Goal: Contribute content: Contribute content

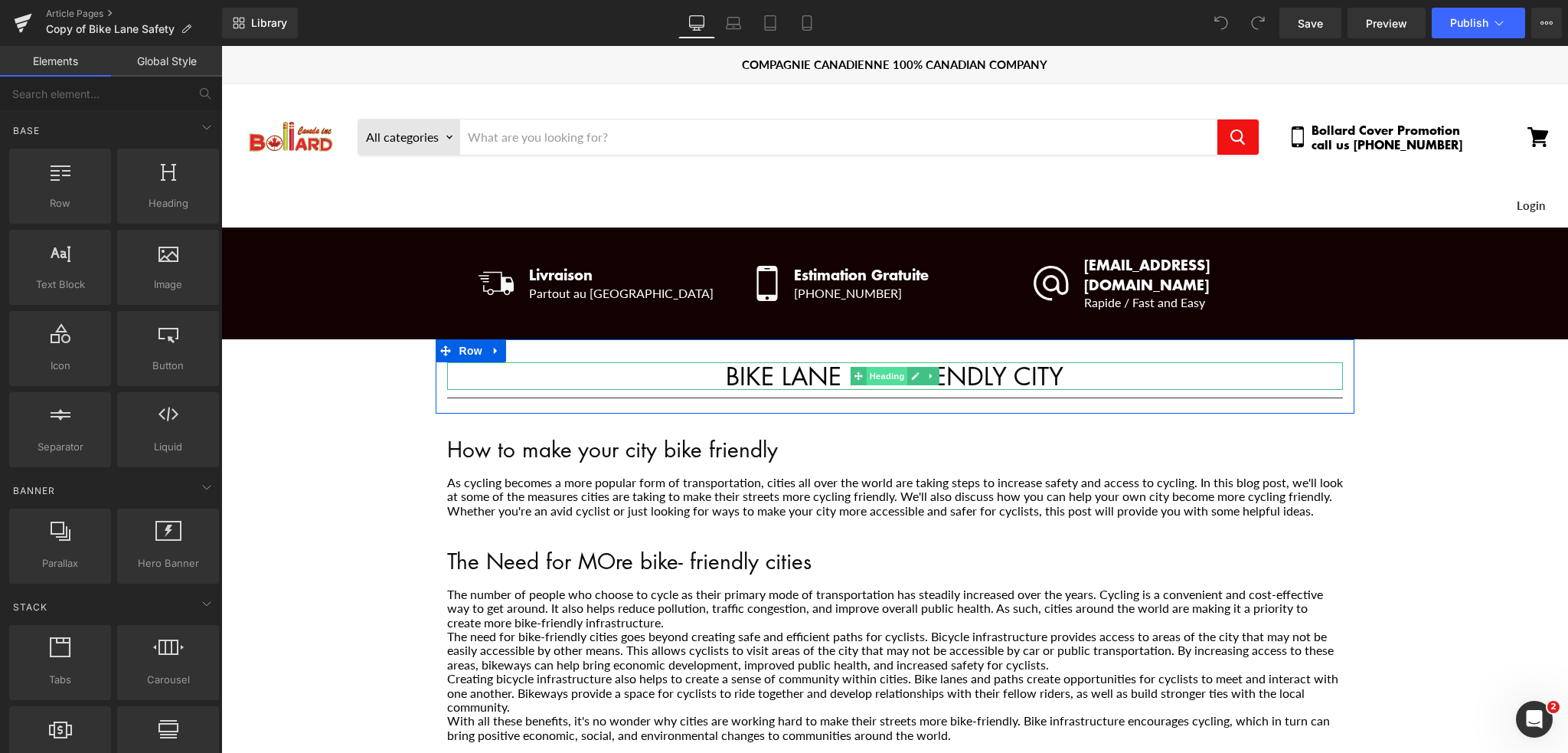
click at [880, 367] on span "Heading" at bounding box center [886, 376] width 41 height 18
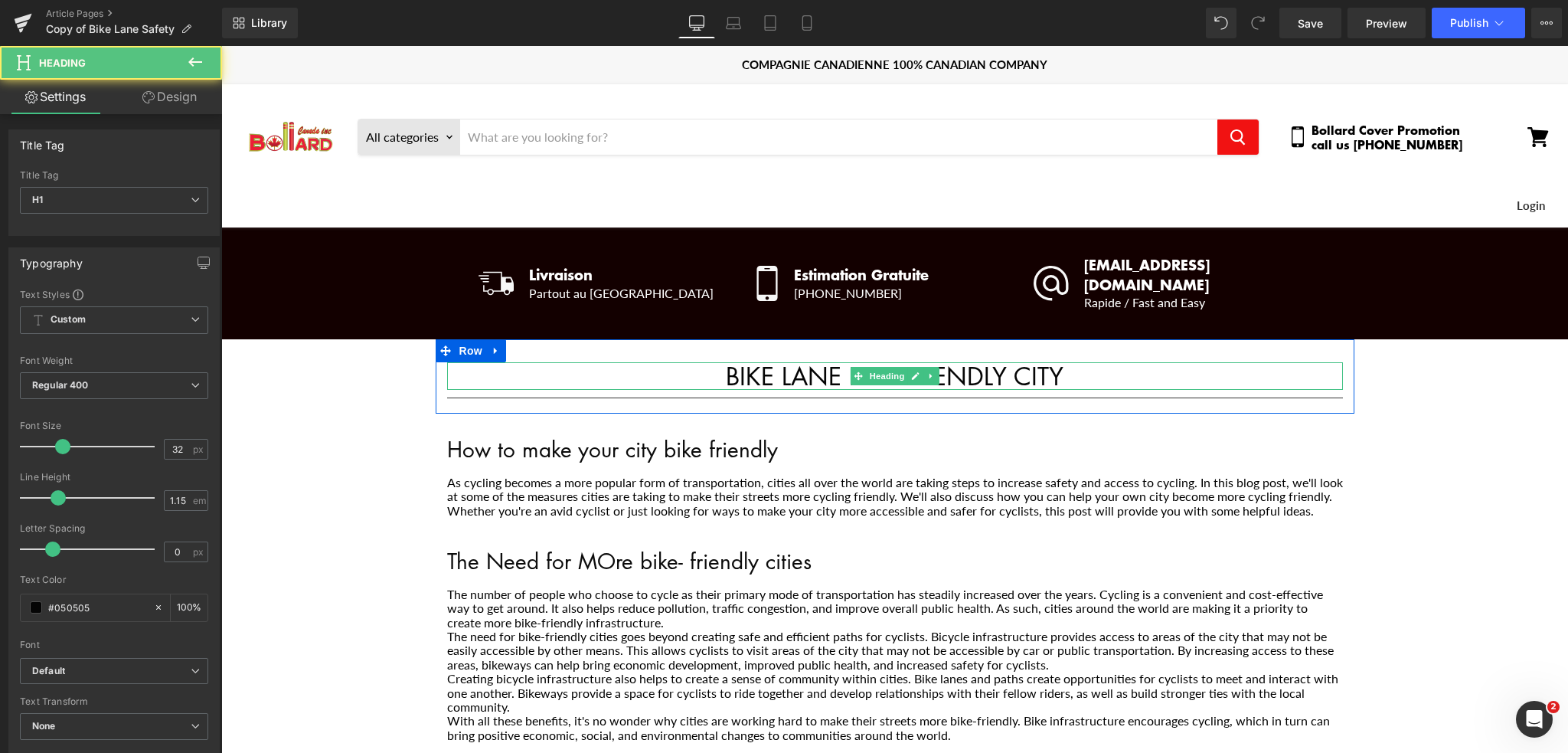
click at [775, 362] on h1 "BIKE LANE FOR FRIENDLY CITY" at bounding box center [895, 376] width 896 height 28
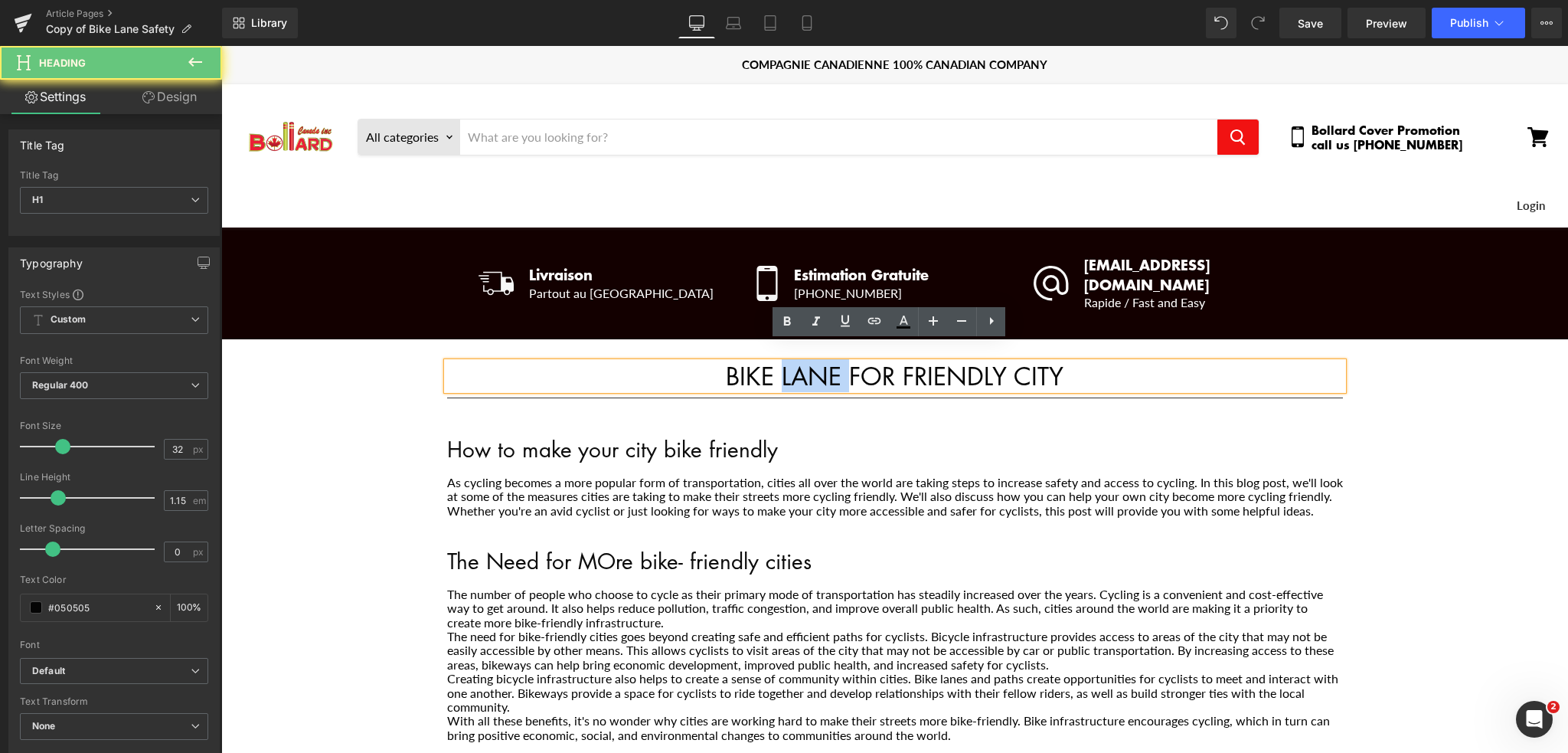
click at [775, 362] on h1 "BIKE LANE FOR FRIENDLY CITY" at bounding box center [895, 376] width 896 height 28
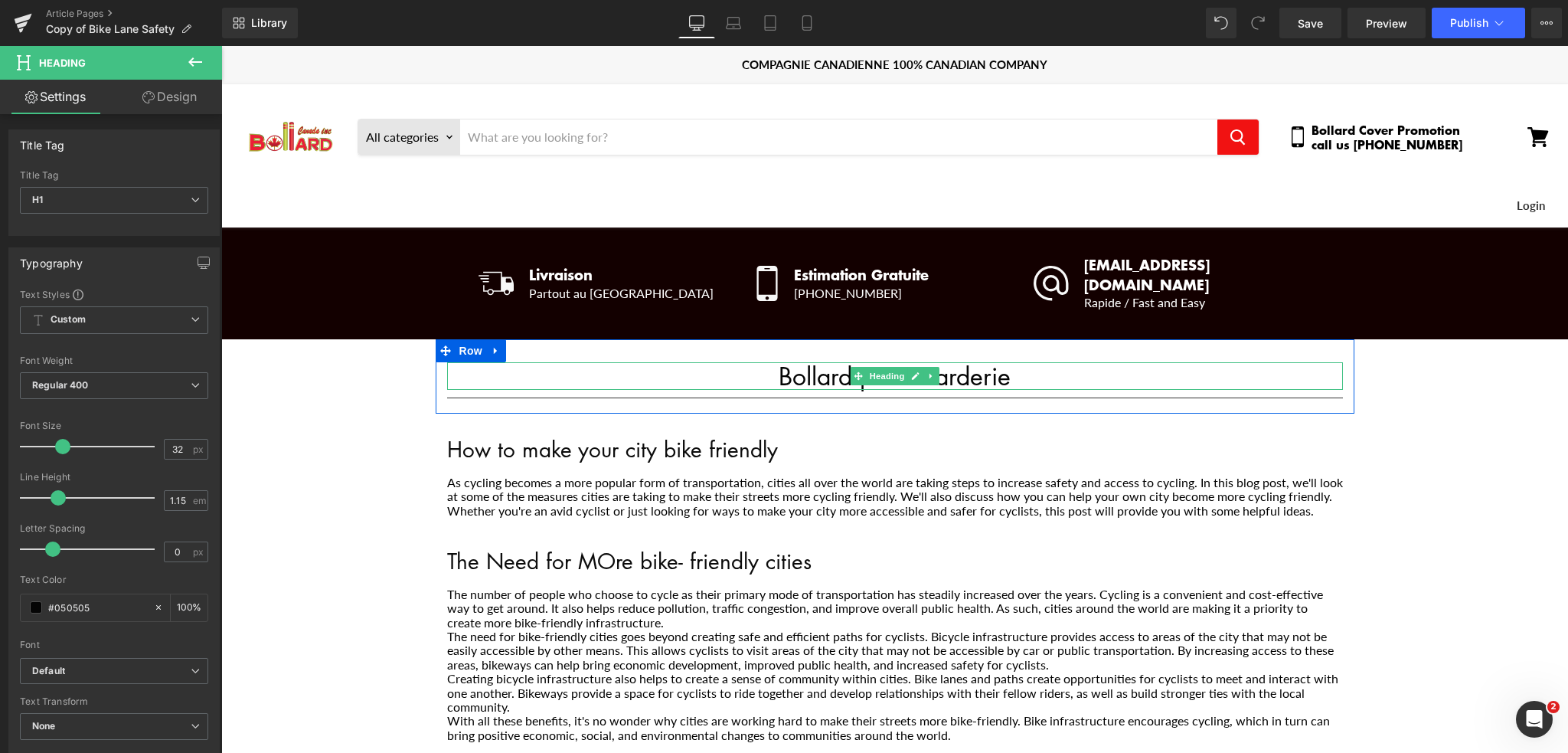
click at [829, 362] on h1 "Bollard pour Garderie" at bounding box center [895, 376] width 896 height 28
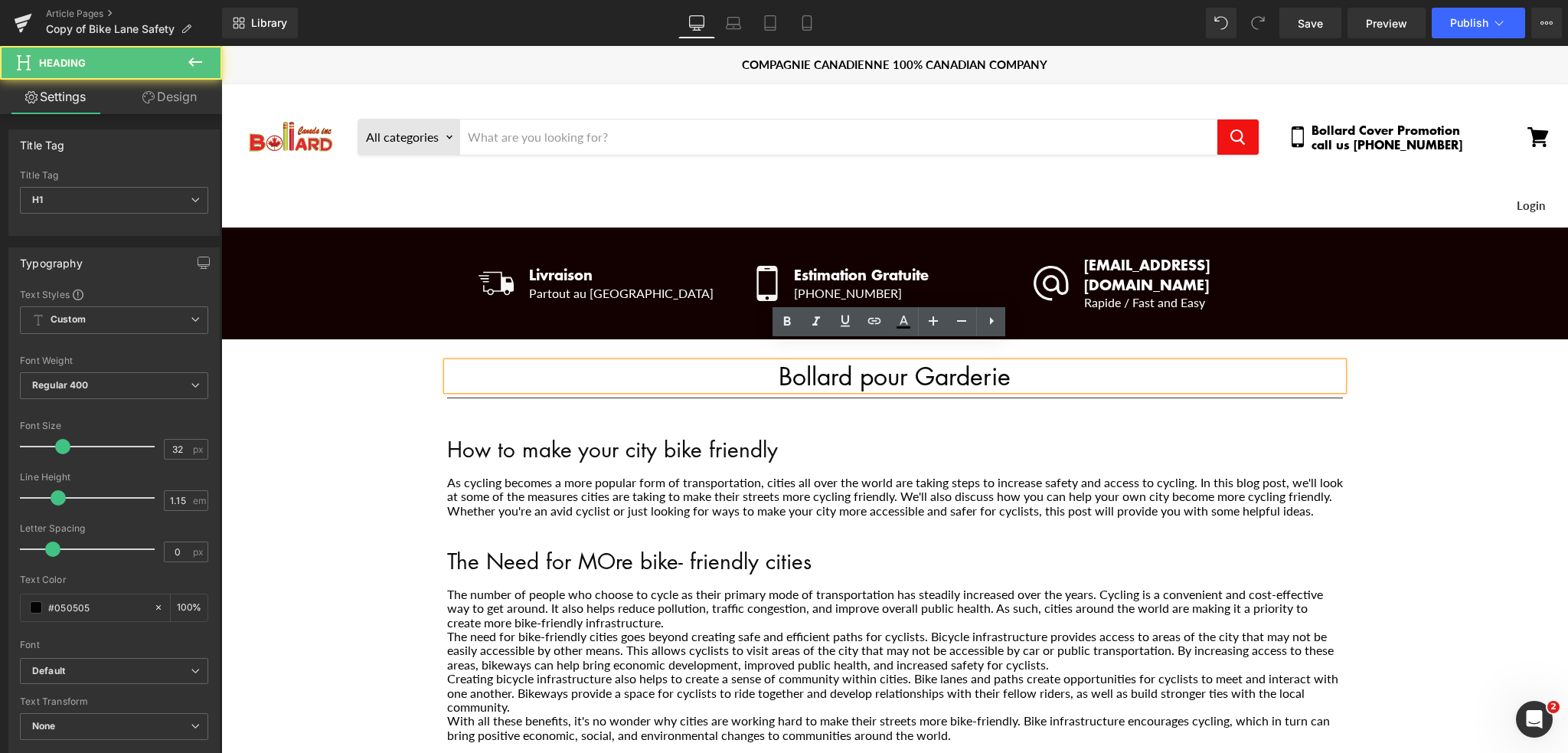
click at [829, 362] on h1 "Bollard pour Garderie" at bounding box center [895, 376] width 896 height 28
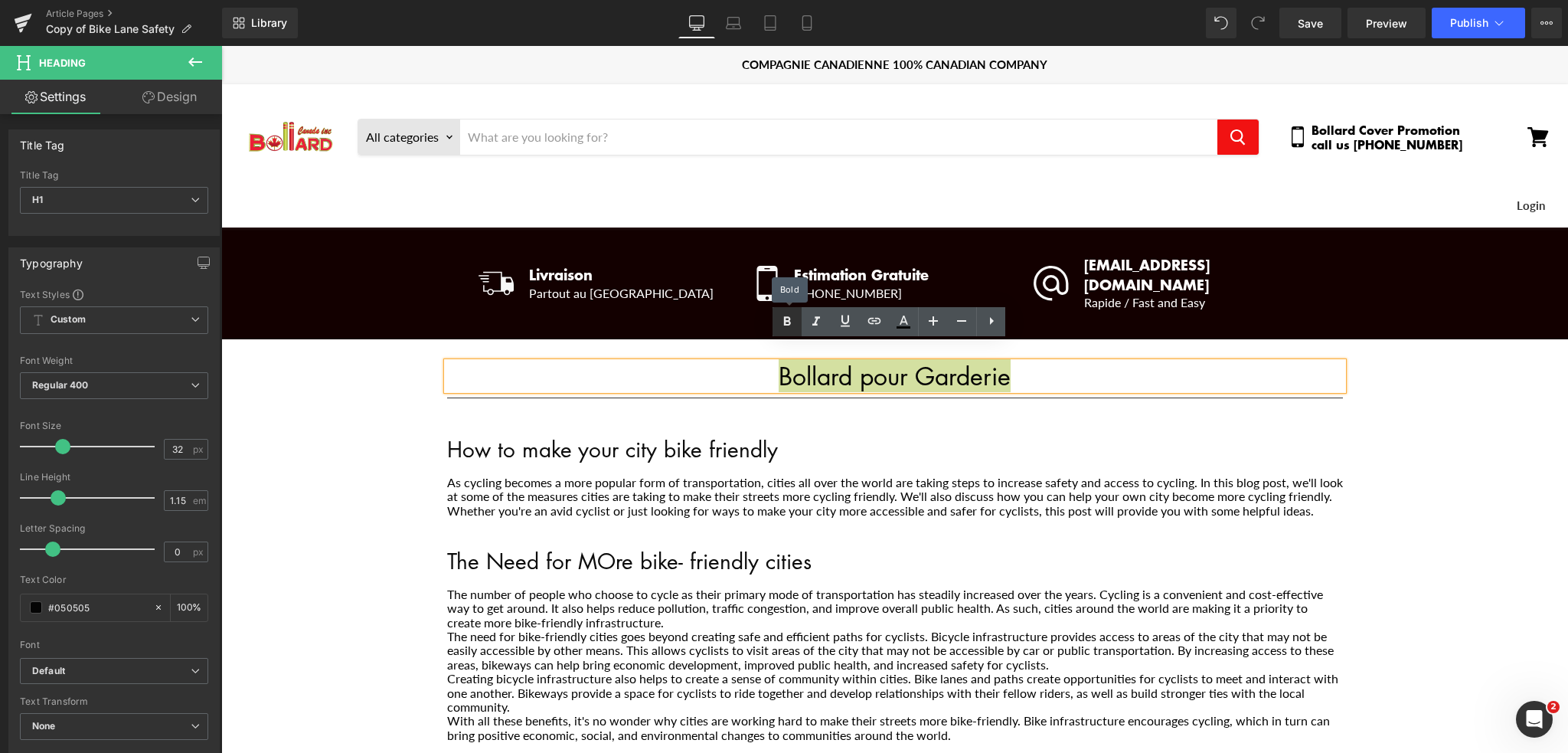
click at [787, 327] on icon at bounding box center [786, 321] width 18 height 18
drag, startPoint x: 768, startPoint y: 325, endPoint x: 805, endPoint y: 319, distance: 37.5
click at [769, 339] on div "Bollard pour Garderie Heading Separator Row" at bounding box center [895, 376] width 919 height 76
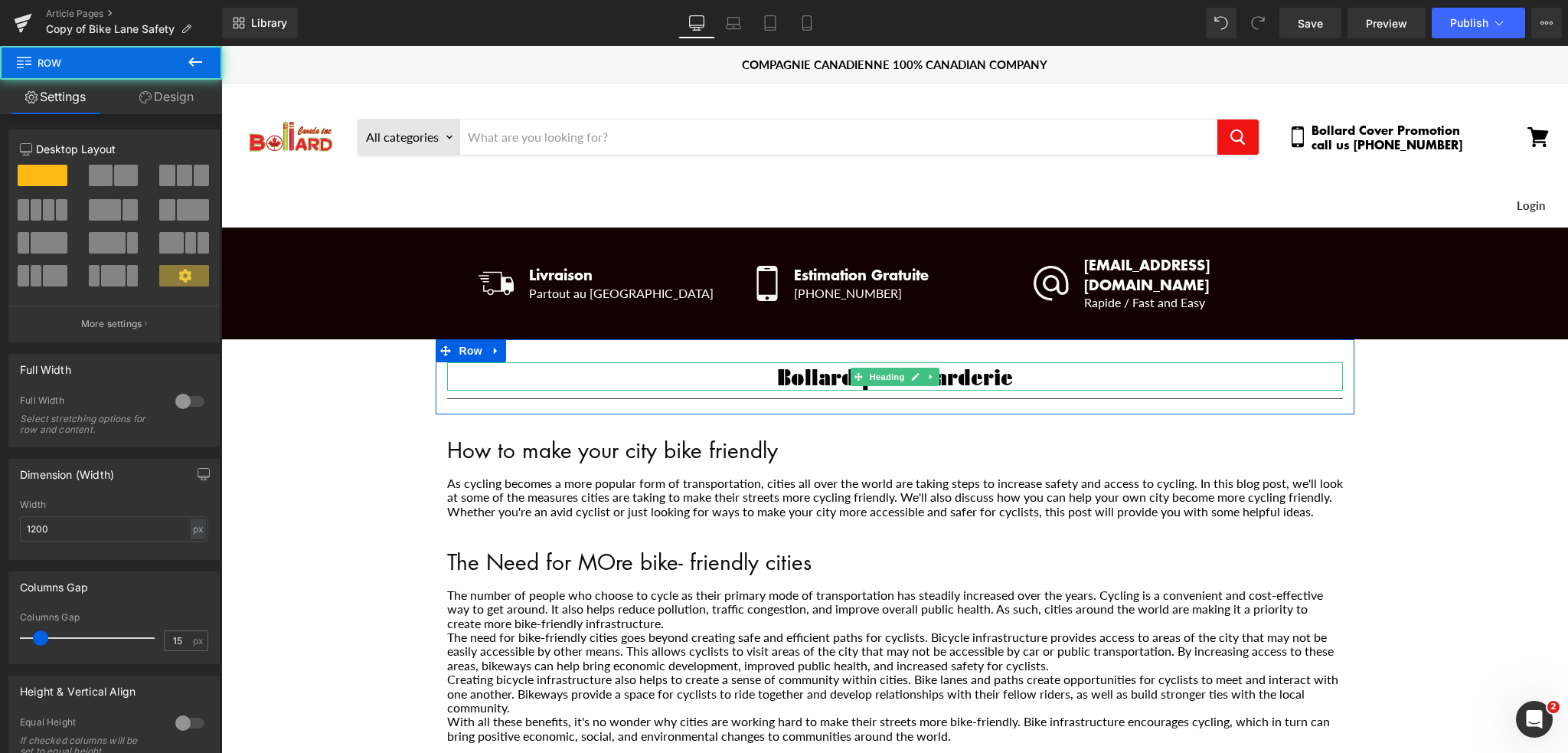
click at [892, 368] on span "Heading" at bounding box center [886, 376] width 41 height 18
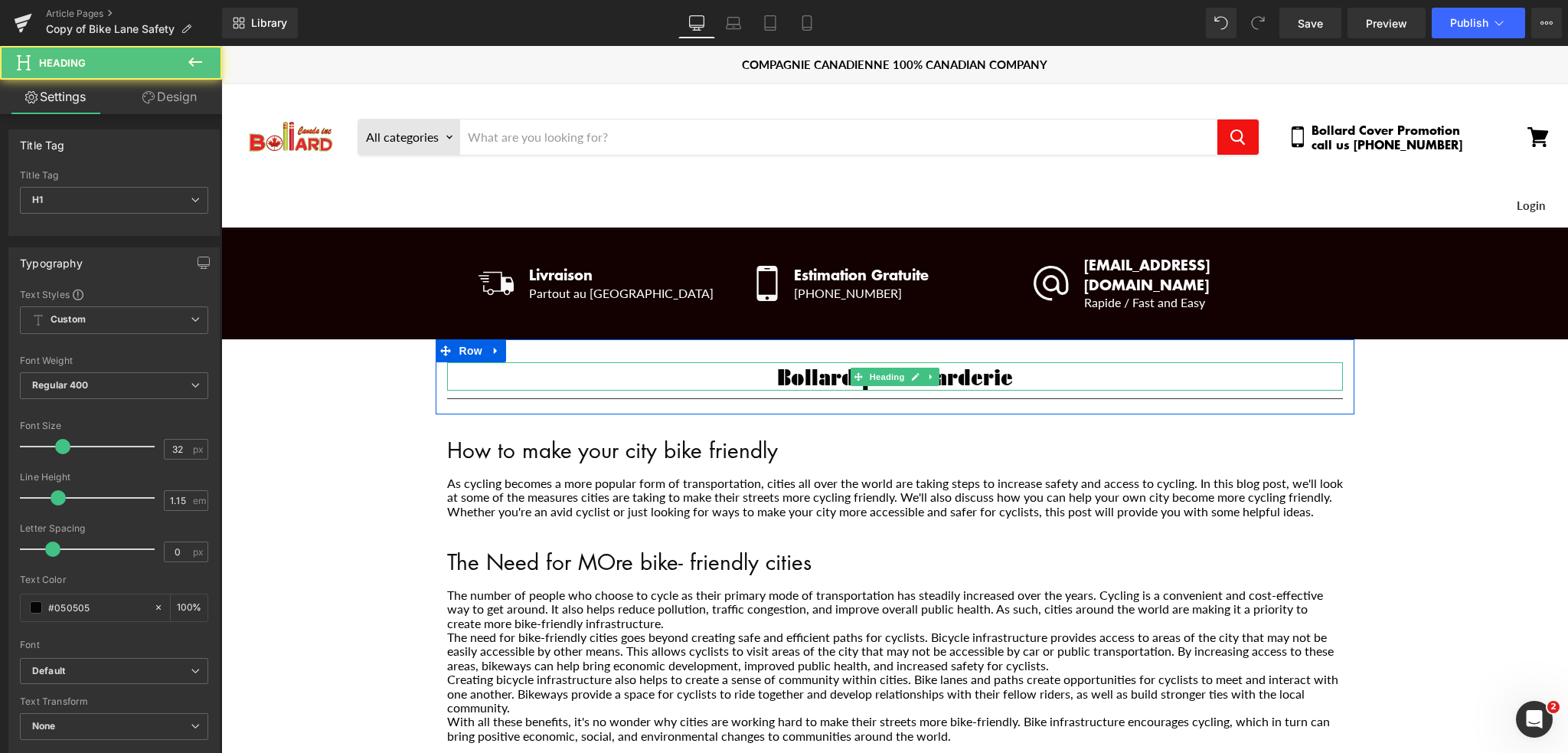
click at [892, 368] on span "Heading" at bounding box center [886, 376] width 41 height 18
click at [991, 362] on div "Main content" at bounding box center [895, 364] width 896 height 4
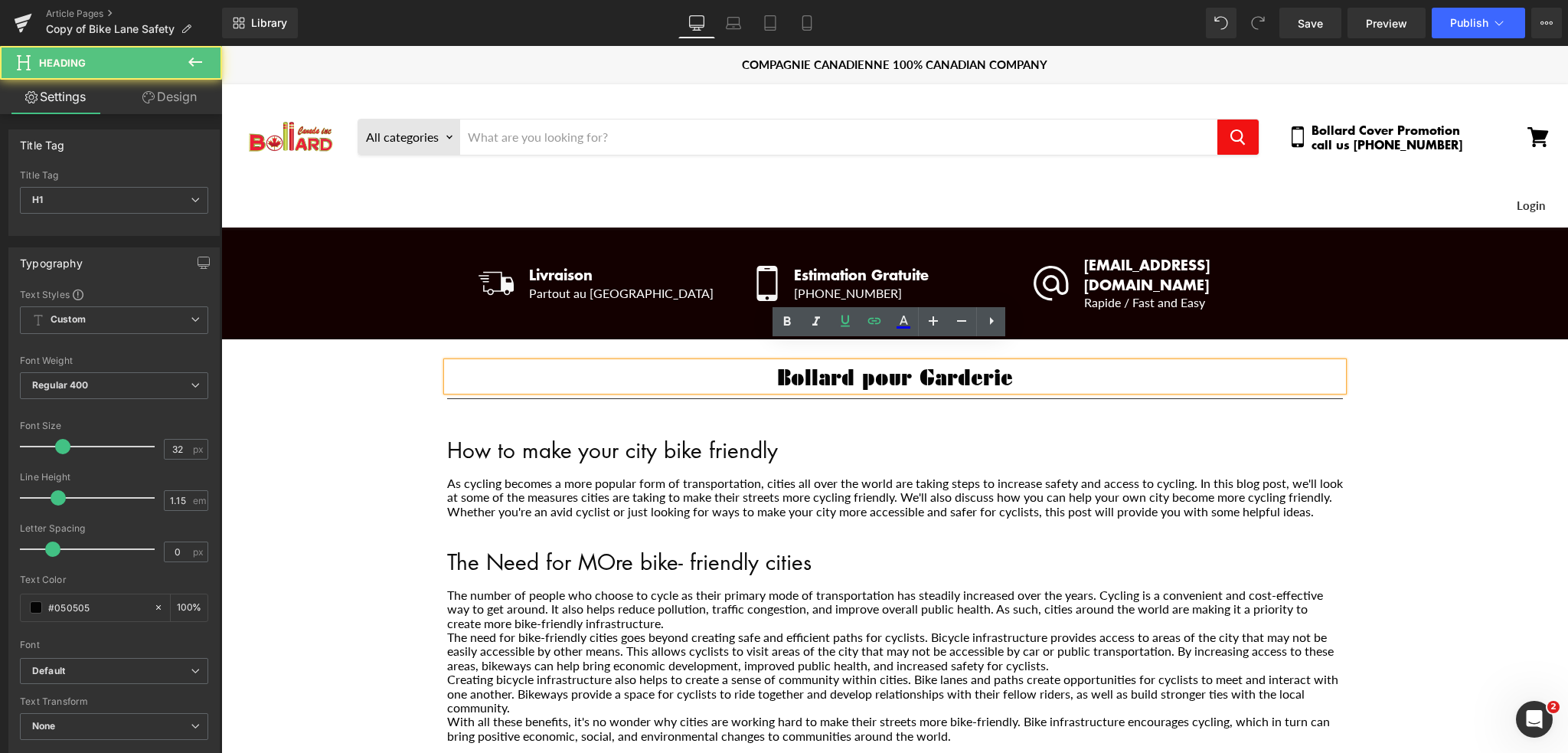
click at [973, 362] on strong "Bollard pour Garderie" at bounding box center [895, 376] width 236 height 28
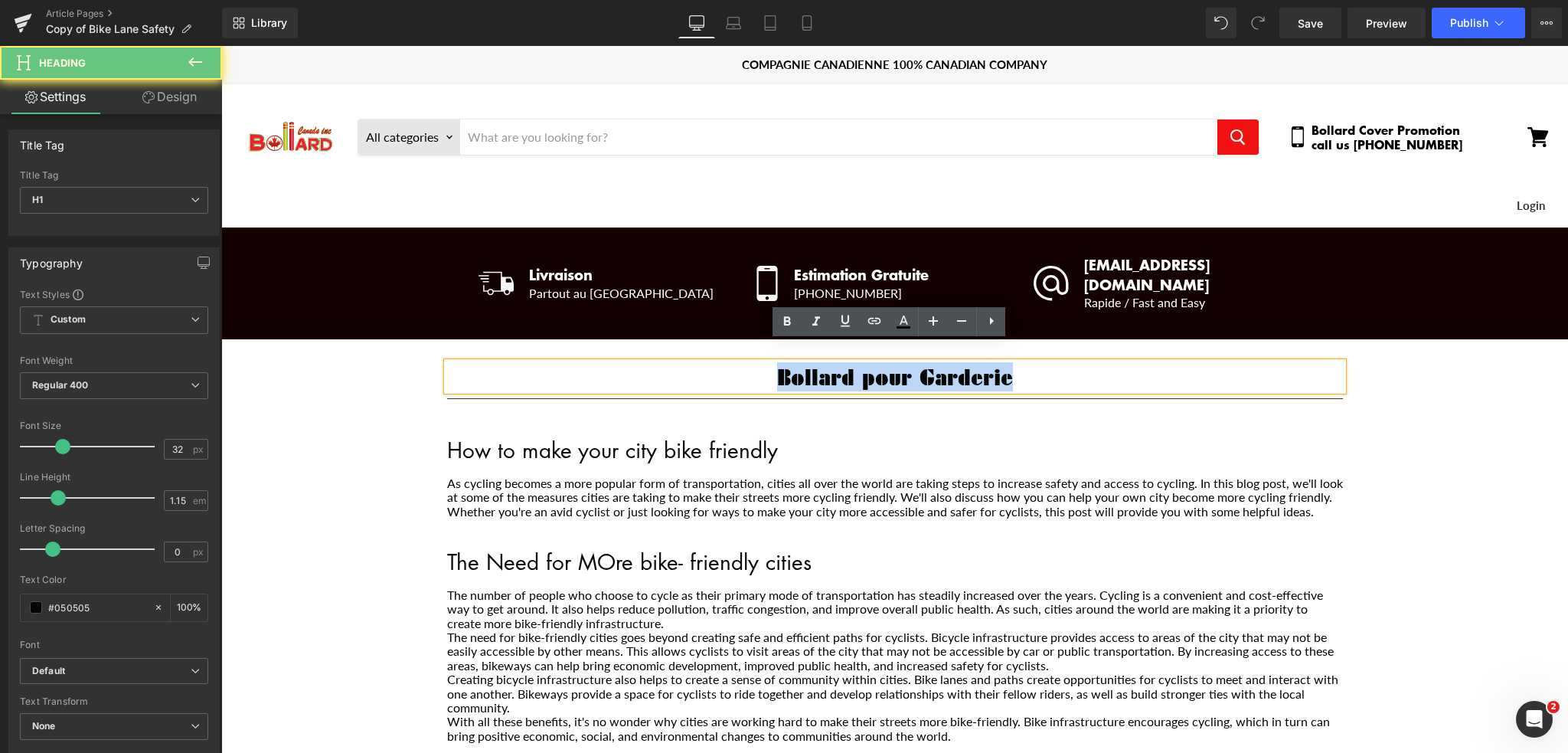
click at [973, 362] on strong "Bollard pour Garderie" at bounding box center [895, 376] width 236 height 28
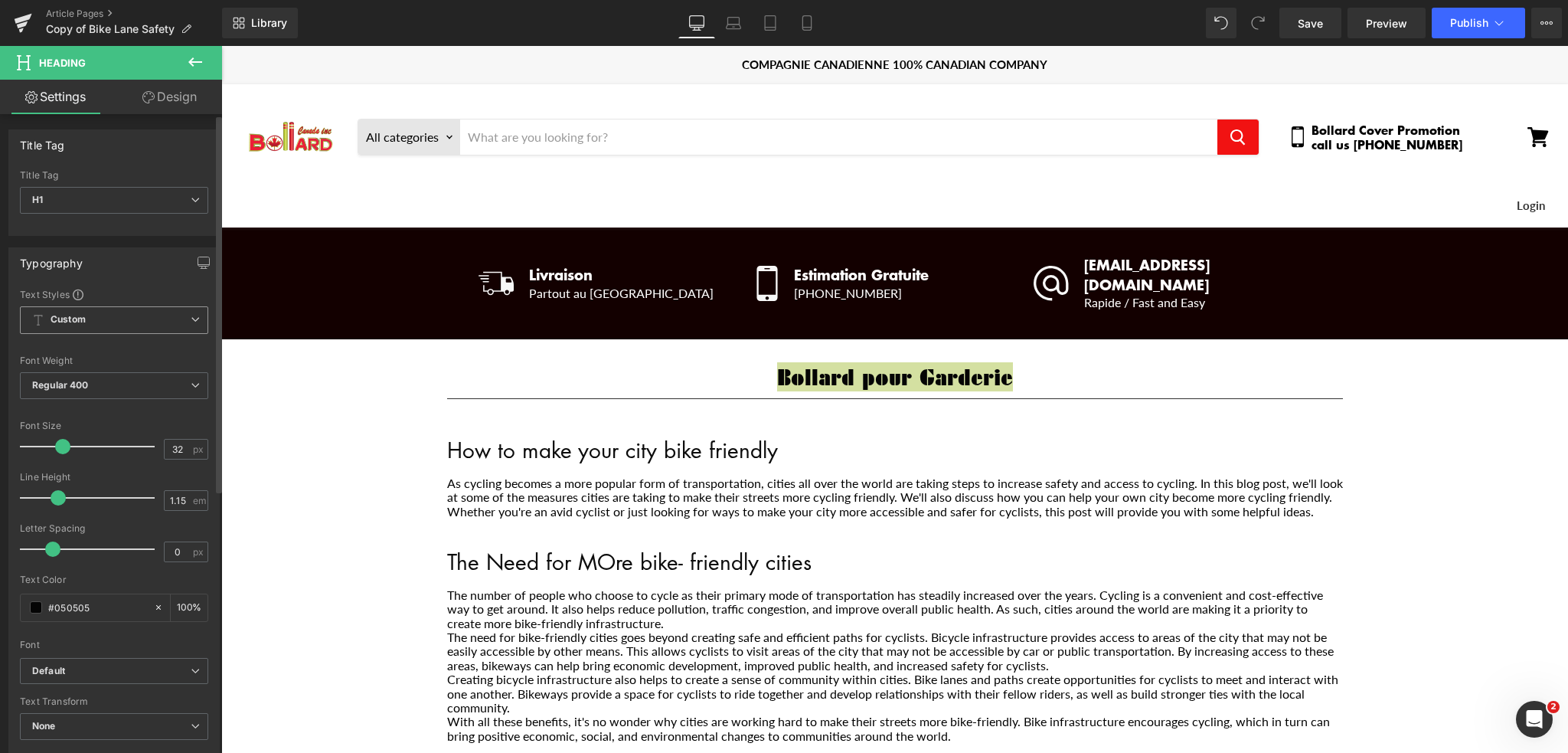
click at [119, 313] on span "Custom Setup Global Style" at bounding box center [114, 320] width 188 height 28
click at [131, 279] on div "Typography Text Styles Custom Custom Setup Global Style Custom Setup Global Sty…" at bounding box center [114, 504] width 211 height 515
click at [123, 388] on span "Regular 400" at bounding box center [114, 385] width 188 height 27
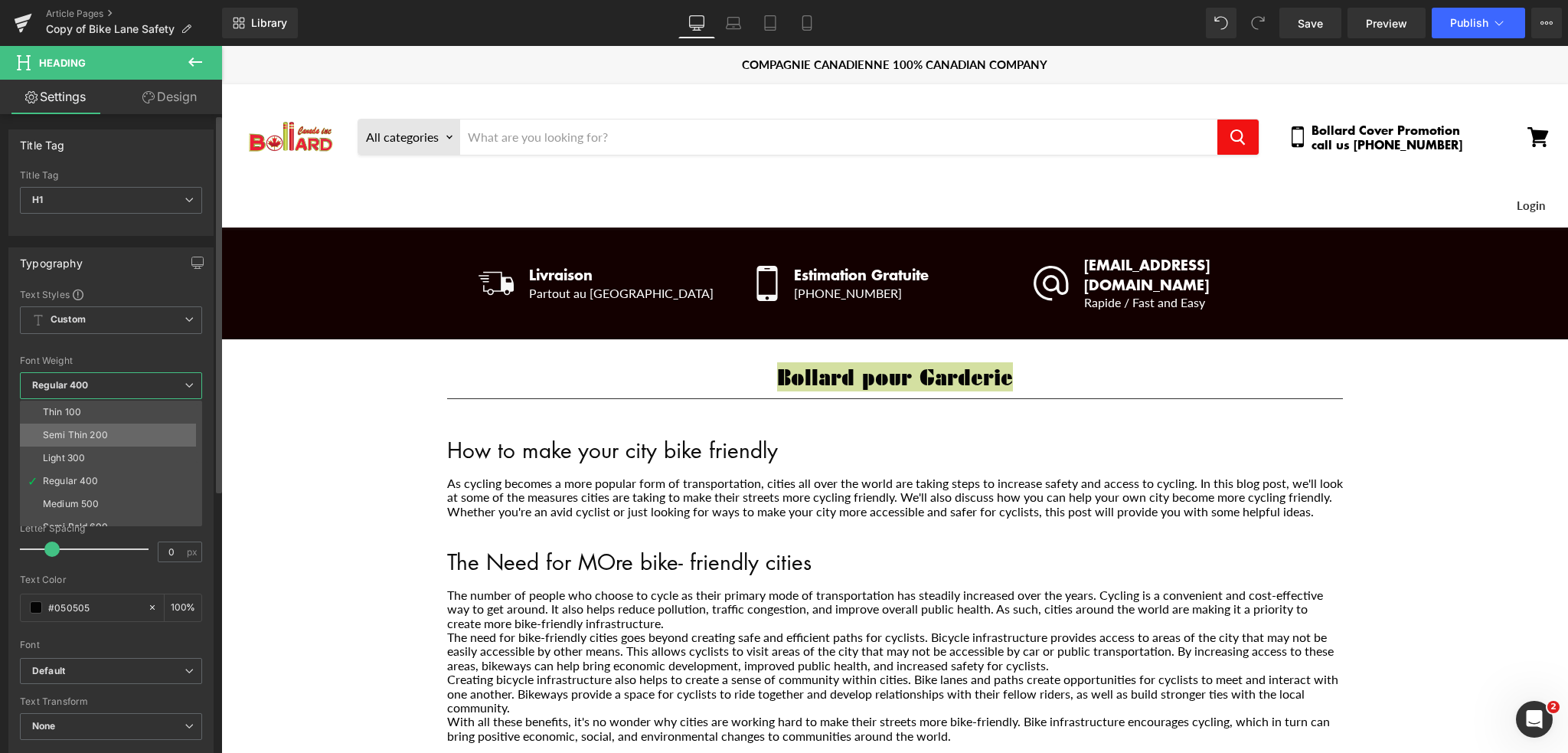
click at [108, 429] on li "Semi Thin 200" at bounding box center [114, 435] width 189 height 23
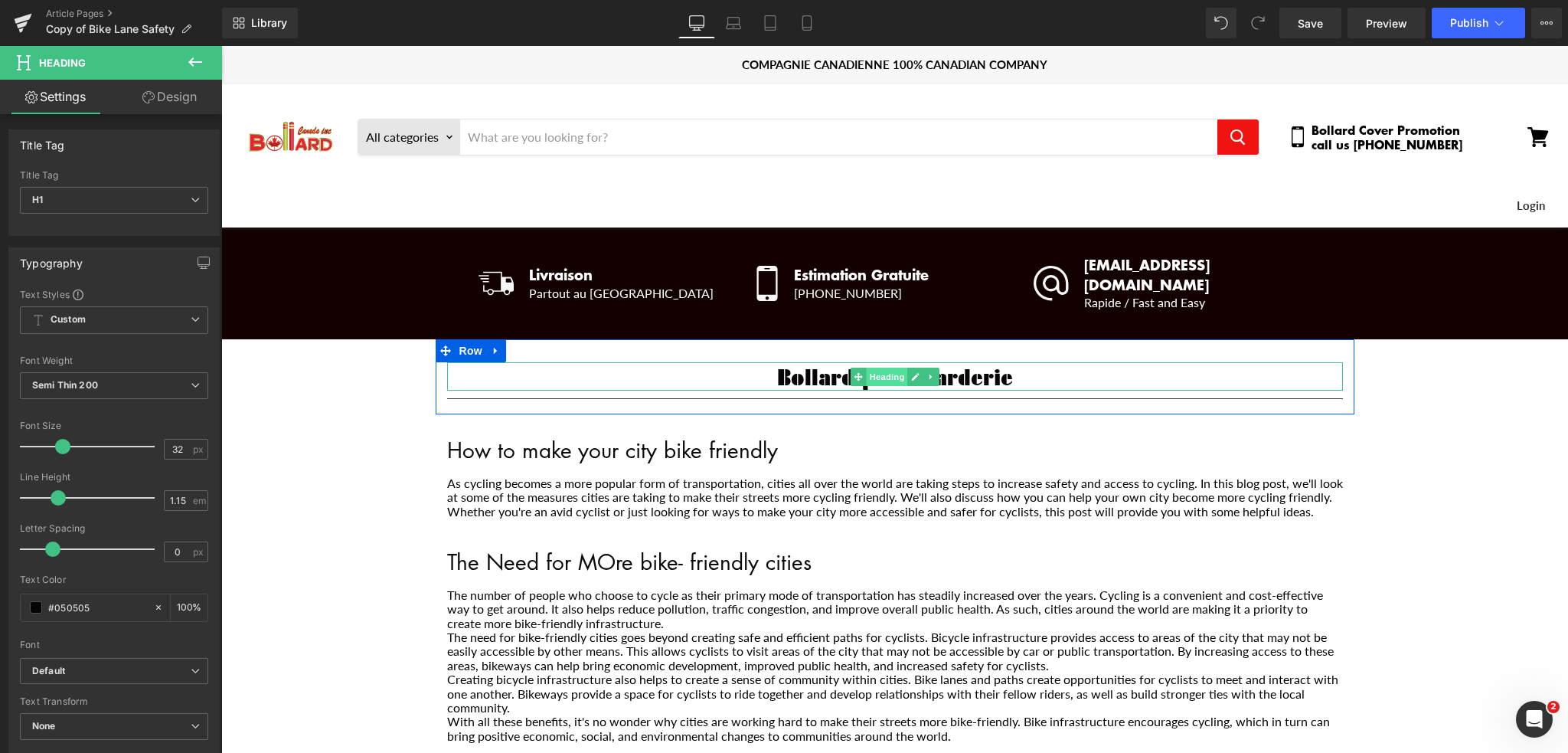
click at [866, 368] on span "Heading" at bounding box center [886, 376] width 41 height 18
click at [827, 362] on strong "Bollard pour Garderie" at bounding box center [895, 376] width 236 height 28
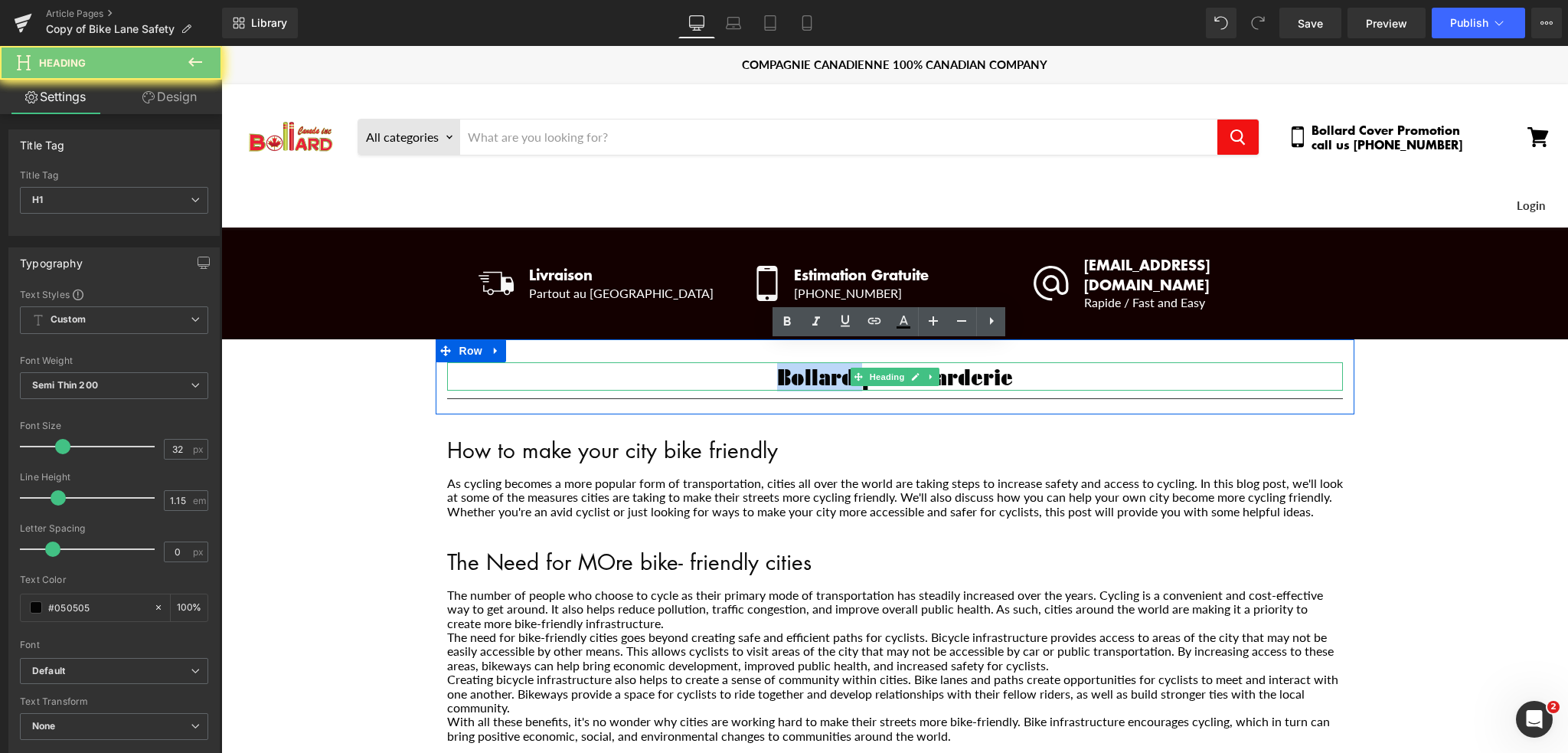
click at [827, 362] on strong "Bollard pour Garderie" at bounding box center [895, 376] width 236 height 28
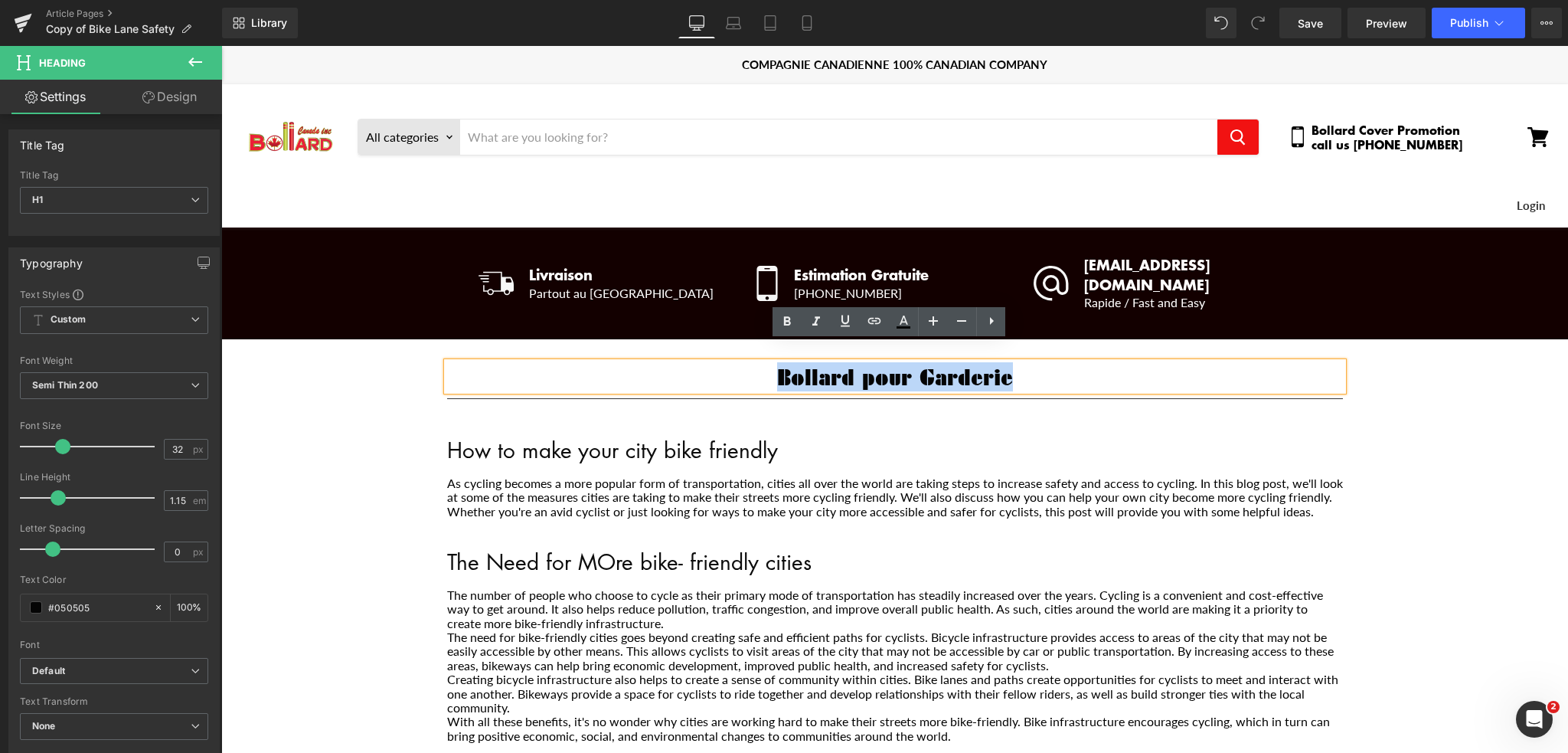
click at [827, 362] on strong "Bollard pour Garderie" at bounding box center [895, 376] width 236 height 28
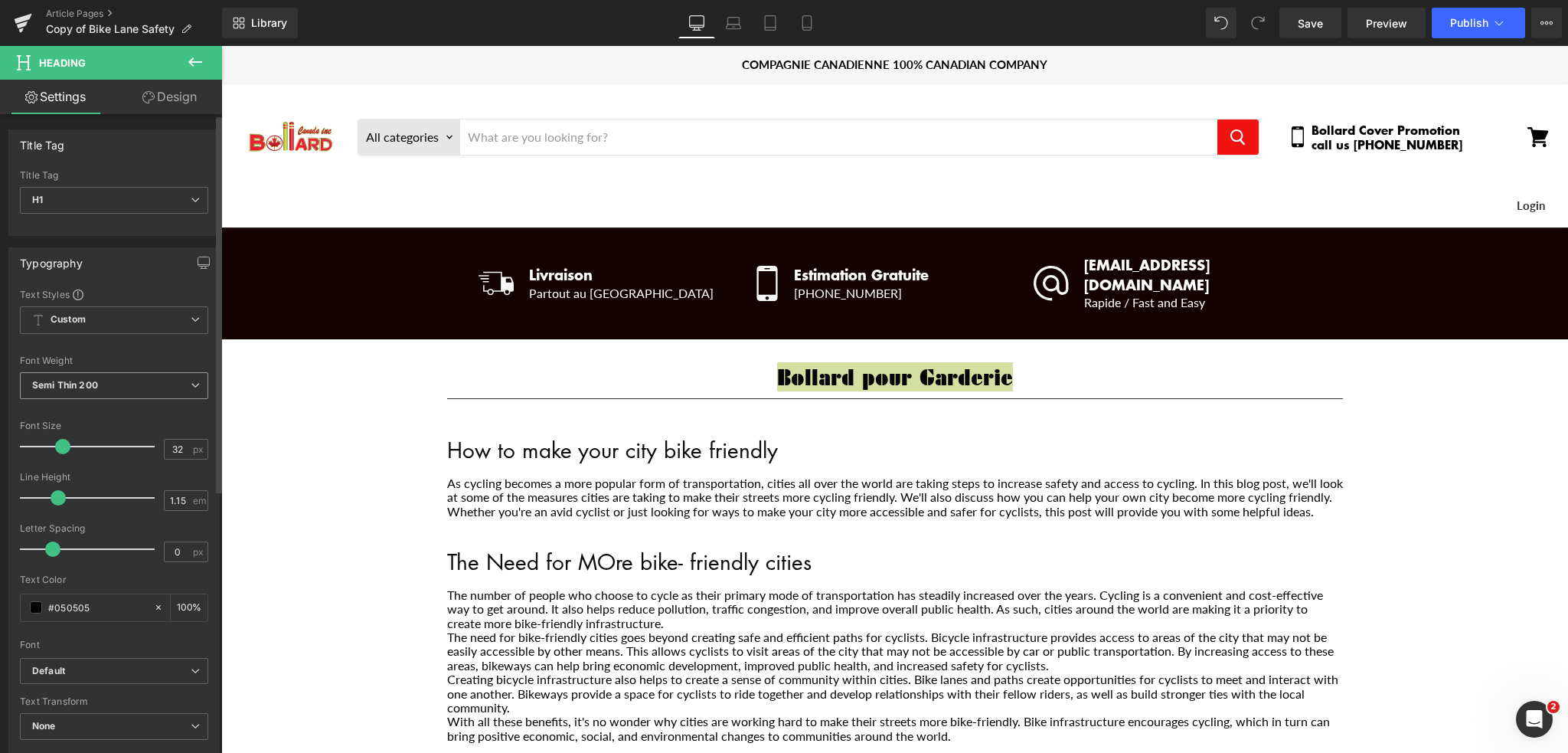
click at [151, 392] on span "Semi Thin 200" at bounding box center [114, 385] width 188 height 27
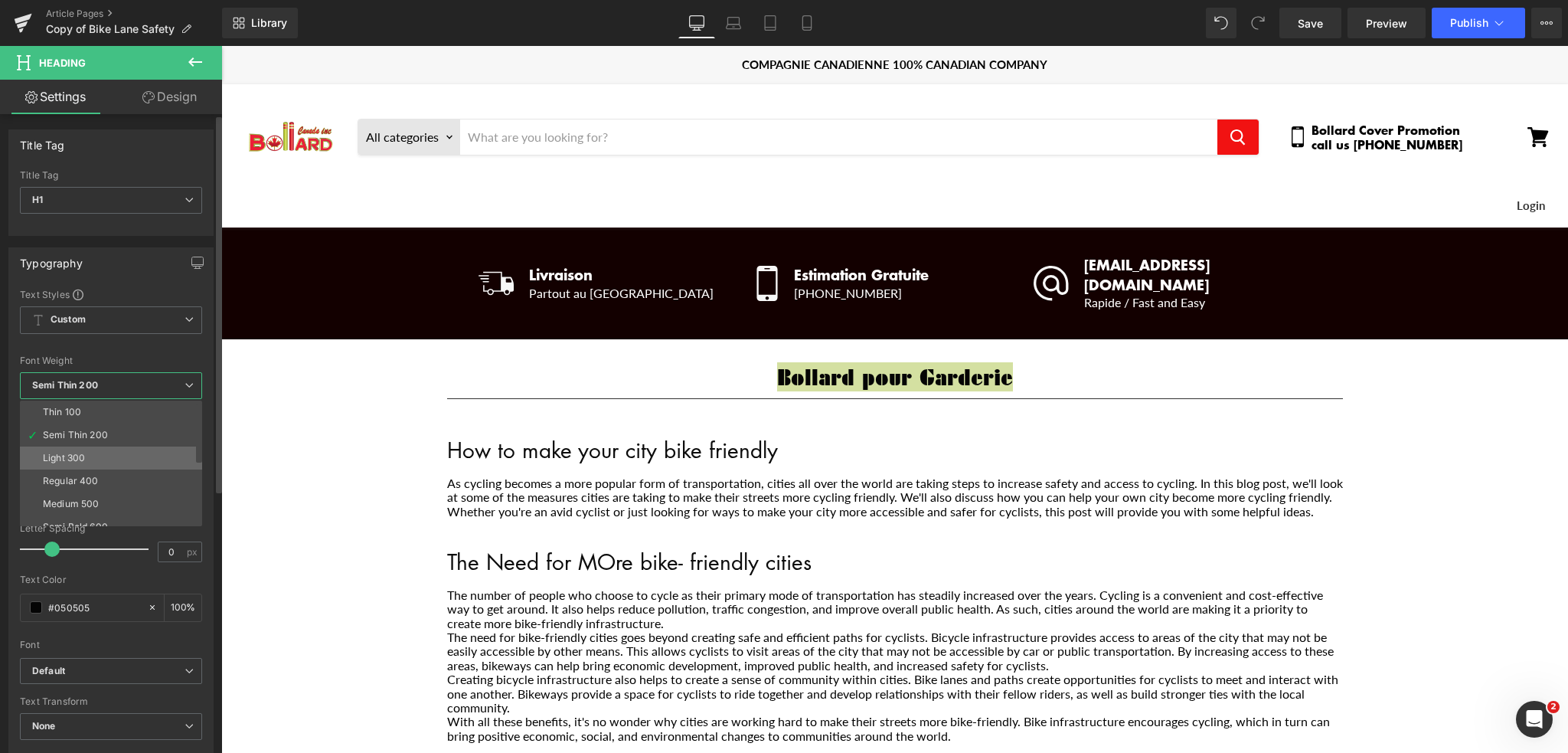
click at [85, 457] on li "Light 300" at bounding box center [114, 458] width 189 height 23
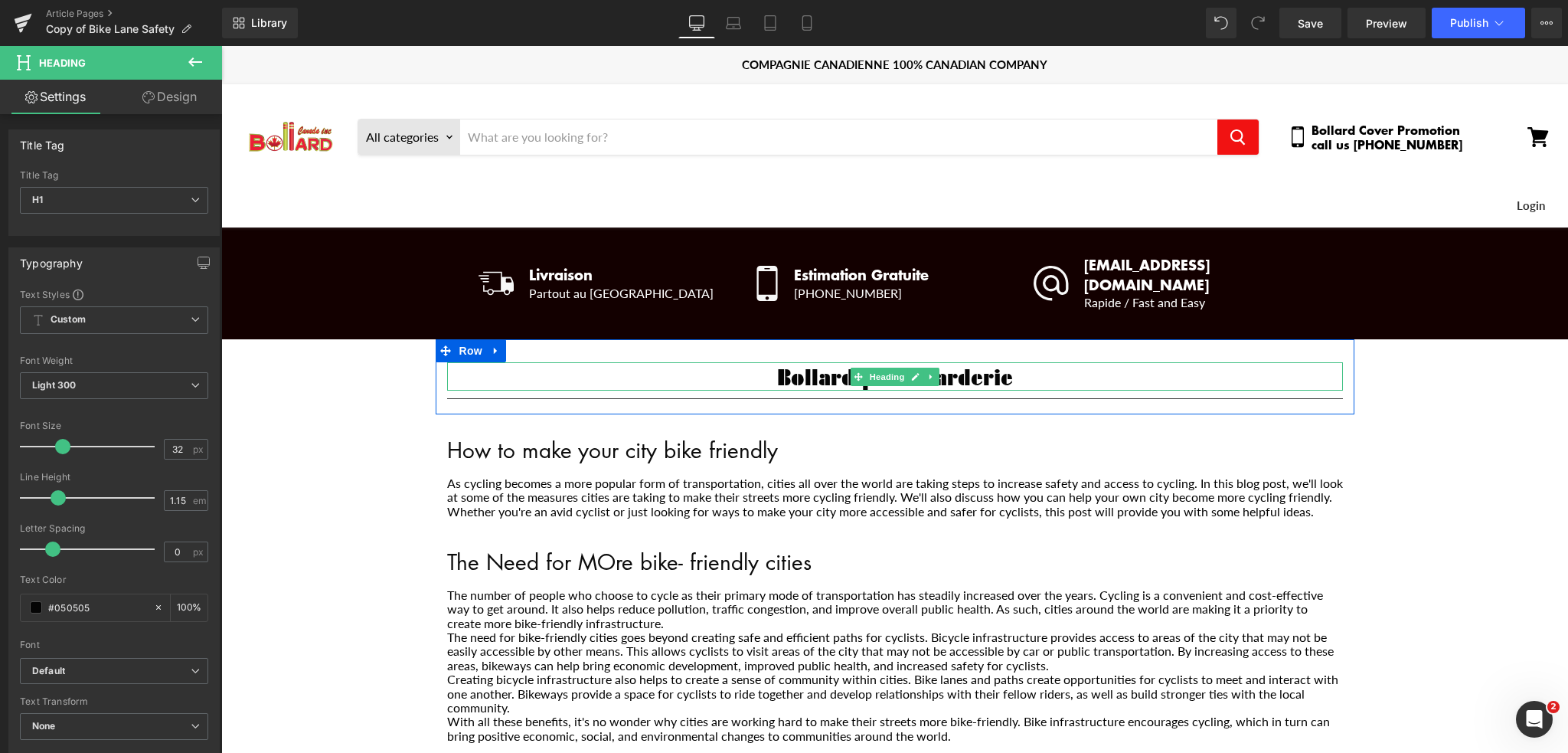
click at [1024, 362] on h1 "Bollard pour Garderie" at bounding box center [895, 376] width 896 height 29
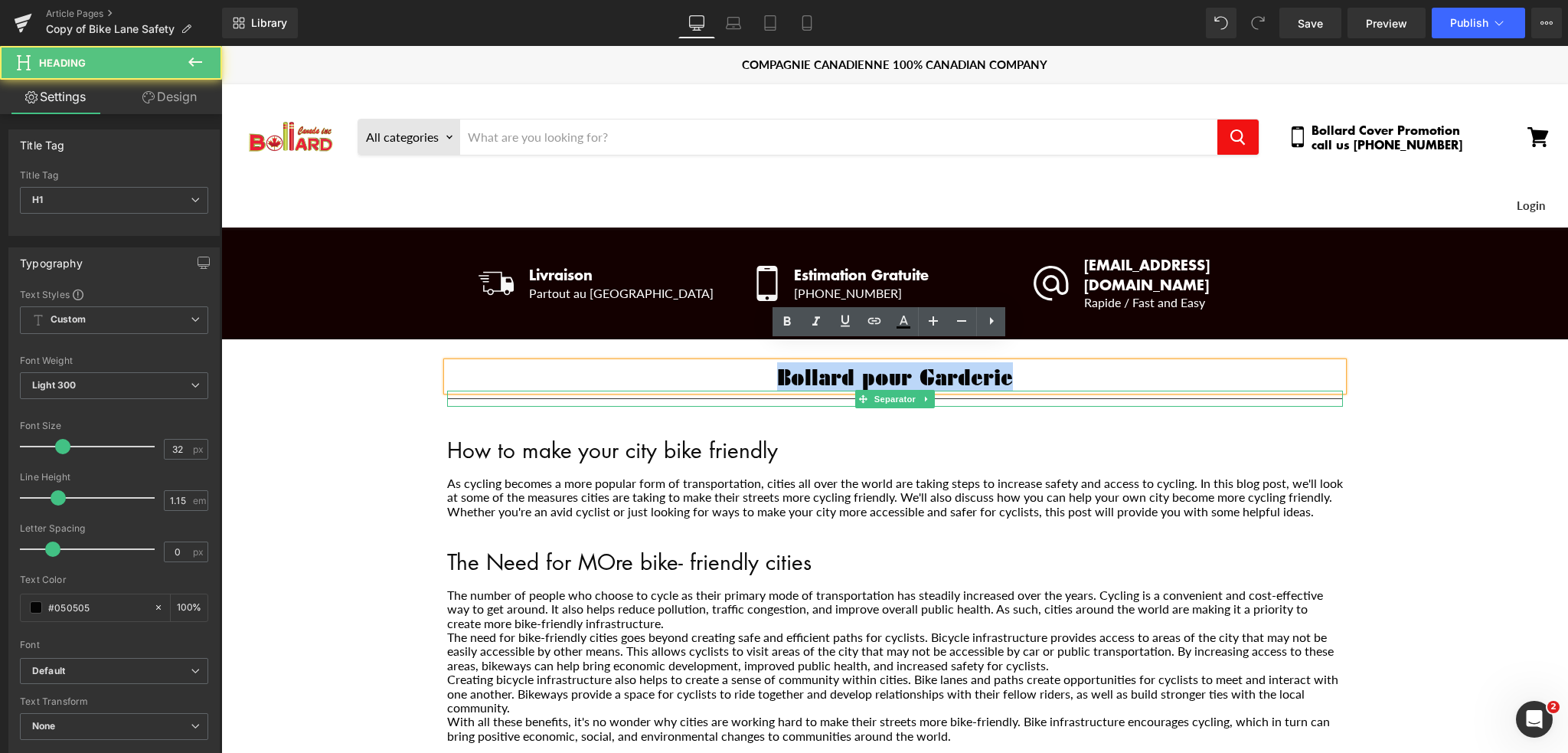
drag, startPoint x: 1024, startPoint y: 357, endPoint x: 606, endPoint y: 379, distance: 418.6
click at [606, 379] on div "Bollard pour Garderie Heading Separator" at bounding box center [895, 384] width 919 height 45
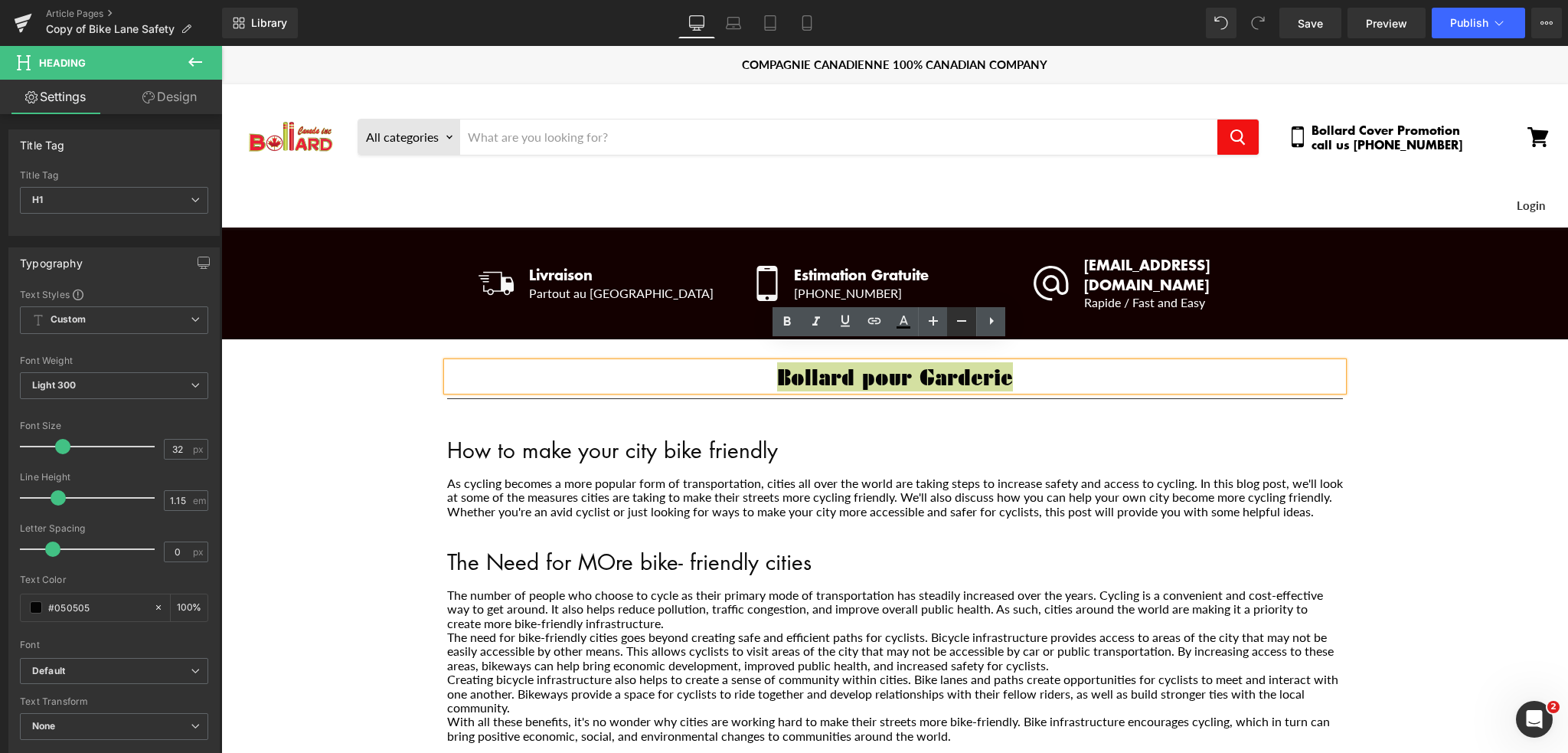
click at [960, 327] on icon at bounding box center [961, 320] width 18 height 18
type input "30"
click at [785, 324] on icon at bounding box center [786, 321] width 7 height 10
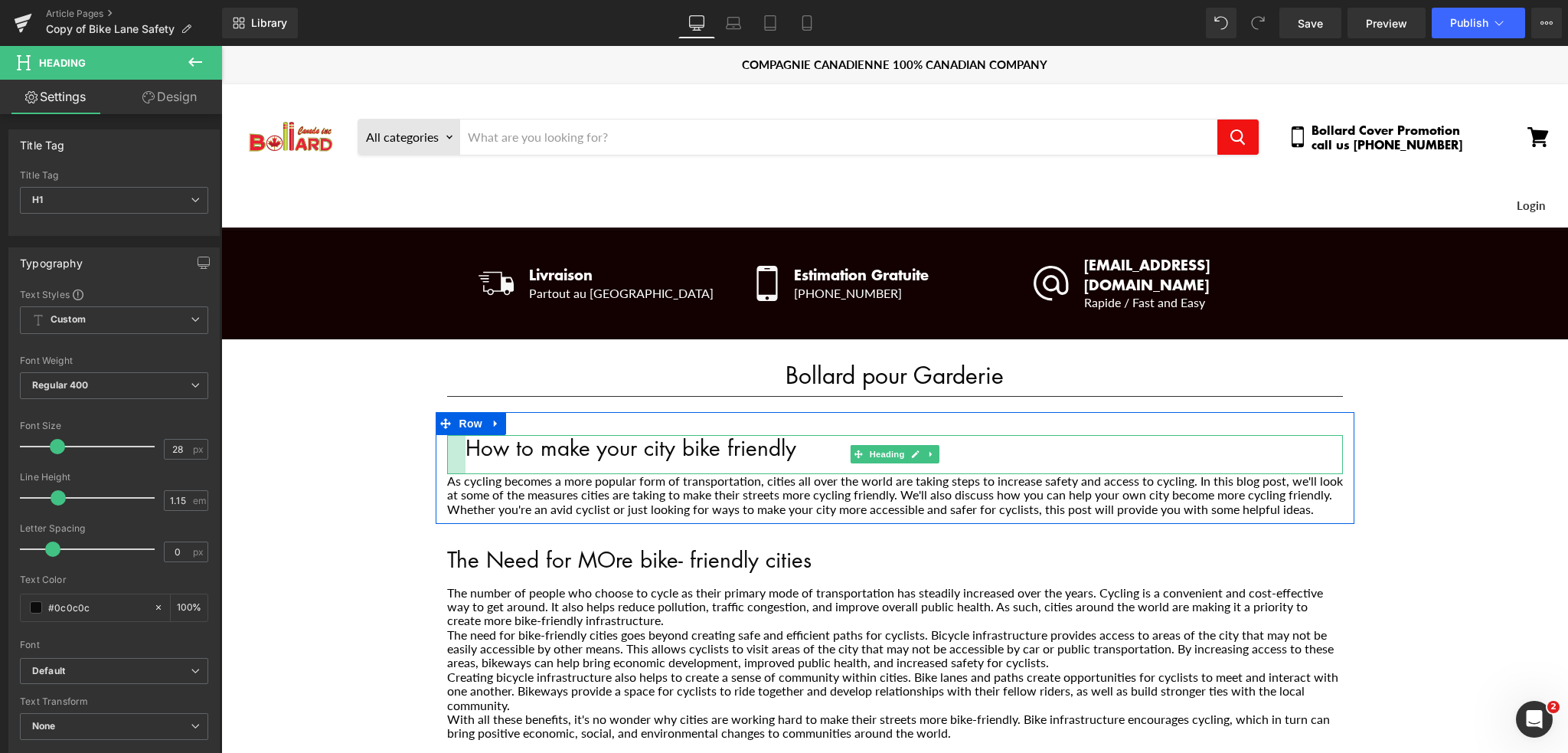
drag, startPoint x: 444, startPoint y: 422, endPoint x: 463, endPoint y: 426, distance: 19.4
click at [463, 435] on div "How to make your city bike friendly Heading" at bounding box center [895, 454] width 896 height 39
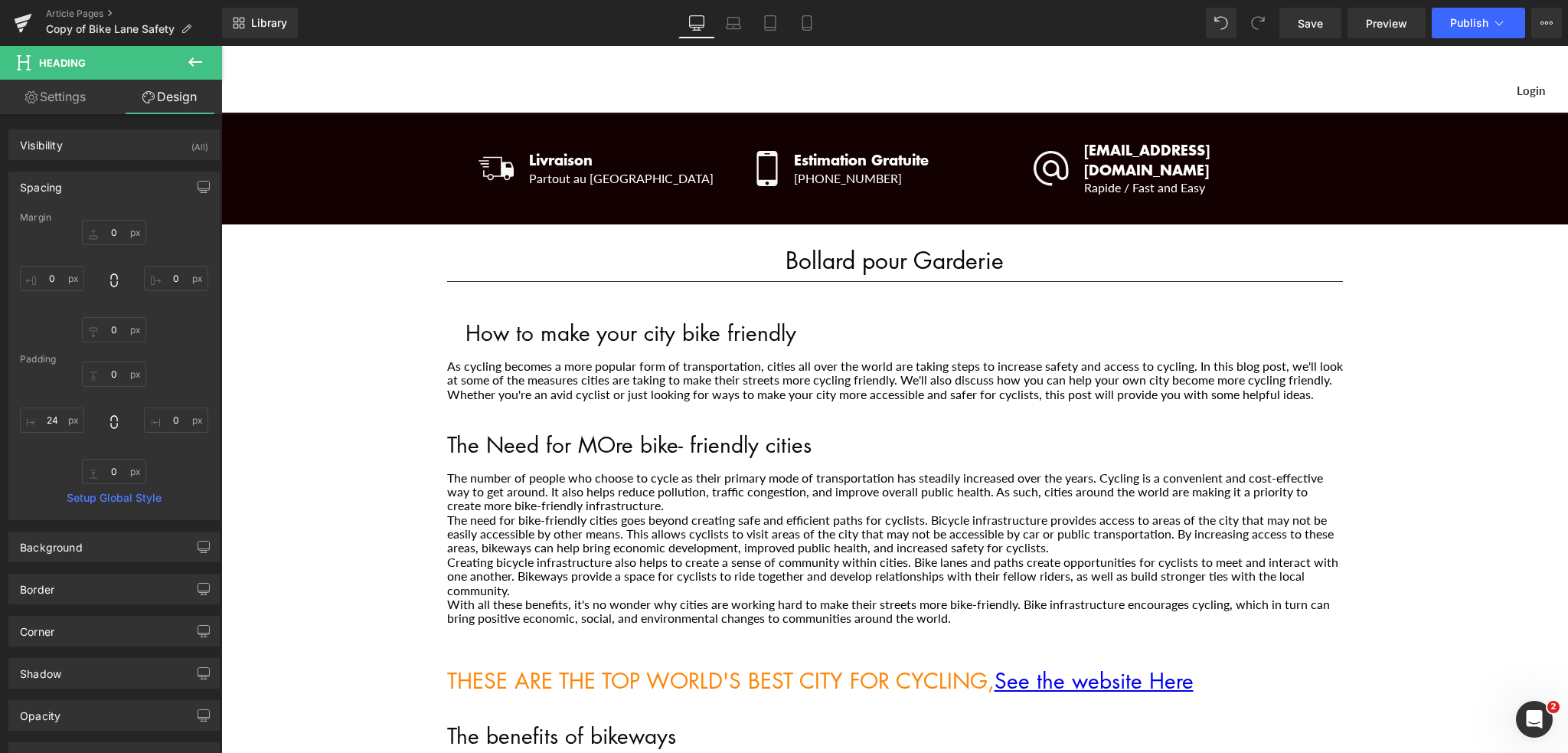
scroll to position [77, 0]
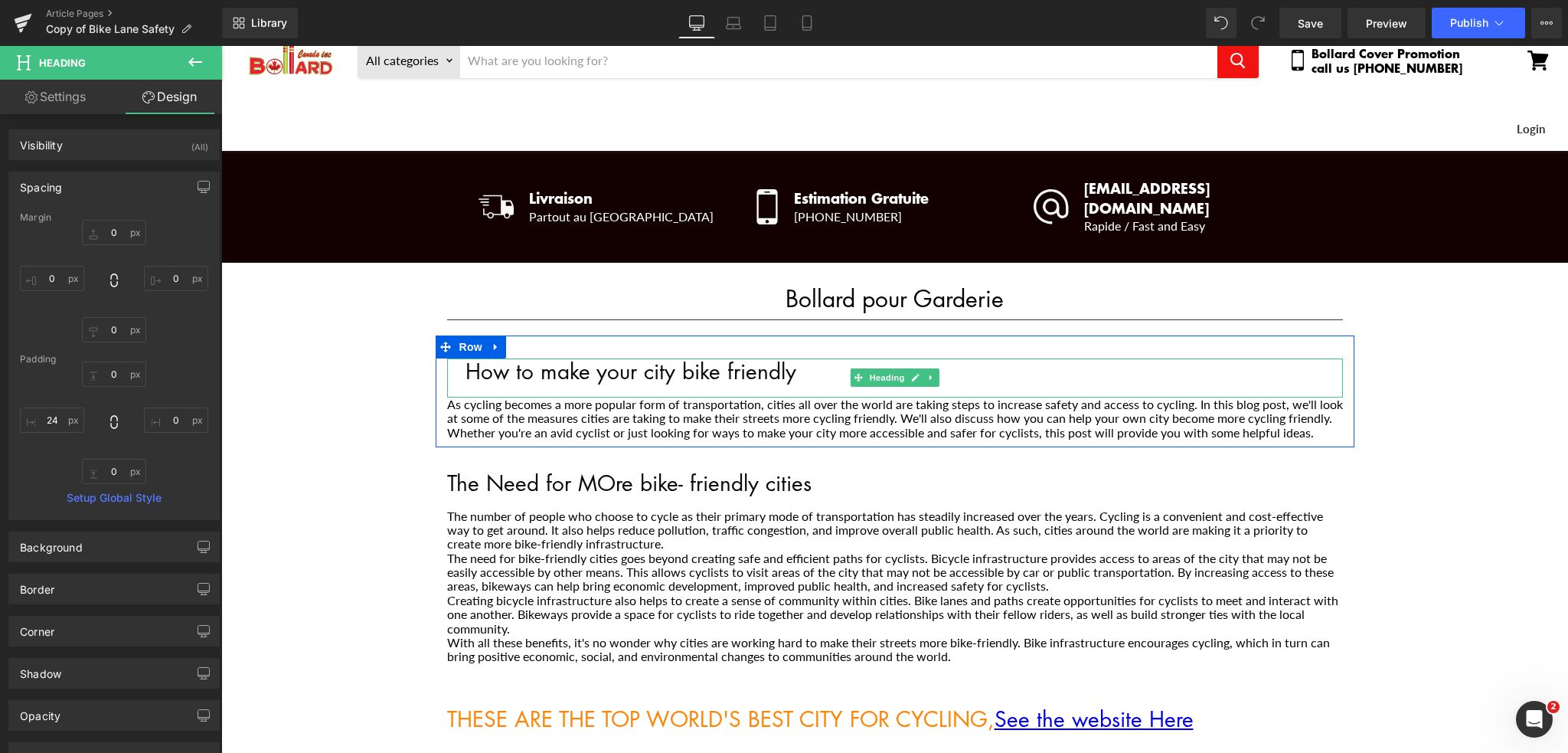
click at [649, 358] on h1 "How to make your city bike friendly" at bounding box center [905, 371] width 878 height 25
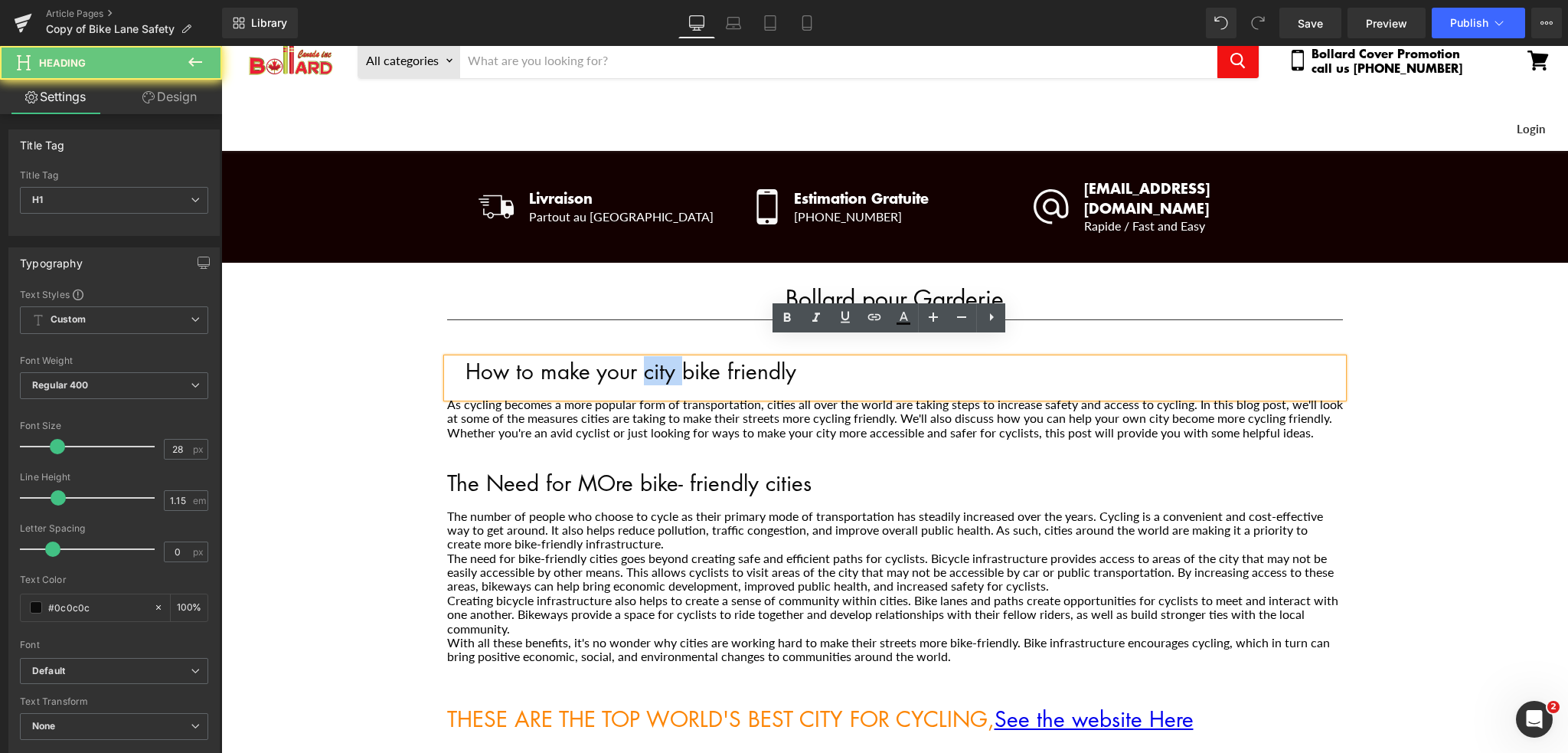
click at [649, 358] on h1 "How to make your city bike friendly" at bounding box center [905, 371] width 878 height 25
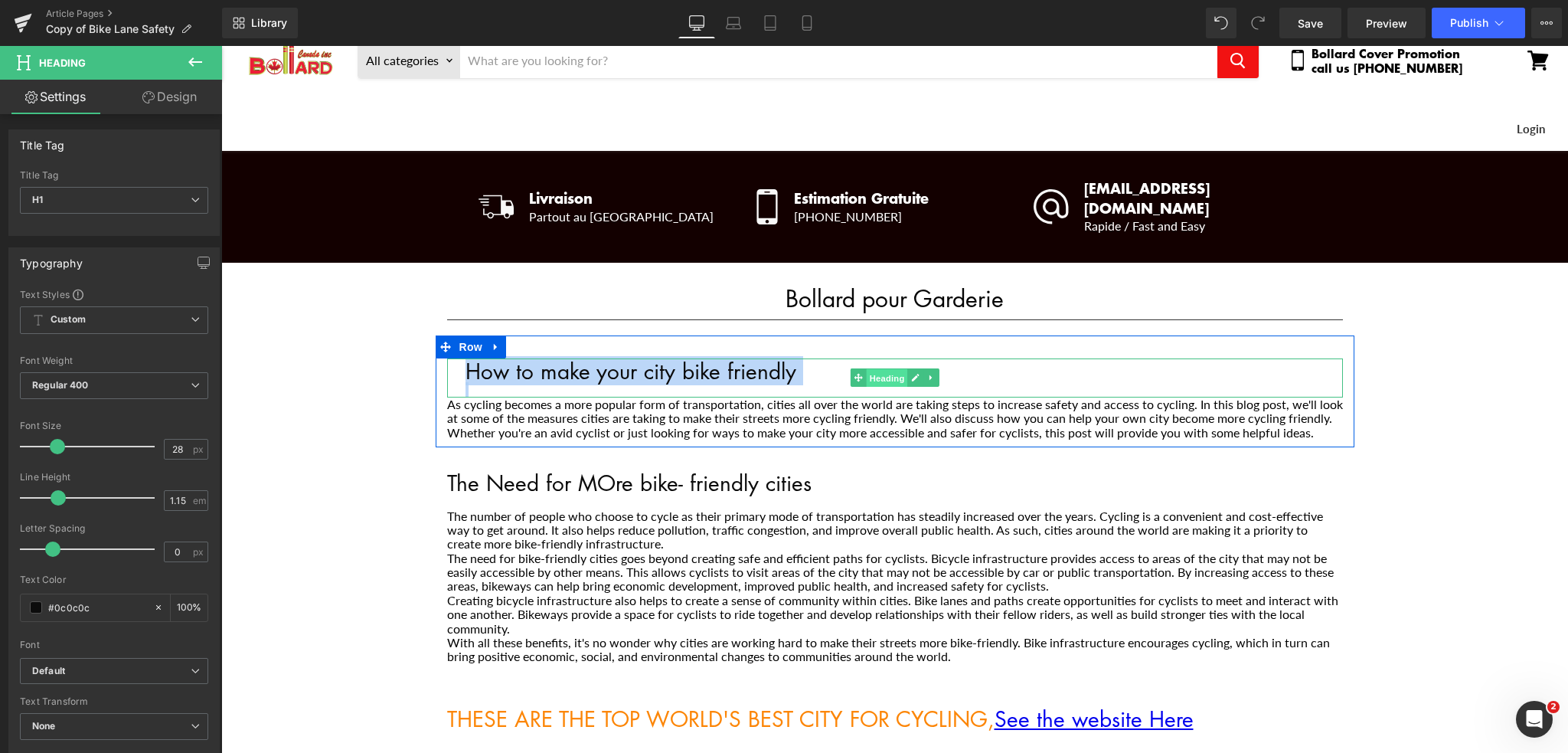
click at [874, 369] on span "Heading" at bounding box center [886, 377] width 41 height 18
click at [786, 358] on h1 "How to make your city bike friendly" at bounding box center [905, 371] width 878 height 25
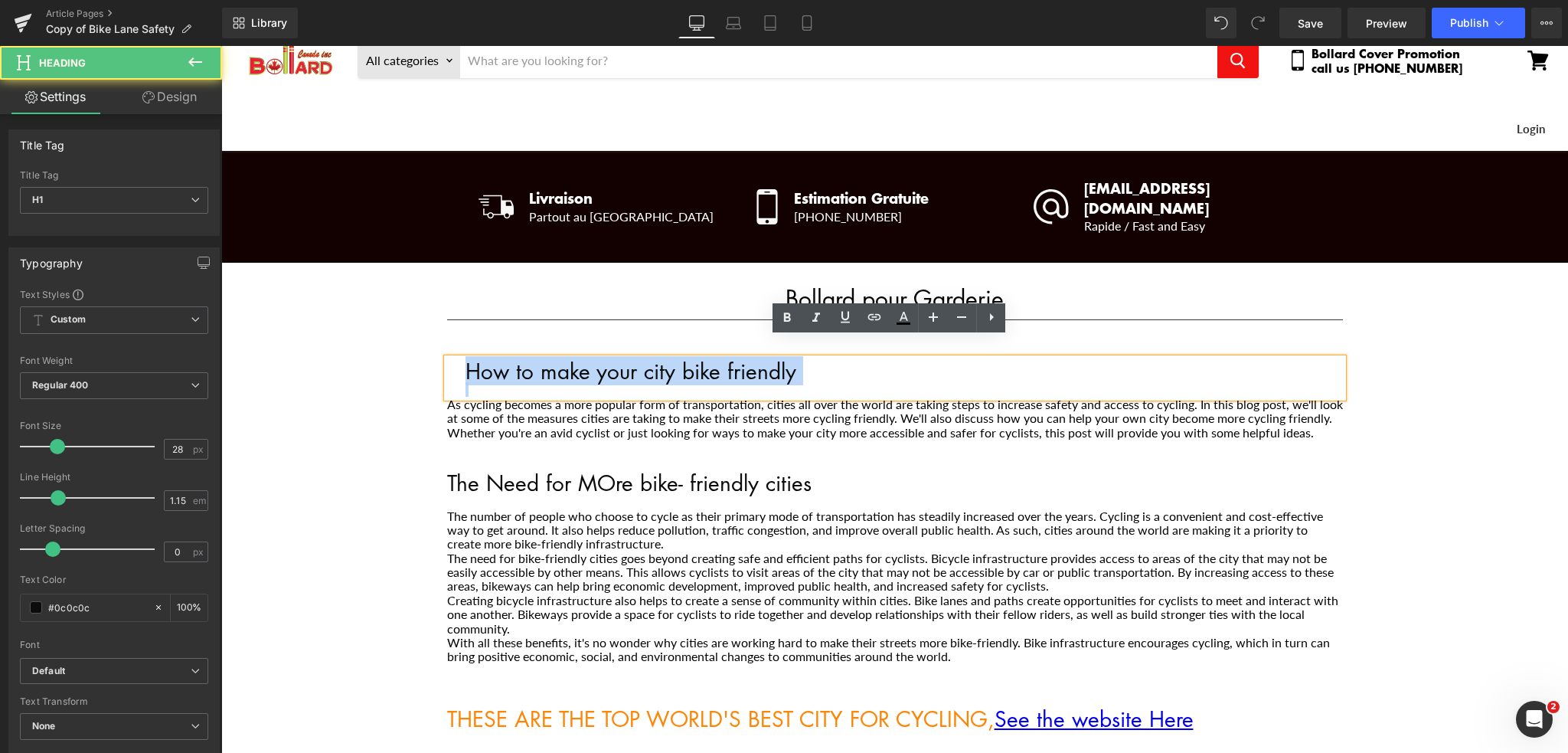
click at [786, 358] on h1 "How to make your city bike friendly" at bounding box center [905, 371] width 878 height 25
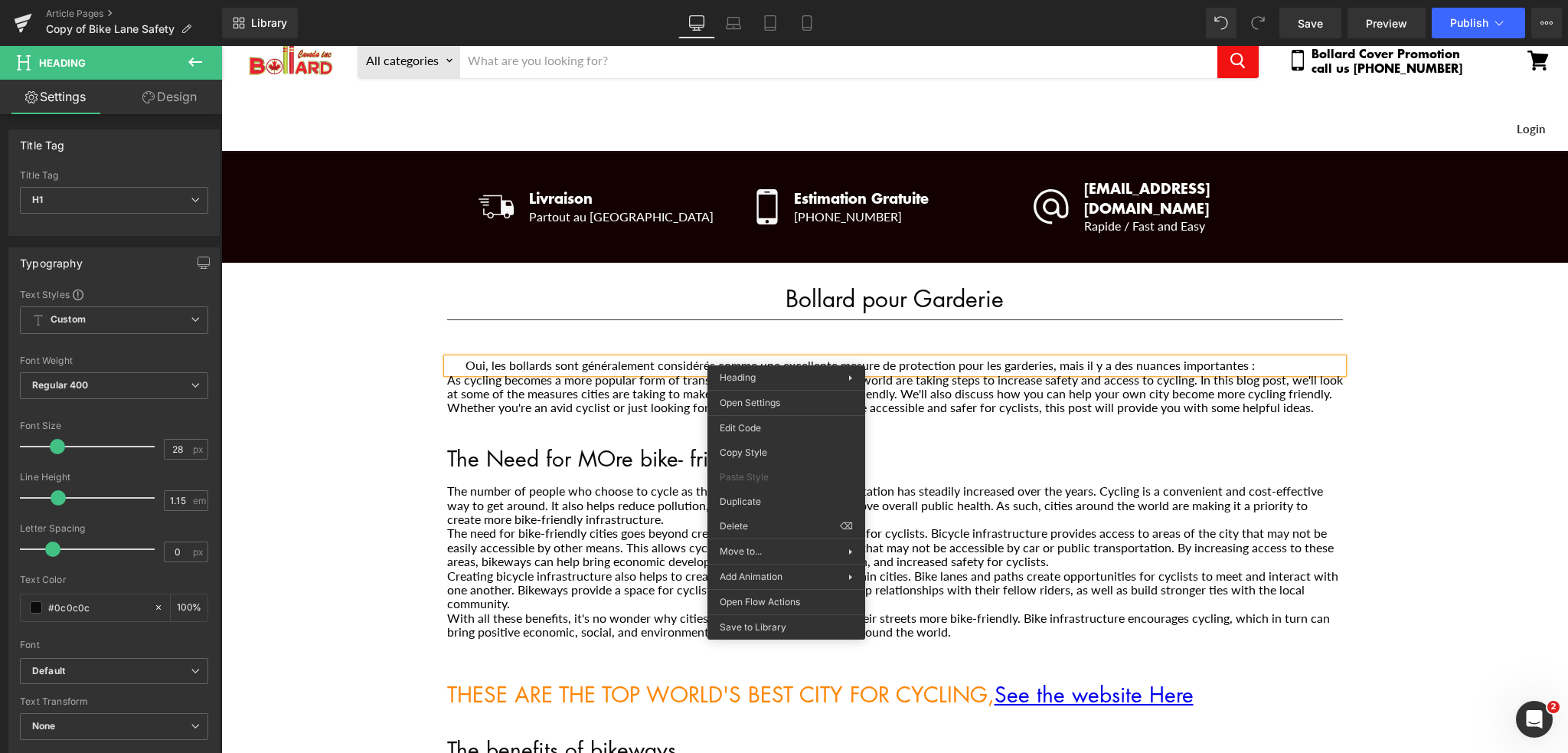
scroll to position [0, 0]
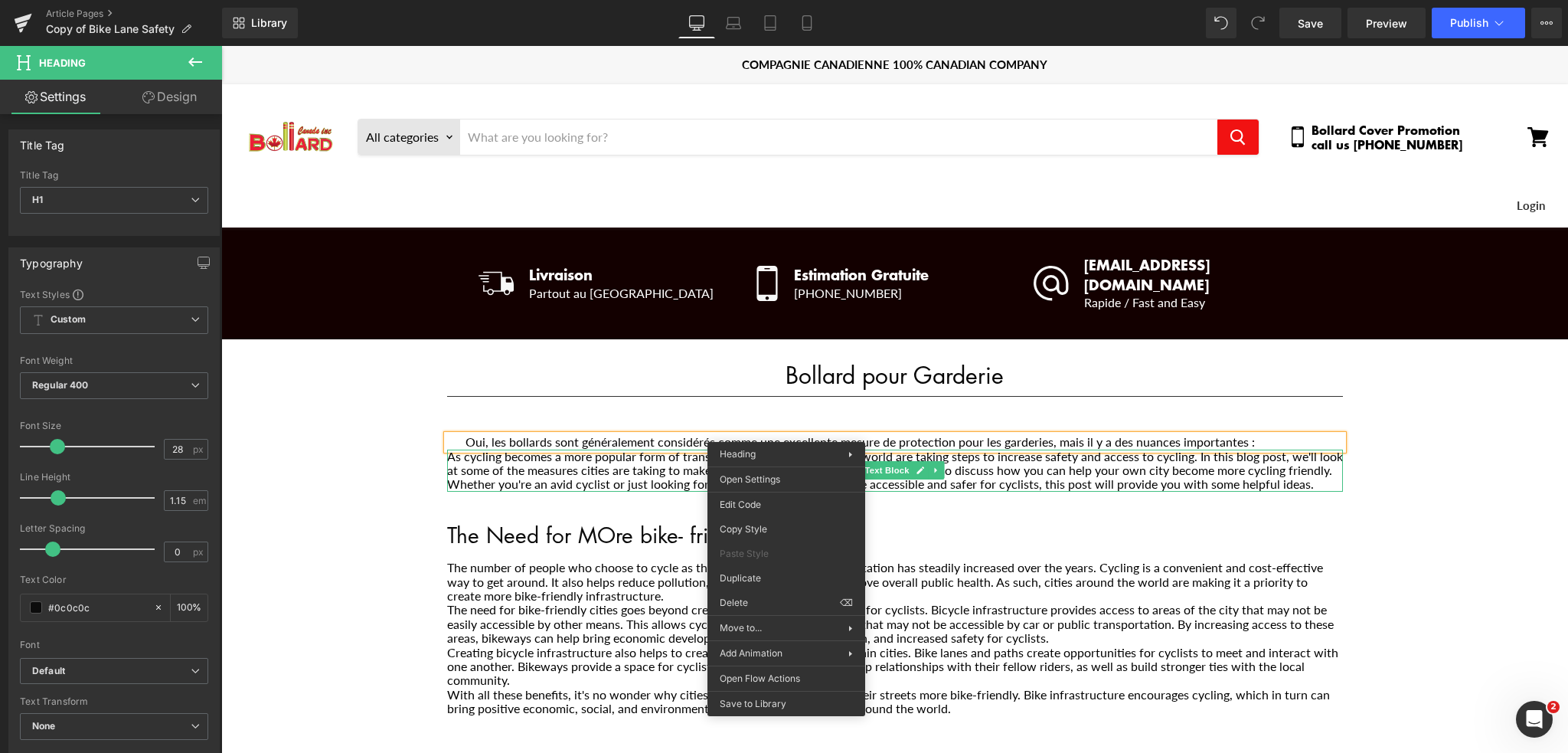
click at [591, 451] on p "As cycling becomes a more popular form of transportation, cities all over the w…" at bounding box center [895, 471] width 896 height 42
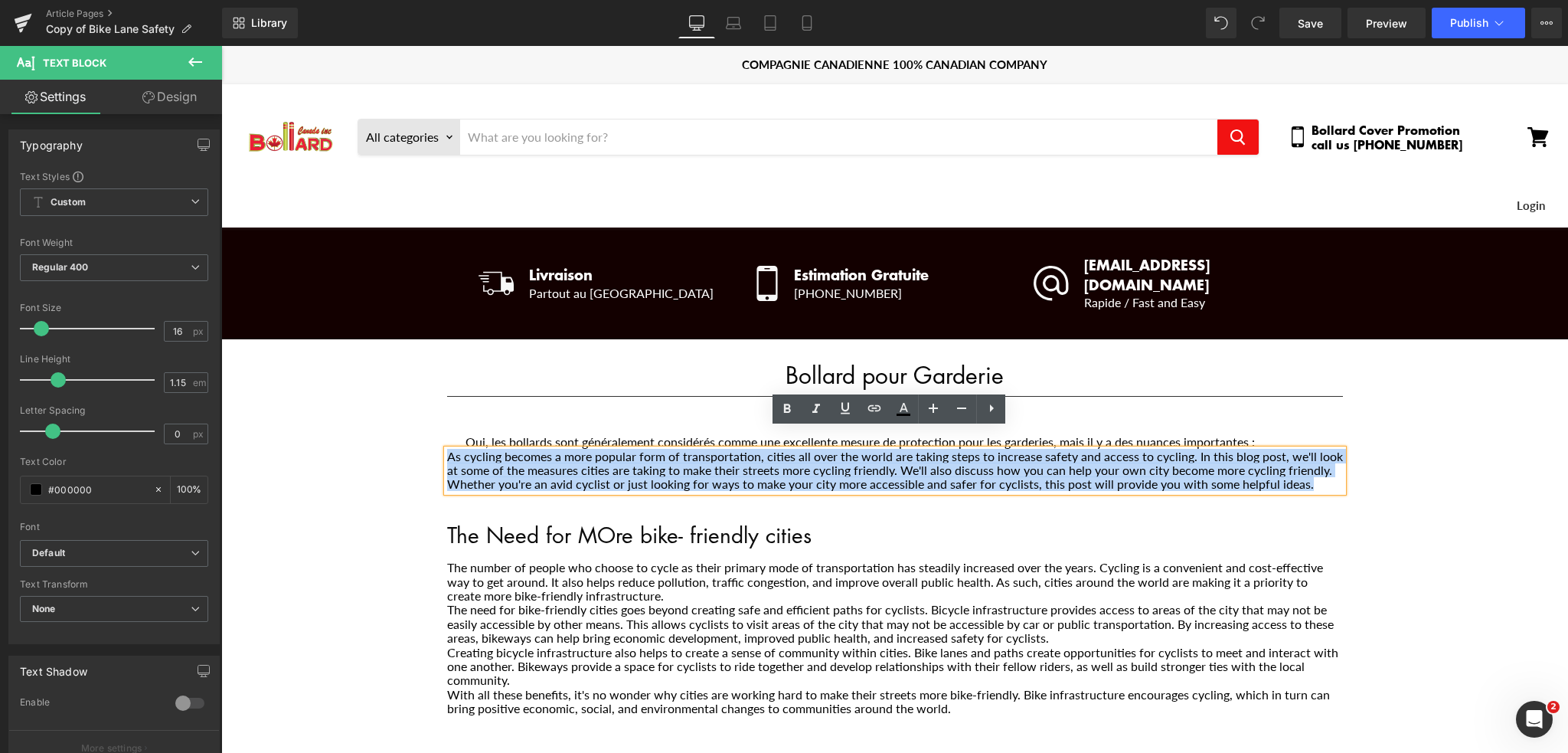
drag, startPoint x: 1296, startPoint y: 468, endPoint x: 430, endPoint y: 436, distance: 866.6
click at [436, 436] on div "Oui, les bollards sont généralement considérés comme une excellente mesure de p…" at bounding box center [895, 463] width 919 height 57
click at [839, 449] on p "As cycling becomes a more popular form of transportation, cities all over the w…" at bounding box center [895, 471] width 896 height 42
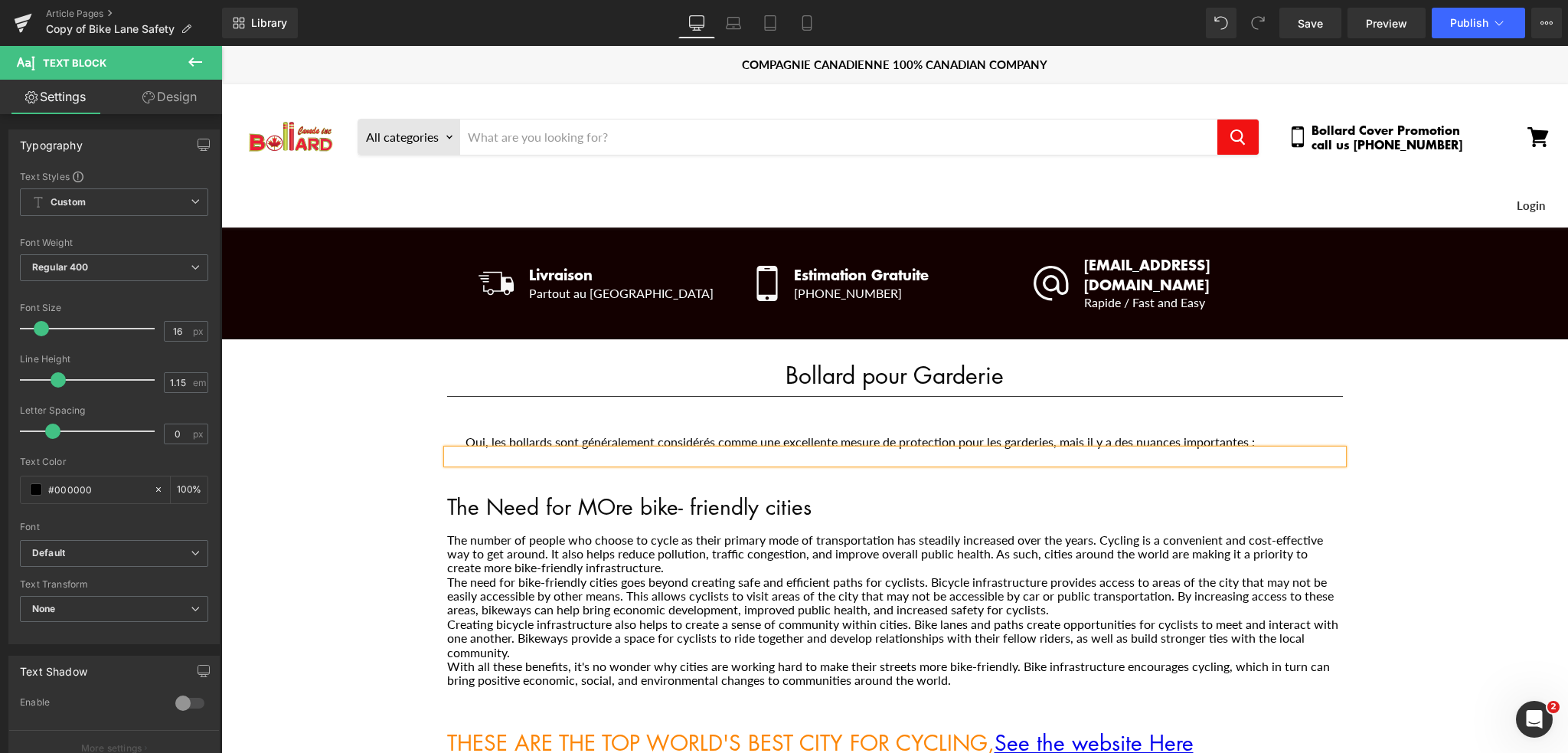
click at [808, 449] on div "Main content" at bounding box center [895, 456] width 896 height 13
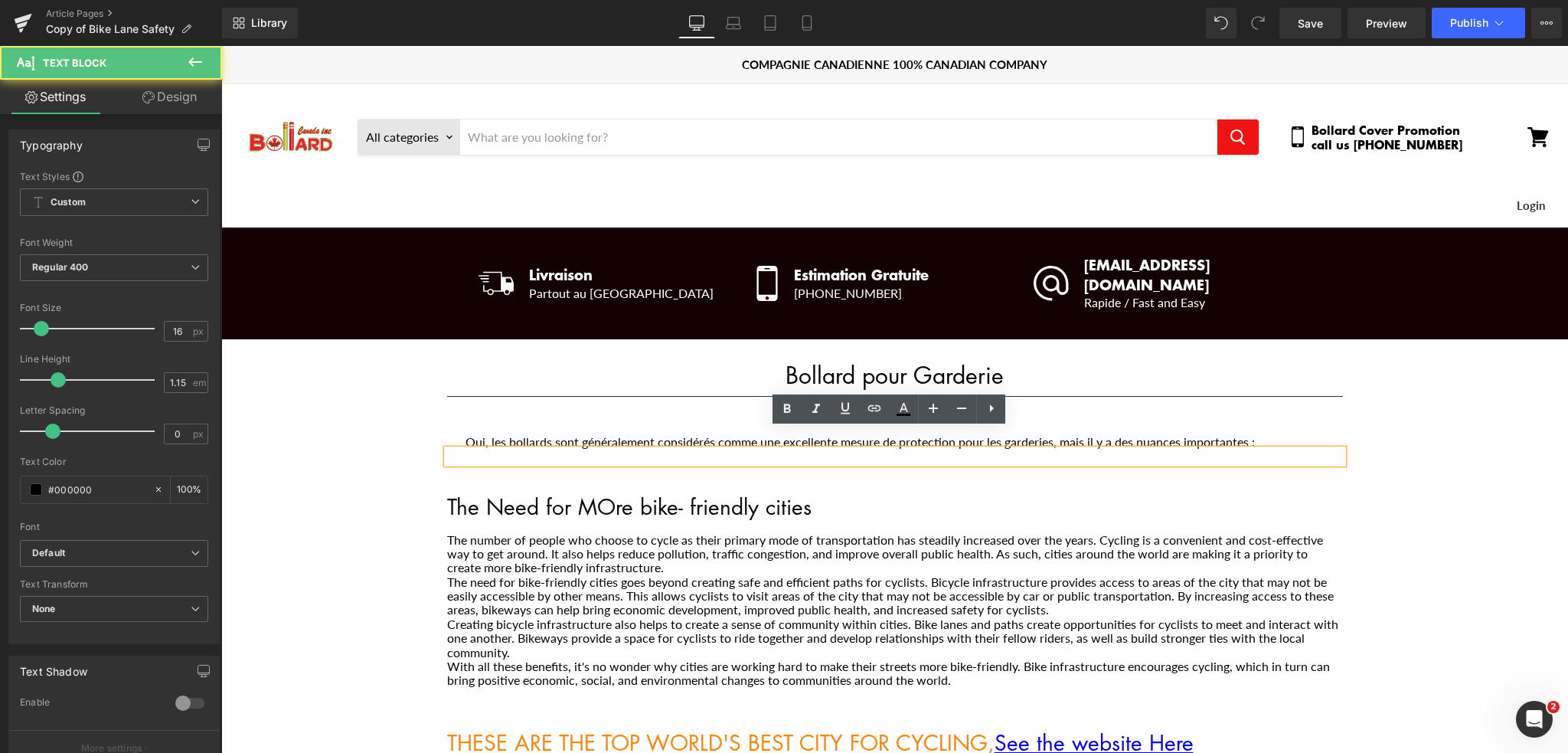
click at [447, 449] on div "Main content" at bounding box center [895, 456] width 896 height 13
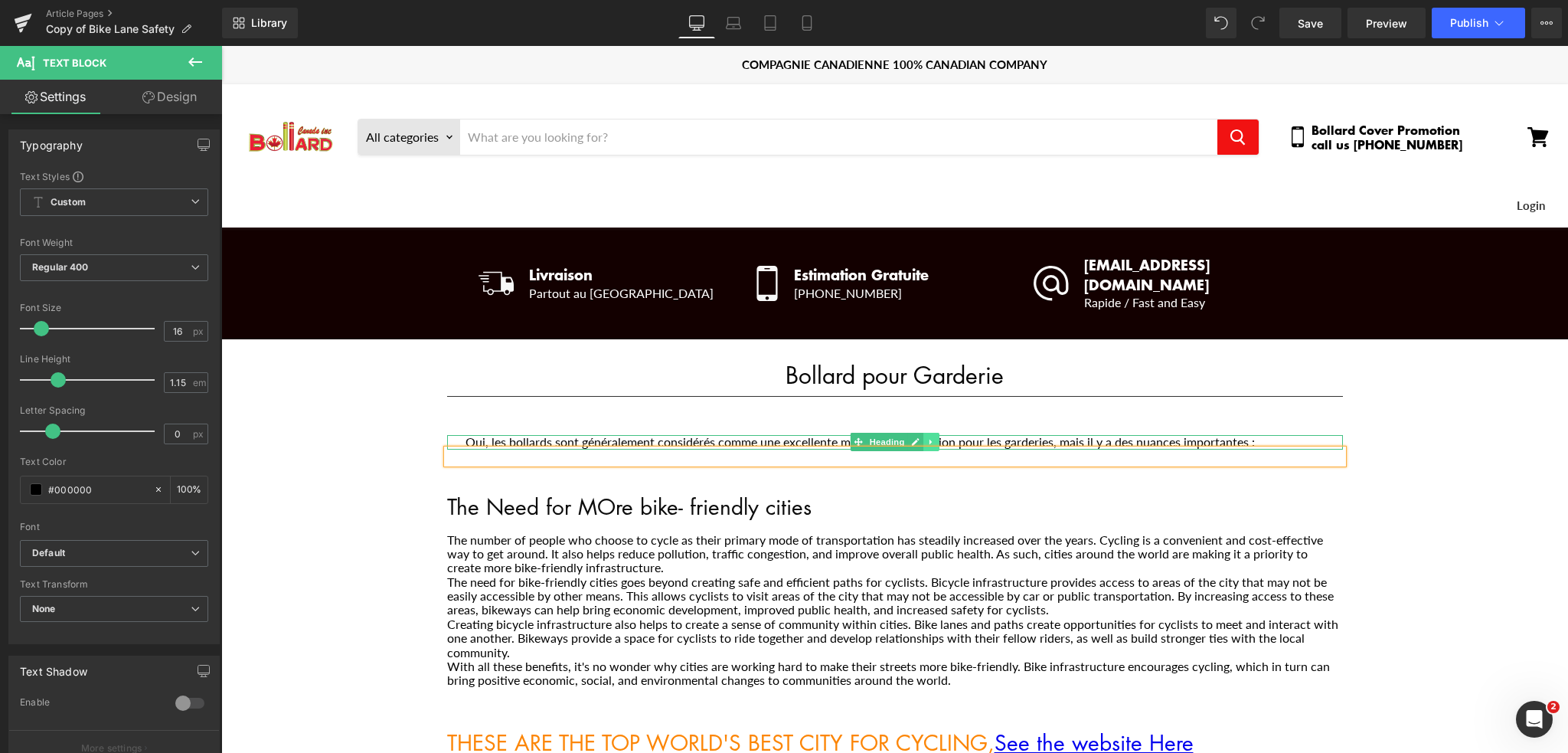
click at [929, 440] on icon "Main content" at bounding box center [930, 443] width 2 height 6
click at [934, 438] on icon "Main content" at bounding box center [938, 442] width 9 height 9
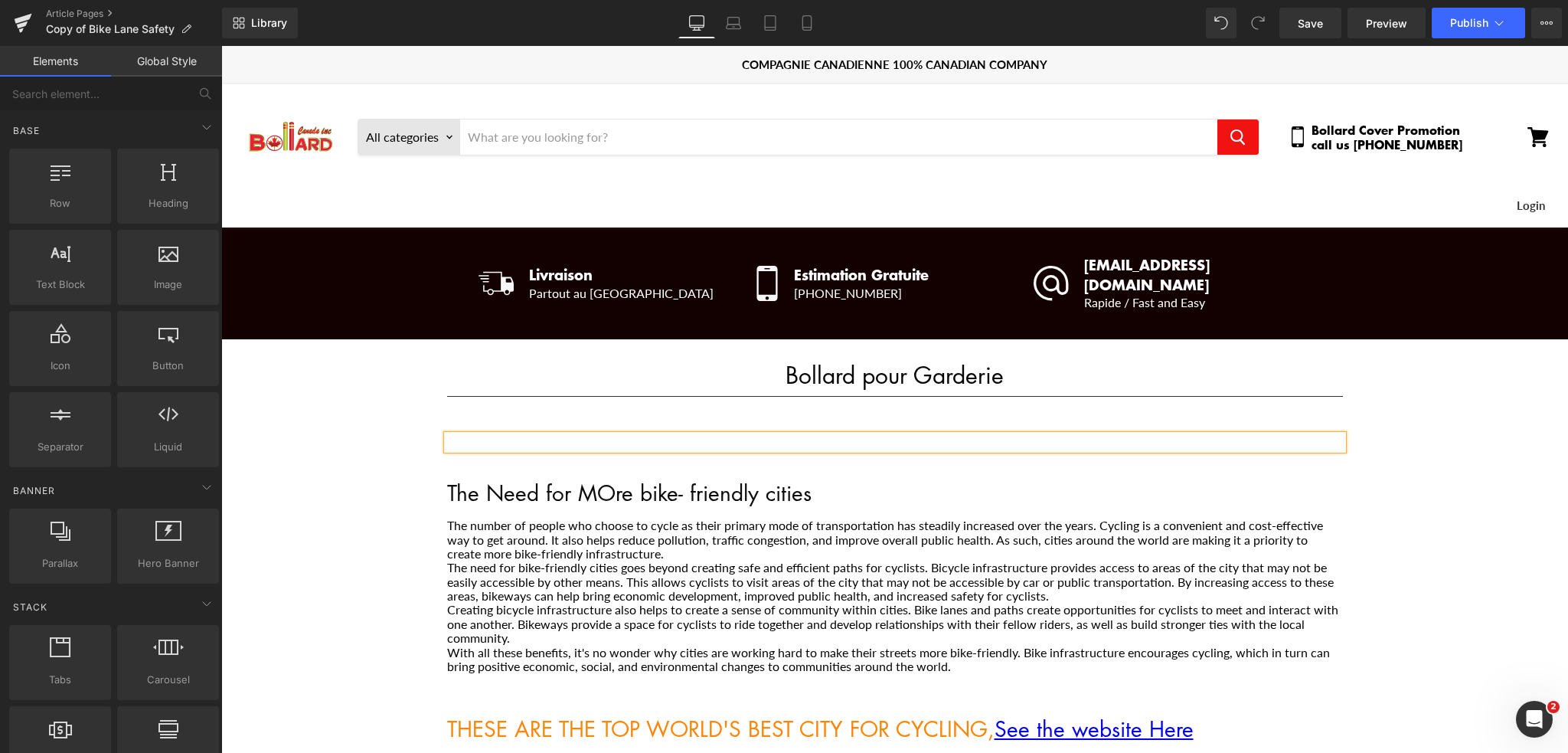
click at [758, 435] on div "Main content" at bounding box center [895, 442] width 896 height 13
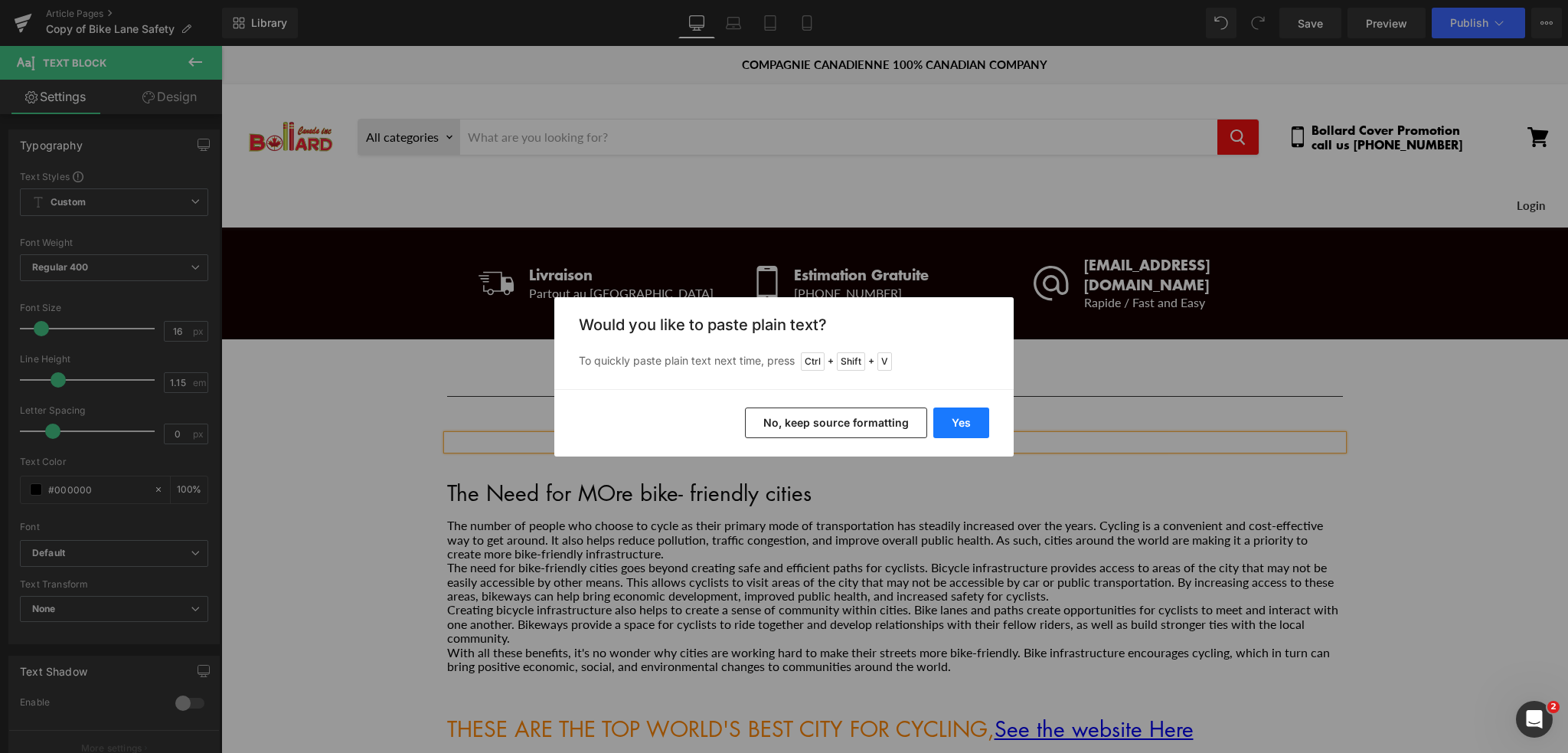
click at [961, 425] on button "Yes" at bounding box center [961, 423] width 56 height 31
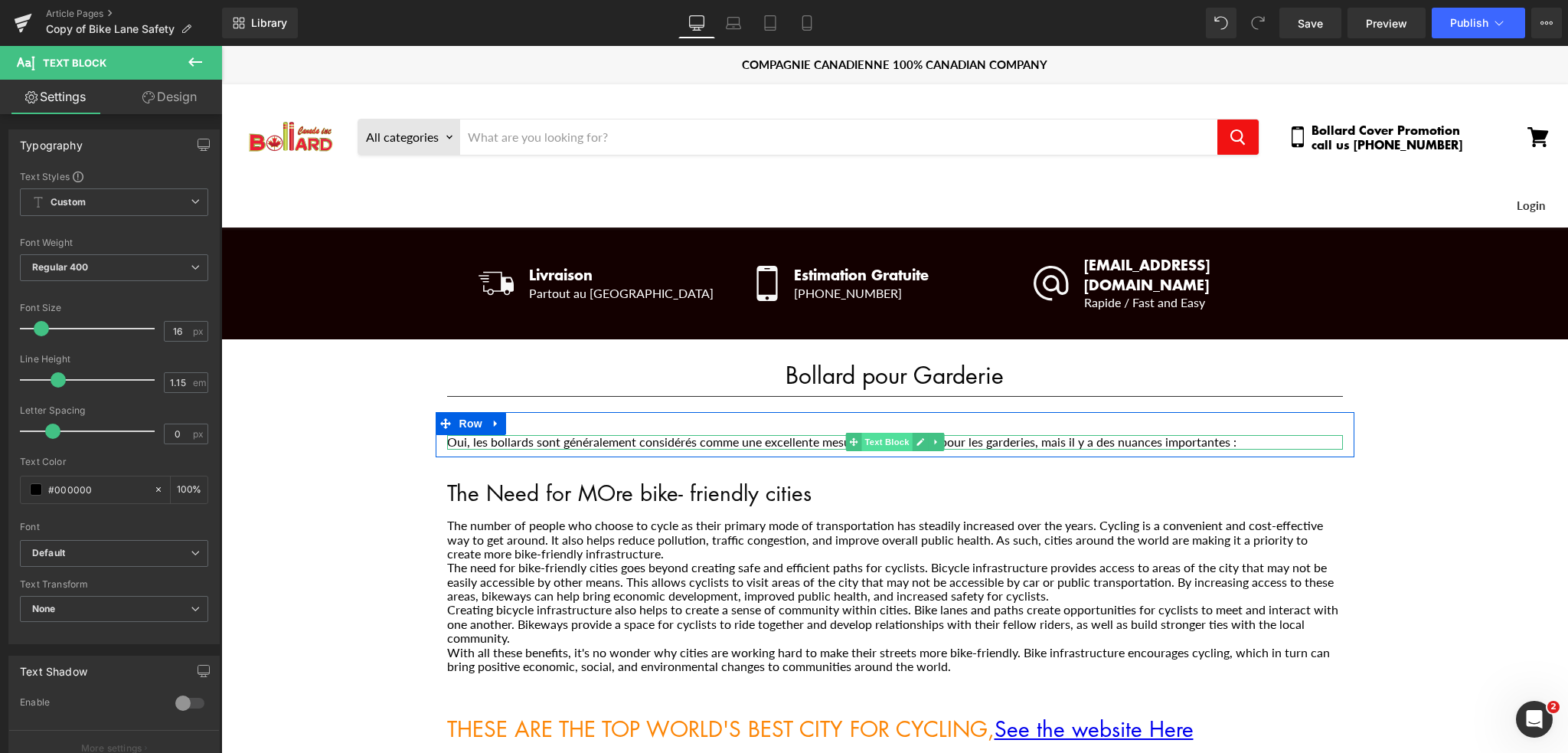
click at [874, 432] on span "Text Block" at bounding box center [886, 441] width 51 height 18
click at [977, 435] on div "Oui, les bollards sont généralement considérés comme une excellente mesure de p…" at bounding box center [895, 442] width 896 height 13
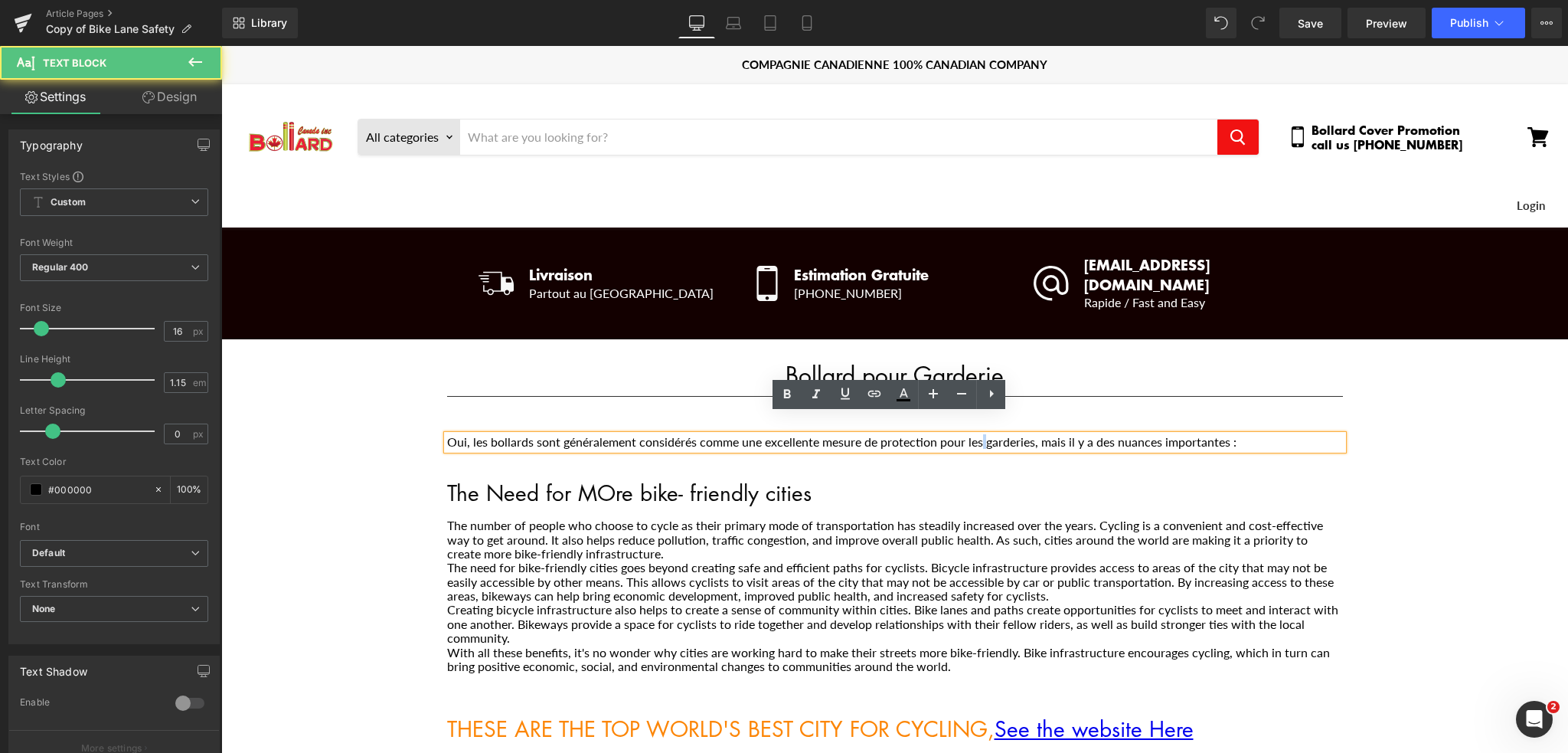
click at [977, 435] on div "Oui, les bollards sont généralement considérés comme une excellente mesure de p…" at bounding box center [895, 442] width 896 height 13
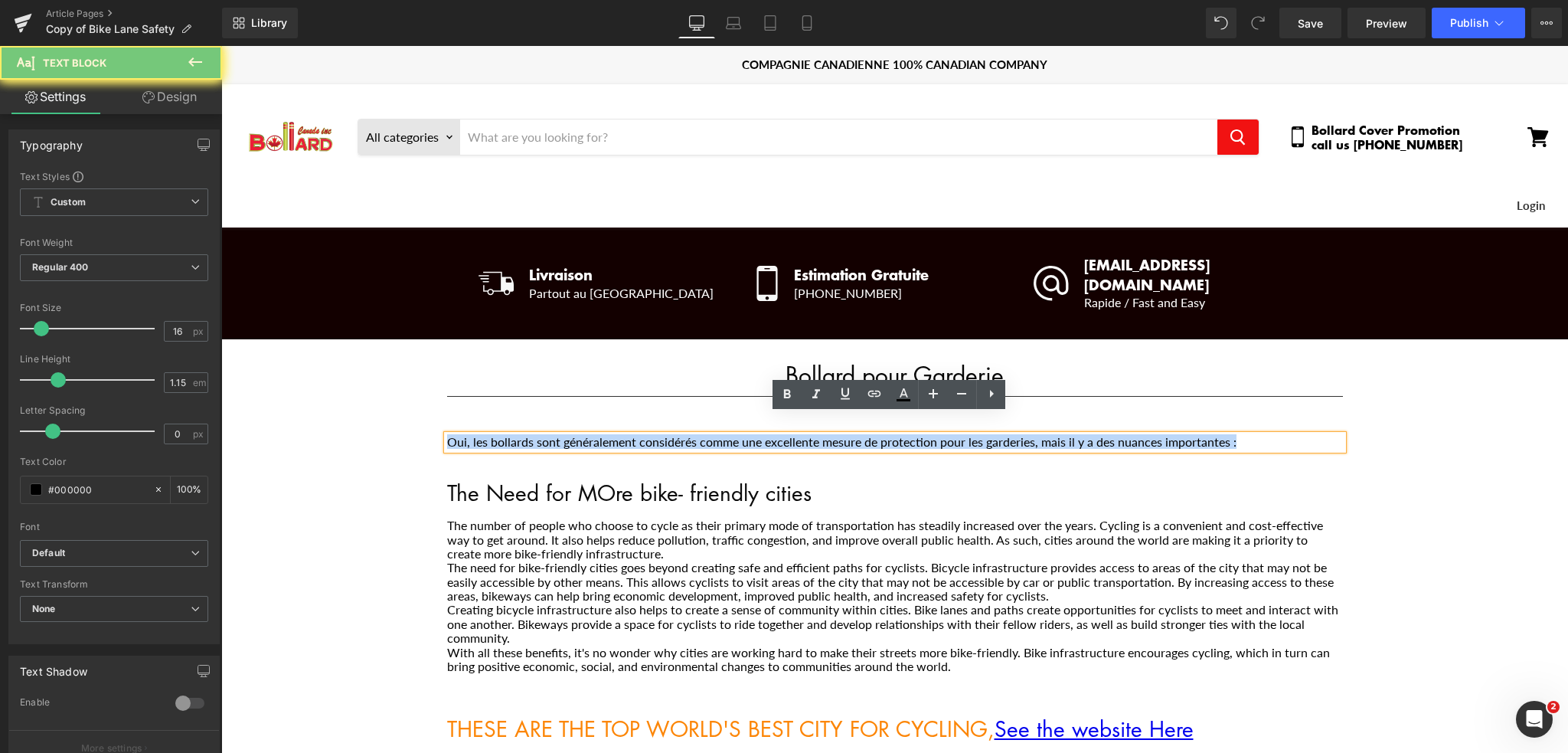
click at [977, 435] on div "Oui, les bollards sont généralement considérés comme une excellente mesure de p…" at bounding box center [895, 442] width 896 height 13
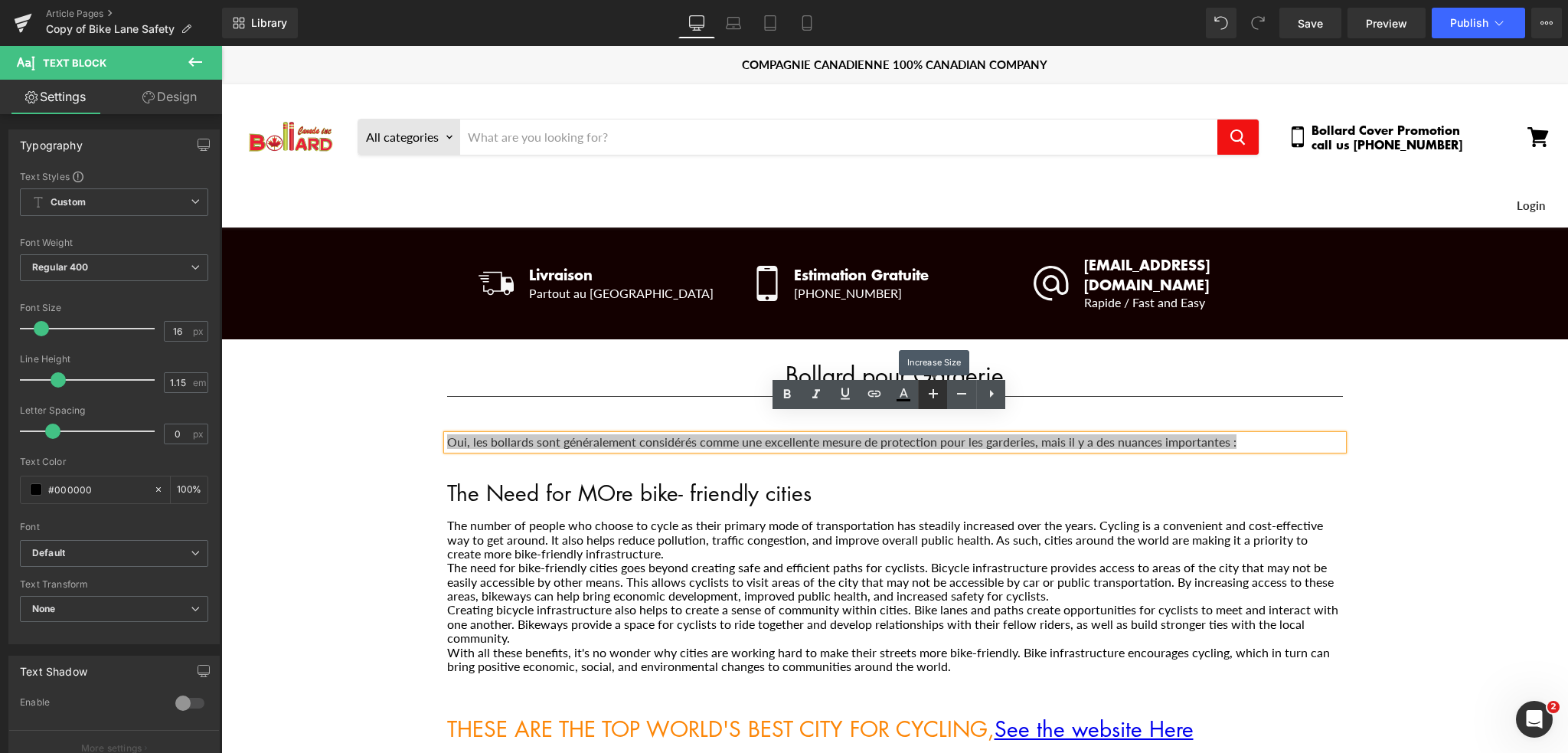
click at [930, 395] on icon at bounding box center [932, 393] width 18 height 18
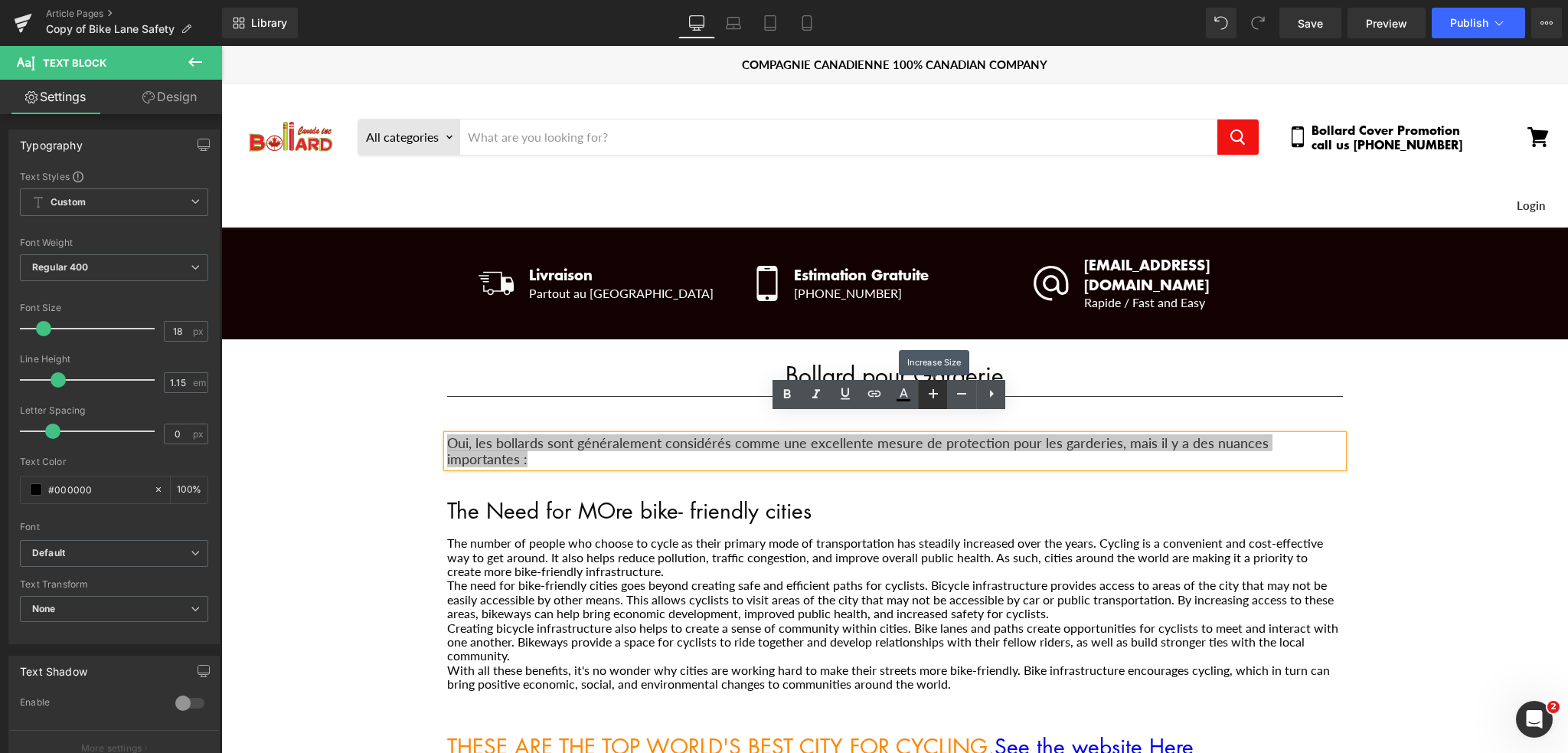
click at [930, 395] on icon at bounding box center [932, 393] width 18 height 18
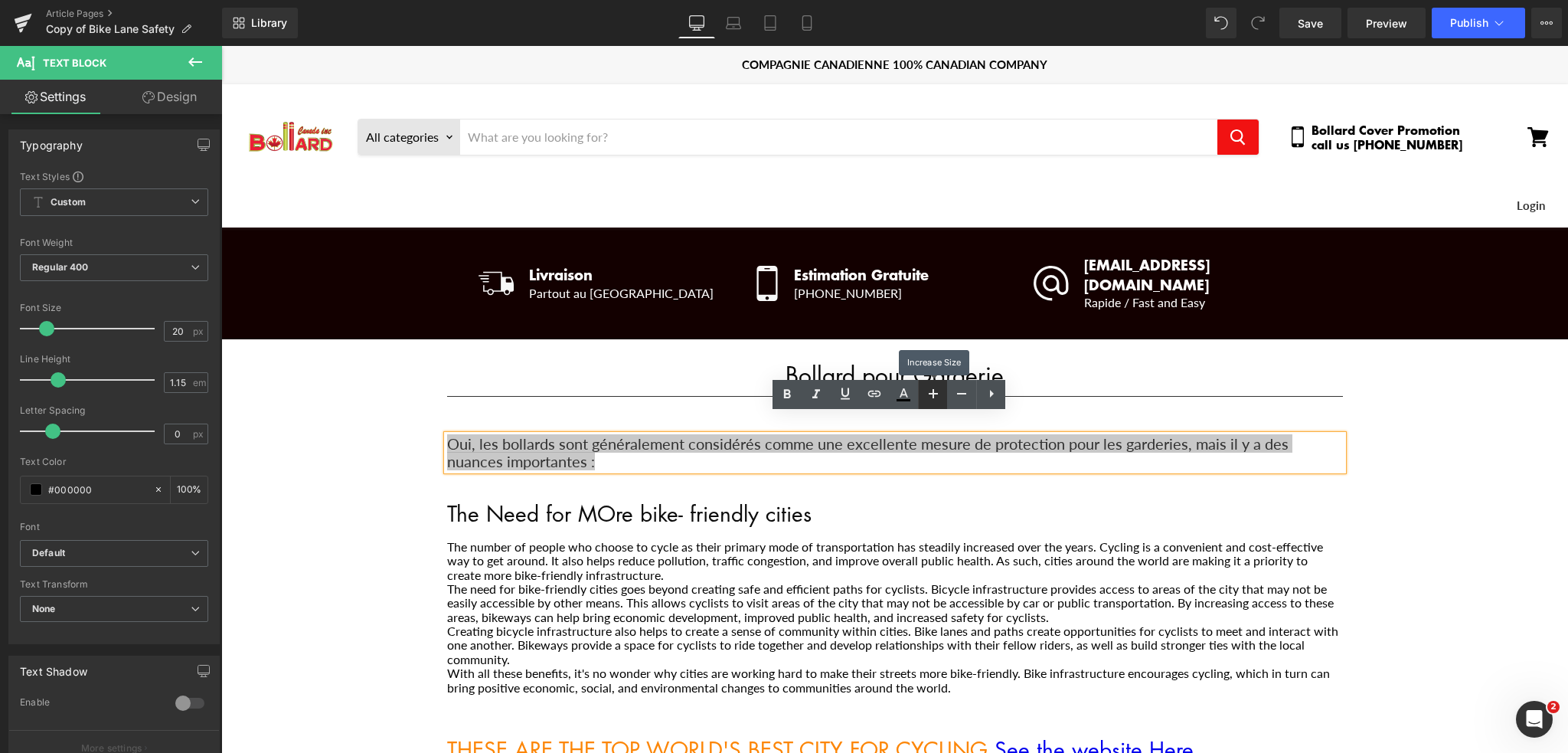
click at [930, 395] on icon at bounding box center [932, 393] width 18 height 18
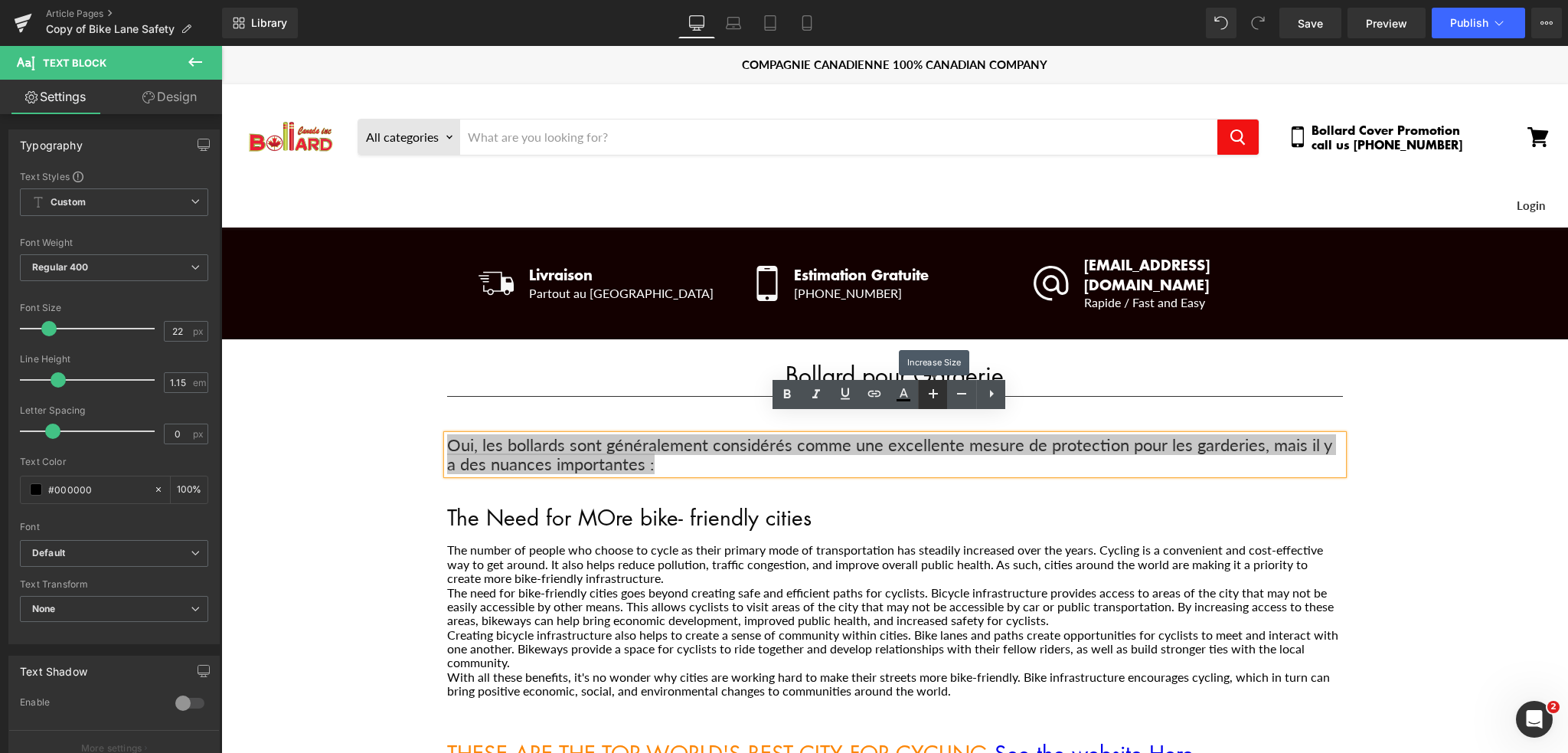
click at [930, 395] on icon at bounding box center [932, 393] width 18 height 18
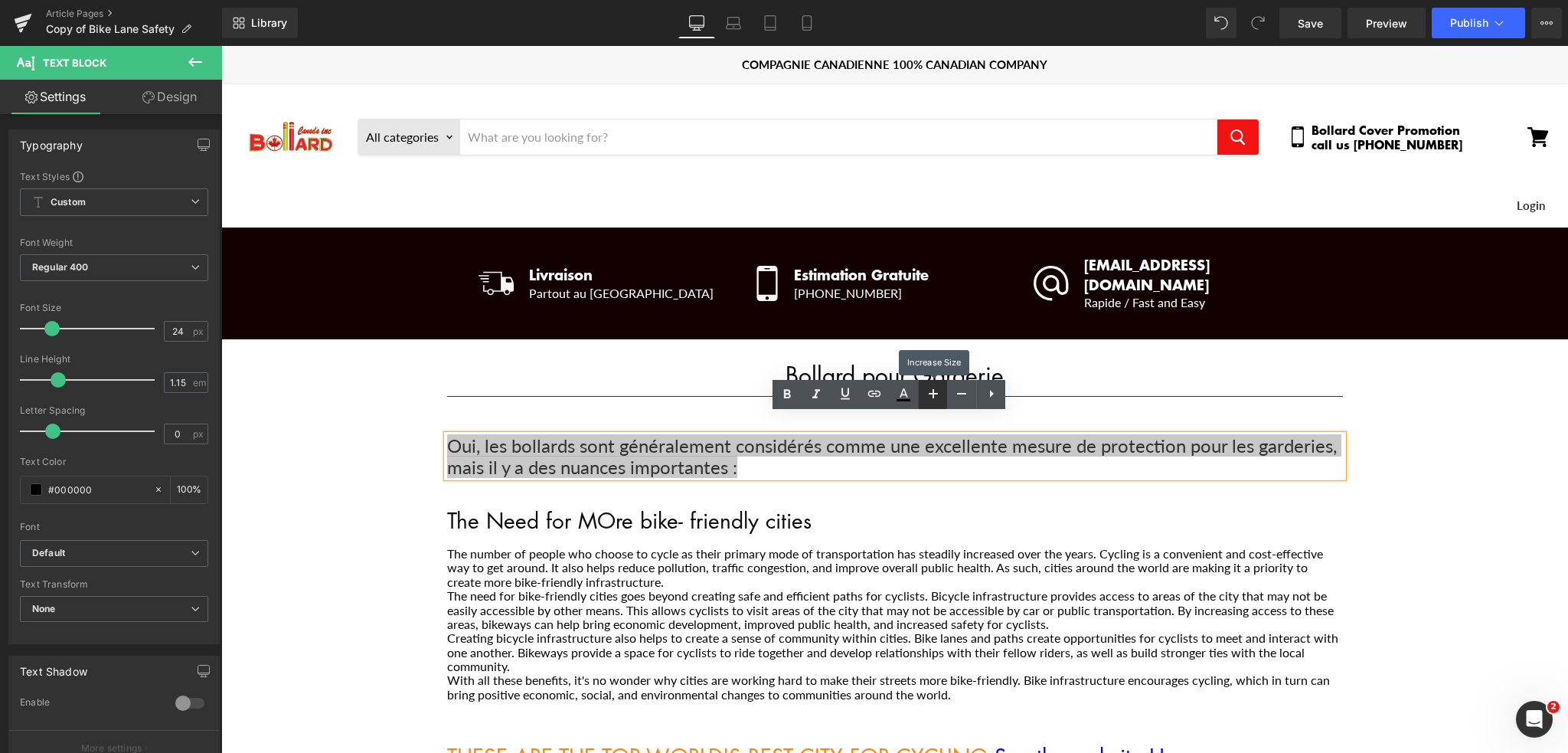
click at [930, 395] on icon at bounding box center [932, 393] width 18 height 18
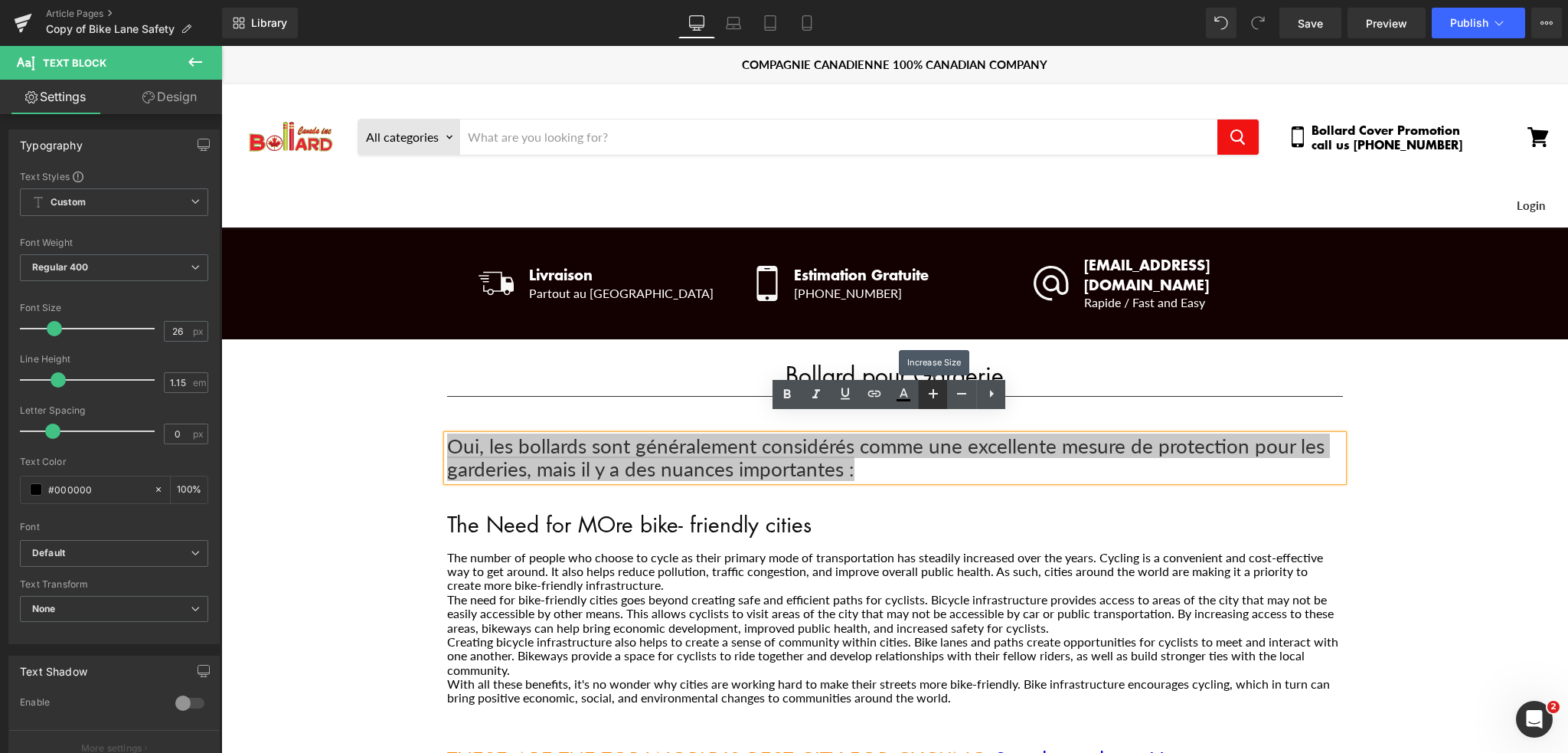
click at [930, 395] on icon at bounding box center [932, 393] width 18 height 18
type input "28"
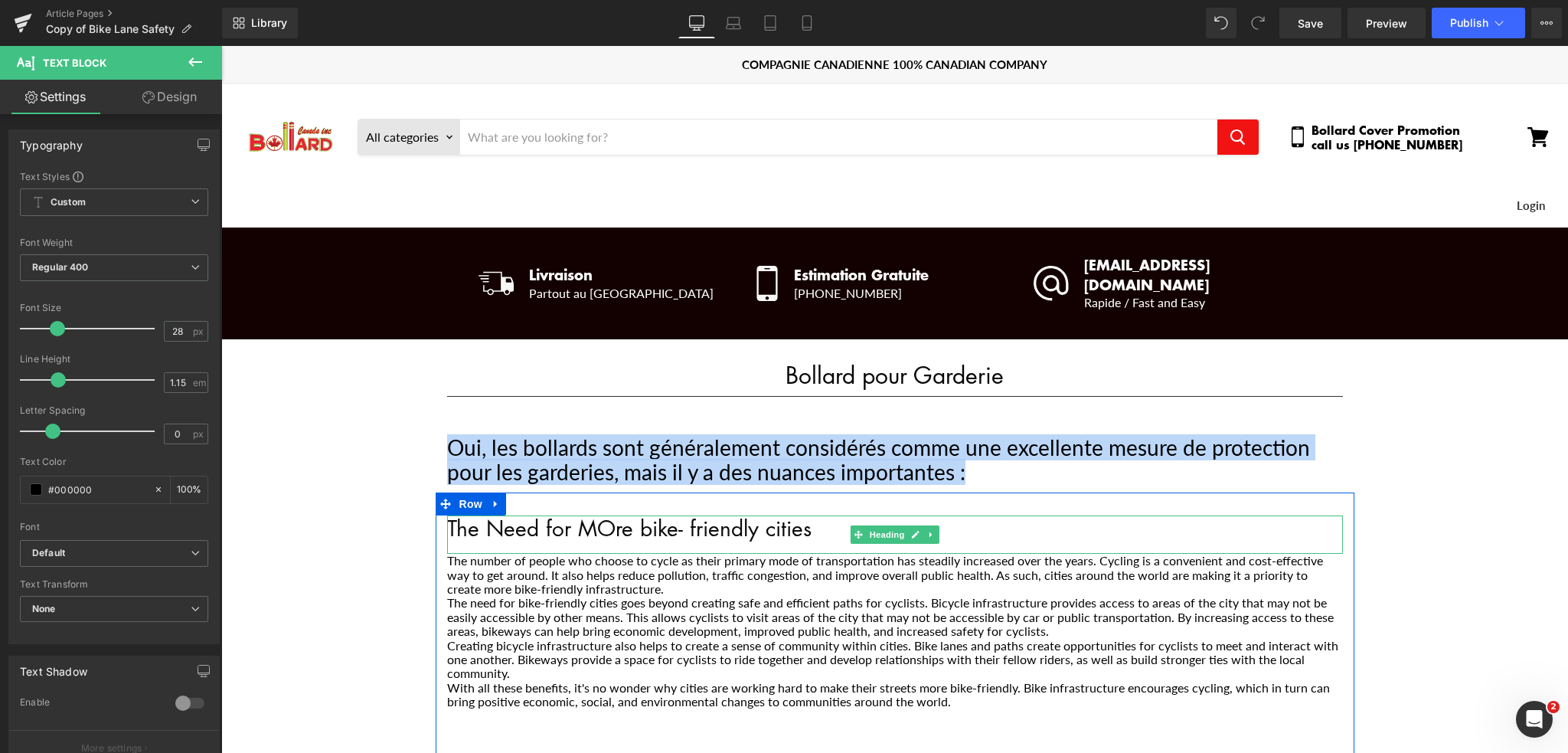
click at [628, 516] on h1 "The Need for MOre bike- friendly cities" at bounding box center [895, 528] width 896 height 25
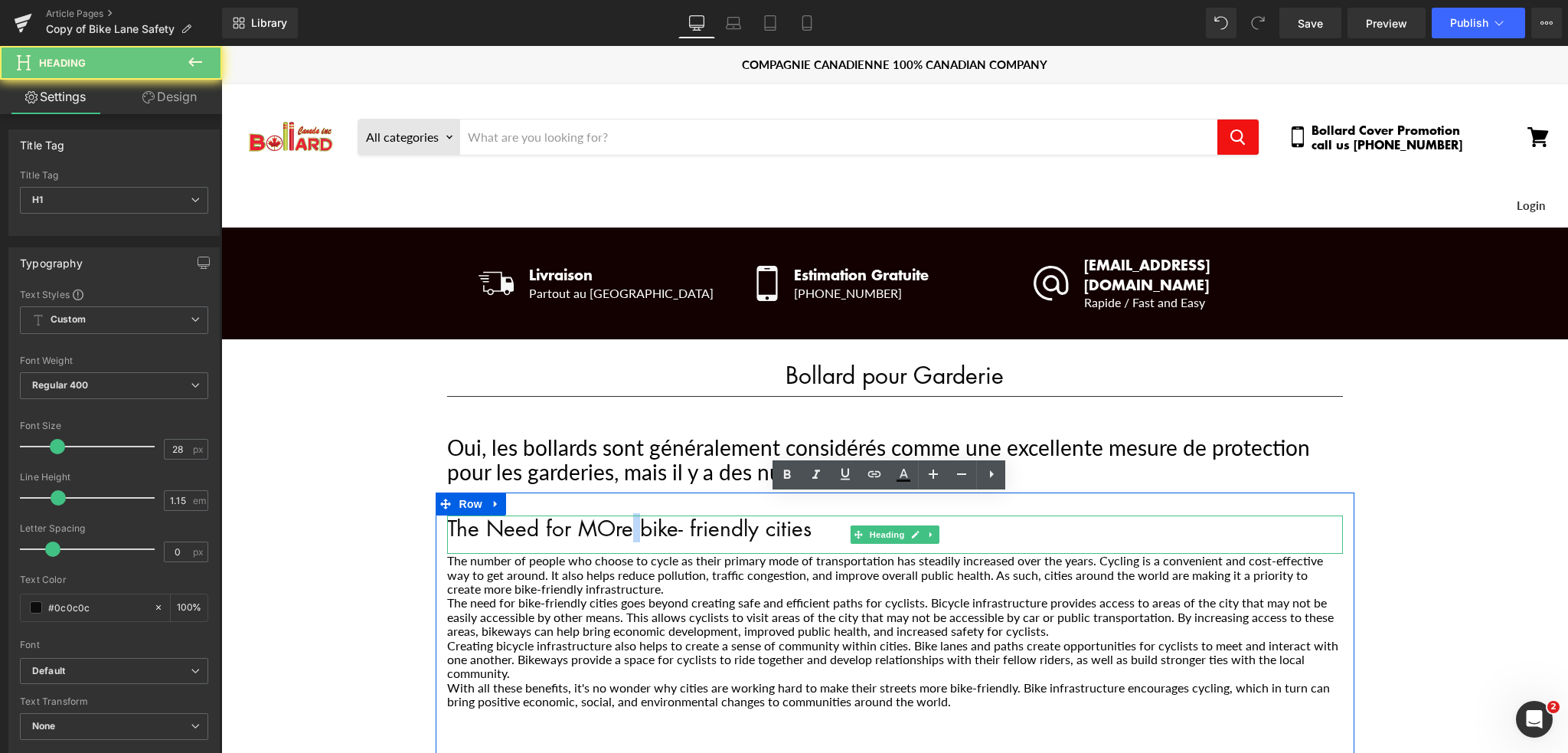
click at [628, 516] on h1 "The Need for MOre bike- friendly cities" at bounding box center [895, 528] width 896 height 25
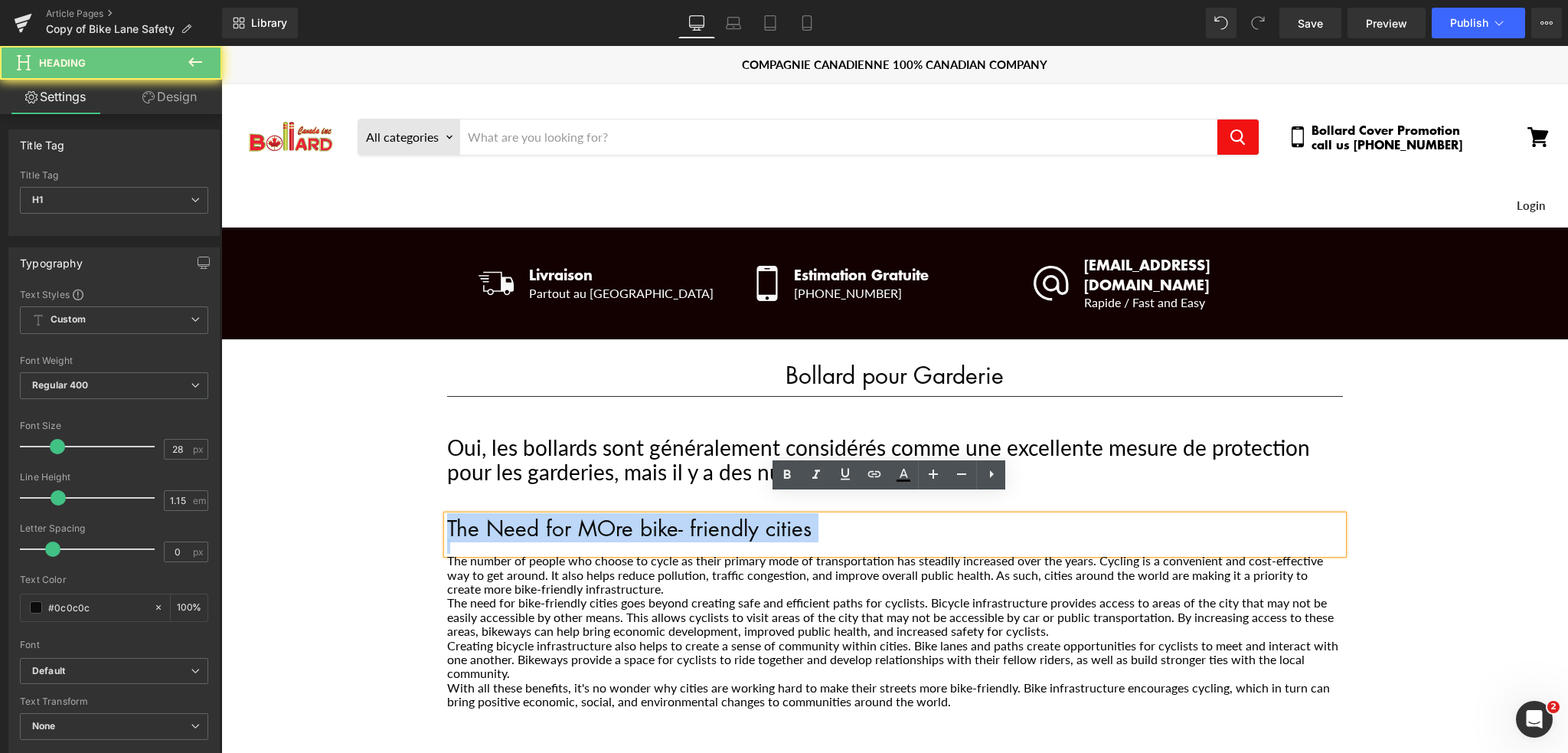
click at [628, 516] on h1 "The Need for MOre bike- friendly cities" at bounding box center [895, 528] width 896 height 25
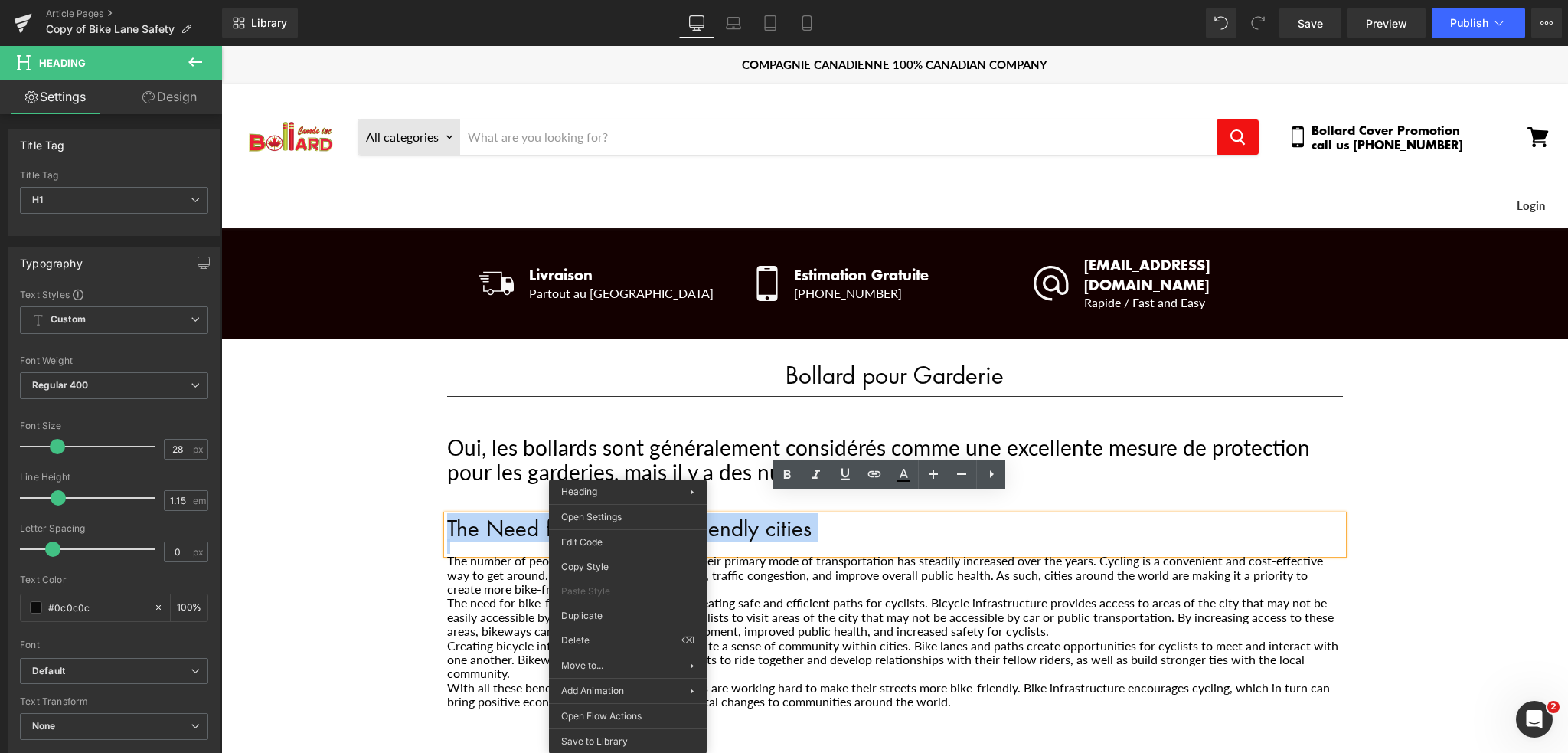
paste div "Main content"
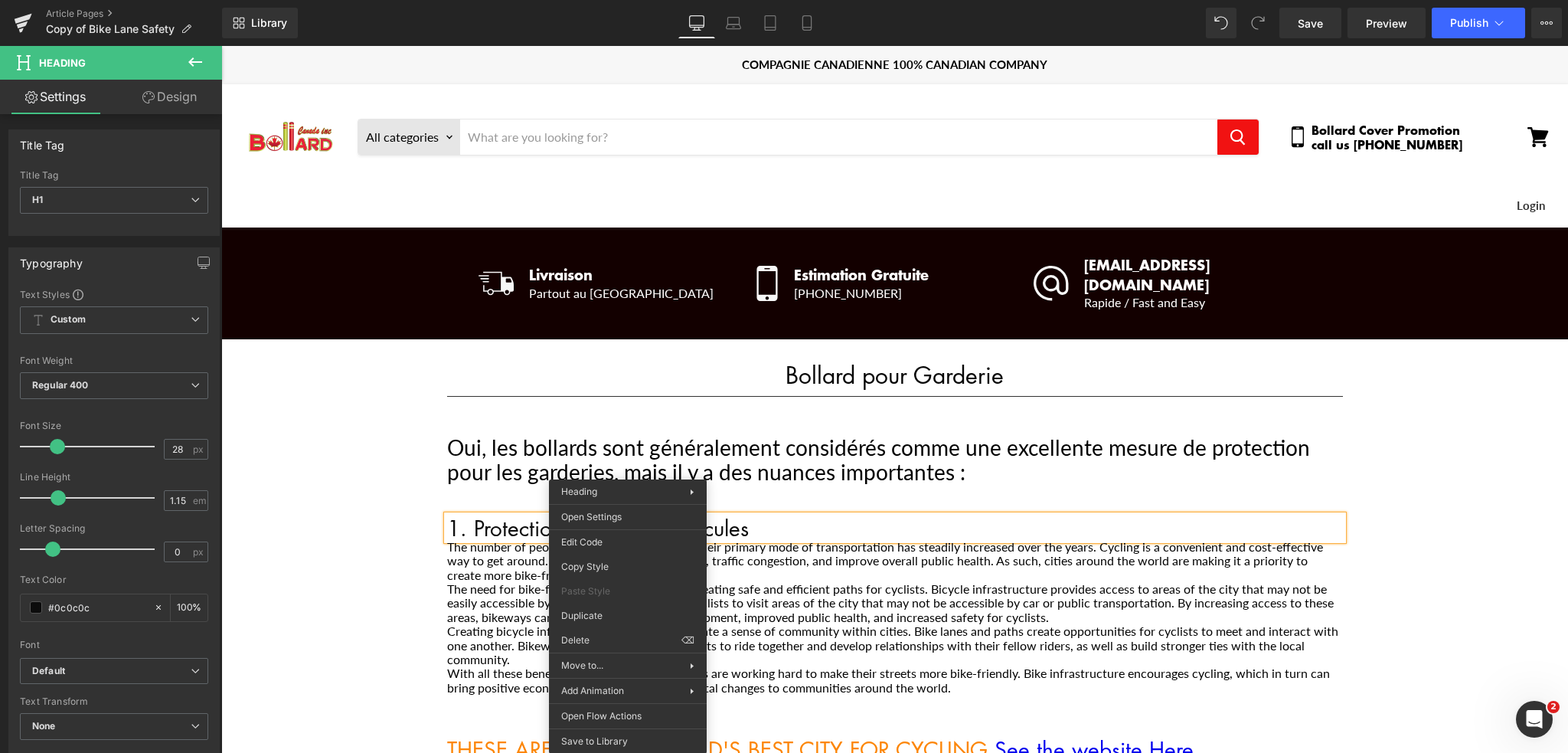
click at [474, 547] on p "The number of people who choose to cycle as their primary mode of transportatio…" at bounding box center [895, 561] width 896 height 42
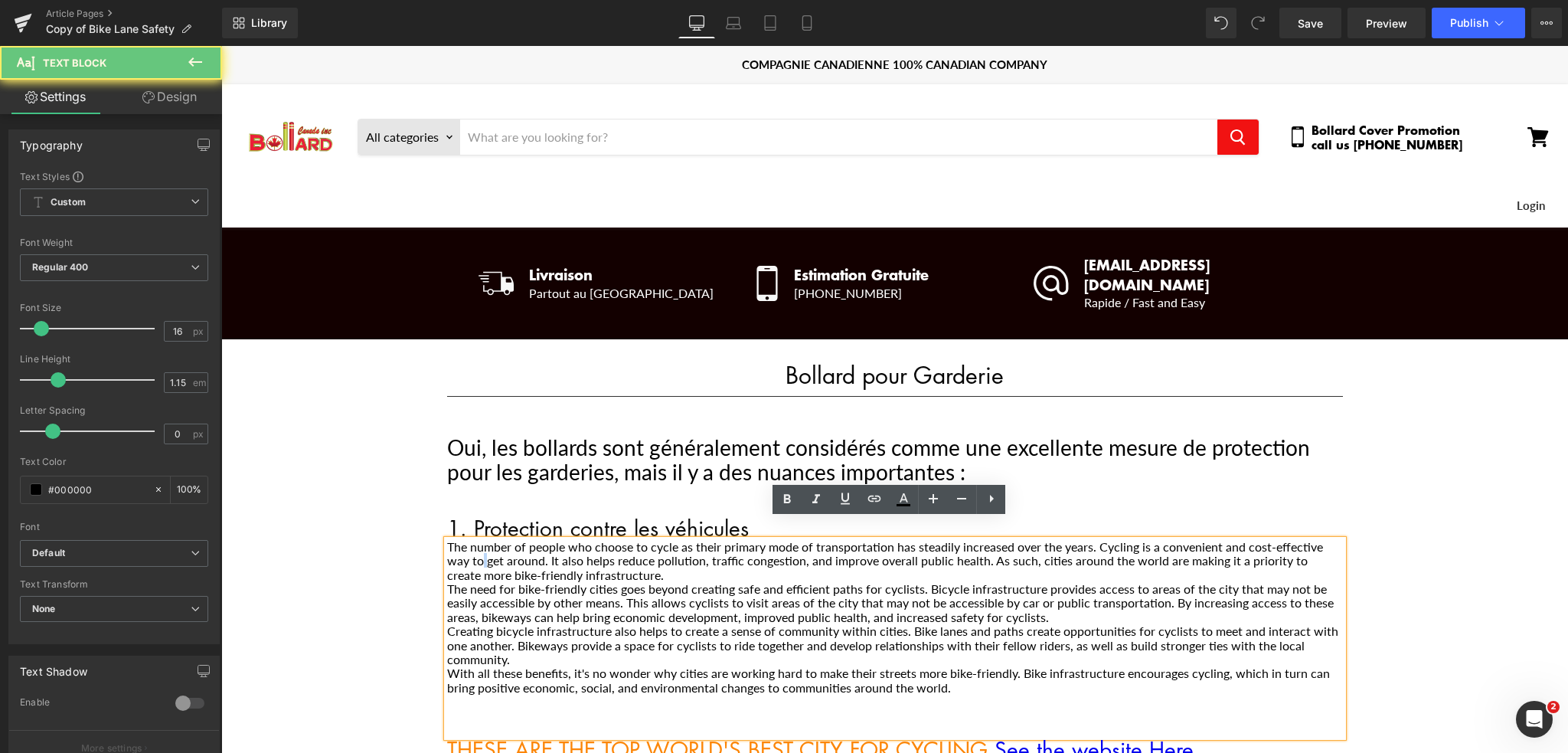
click at [474, 547] on p "The number of people who choose to cycle as their primary mode of transportatio…" at bounding box center [895, 561] width 896 height 42
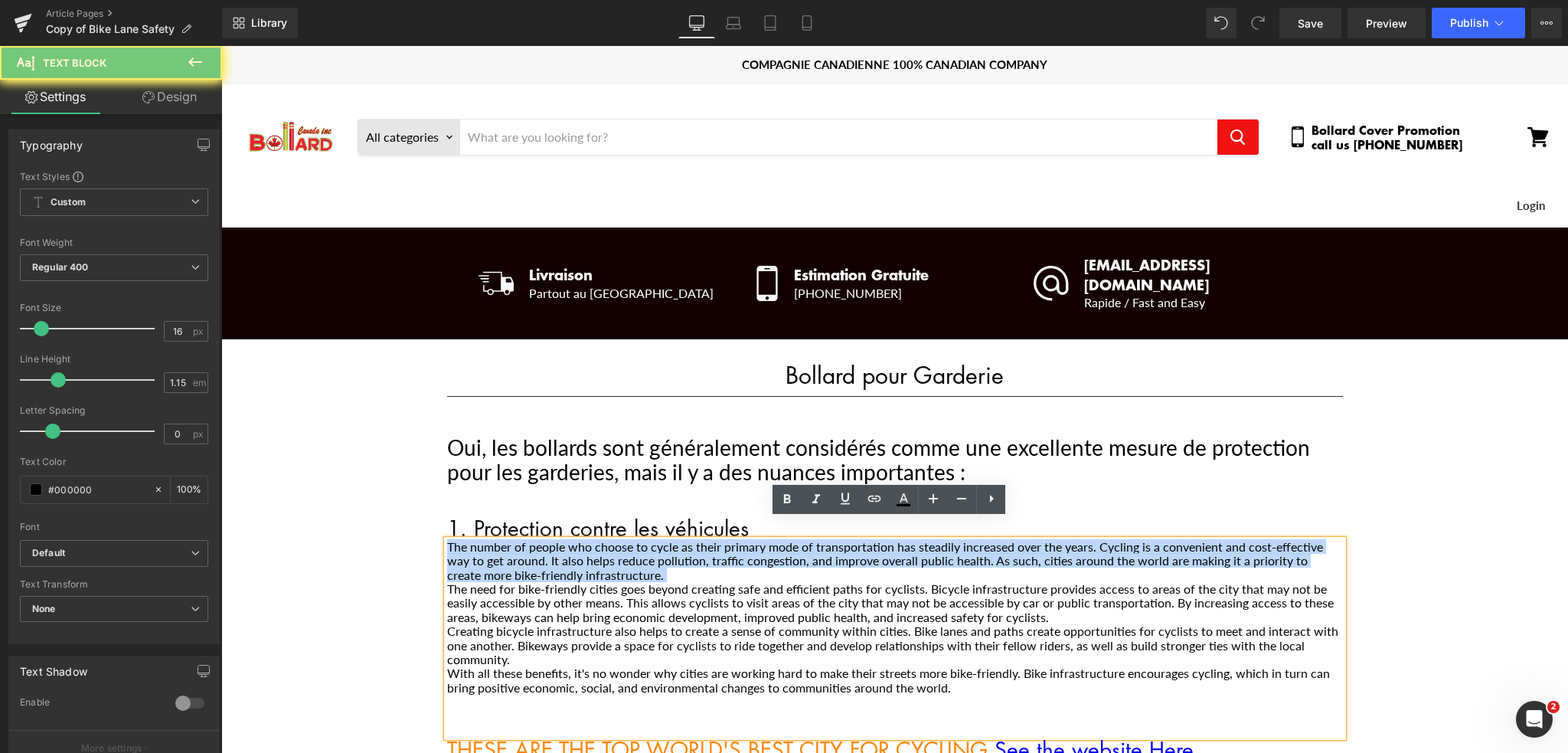
click at [474, 547] on p "The number of people who choose to cycle as their primary mode of transportatio…" at bounding box center [895, 561] width 896 height 42
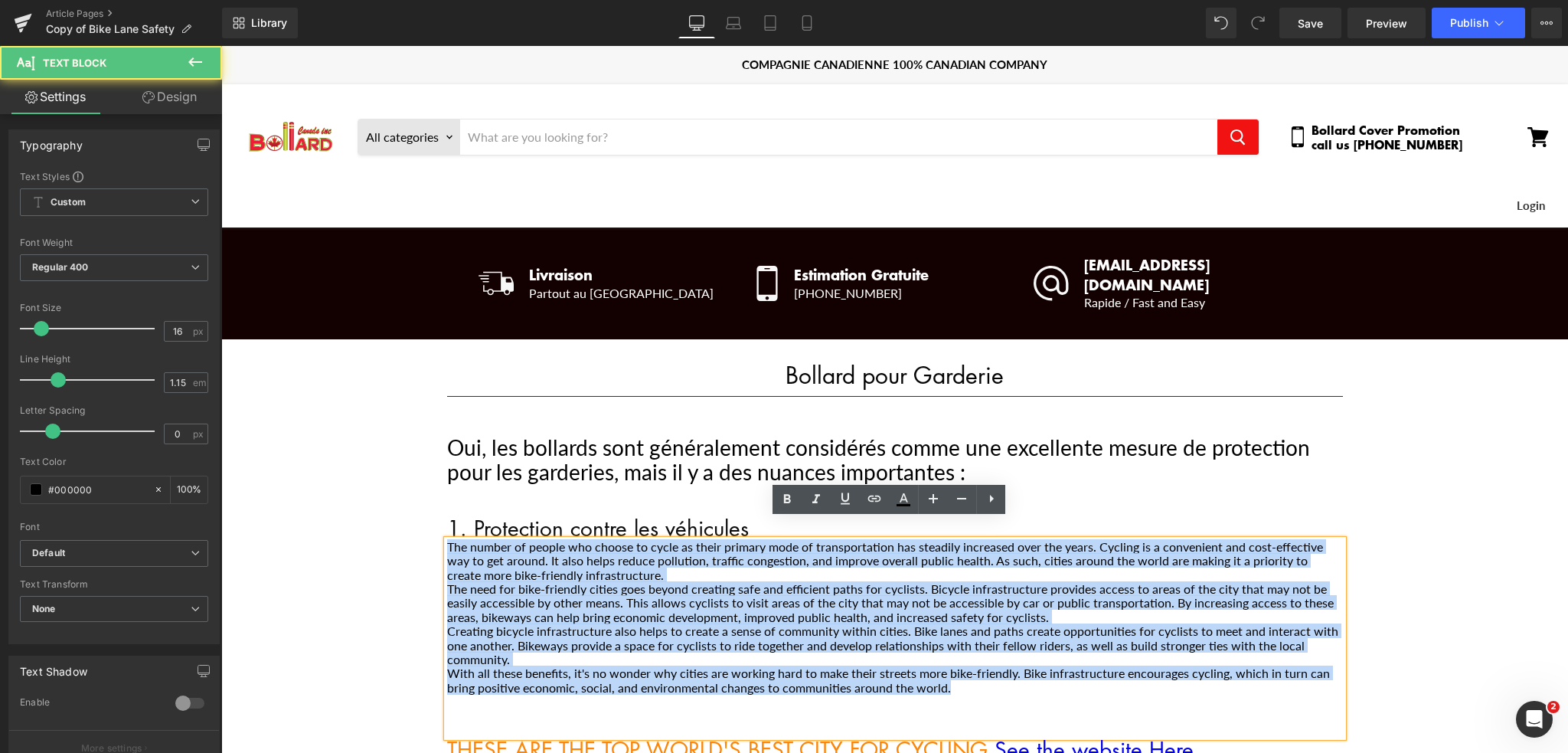
drag, startPoint x: 974, startPoint y: 673, endPoint x: 421, endPoint y: 530, distance: 571.2
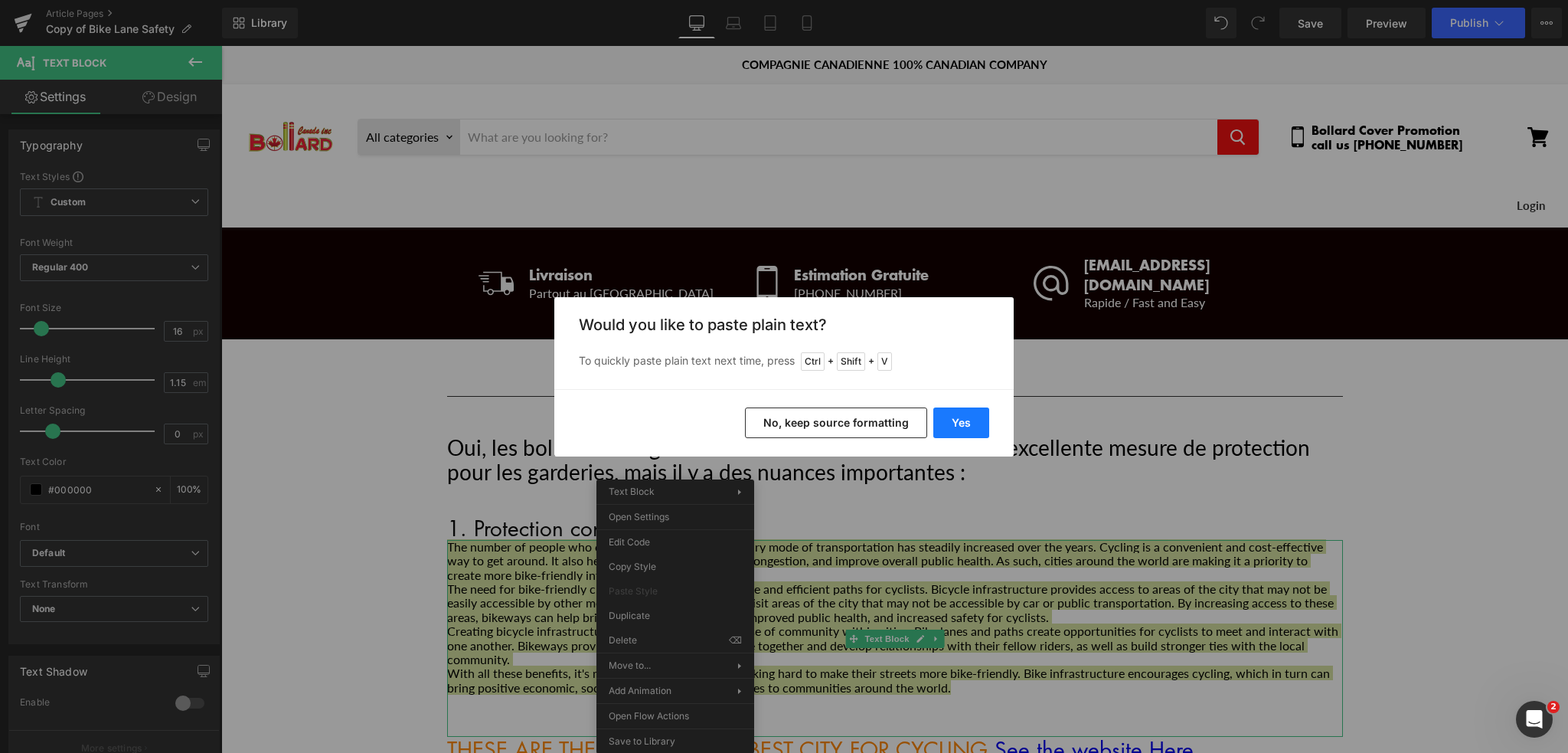
click at [973, 414] on button "Yes" at bounding box center [961, 423] width 56 height 31
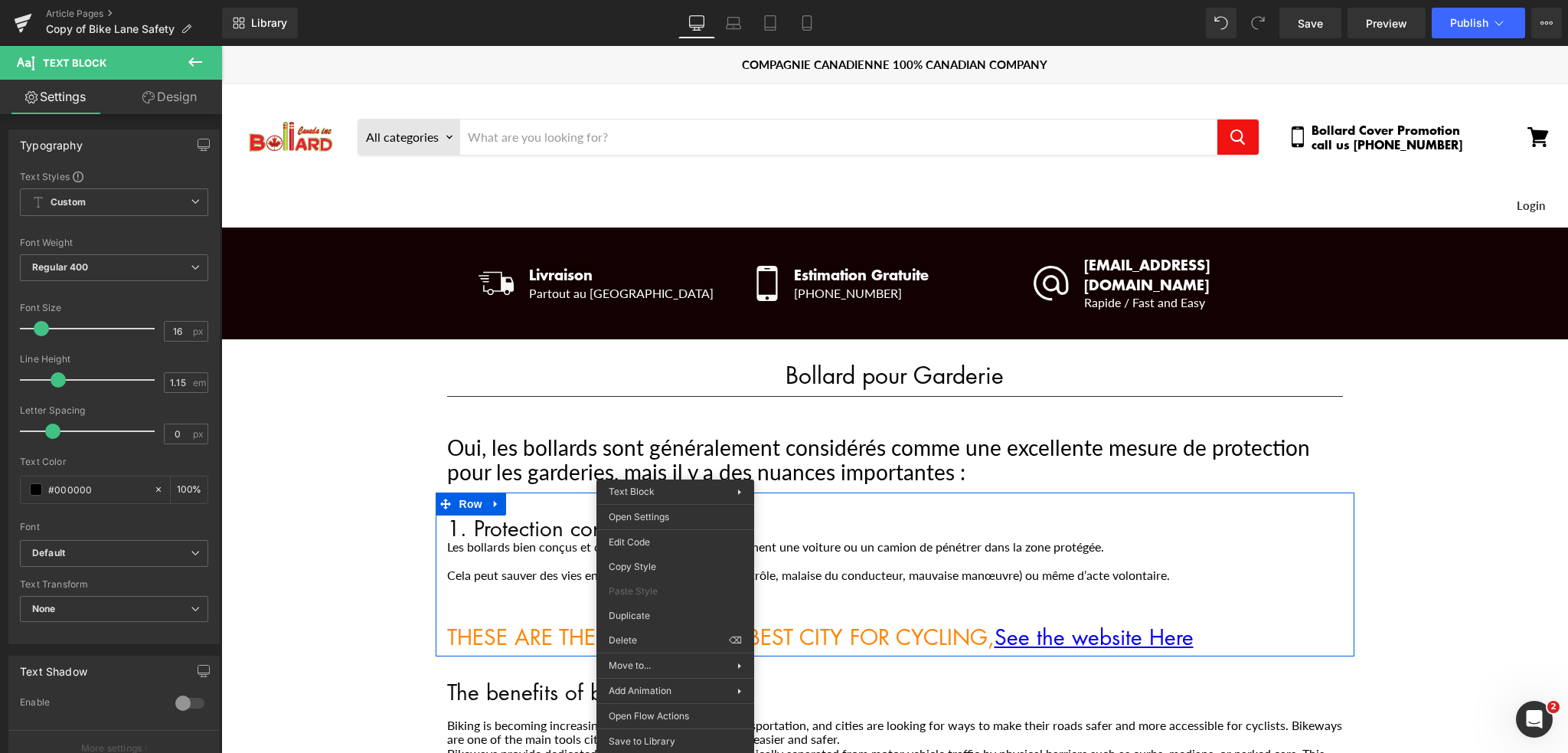
click at [449, 540] on p "Les bollards bien conçus et correctement installés empêchent une voiture ou un …" at bounding box center [895, 547] width 896 height 13
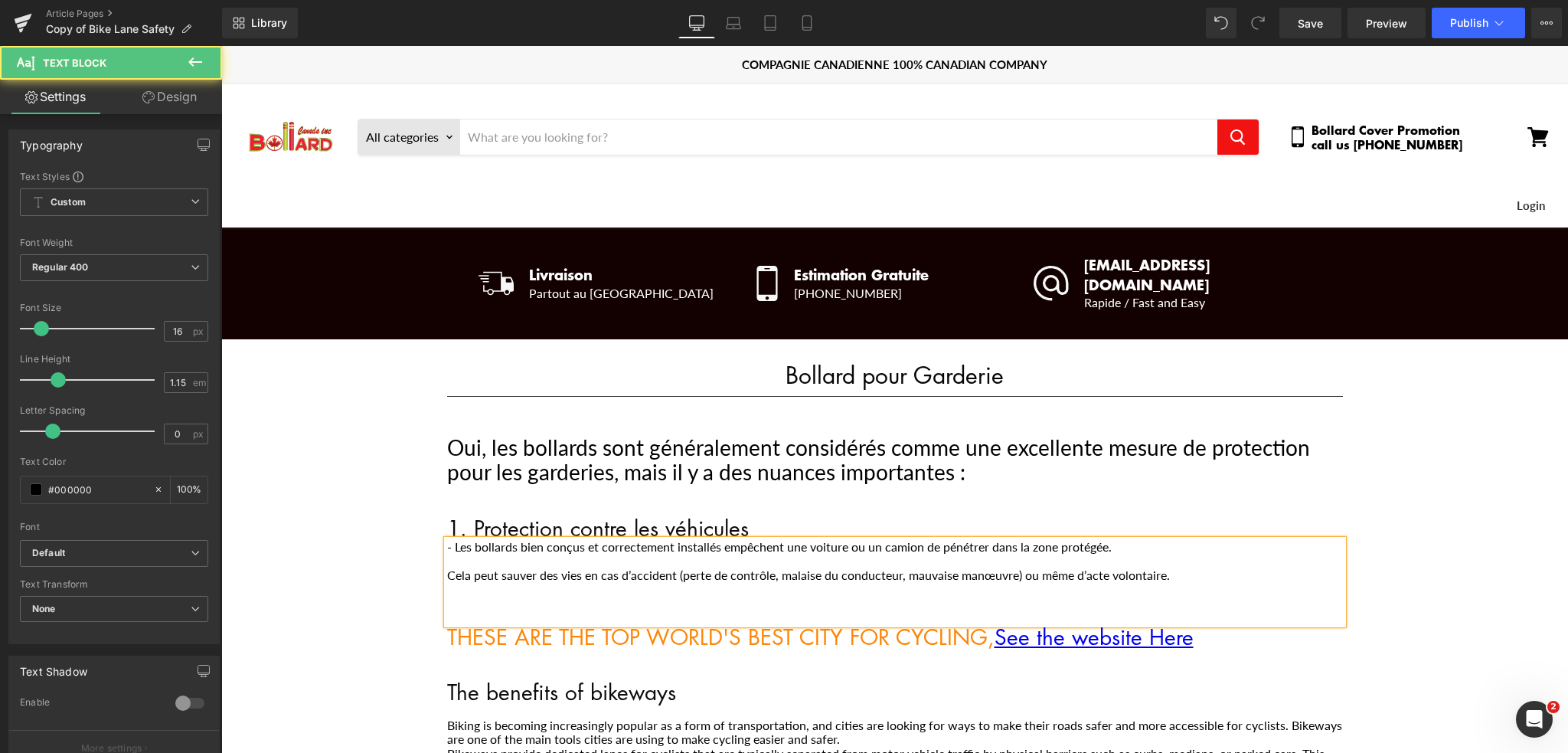
click at [447, 555] on div "- Les bollards bien conçus et correctement installés empêchent une voiture ou u…" at bounding box center [895, 582] width 896 height 85
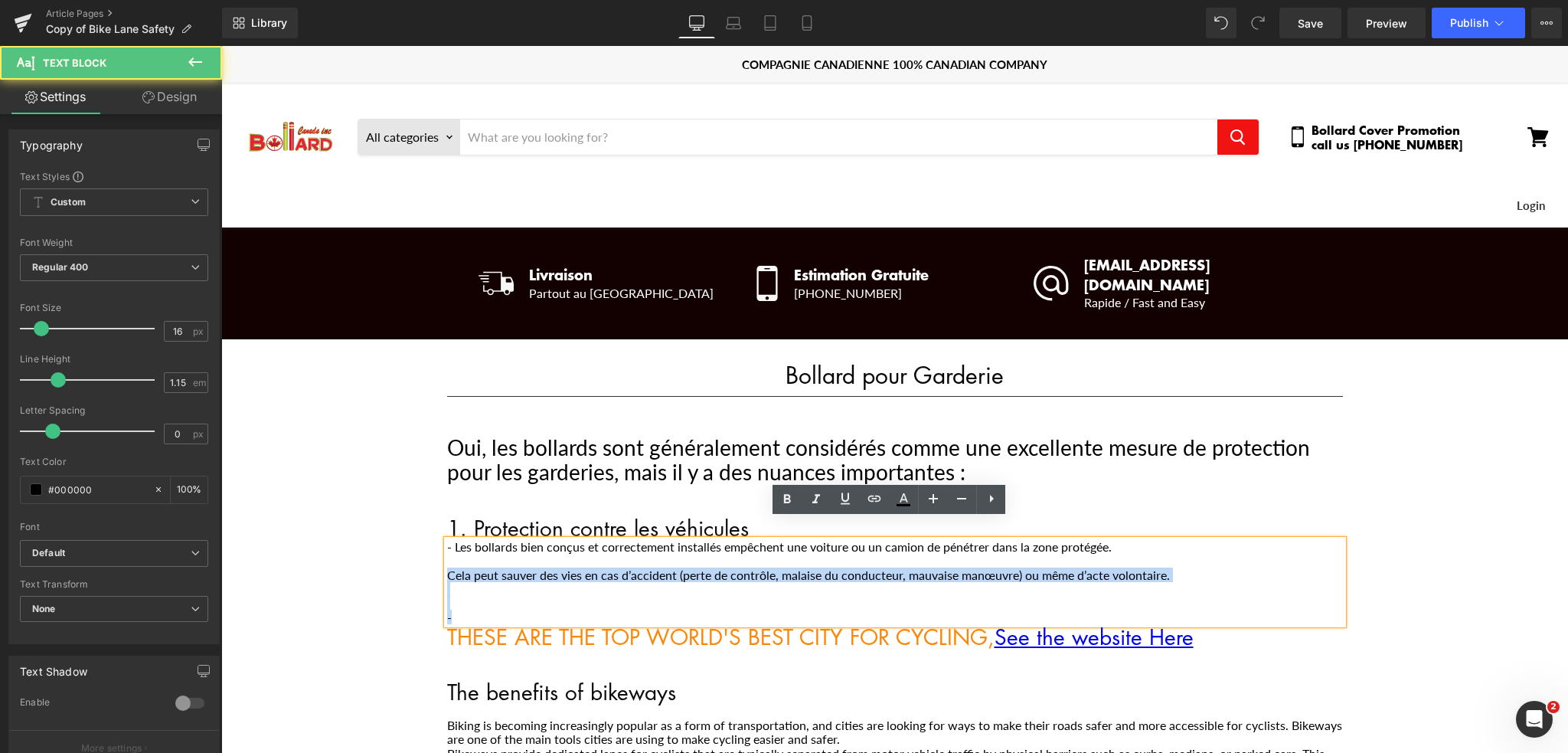
click at [447, 553] on div "- Les bollards bien conçus et correctement installés empêchent une voiture ou u…" at bounding box center [895, 582] width 896 height 85
click at [447, 552] on div "- Les bollards bien conçus et correctement installés empêchent une voiture ou u…" at bounding box center [895, 582] width 896 height 85
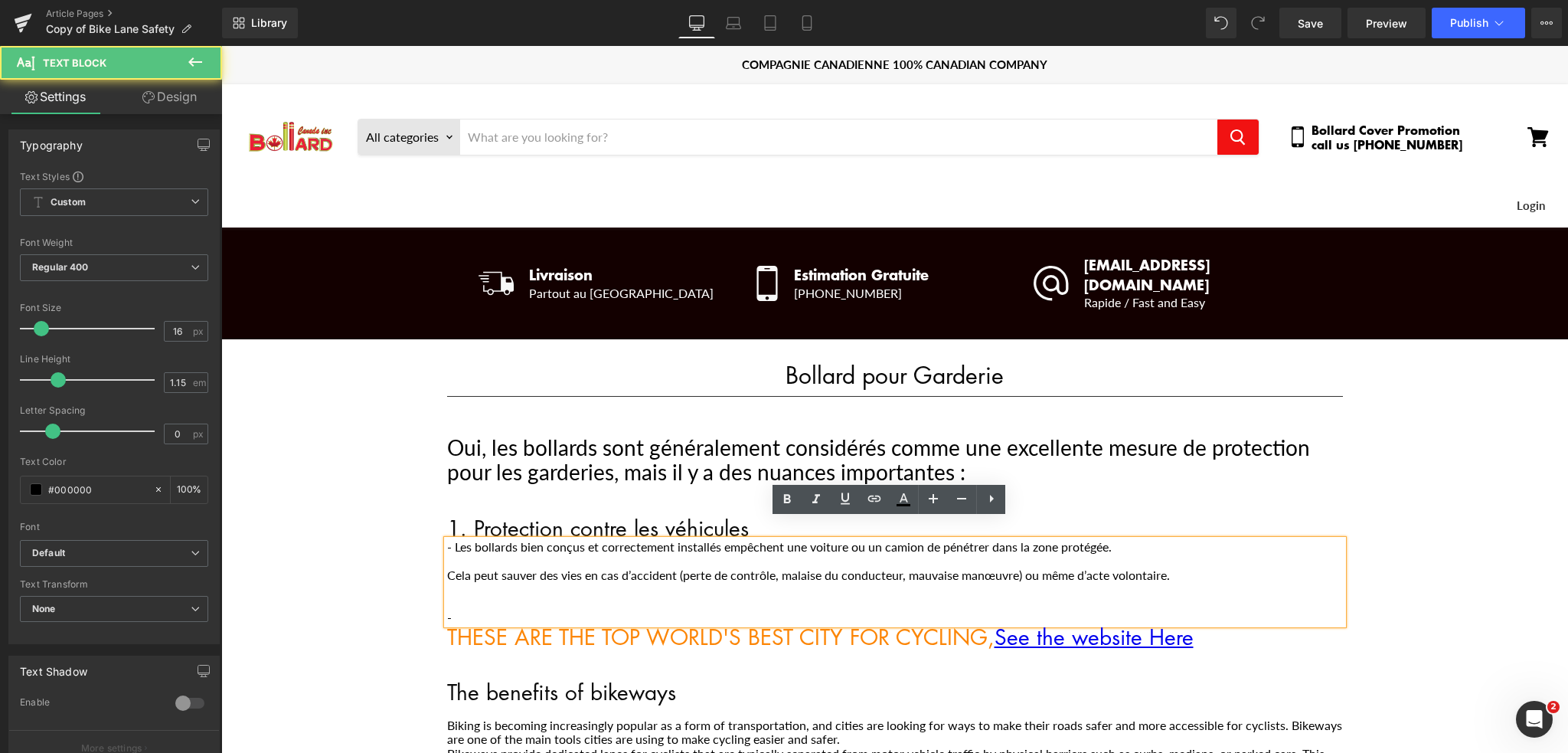
click at [447, 569] on p "Cela peut sauver des vies en cas d’accident (perte de contrôle, malaise du cond…" at bounding box center [895, 575] width 896 height 13
click at [451, 610] on p "-" at bounding box center [895, 617] width 896 height 13
click at [876, 595] on p "Main content" at bounding box center [895, 602] width 896 height 13
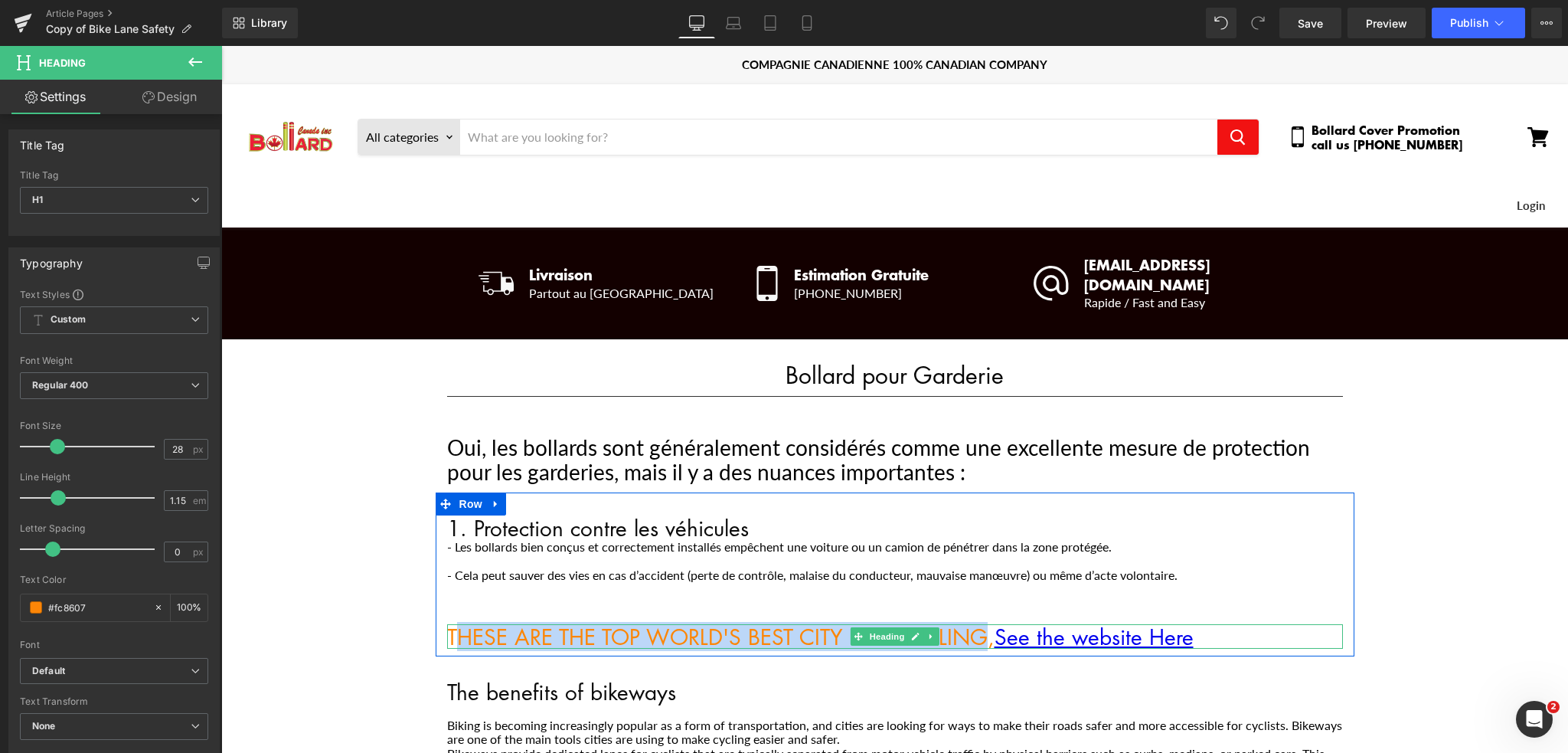
drag, startPoint x: 912, startPoint y: 613, endPoint x: 447, endPoint y: 611, distance: 465.0
click at [447, 624] on h1 "THESE ARE THE TOP WORLD'S BEST CITY FOR CYCLING, See the website Here" at bounding box center [895, 637] width 896 height 25
click at [562, 624] on h1 "THESE ARE THE TOP WORLD'S BEST CITY FOR CYCLING, See the website Here" at bounding box center [895, 637] width 896 height 25
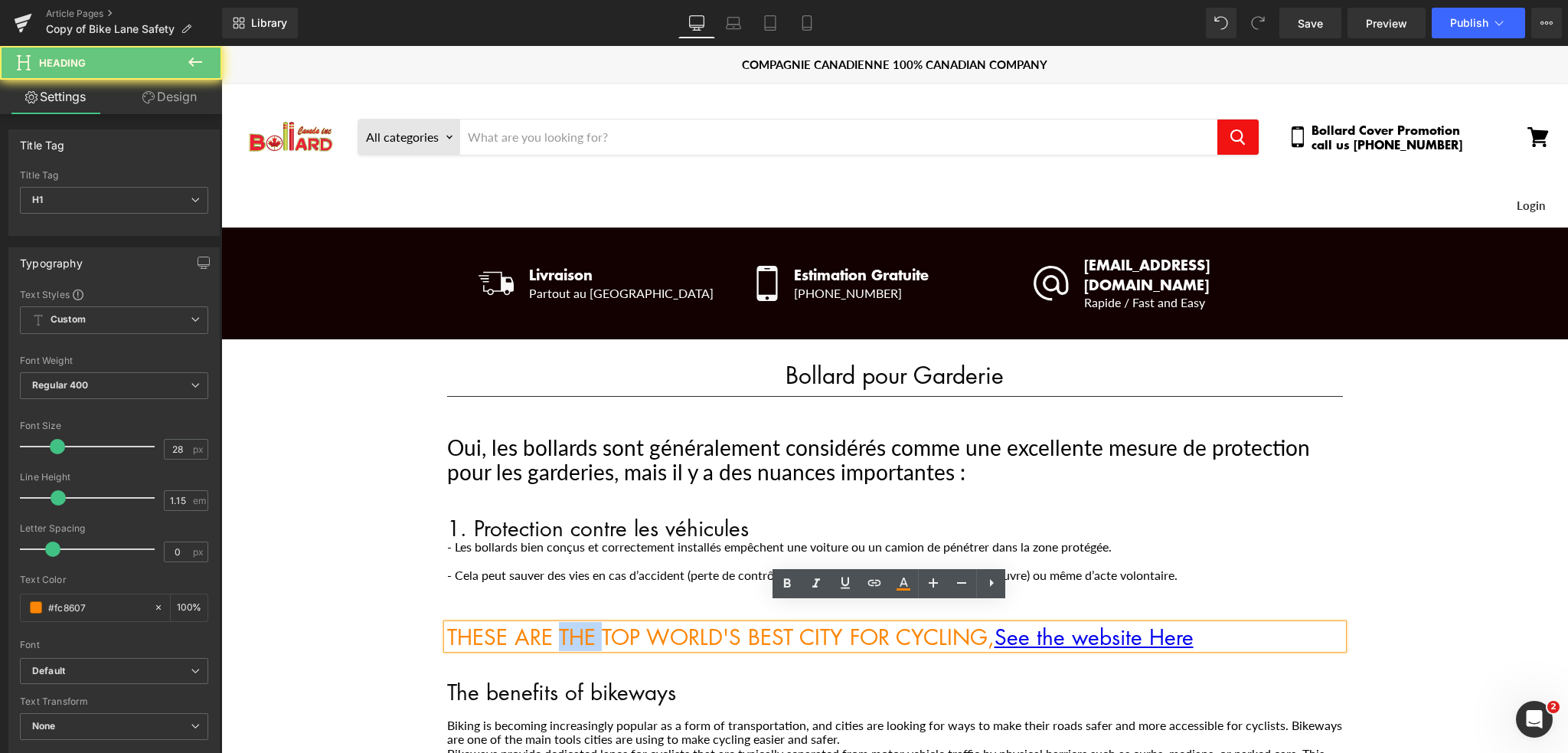
click at [562, 624] on h1 "THESE ARE THE TOP WORLD'S BEST CITY FOR CYCLING, See the website Here" at bounding box center [895, 637] width 896 height 25
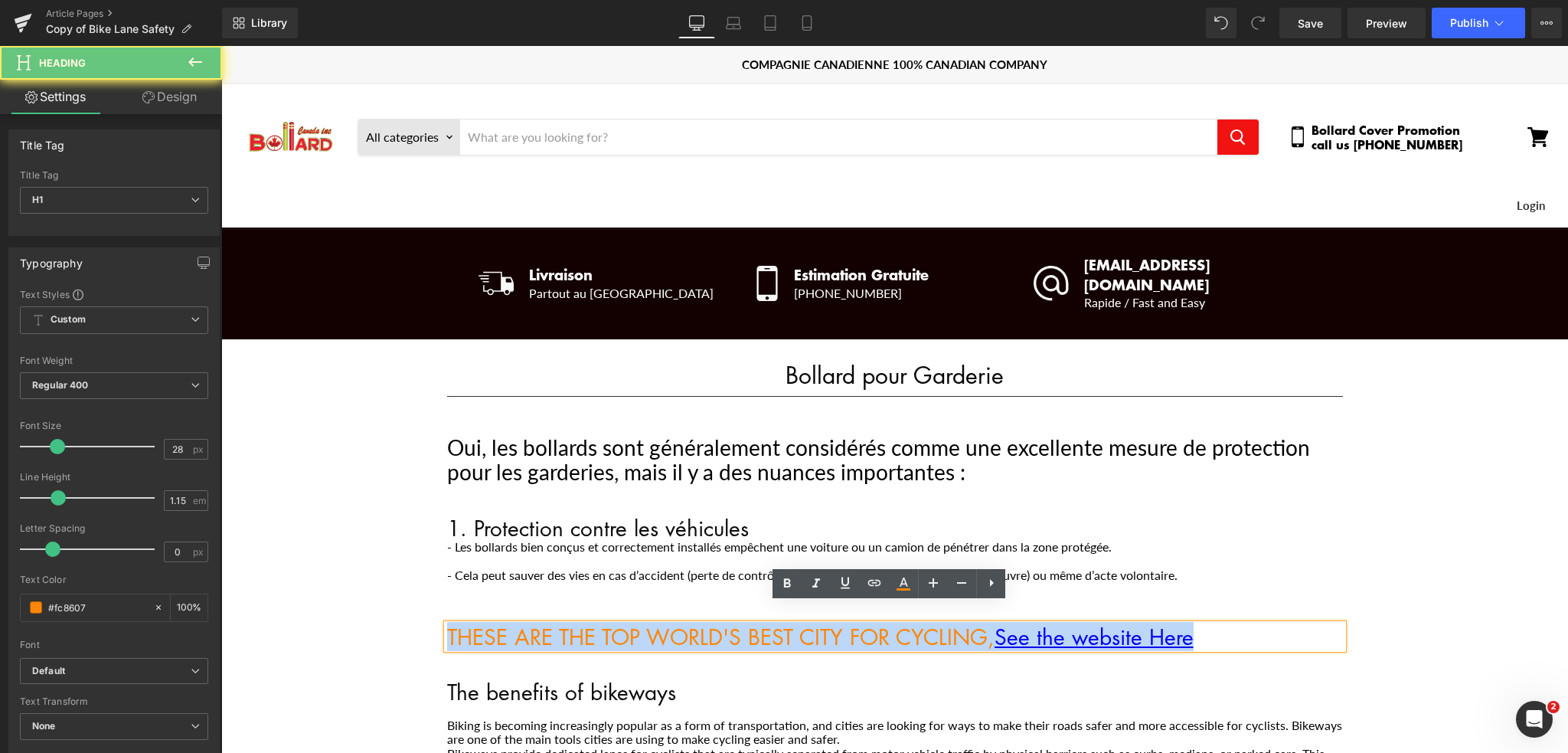
click at [562, 624] on h1 "THESE ARE THE TOP WORLD'S BEST CITY FOR CYCLING, See the website Here" at bounding box center [895, 637] width 896 height 25
paste div "Main content"
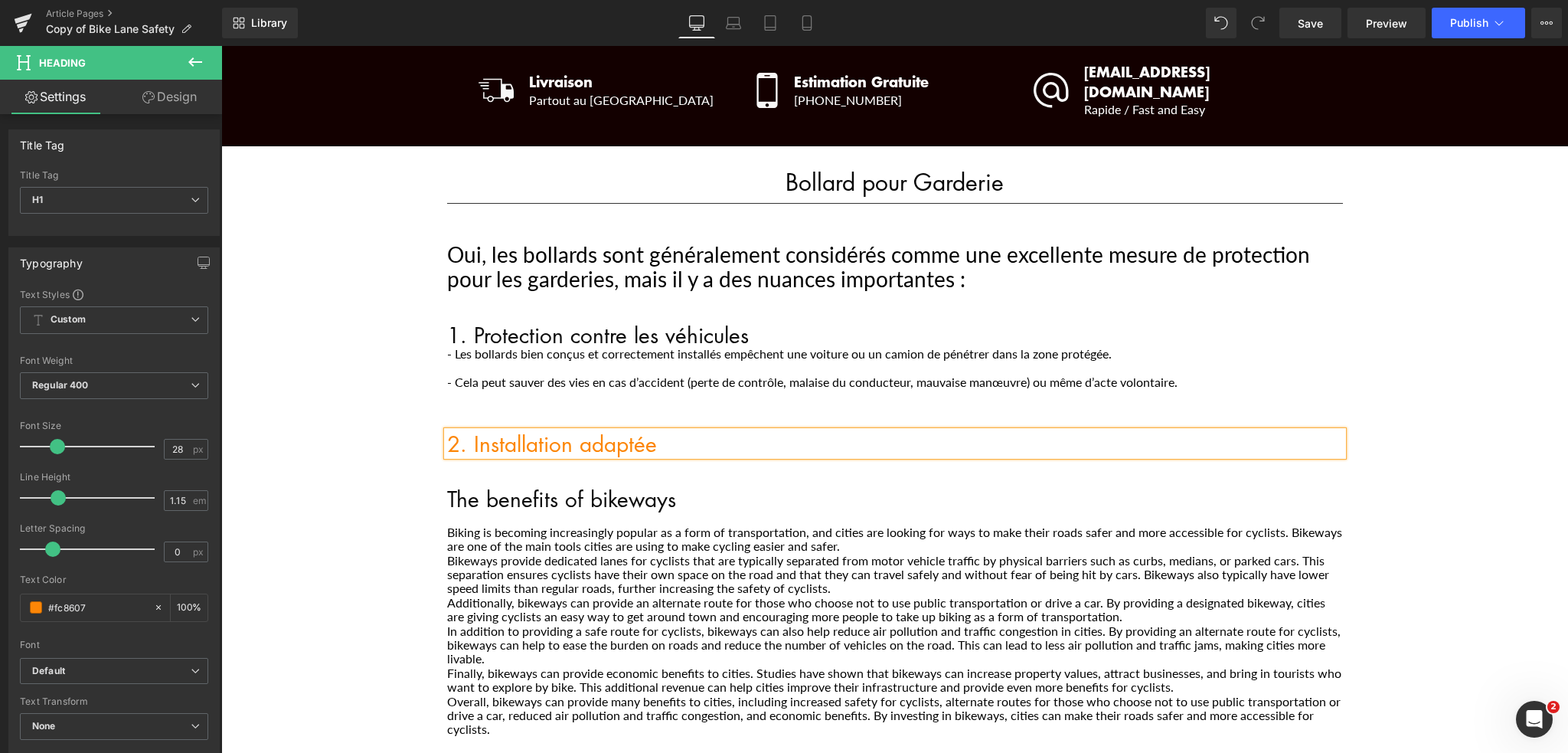
scroll to position [230, 0]
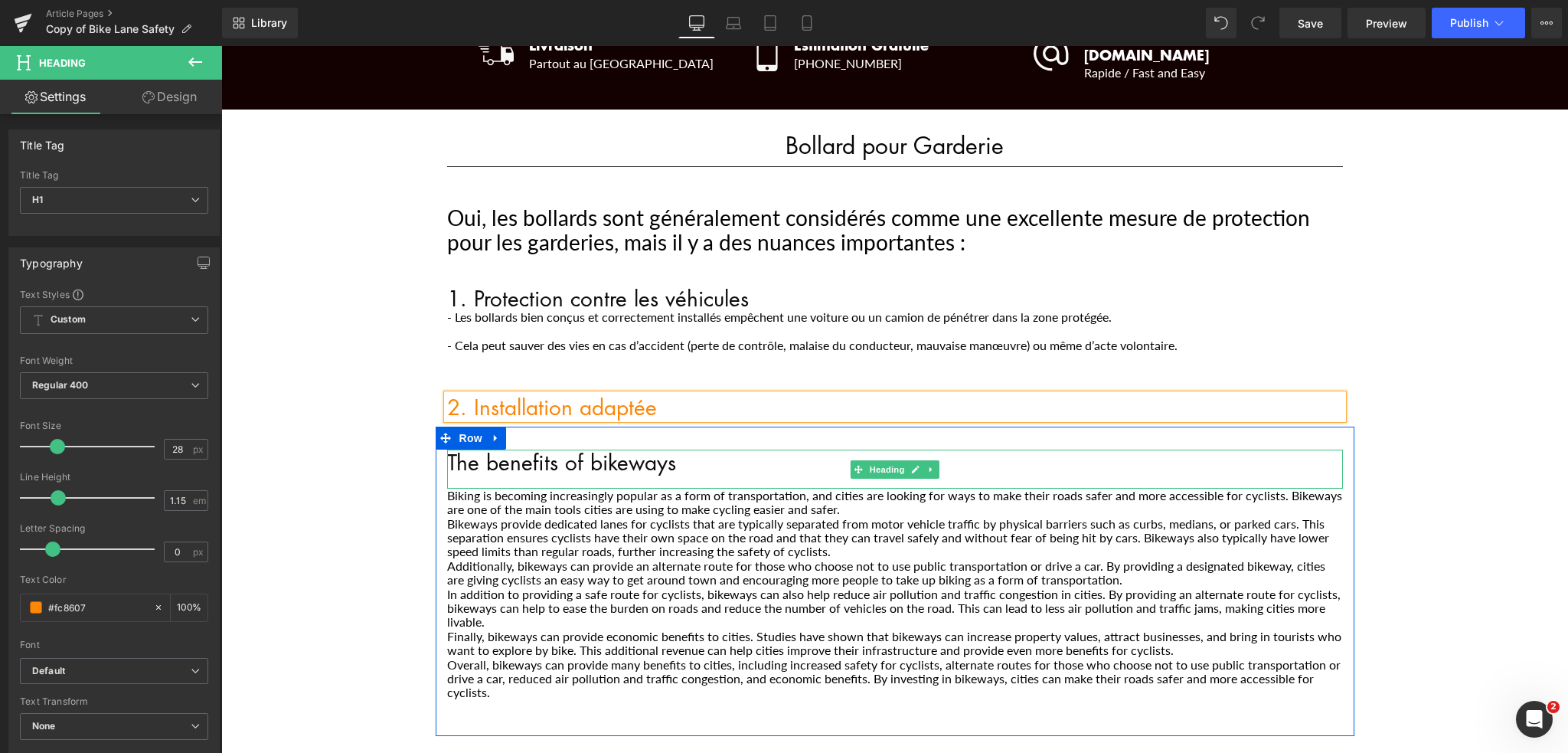
click at [928, 465] on icon "Main content" at bounding box center [930, 470] width 9 height 10
click at [934, 465] on icon "Main content" at bounding box center [938, 469] width 9 height 9
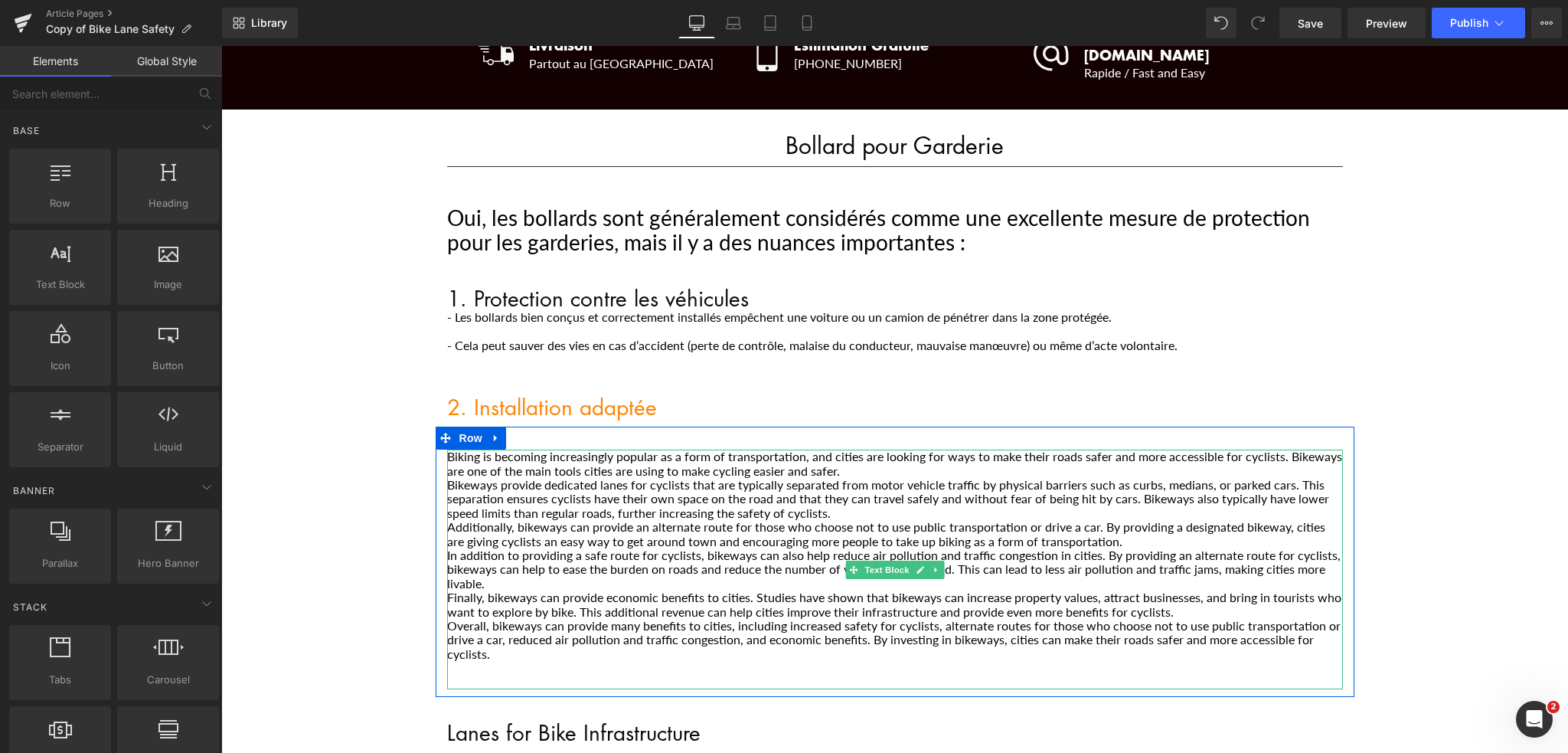
click at [485, 639] on p "Overall, bikeways can provide many benefits to cities, including increased safe…" at bounding box center [895, 640] width 896 height 42
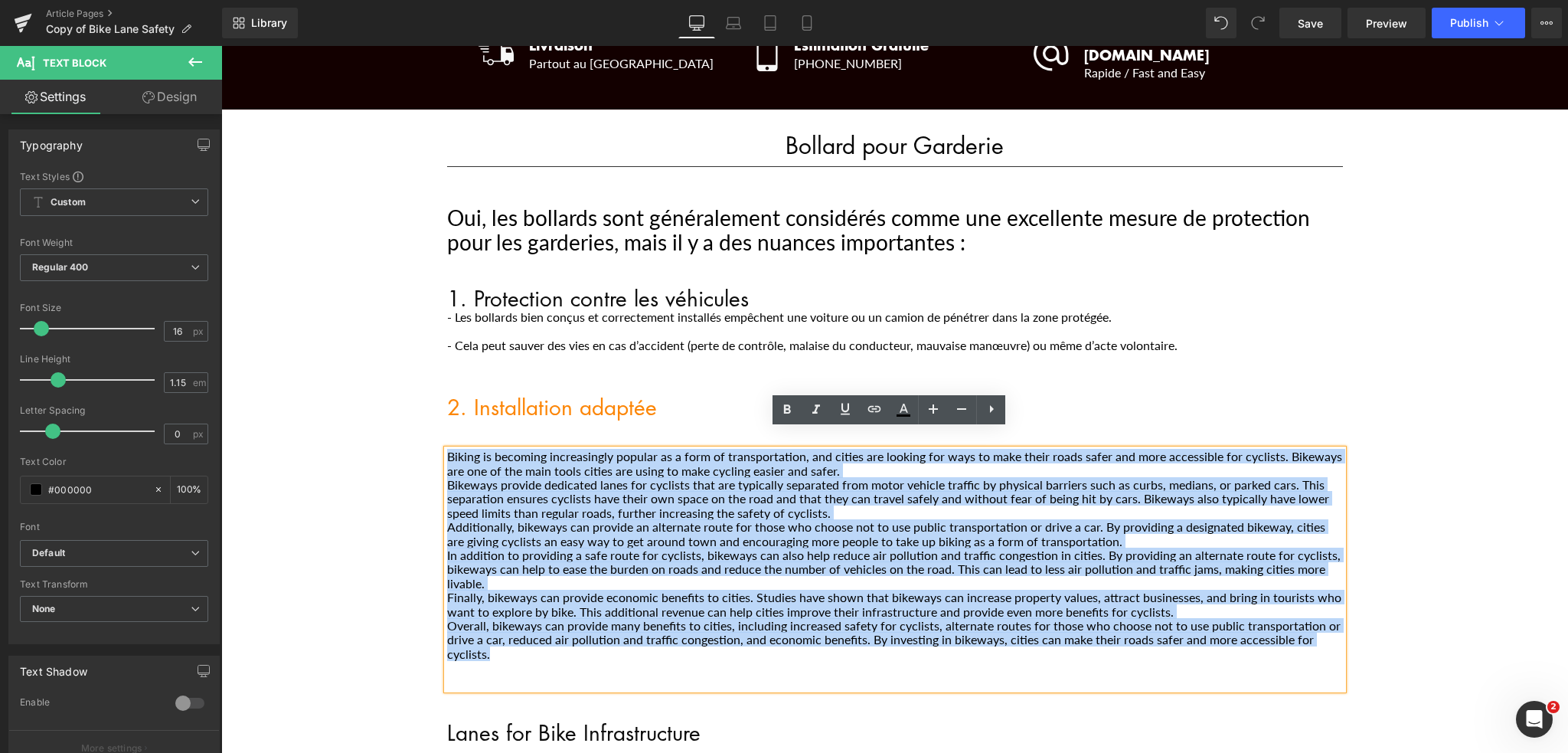
drag, startPoint x: 481, startPoint y: 637, endPoint x: 441, endPoint y: 436, distance: 204.9
click at [447, 449] on div "Biking is becoming increasingly popular as a form of transportation, and cities…" at bounding box center [895, 570] width 896 height 240
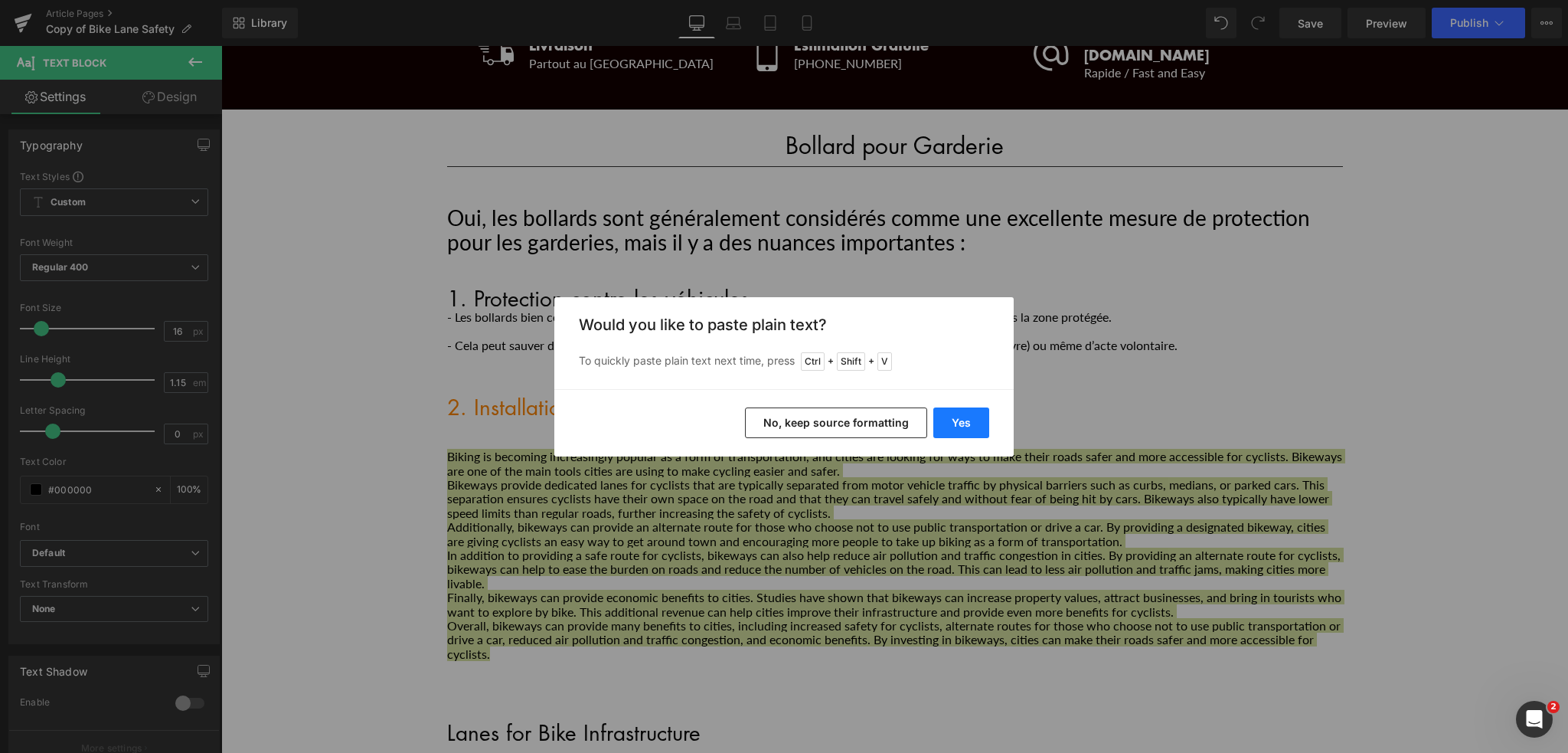
drag, startPoint x: 964, startPoint y: 425, endPoint x: 743, endPoint y: 379, distance: 225.7
click at [964, 425] on button "Yes" at bounding box center [961, 423] width 56 height 31
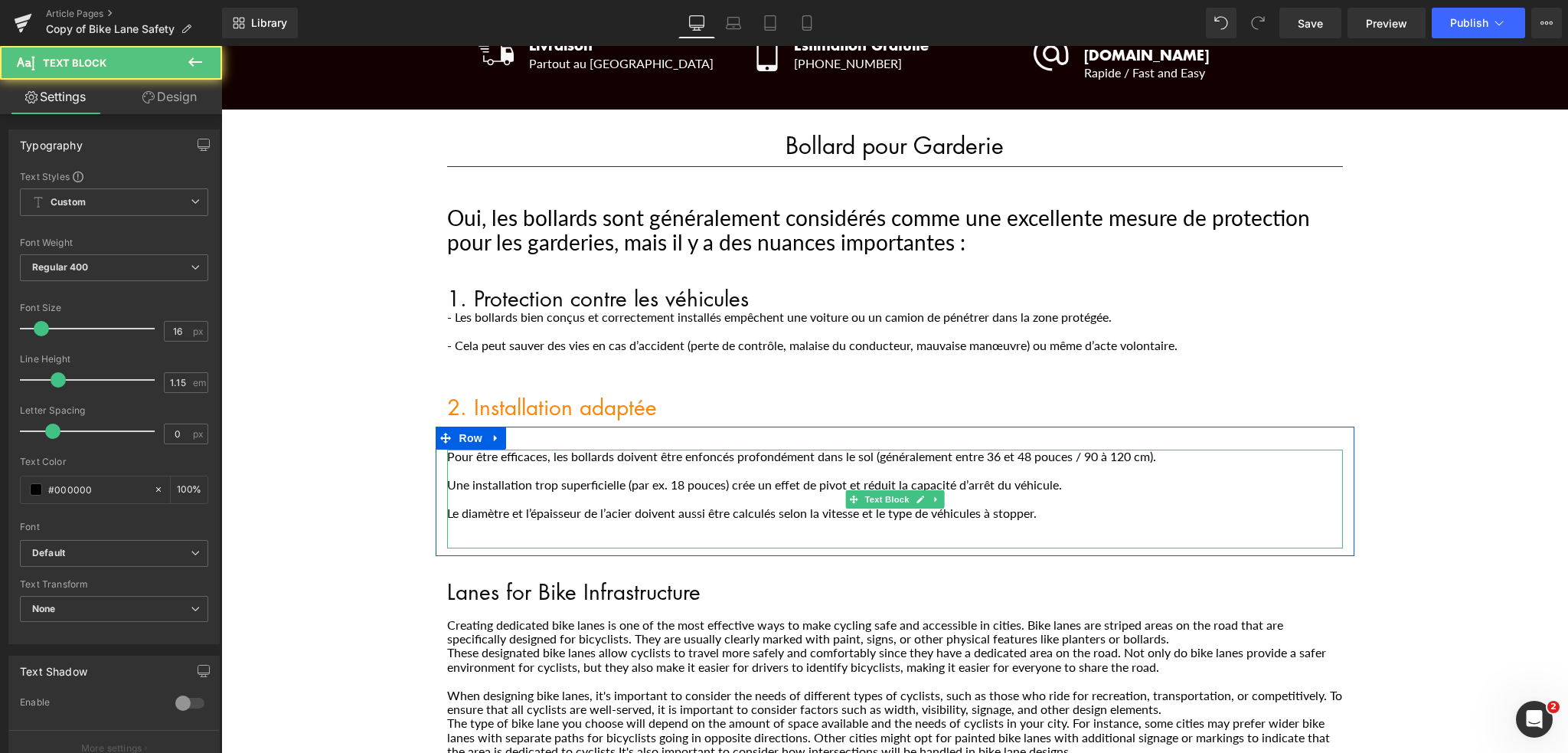
click at [981, 449] on p "Pour être efficaces, les bollards doivent être enfoncés profondément dans le so…" at bounding box center [895, 456] width 896 height 13
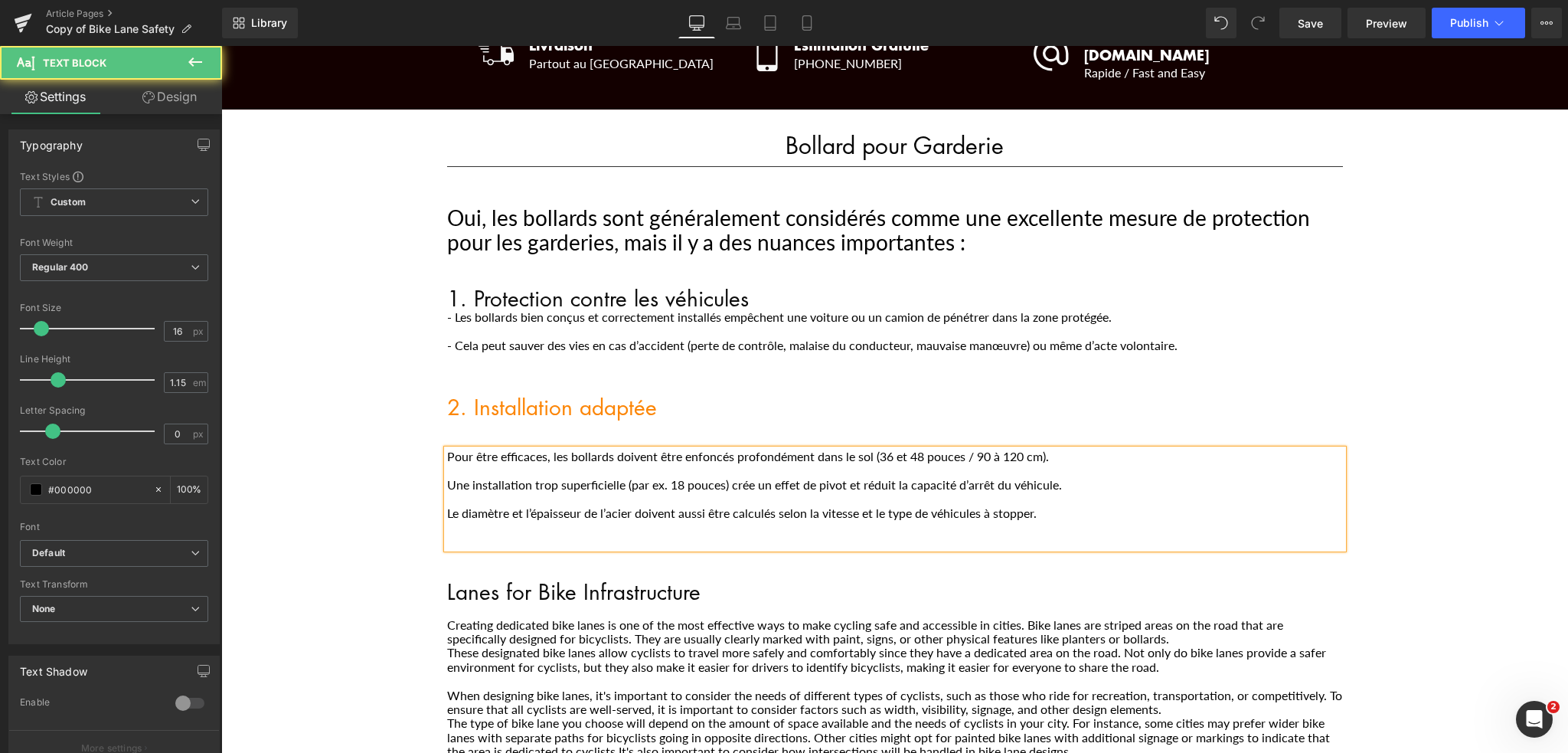
click at [958, 449] on p "Pour être efficaces, les bollards doivent être enfoncés profondément dans le so…" at bounding box center [895, 456] width 896 height 13
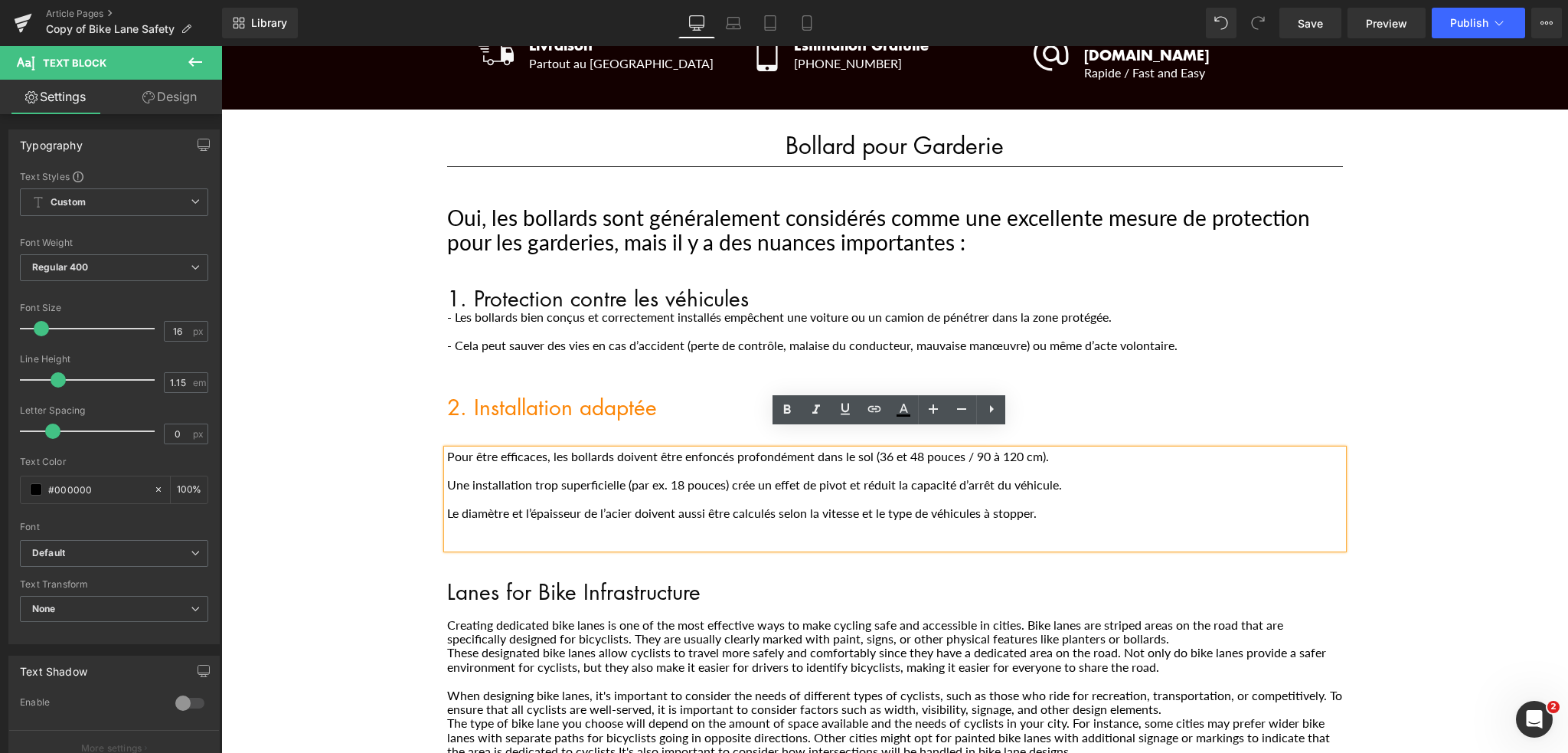
click at [887, 449] on p "Pour être efficaces, les bollards doivent être enfoncés profondément dans le so…" at bounding box center [895, 456] width 896 height 13
click at [983, 449] on p "Pour être efficaces, les bollards doivent être enfoncés profondément dans le so…" at bounding box center [895, 456] width 896 height 13
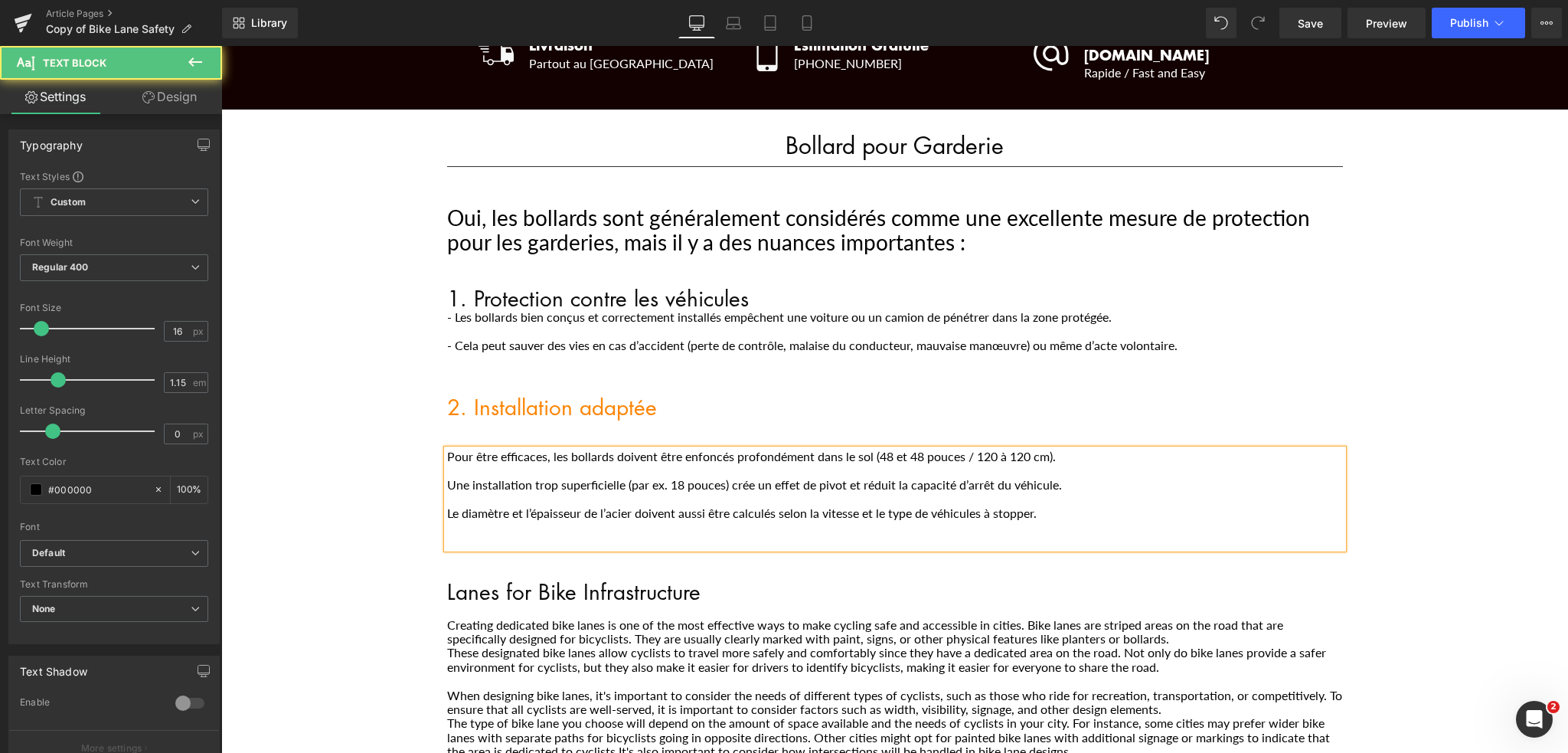
click at [915, 449] on p "Pour être efficaces, les bollards doivent être enfoncés profondément dans le so…" at bounding box center [895, 456] width 896 height 13
click at [1025, 449] on p "Pour être efficaces, les bollards doivent être enfoncés profondément dans le so…" at bounding box center [895, 456] width 896 height 13
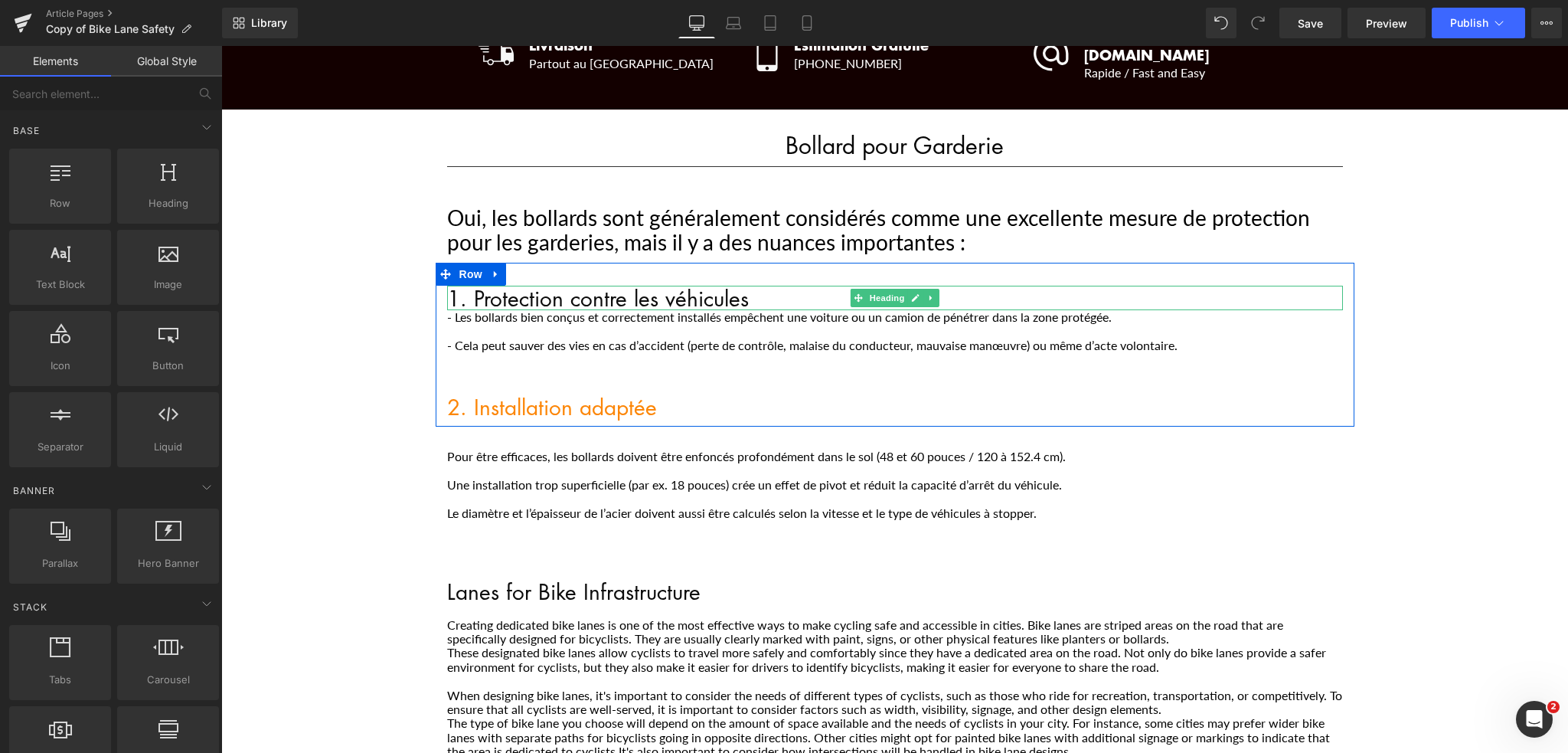
click at [747, 285] on h1 "1. Protection contre les véhicules" at bounding box center [895, 298] width 896 height 25
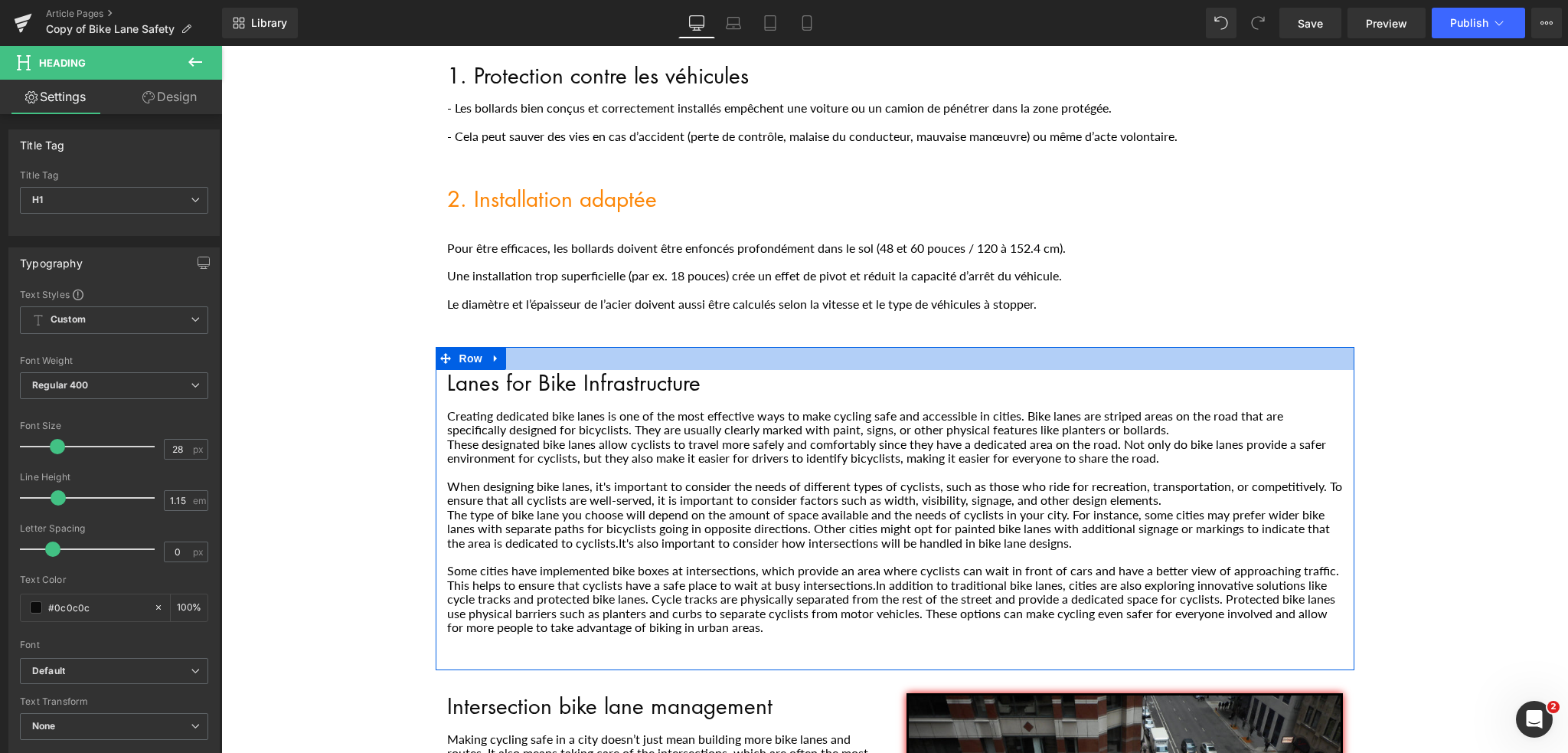
scroll to position [459, 0]
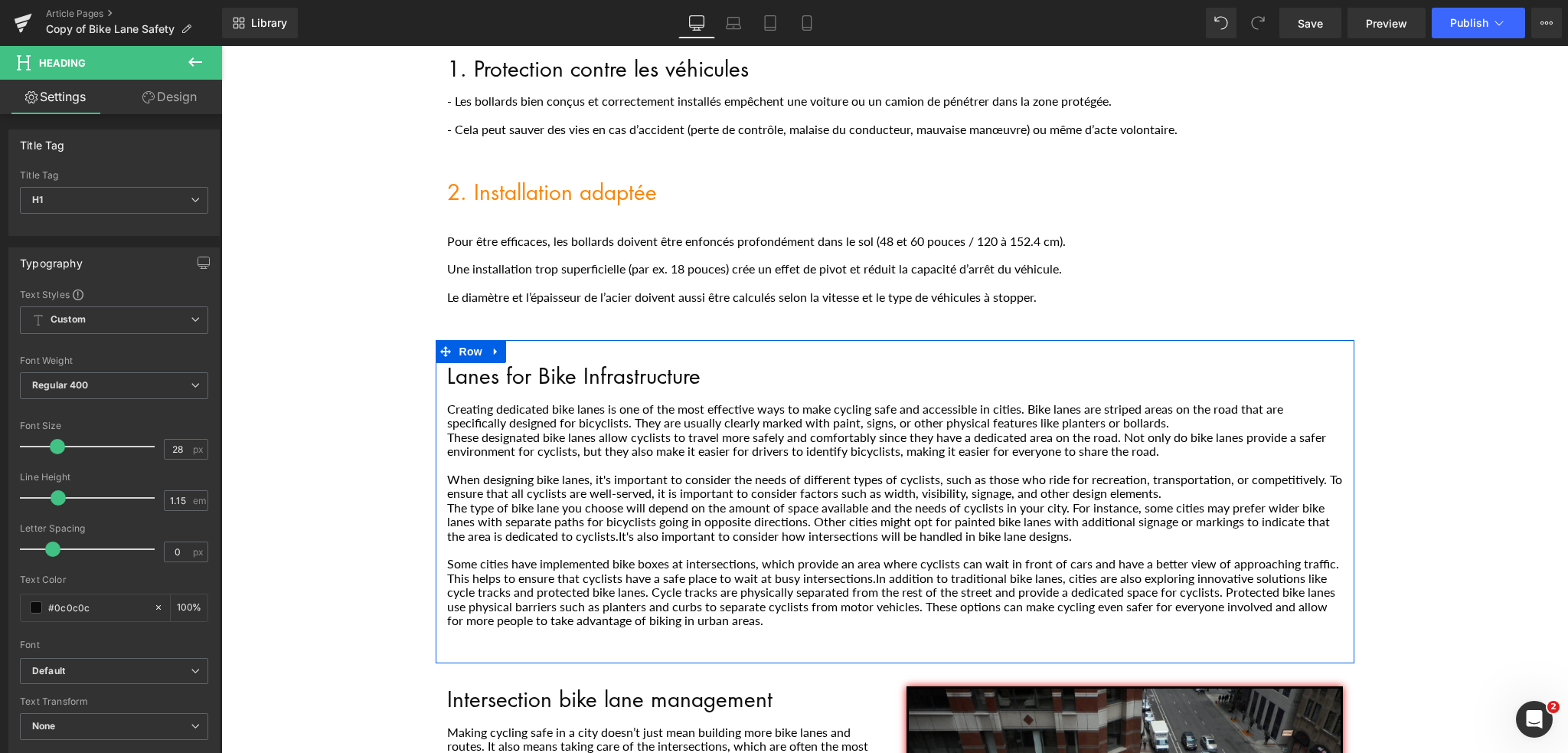
click at [591, 500] on p "The type of bike lane you choose will depend on the amount of space available a…" at bounding box center [895, 522] width 896 height 42
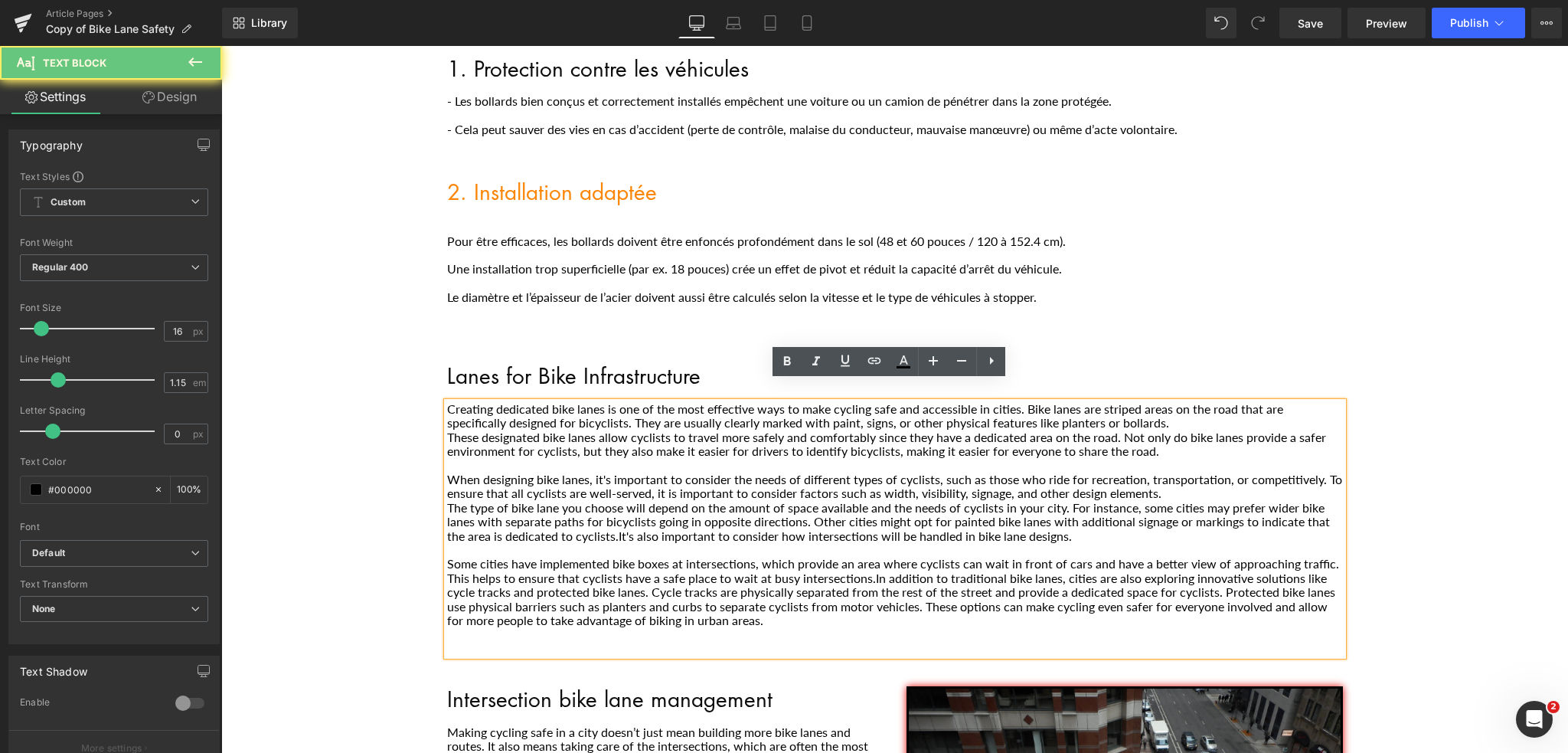
click at [591, 500] on p "The type of bike lane you choose will depend on the amount of space available a…" at bounding box center [895, 522] width 896 height 42
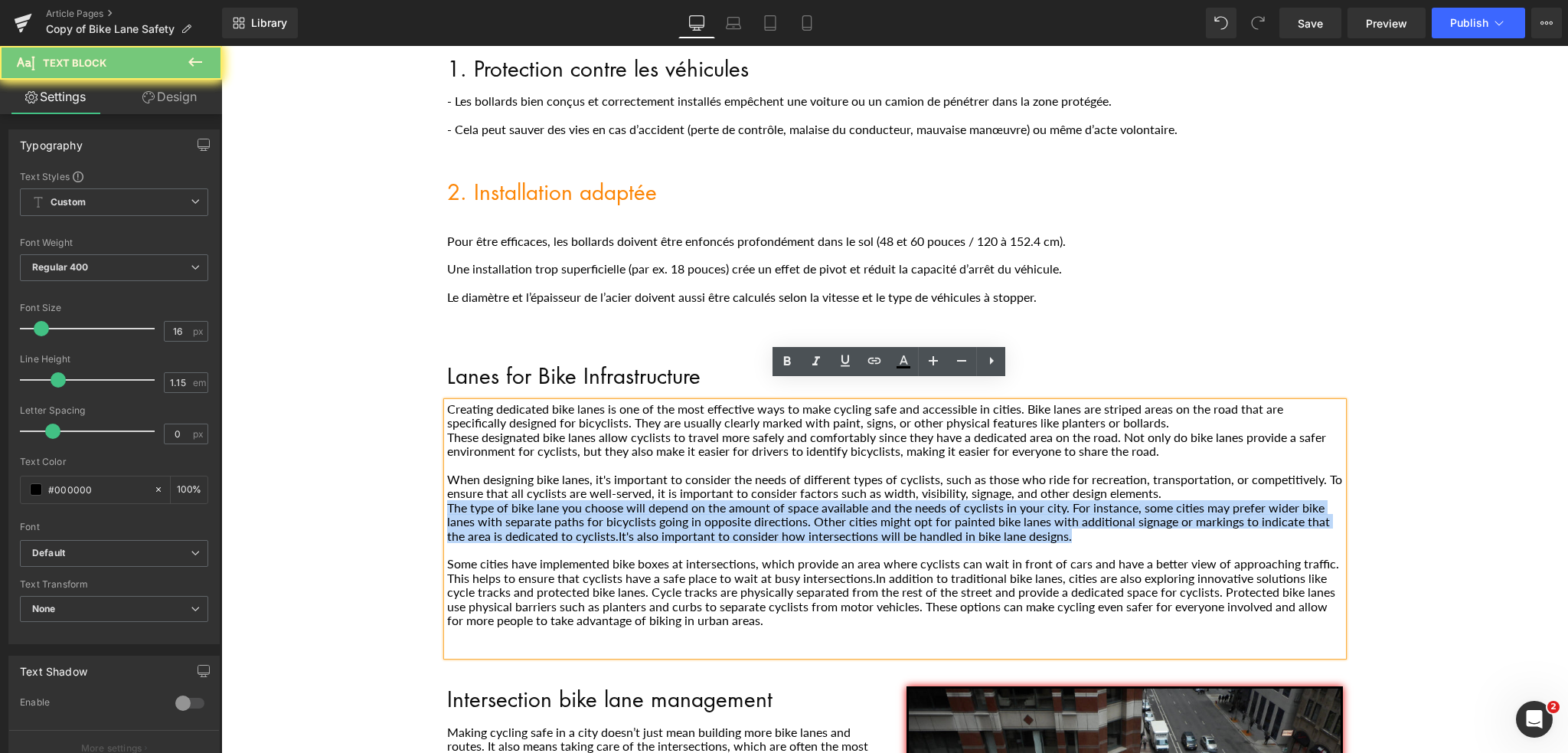
click at [591, 500] on p "The type of bike lane you choose will depend on the amount of space available a…" at bounding box center [895, 522] width 896 height 42
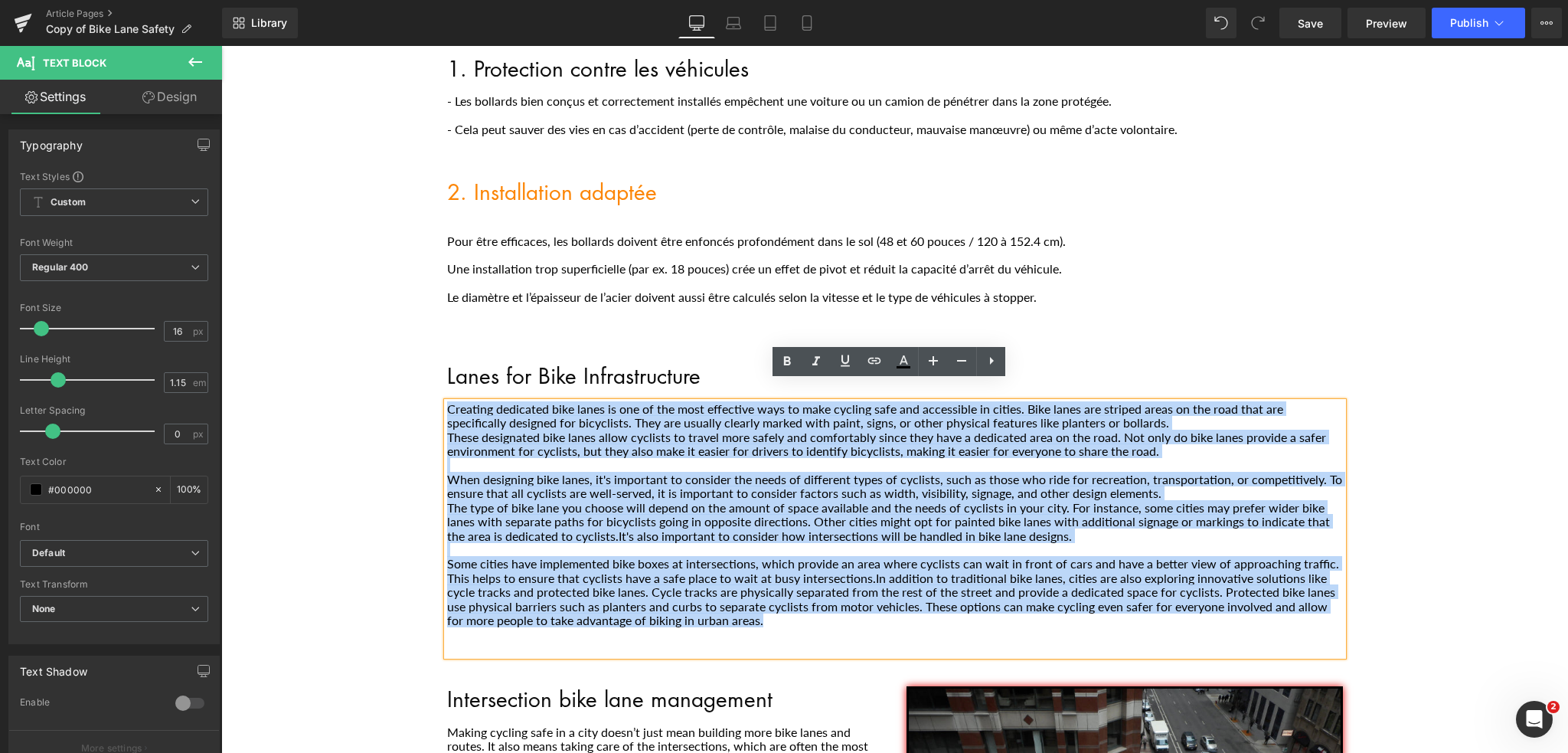
drag, startPoint x: 829, startPoint y: 604, endPoint x: 433, endPoint y: 392, distance: 449.2
click at [436, 392] on div "Lanes for Bike Infrastructure Heading Creating dedicated bike lanes is one of t…" at bounding box center [895, 509] width 919 height 293
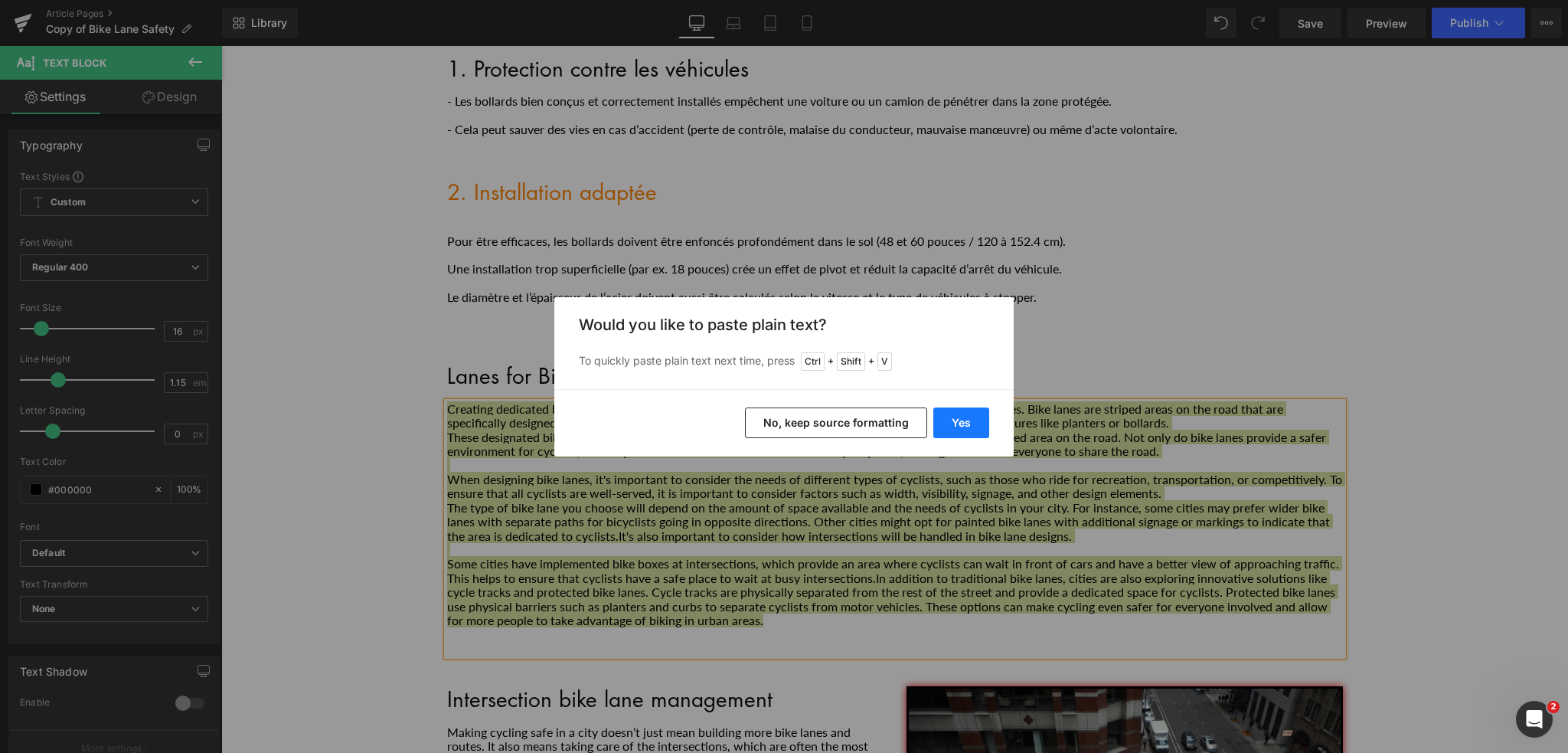
click at [973, 420] on button "Yes" at bounding box center [961, 423] width 56 height 31
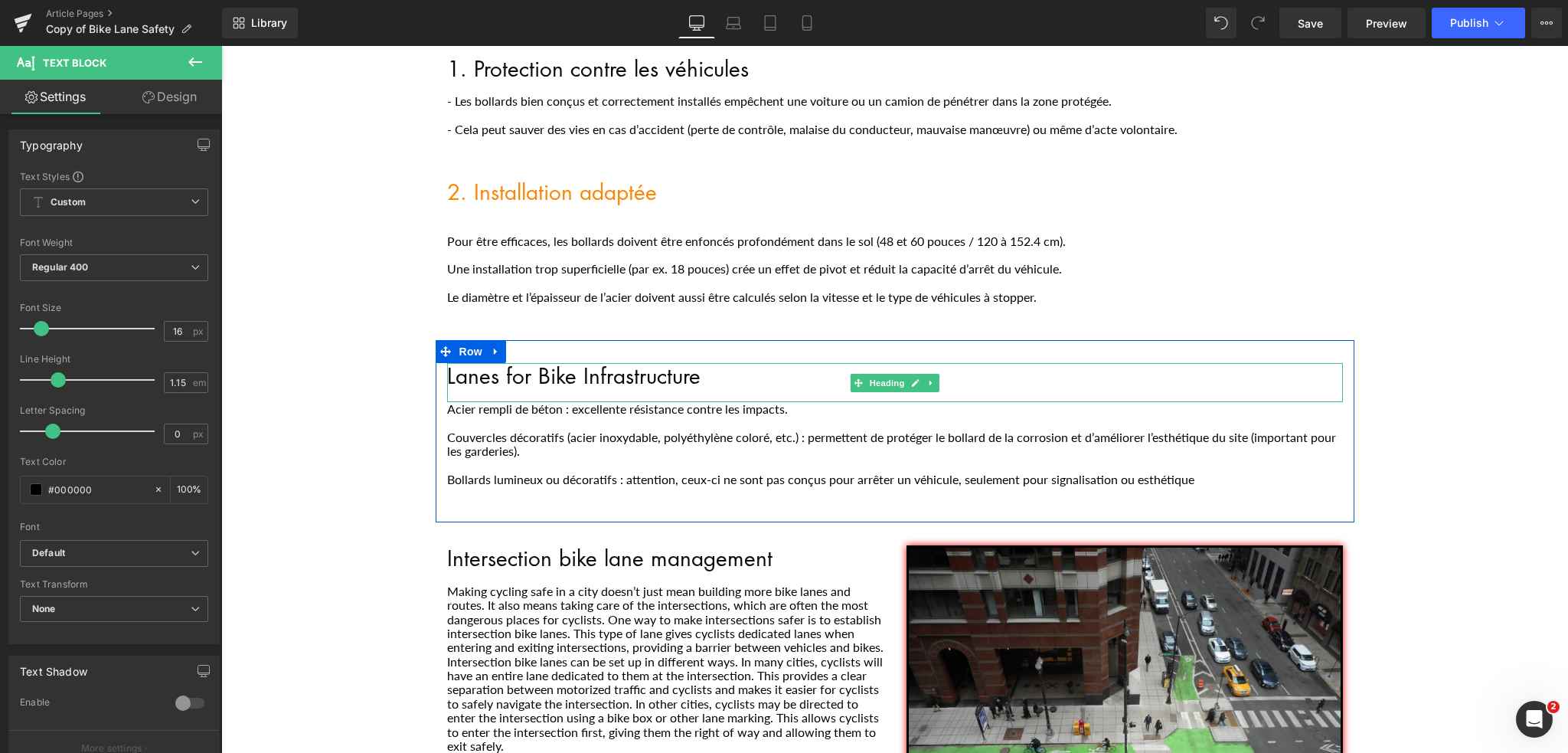
click at [646, 363] on h1 "Lanes for Bike Infrastructure" at bounding box center [895, 376] width 896 height 25
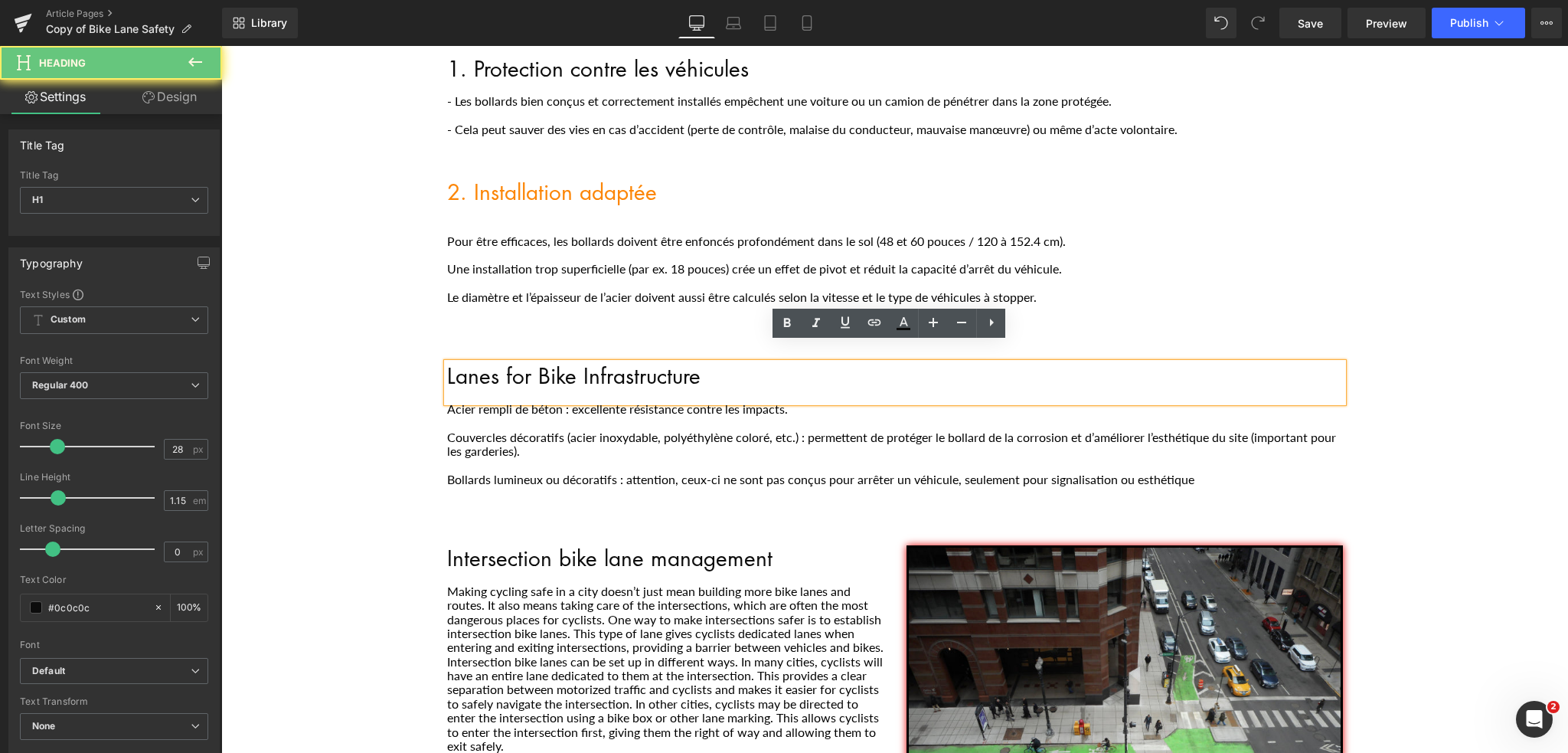
click at [646, 363] on h1 "Lanes for Bike Infrastructure" at bounding box center [895, 376] width 896 height 25
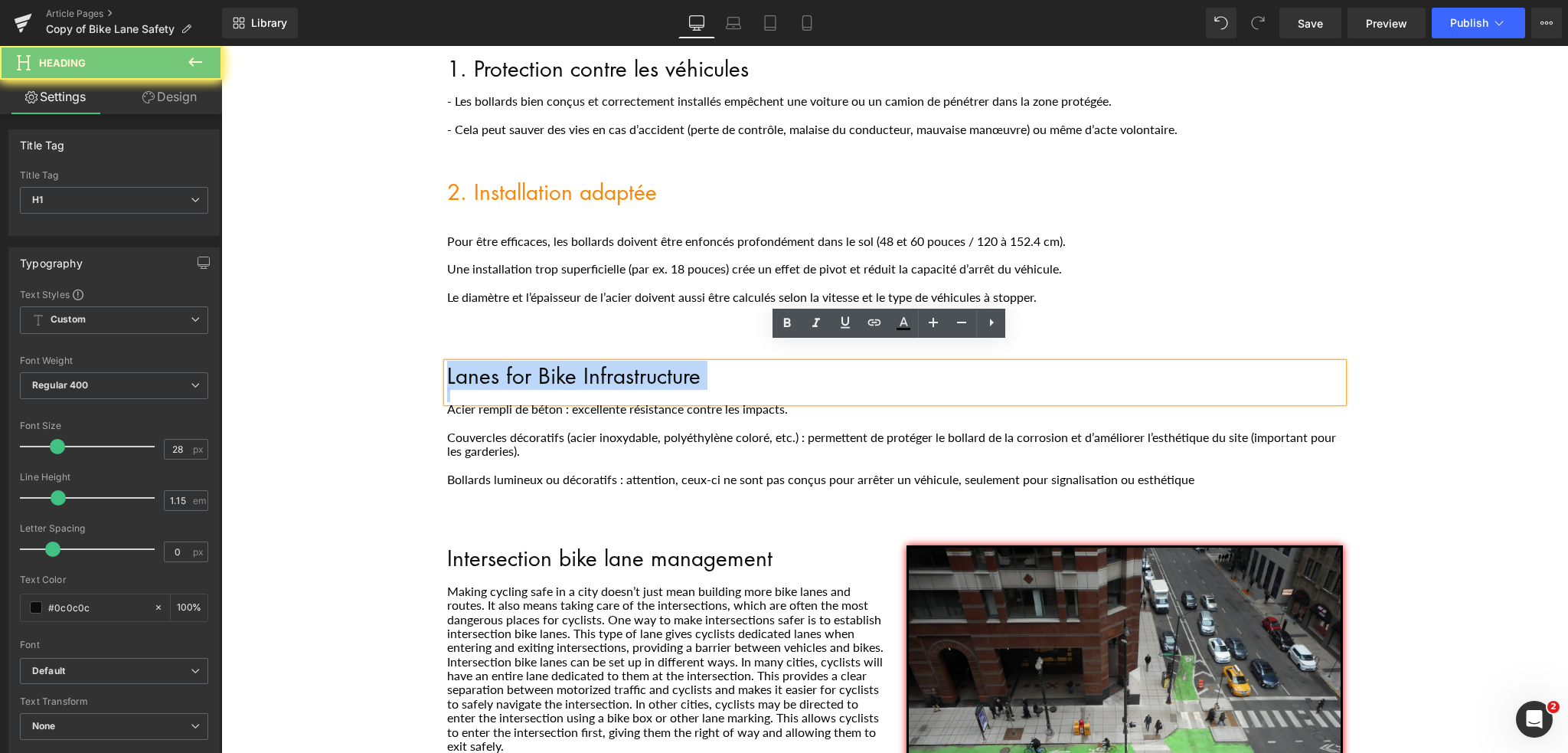
click at [646, 363] on h1 "Lanes for Bike Infrastructure" at bounding box center [895, 376] width 896 height 25
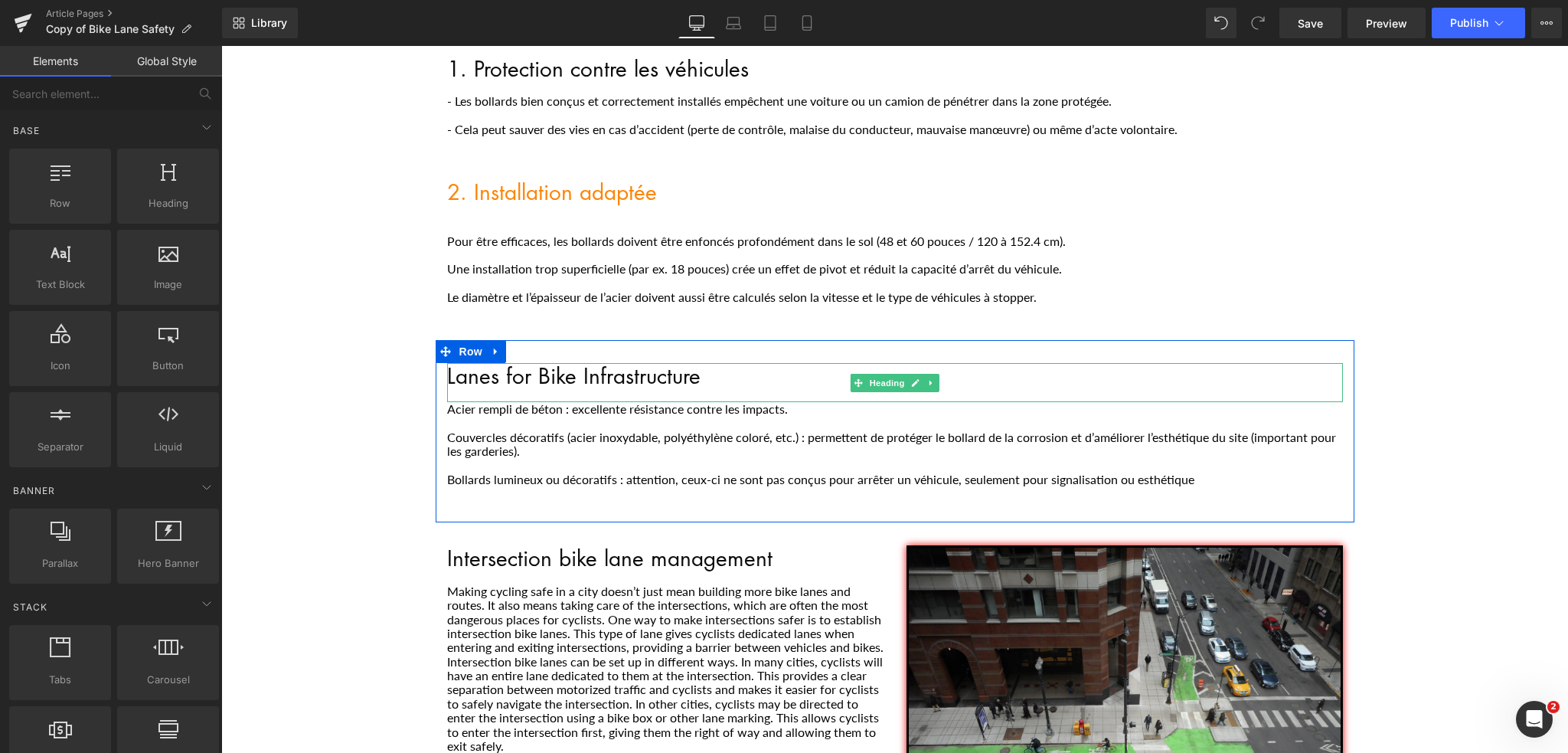
click at [468, 363] on h1 "Lanes for Bike Infrastructure" at bounding box center [895, 376] width 896 height 25
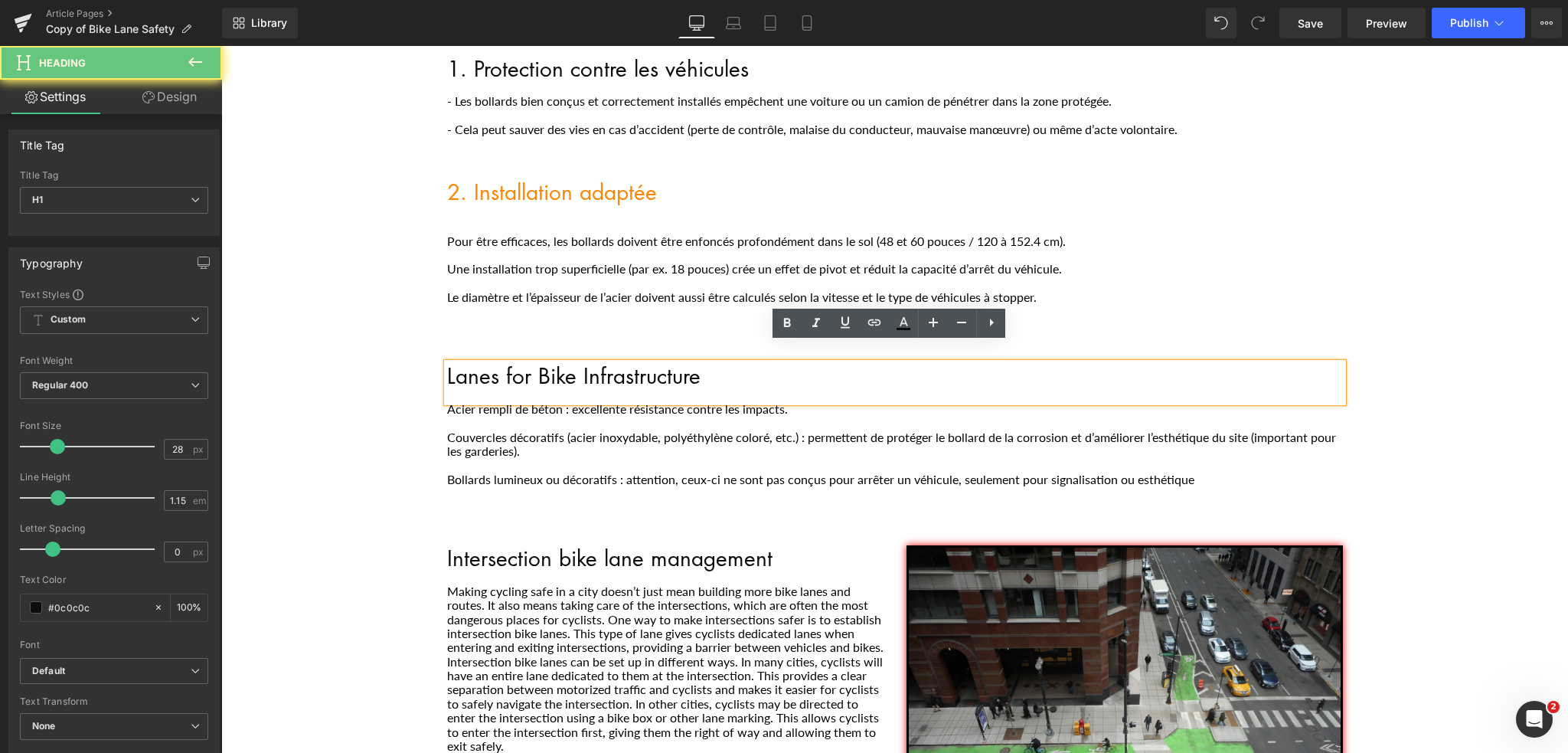
click at [468, 363] on h1 "Lanes for Bike Infrastructure" at bounding box center [895, 376] width 896 height 25
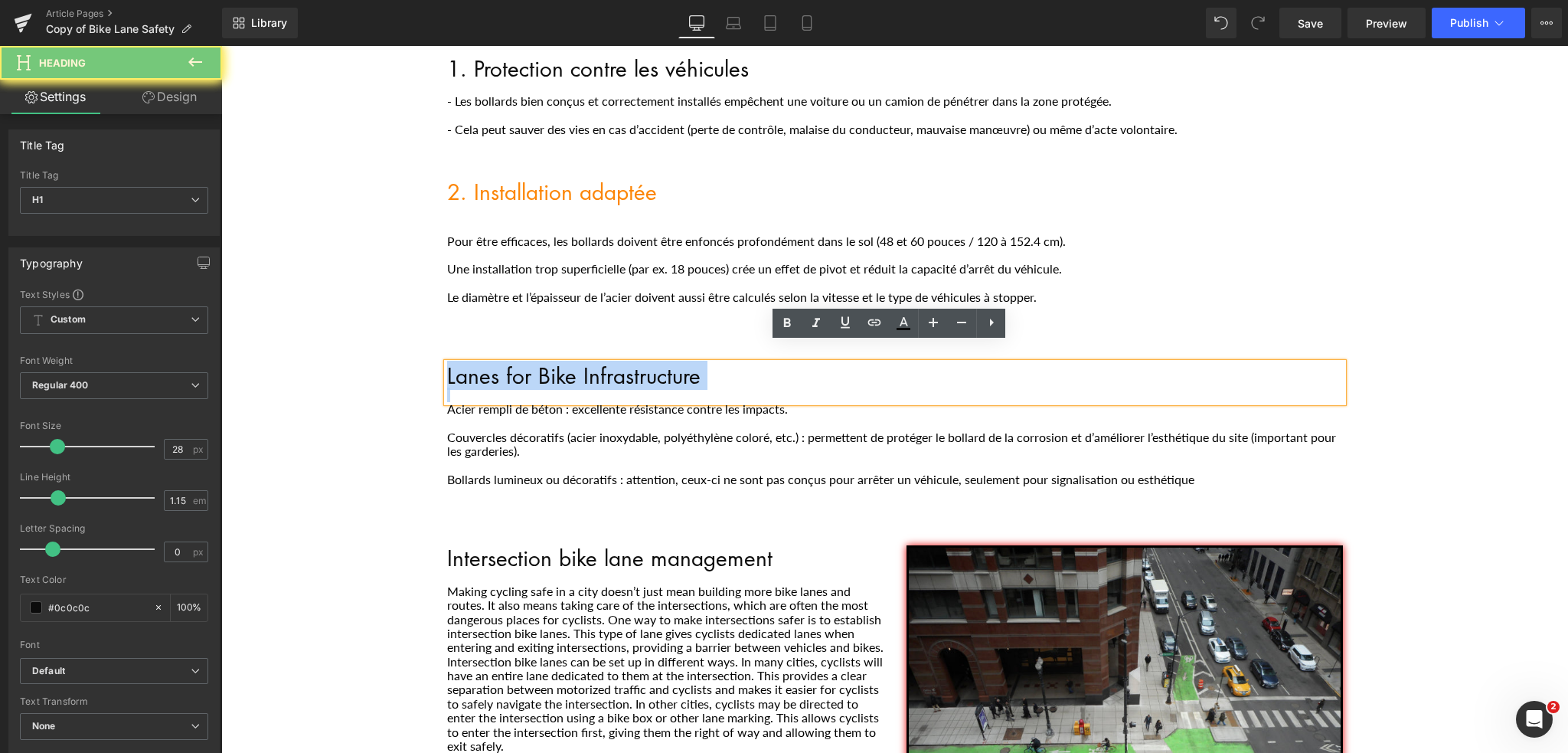
click at [468, 363] on h1 "Lanes for Bike Infrastructure" at bounding box center [895, 376] width 896 height 25
paste div "Main content"
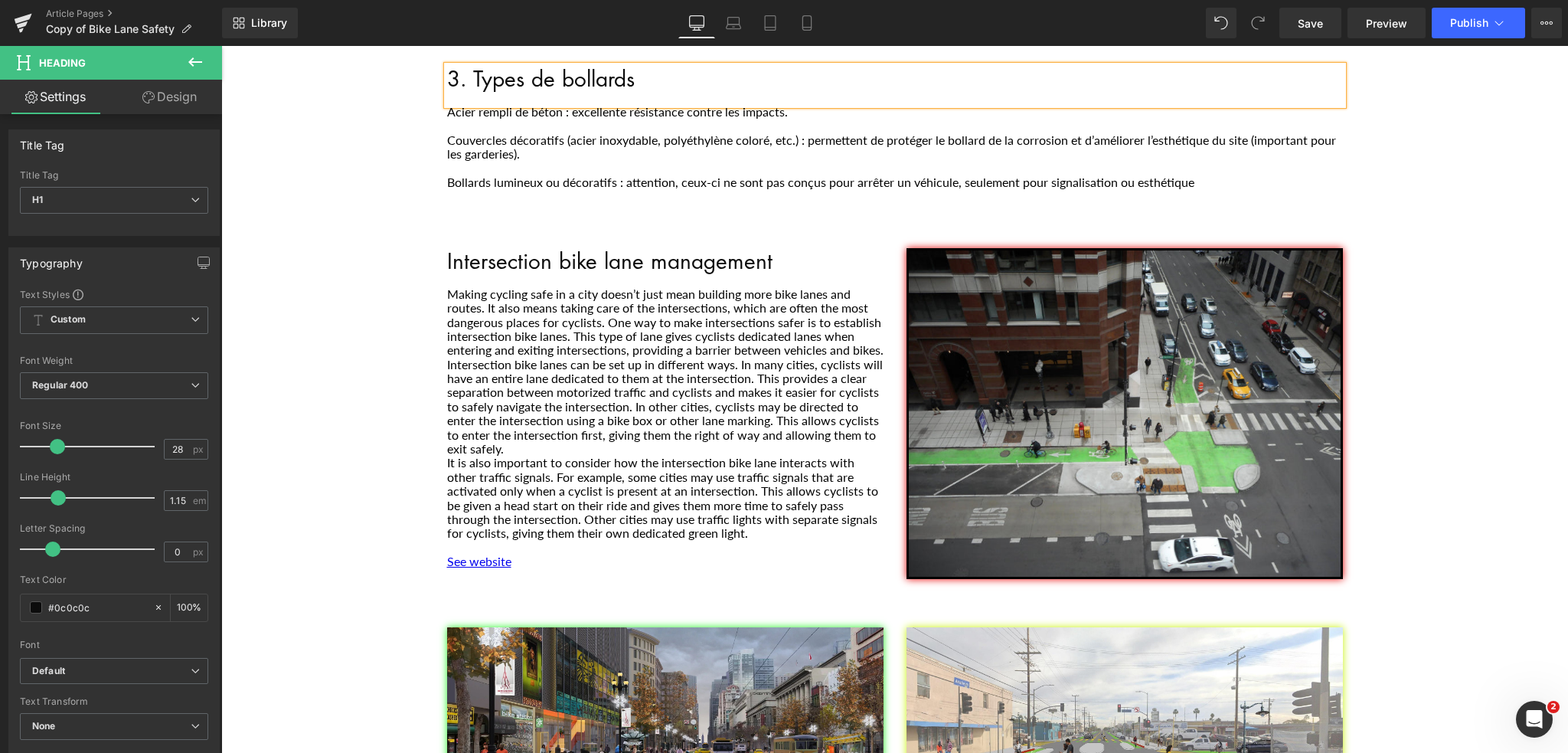
scroll to position [765, 0]
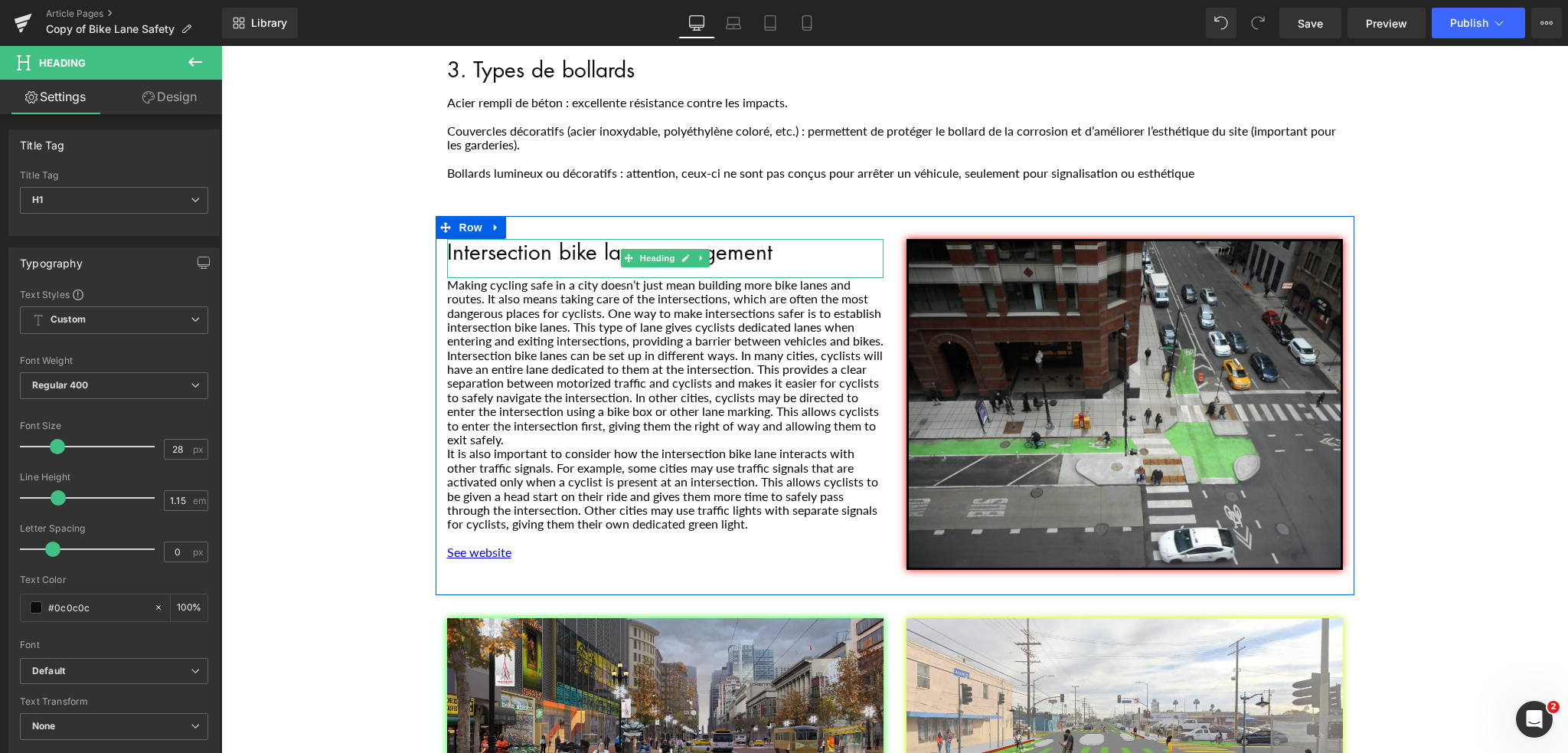
click at [581, 239] on h1 "Intersection bike lane management" at bounding box center [665, 252] width 436 height 25
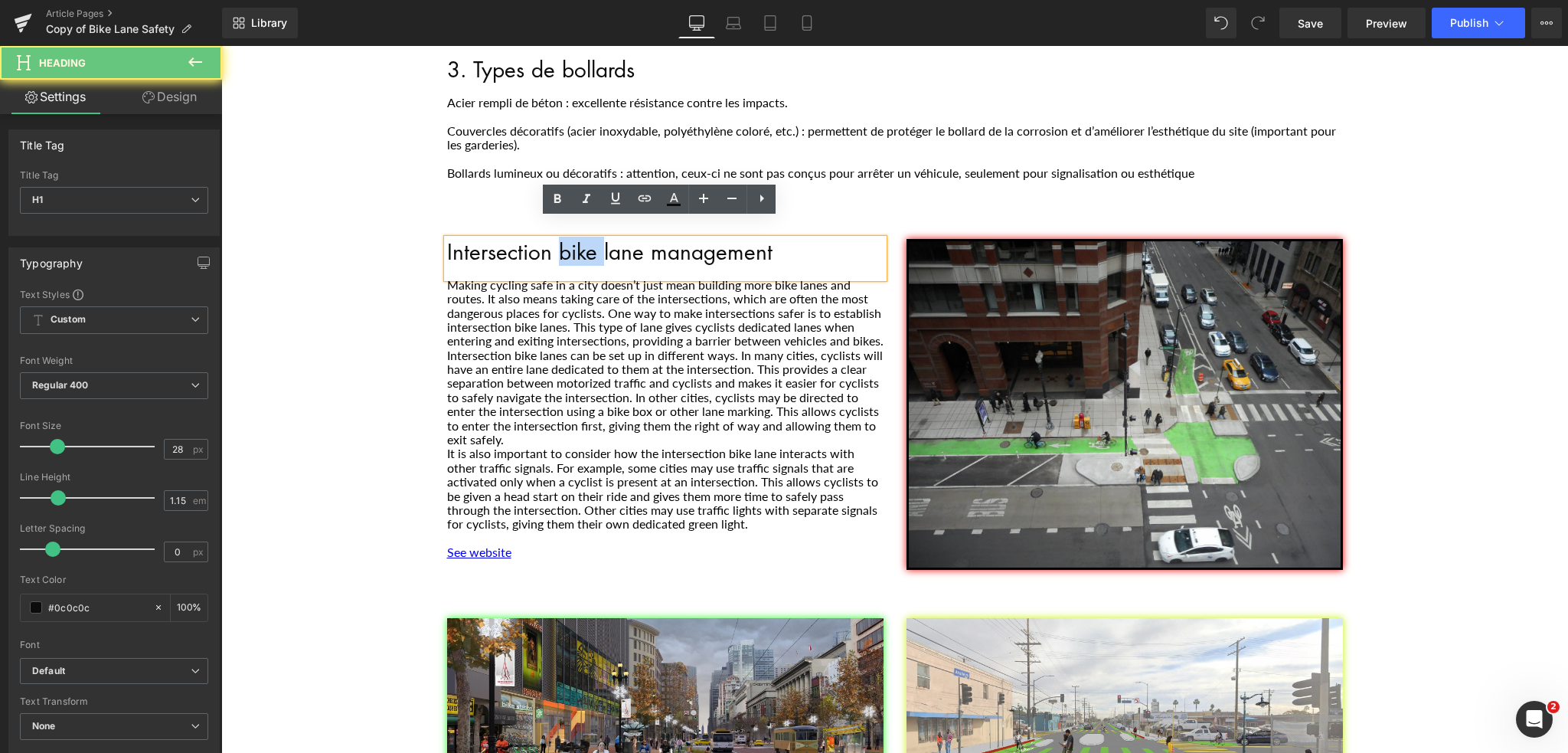
click at [581, 239] on h1 "Intersection bike lane management" at bounding box center [665, 252] width 436 height 25
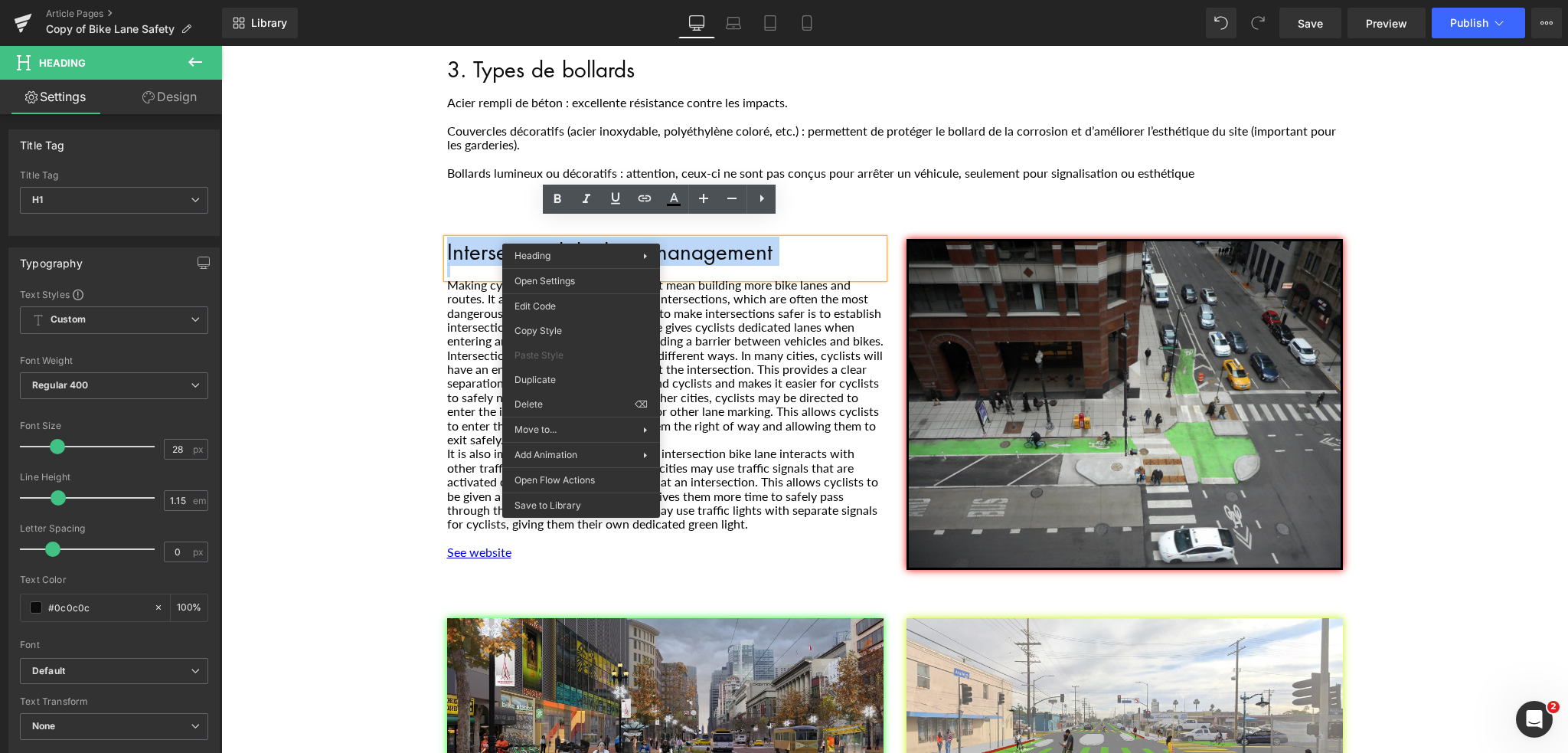
paste div "Main content"
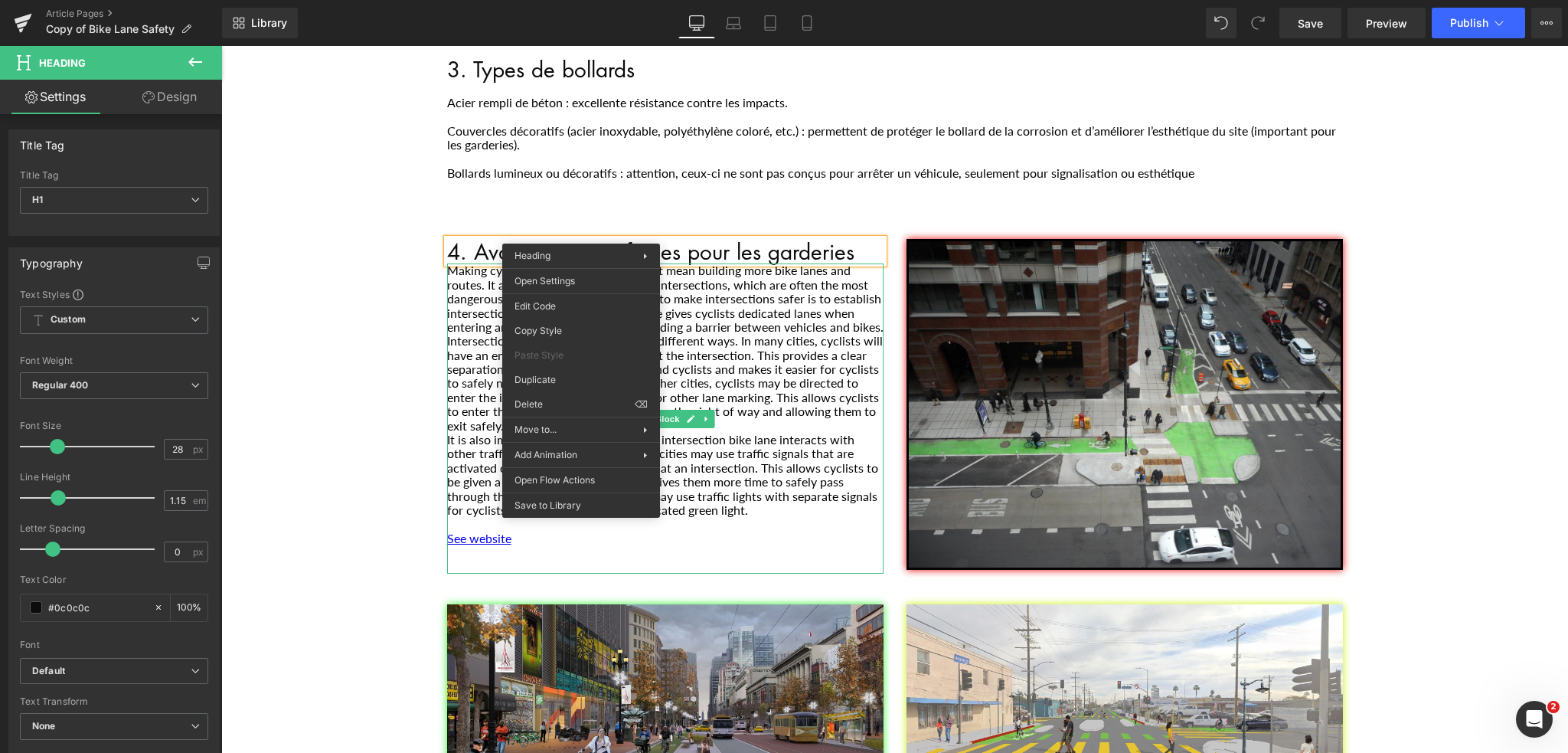
click at [711, 379] on p "Intersection bike lanes can be set up in different ways. In many cities, cyclis…" at bounding box center [665, 383] width 436 height 99
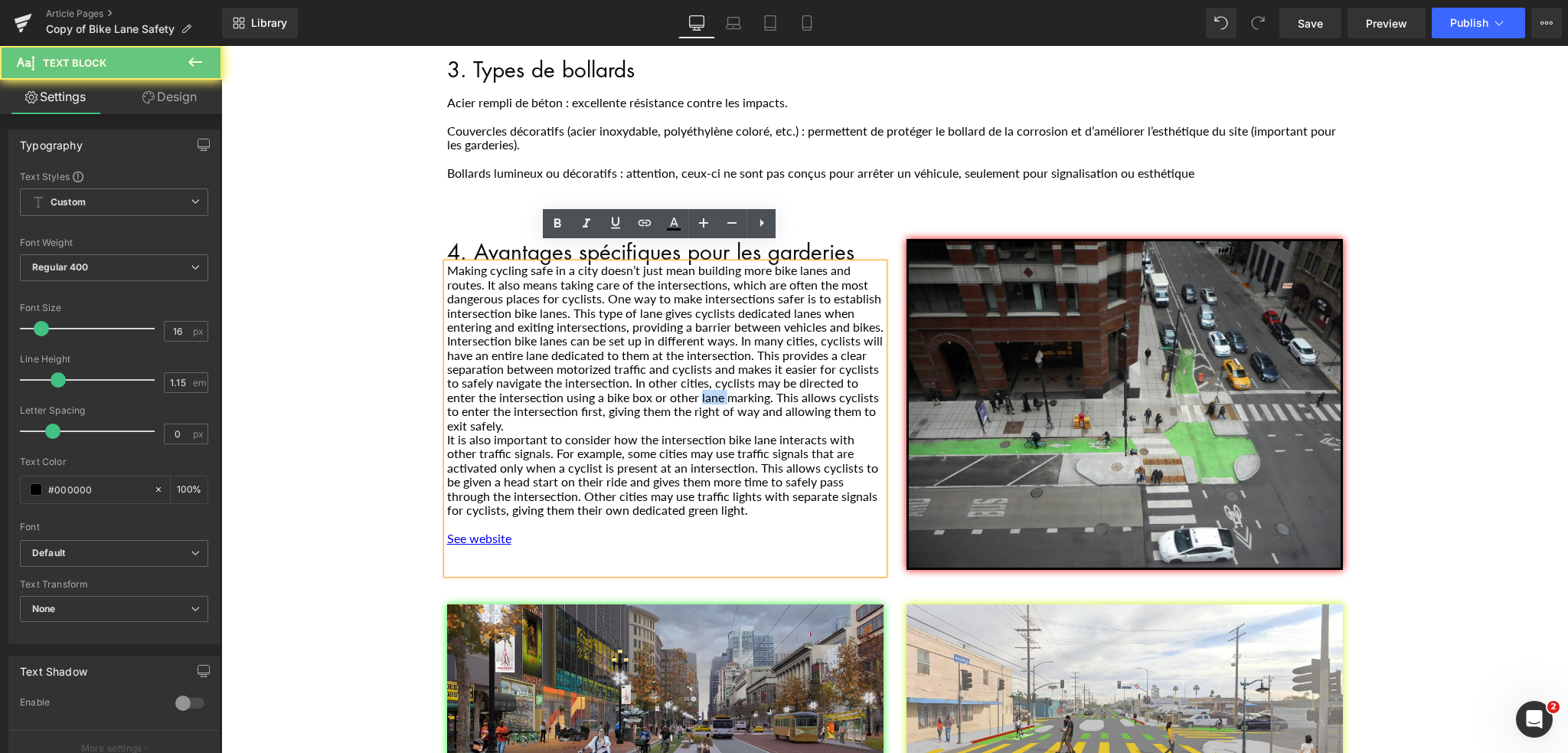
click at [711, 379] on p "Intersection bike lanes can be set up in different ways. In many cities, cyclis…" at bounding box center [665, 383] width 436 height 99
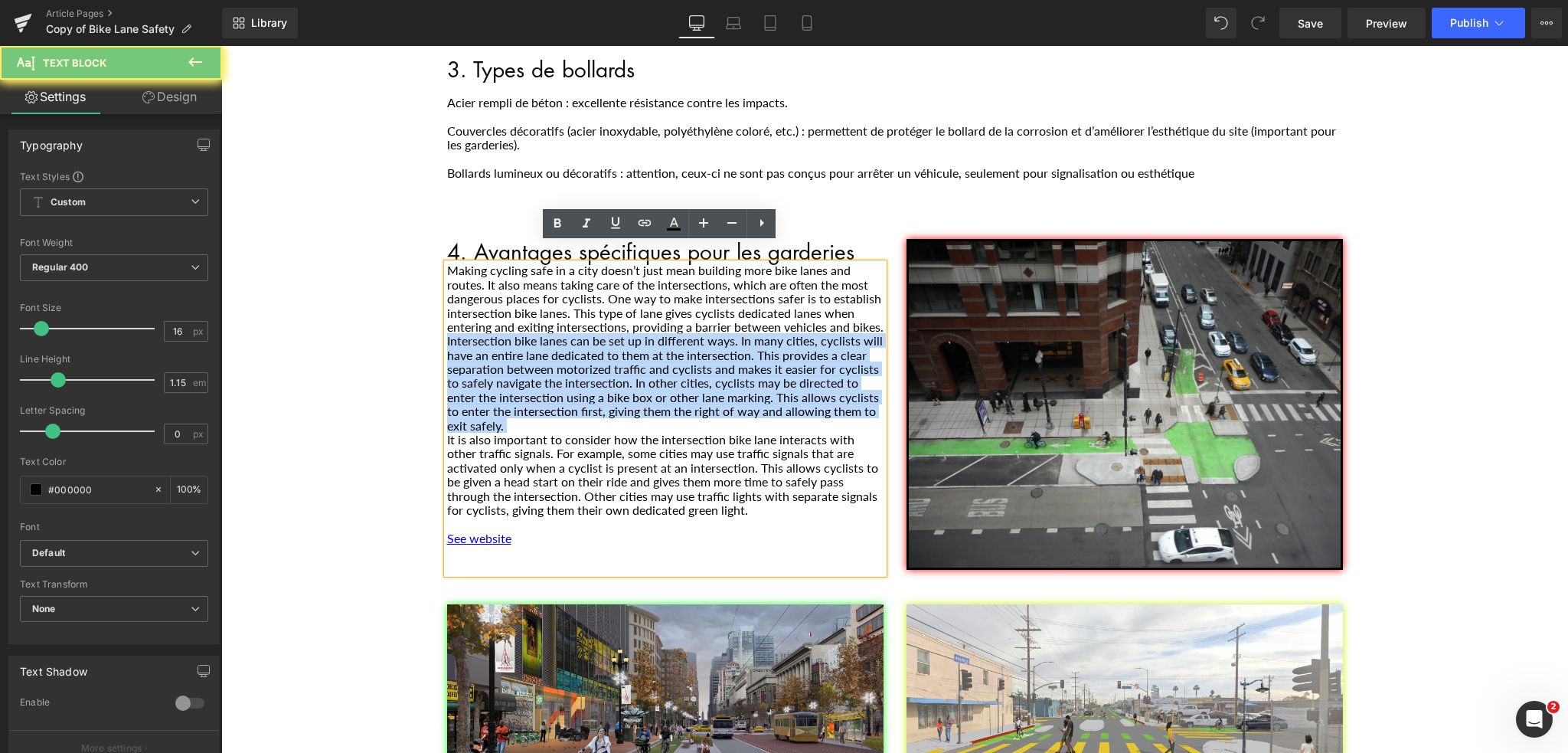
click at [711, 379] on p "Intersection bike lanes can be set up in different ways. In many cities, cyclis…" at bounding box center [665, 383] width 436 height 99
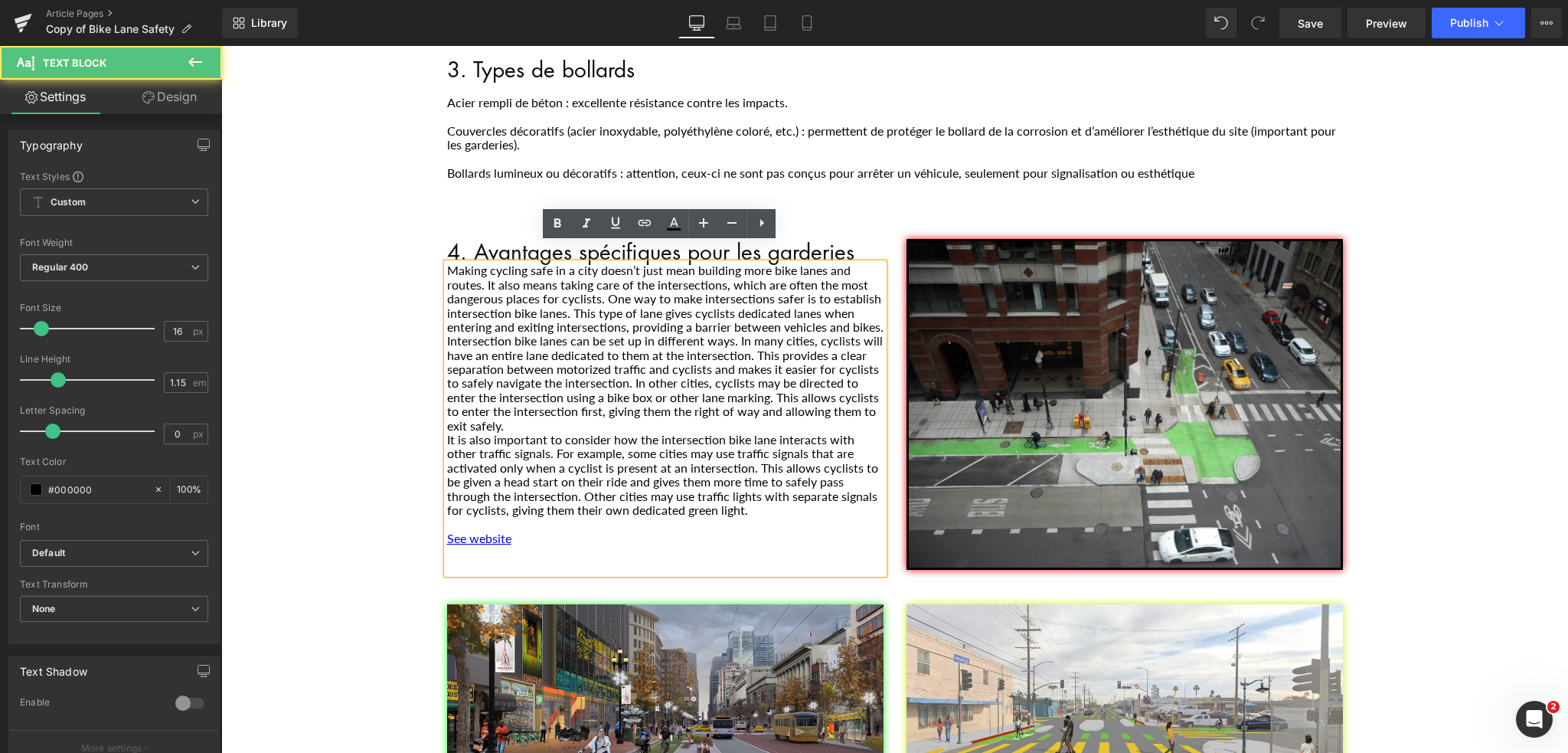
click at [686, 517] on p "Main content" at bounding box center [665, 523] width 436 height 13
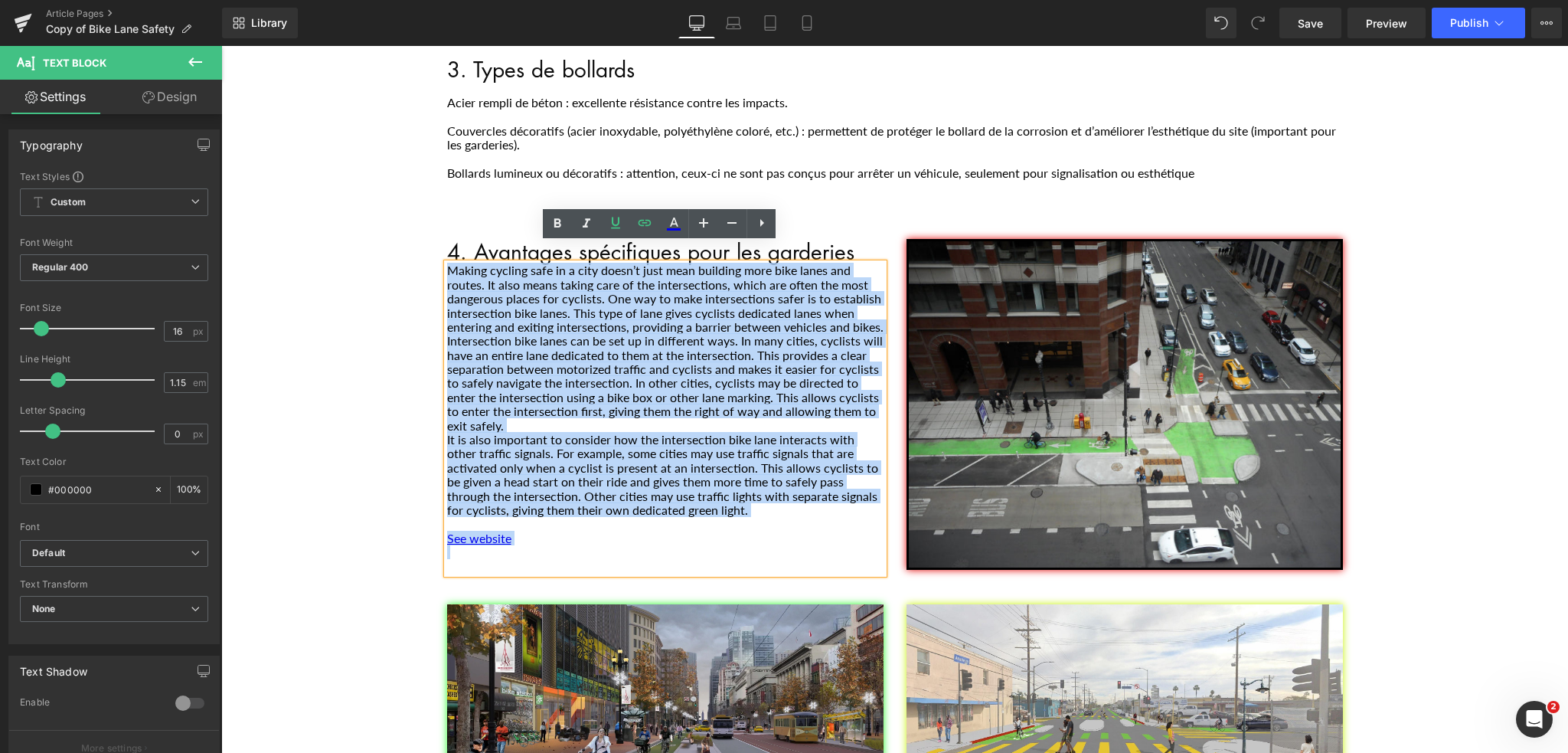
drag, startPoint x: 585, startPoint y: 534, endPoint x: 383, endPoint y: 247, distance: 351.0
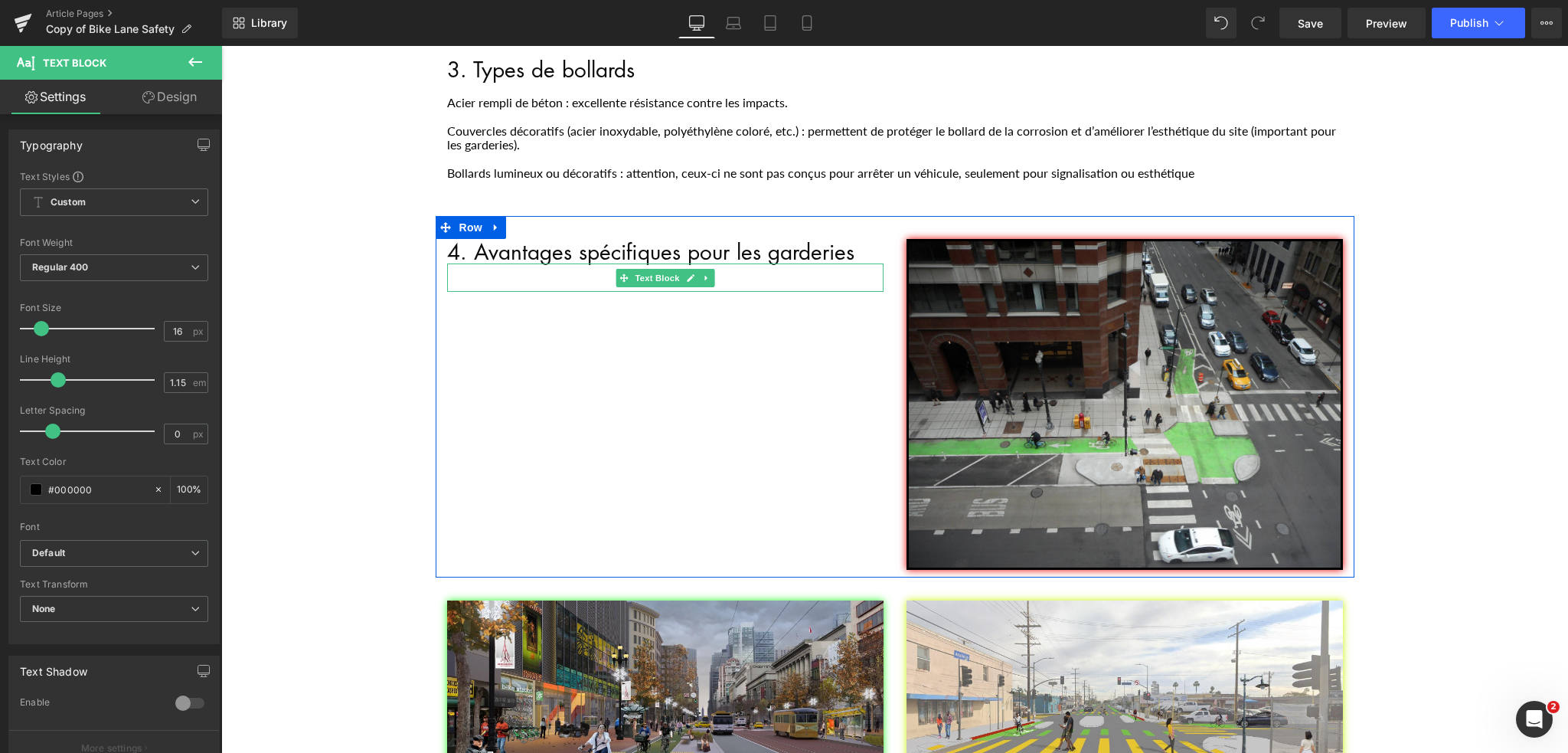
click at [502, 278] on p "Main content" at bounding box center [665, 284] width 436 height 13
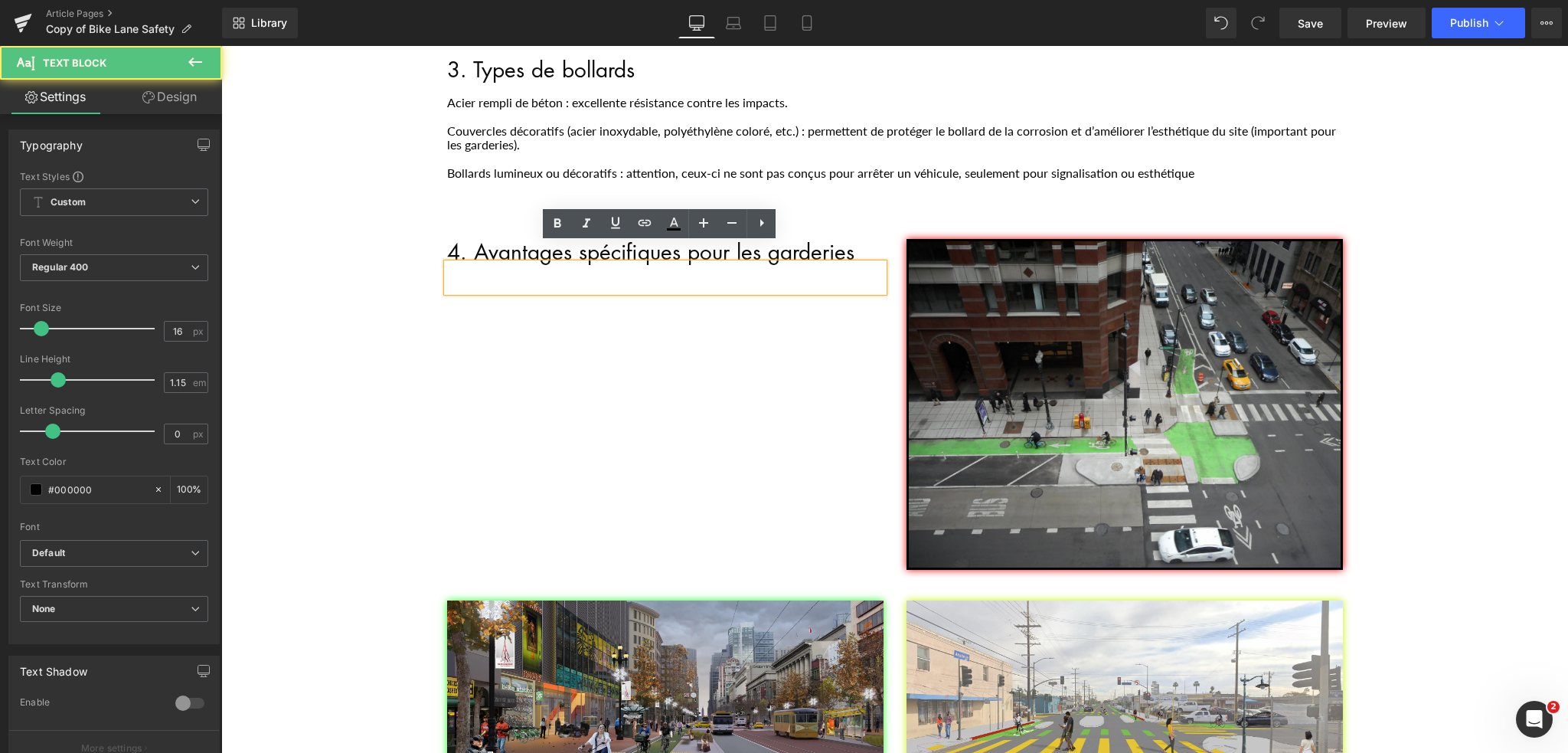
click at [448, 263] on p "Main content" at bounding box center [665, 270] width 436 height 13
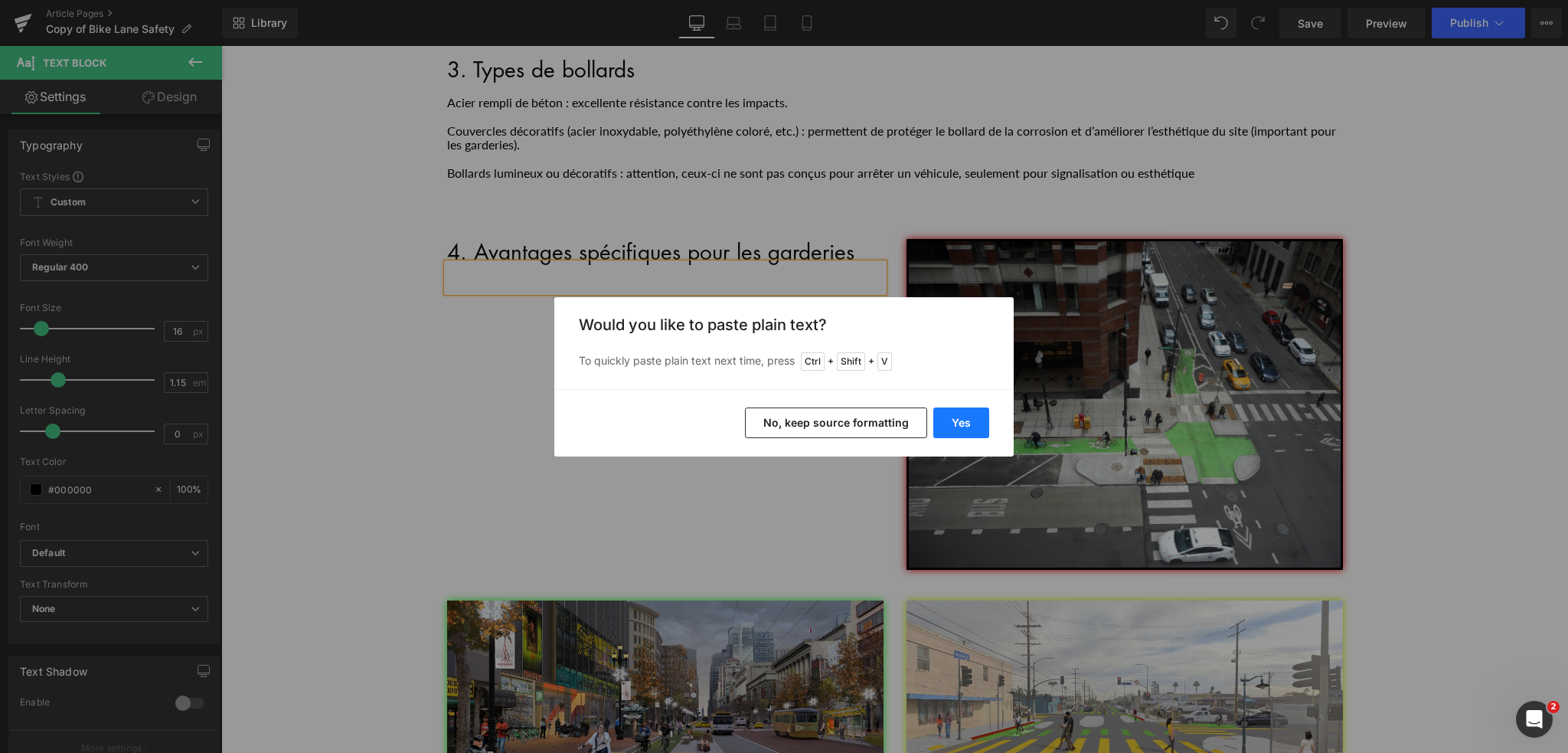
click at [974, 420] on button "Yes" at bounding box center [961, 423] width 56 height 31
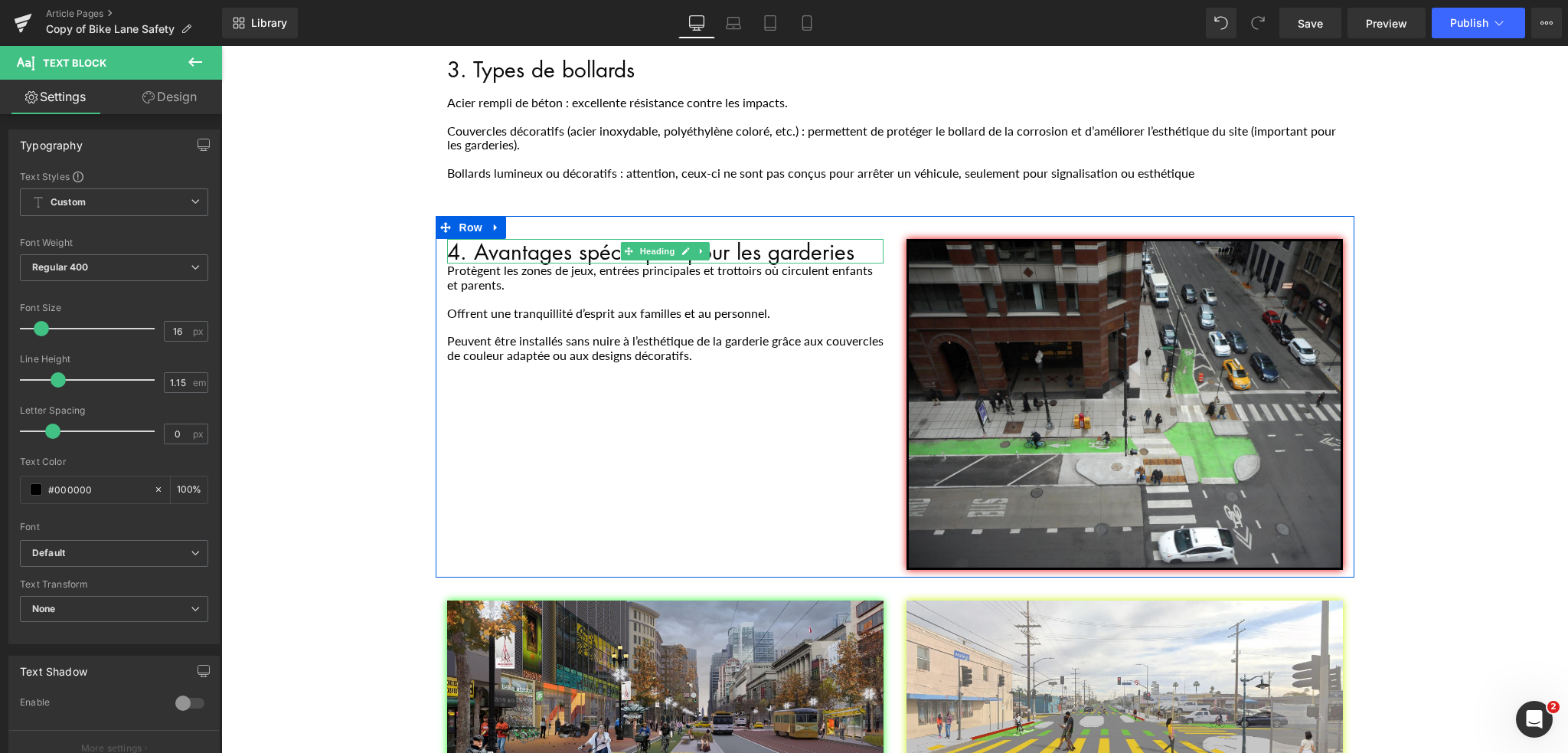
click at [856, 239] on h1 "4. Avantages spécifiques pour les garderies" at bounding box center [665, 252] width 436 height 25
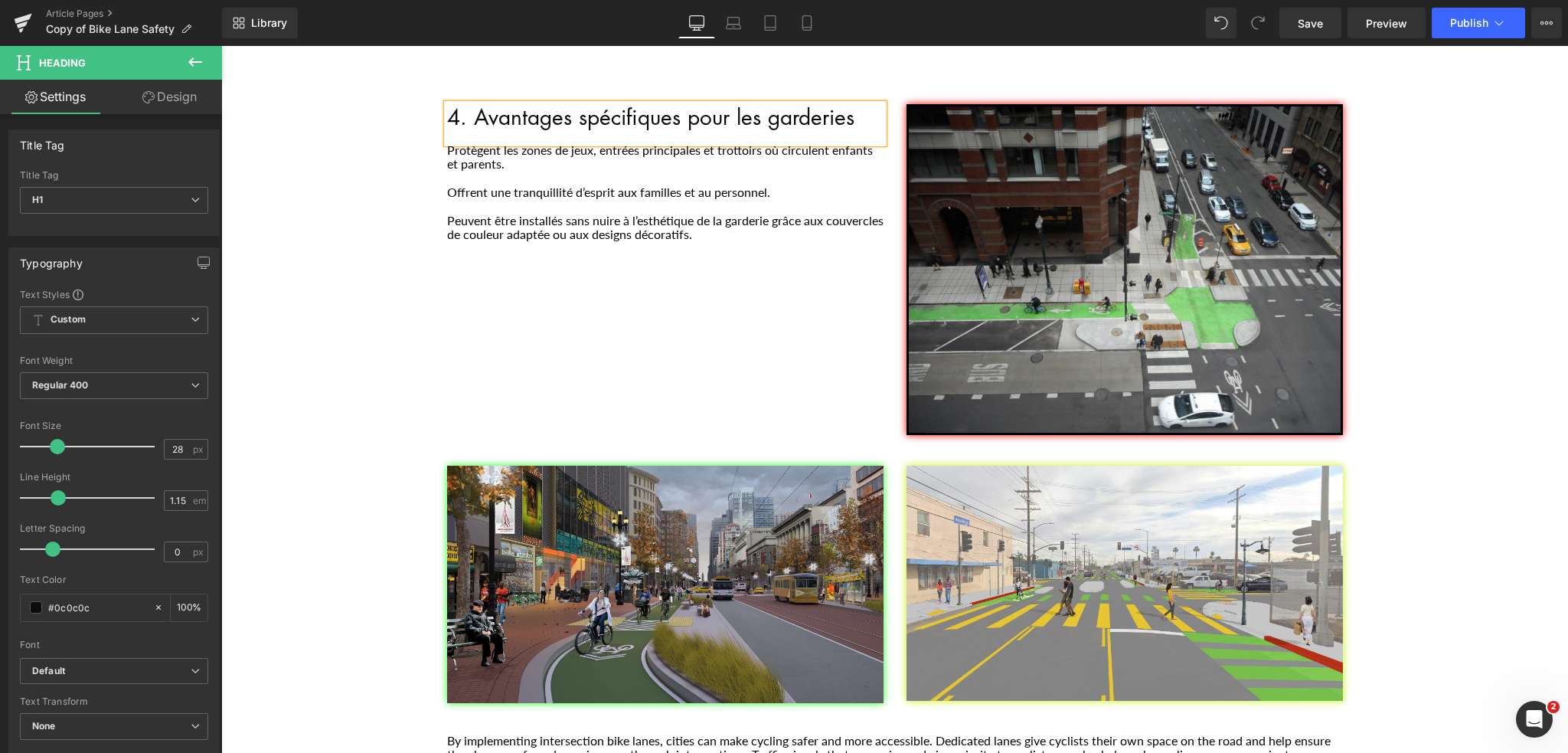
scroll to position [919, 0]
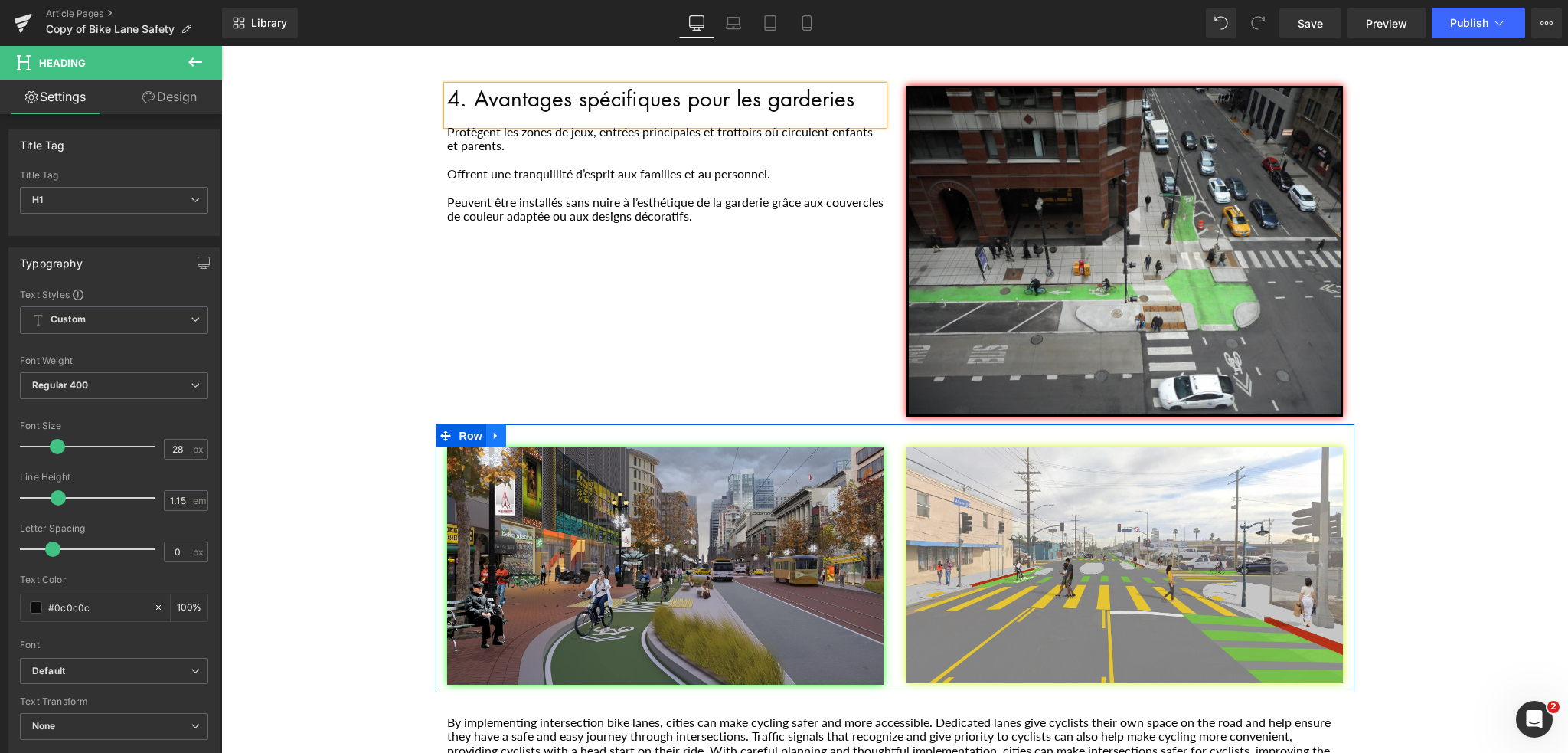
click at [494, 432] on icon "Main content" at bounding box center [495, 435] width 3 height 7
click at [530, 430] on icon "Main content" at bounding box center [535, 435] width 11 height 11
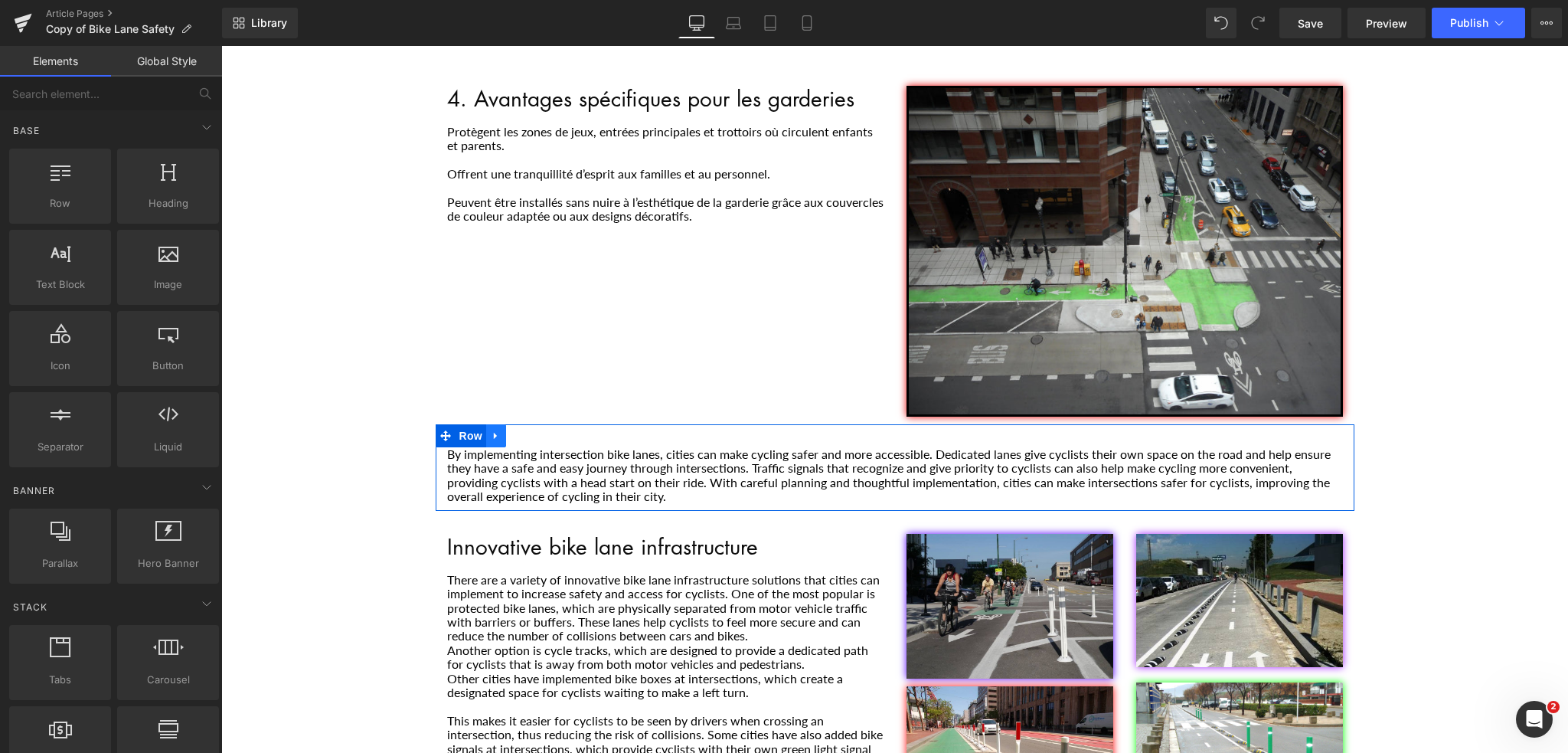
click at [491, 429] on icon "Main content" at bounding box center [495, 435] width 11 height 12
click at [531, 430] on icon "Main content" at bounding box center [535, 435] width 11 height 11
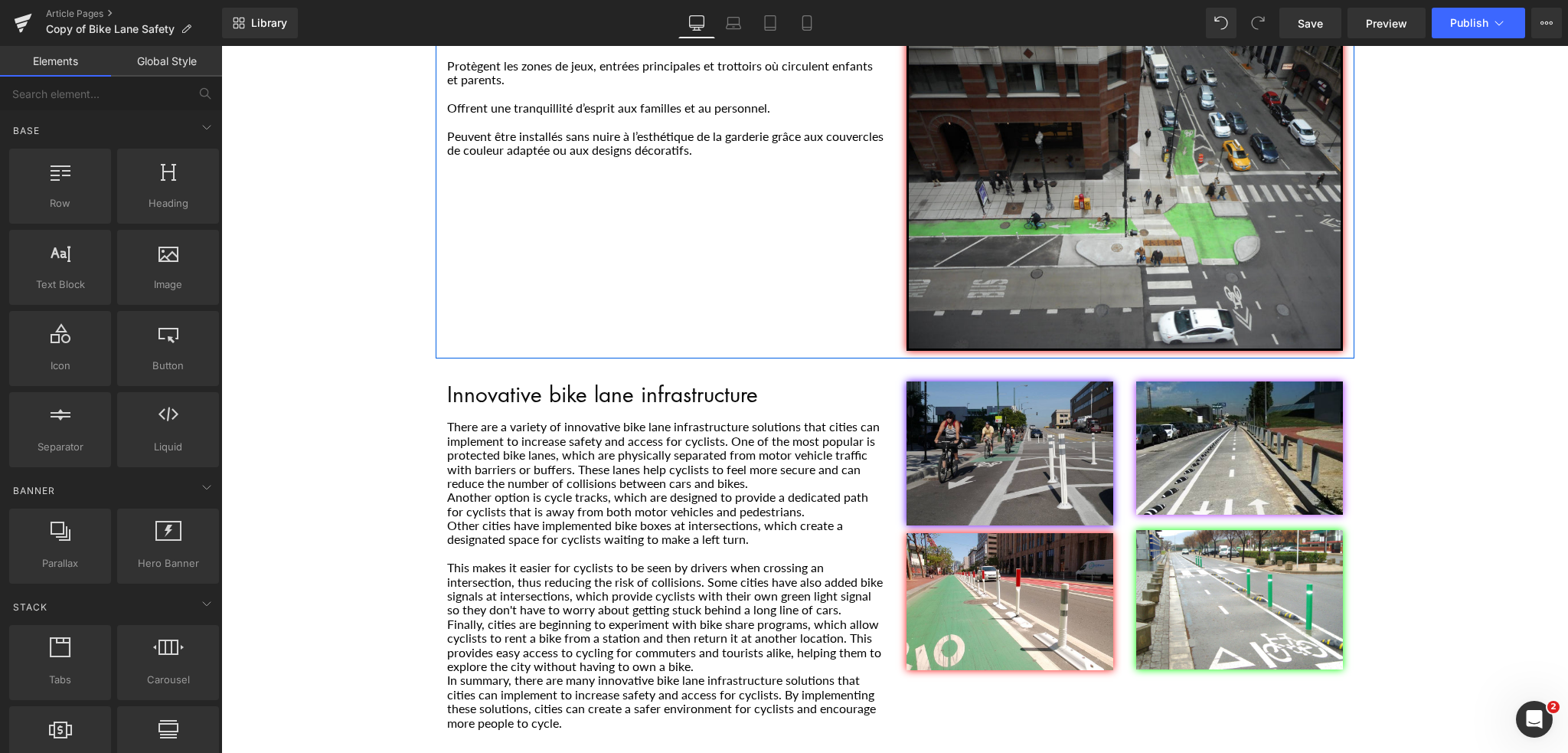
scroll to position [995, 0]
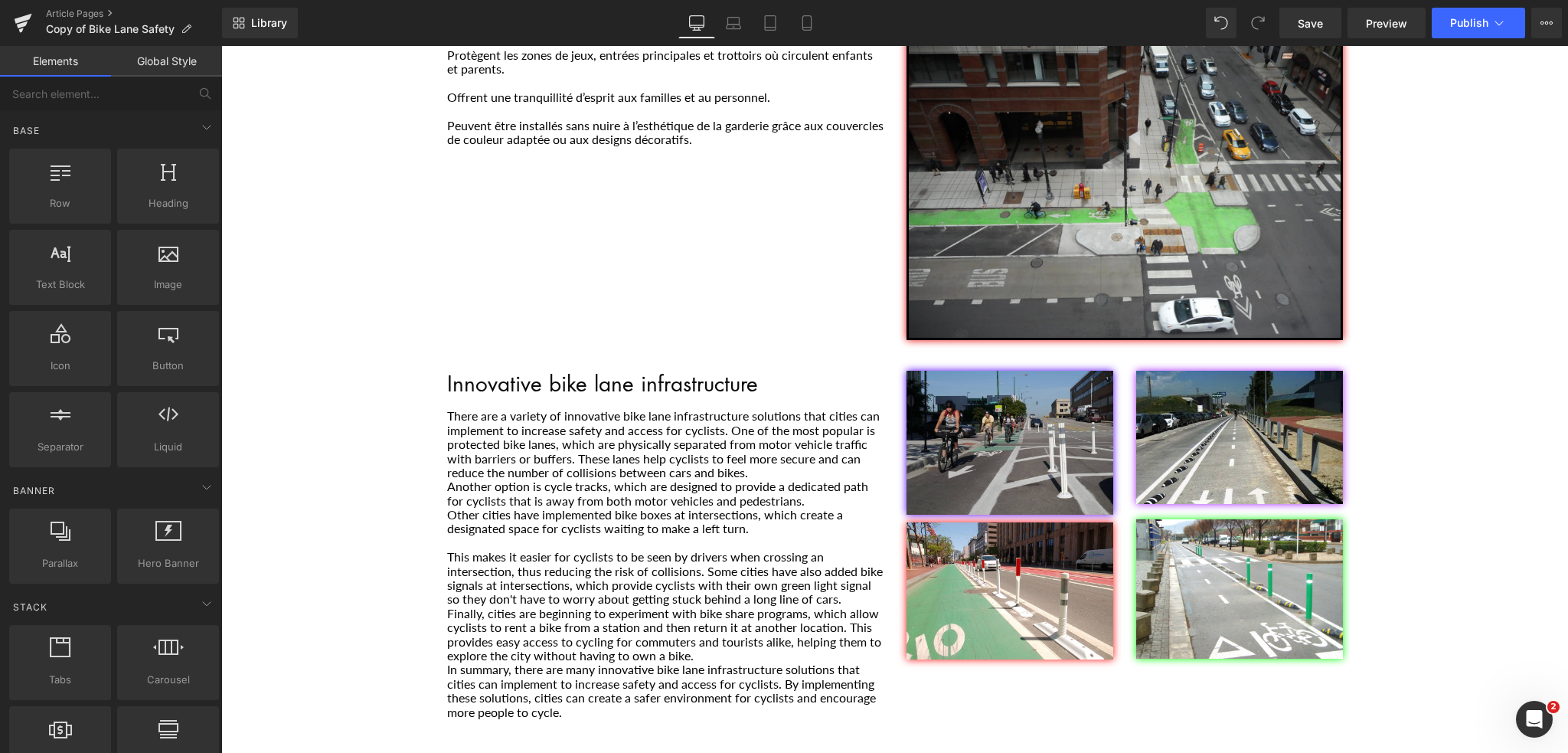
click at [654, 371] on h1 "Innovative bike lane infrastructure" at bounding box center [665, 383] width 436 height 25
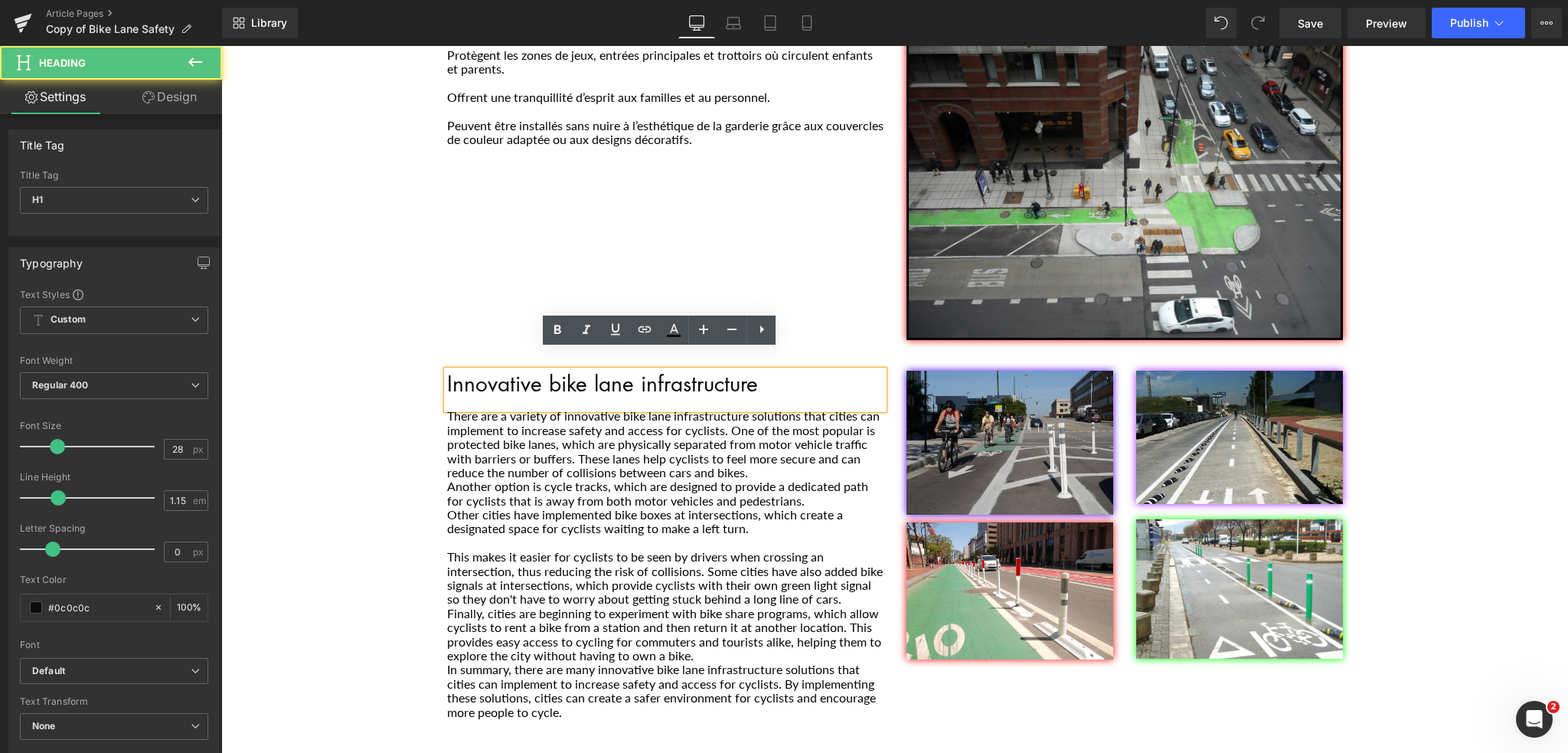
click at [757, 371] on h1 "Innovative bike lane infrastructure" at bounding box center [665, 383] width 436 height 25
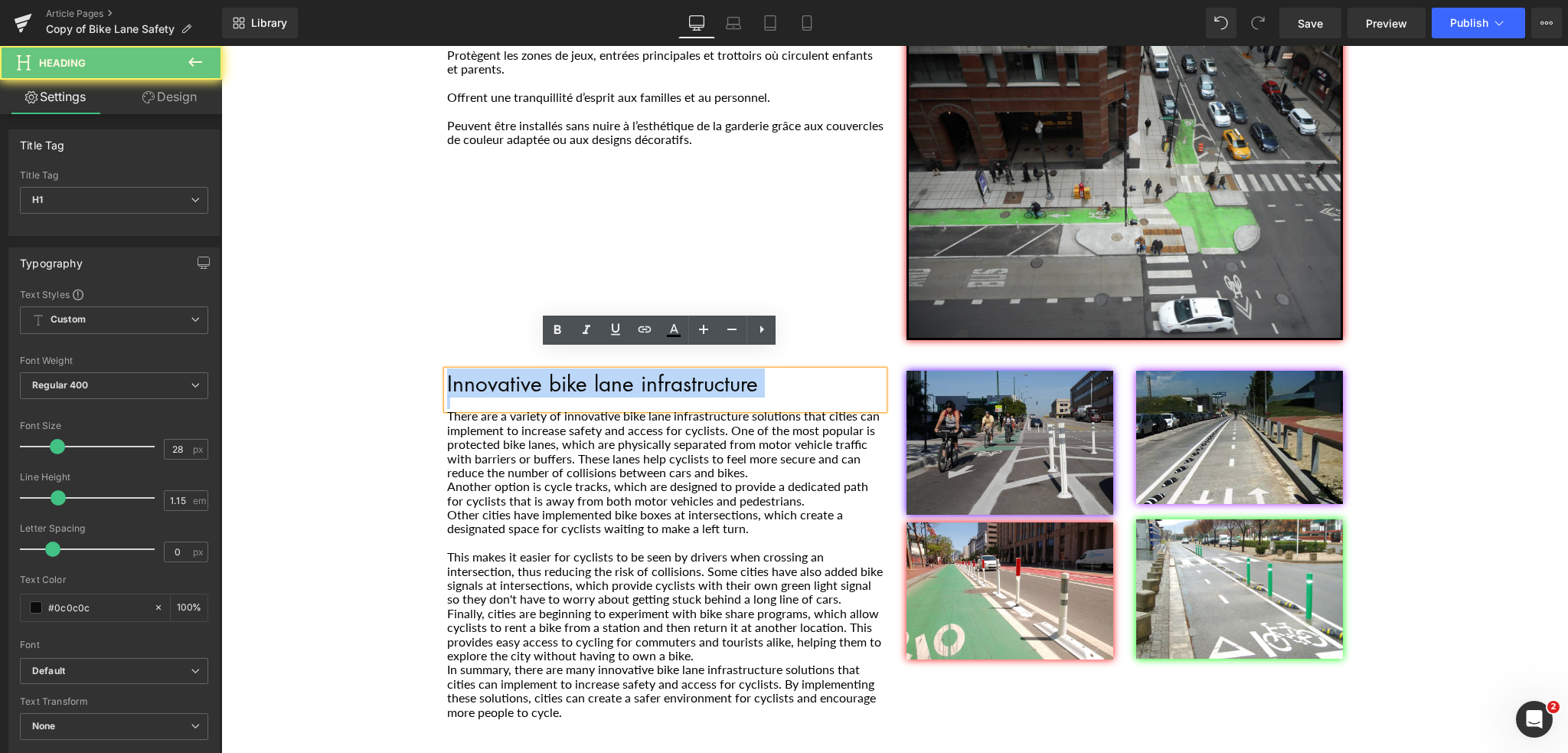
click at [757, 371] on h1 "Innovative bike lane infrastructure" at bounding box center [665, 383] width 436 height 25
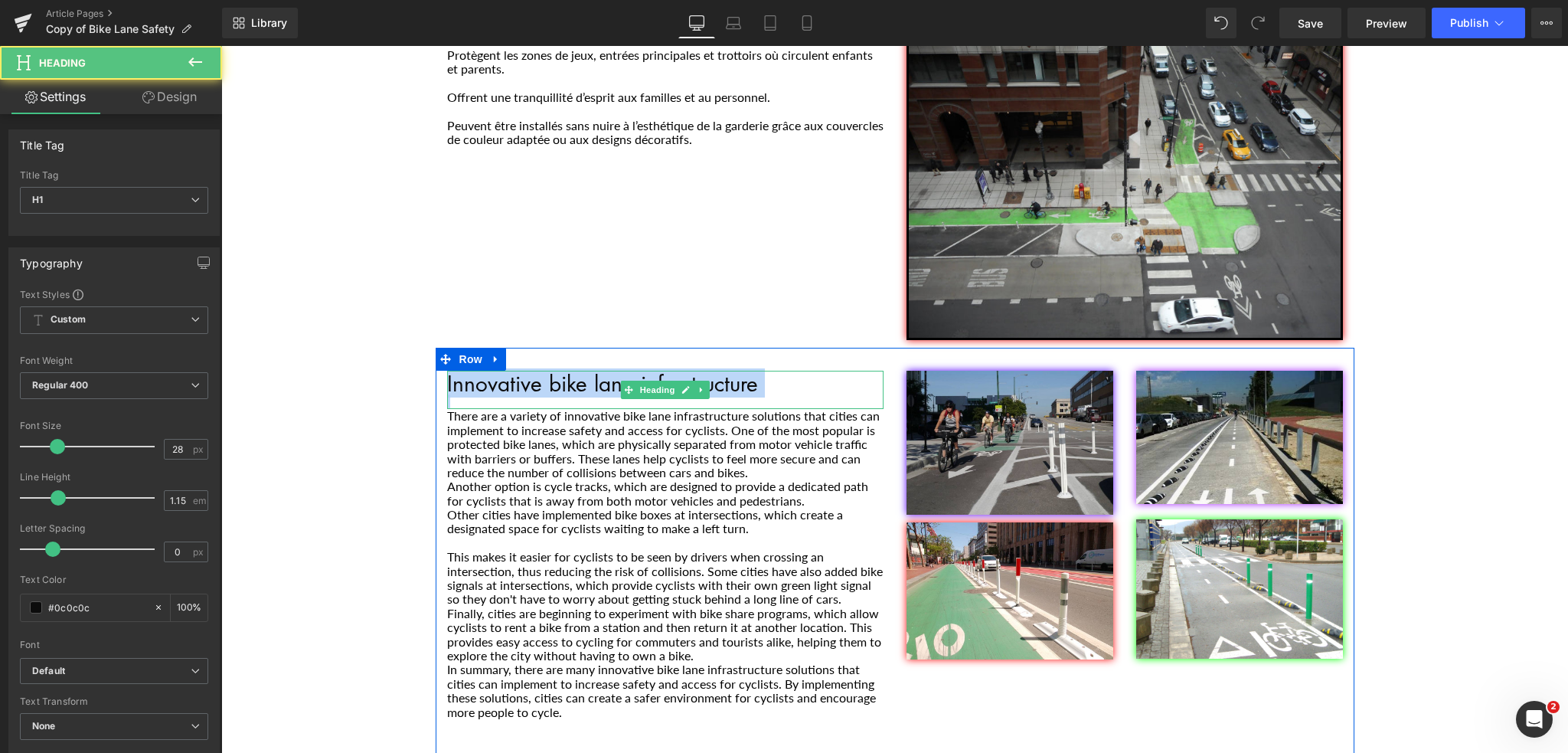
click at [481, 371] on h1 "Innovative bike lane infrastructure" at bounding box center [665, 383] width 436 height 25
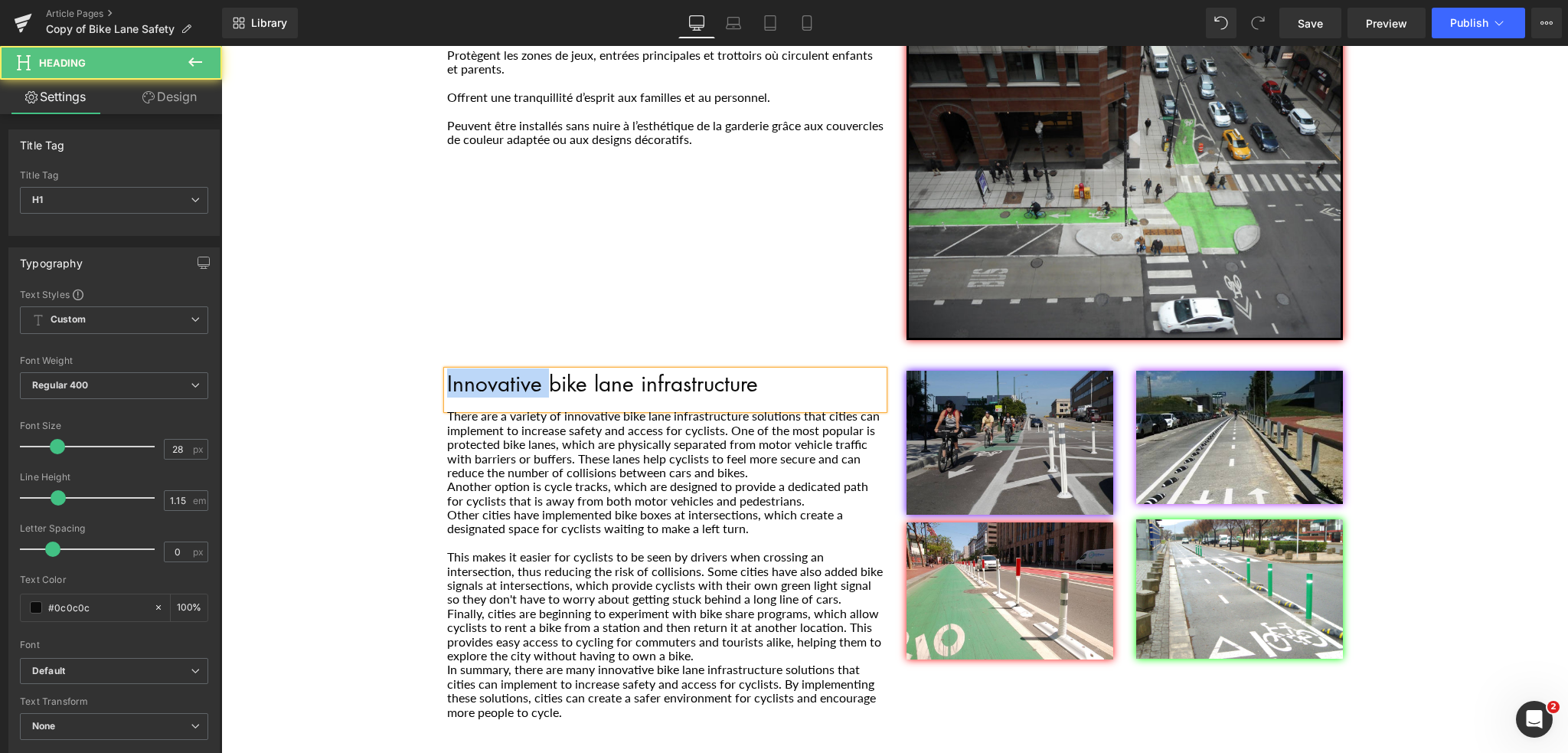
click at [481, 371] on h1 "Innovative bike lane infrastructure" at bounding box center [665, 383] width 436 height 25
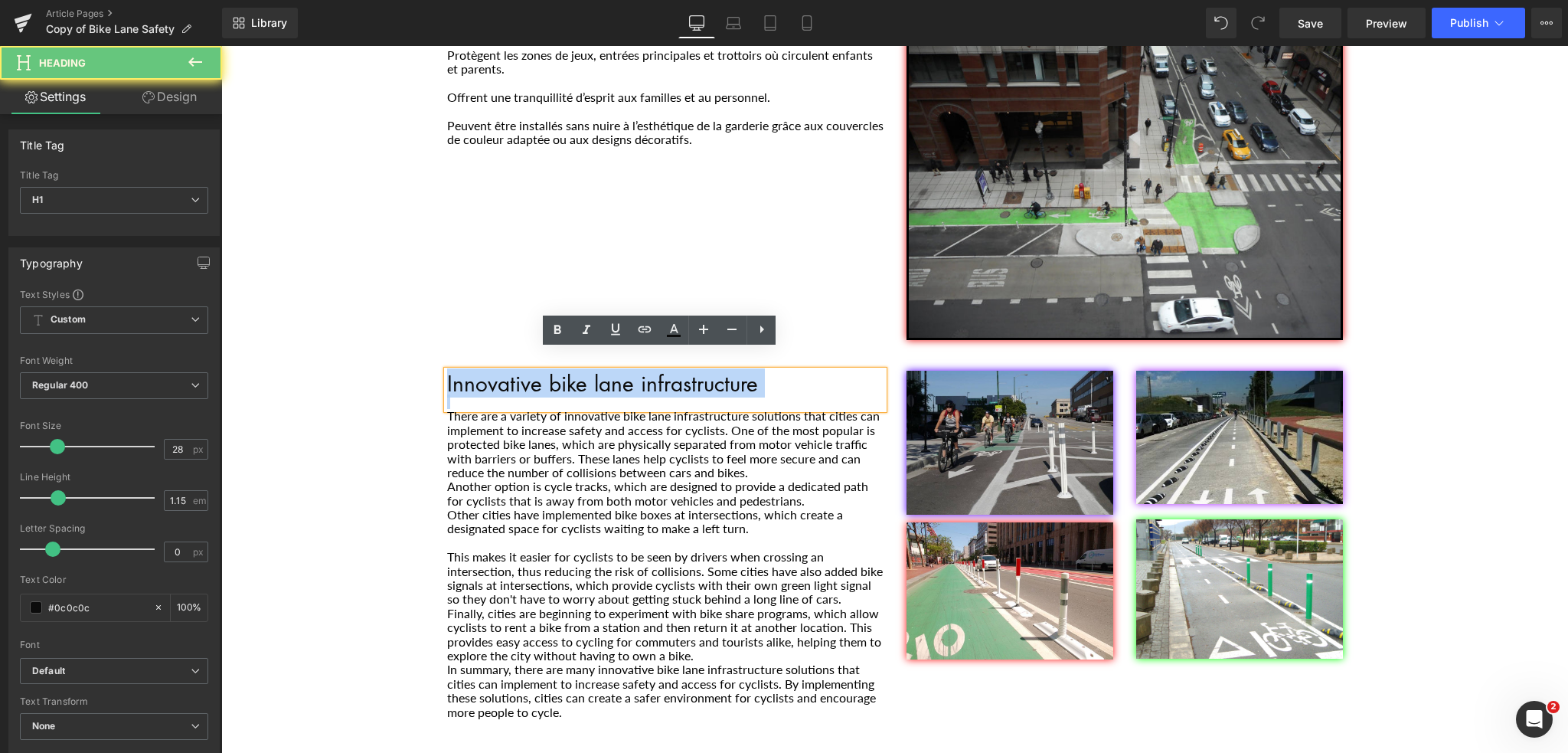
click at [481, 371] on h1 "Innovative bike lane infrastructure" at bounding box center [665, 383] width 436 height 25
paste div "Main content"
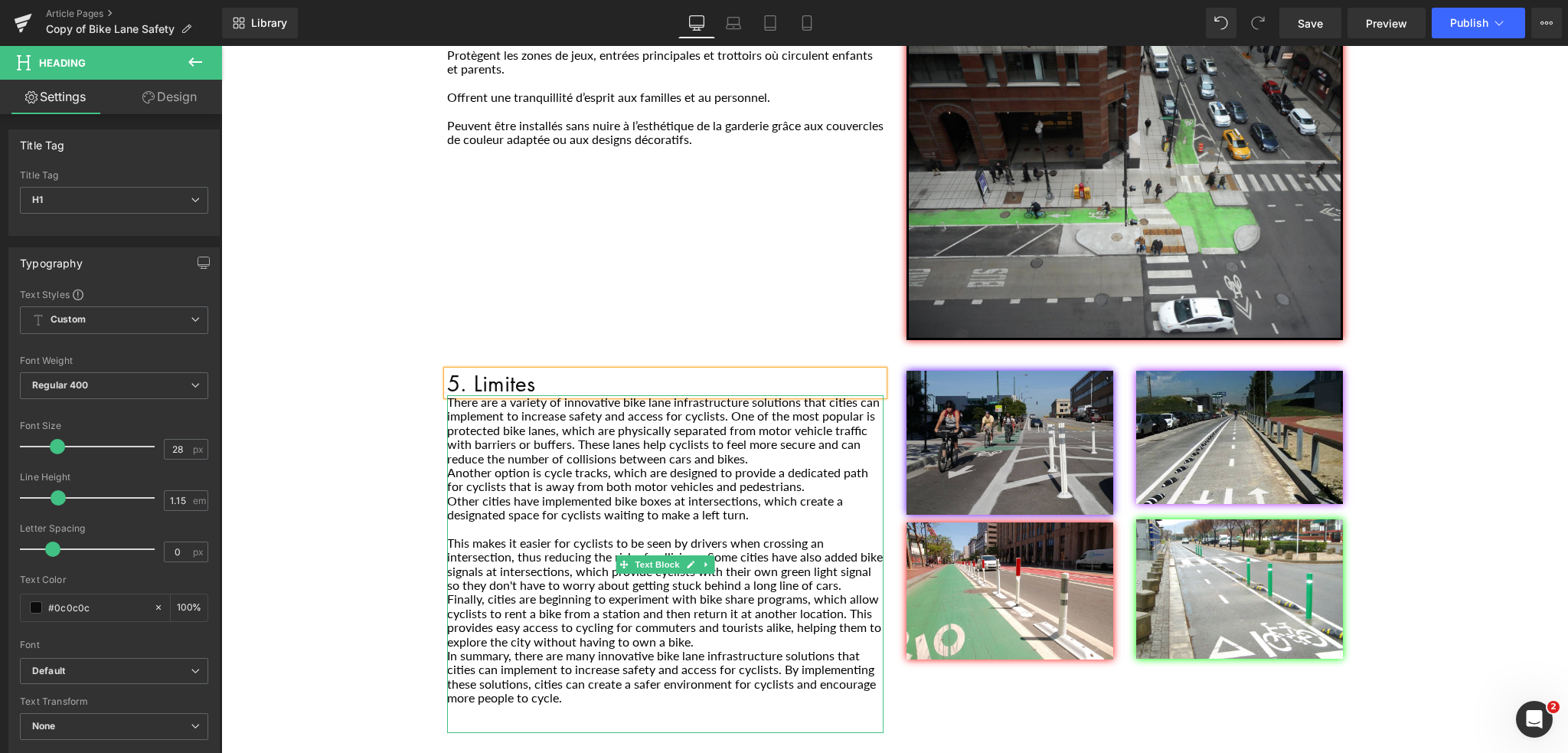
click at [520, 422] on p "There are a variety of innovative bike lane infrastructure solutions that citie…" at bounding box center [665, 429] width 436 height 70
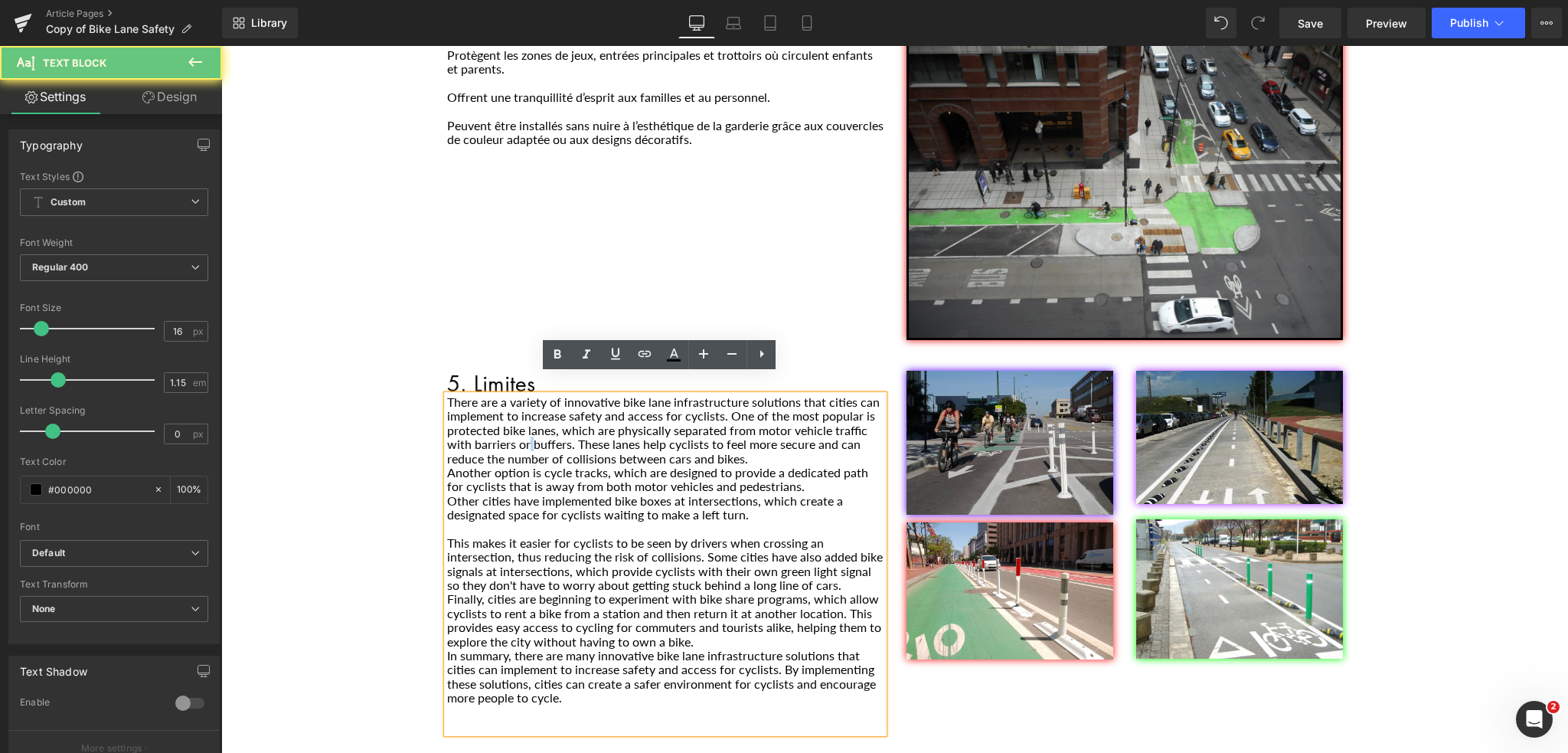
click at [520, 422] on p "There are a variety of innovative bike lane infrastructure solutions that citie…" at bounding box center [665, 429] width 436 height 70
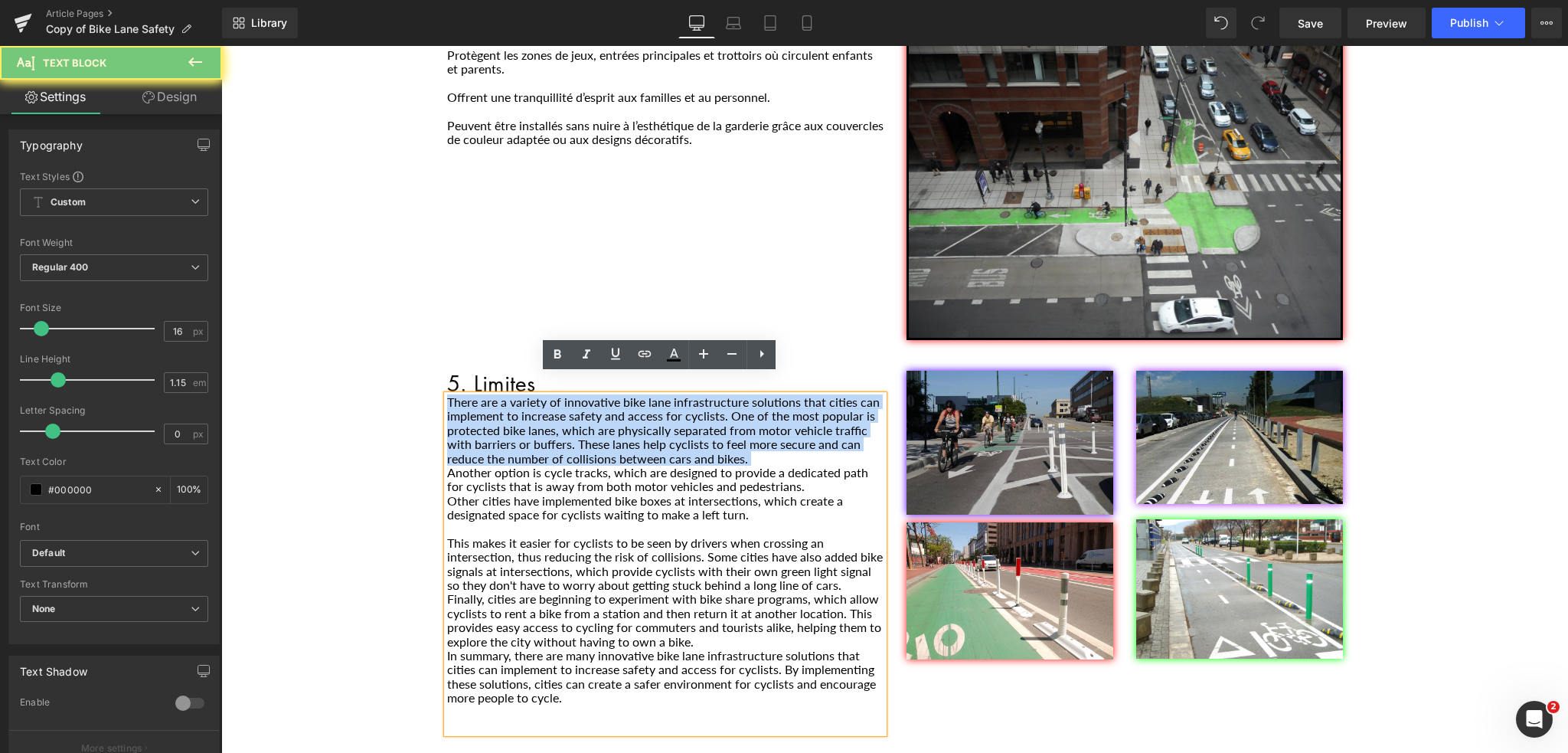
click at [520, 422] on p "There are a variety of innovative bike lane infrastructure solutions that citie…" at bounding box center [665, 429] width 436 height 70
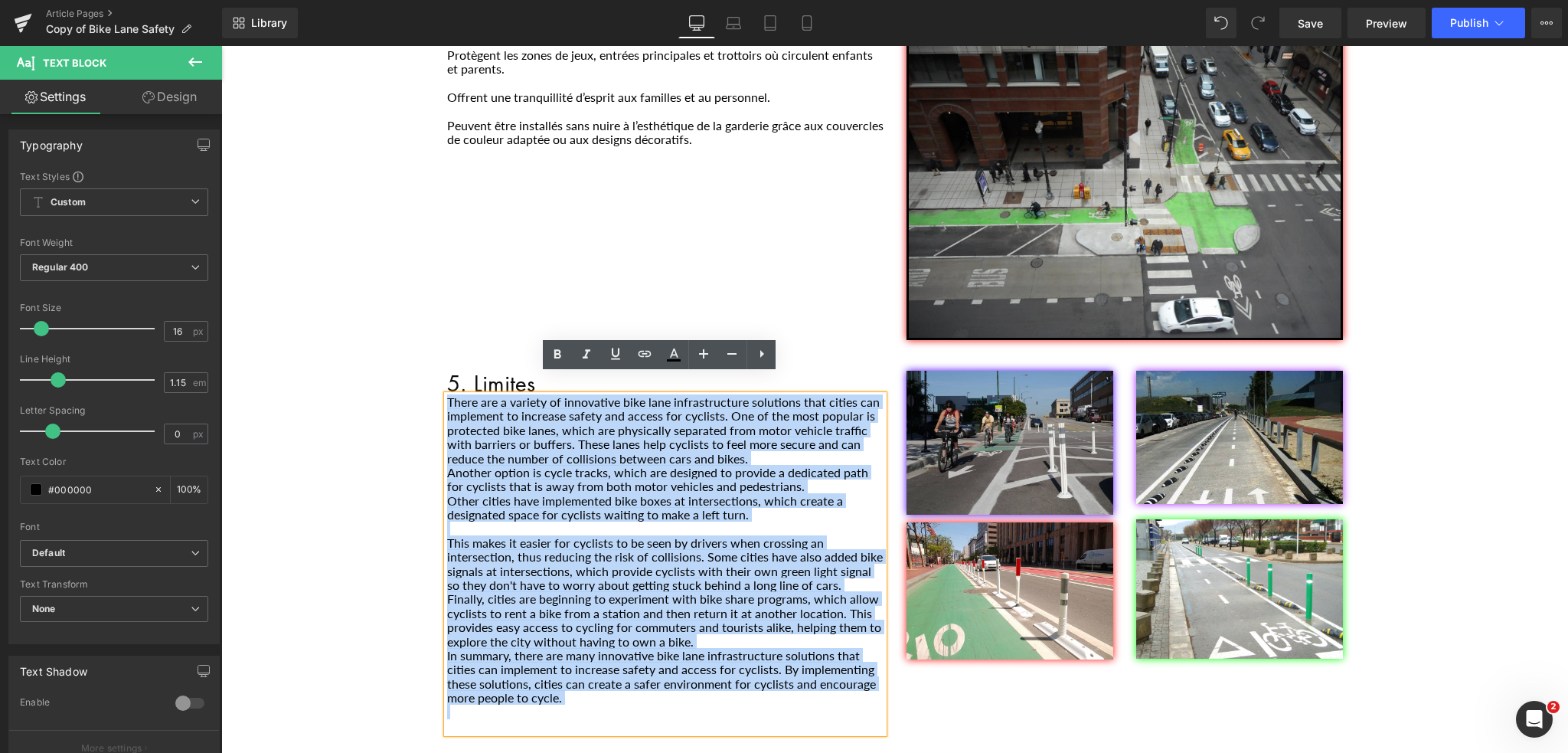
drag, startPoint x: 548, startPoint y: 688, endPoint x: 407, endPoint y: 380, distance: 338.7
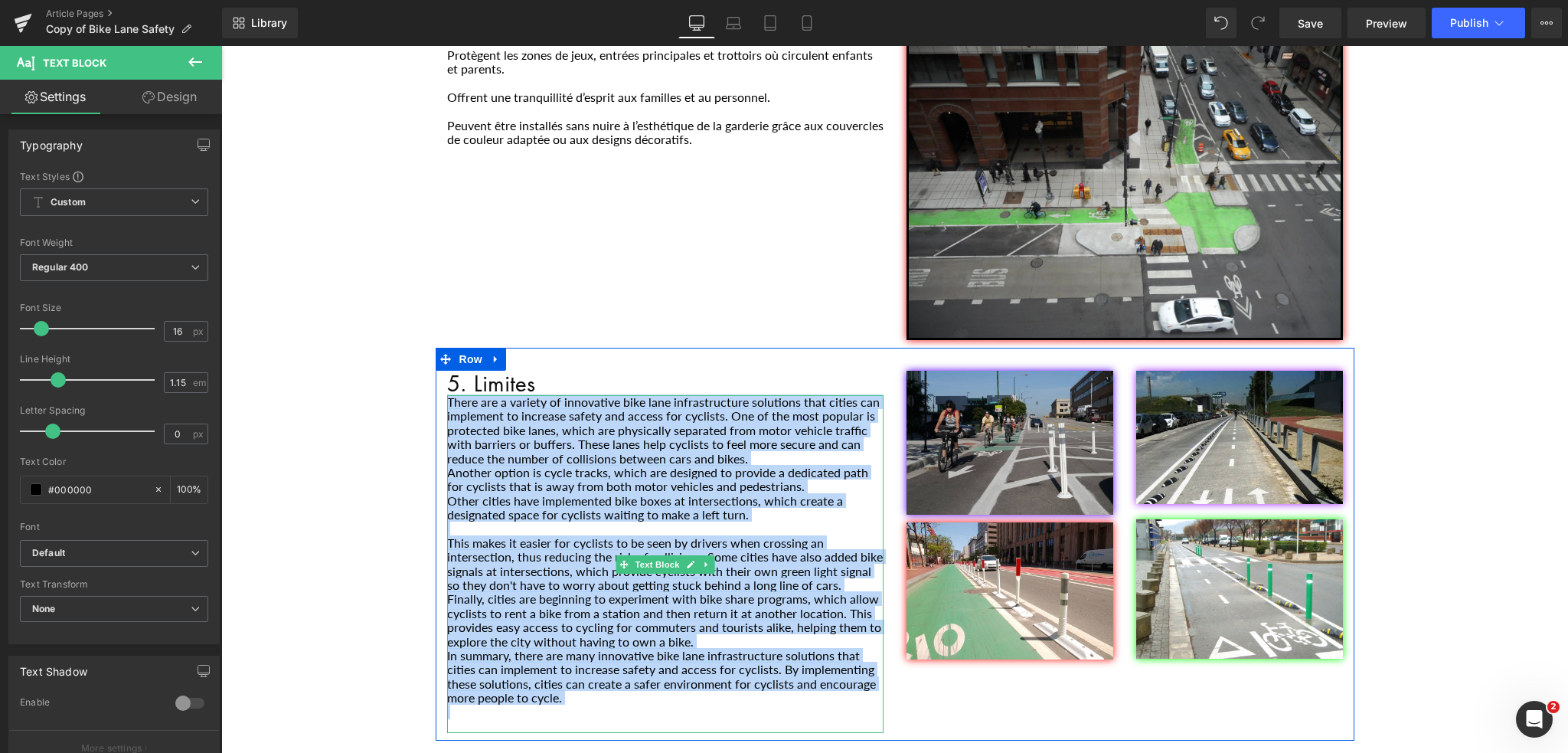
click at [587, 470] on p "Another option is cycle tracks, which are designed to provide a dedicated path …" at bounding box center [665, 479] width 436 height 28
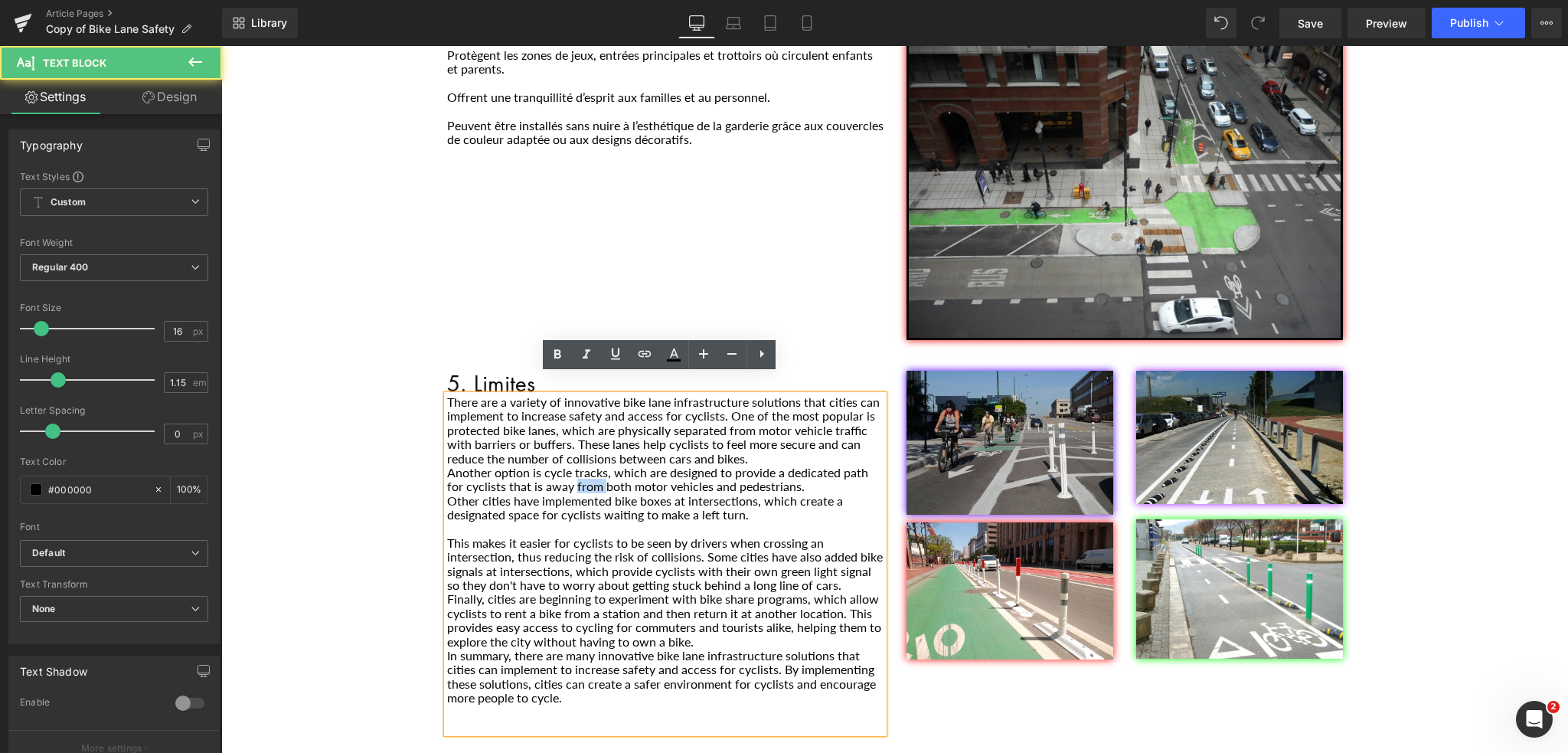
click at [587, 470] on p "Another option is cycle tracks, which are designed to provide a dedicated path …" at bounding box center [665, 479] width 436 height 28
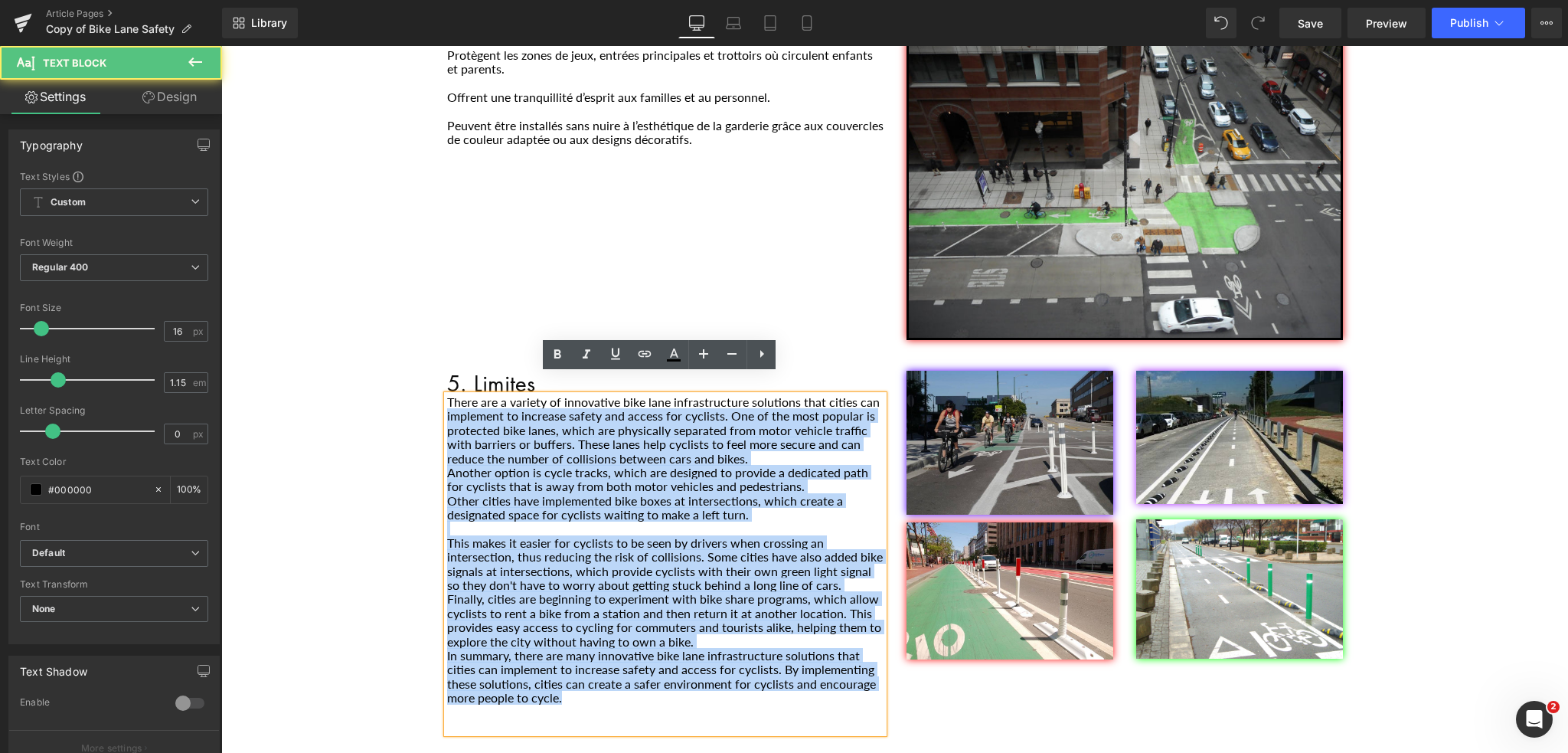
drag, startPoint x: 569, startPoint y: 683, endPoint x: 427, endPoint y: 395, distance: 321.1
click at [568, 705] on p "Main content" at bounding box center [665, 712] width 436 height 13
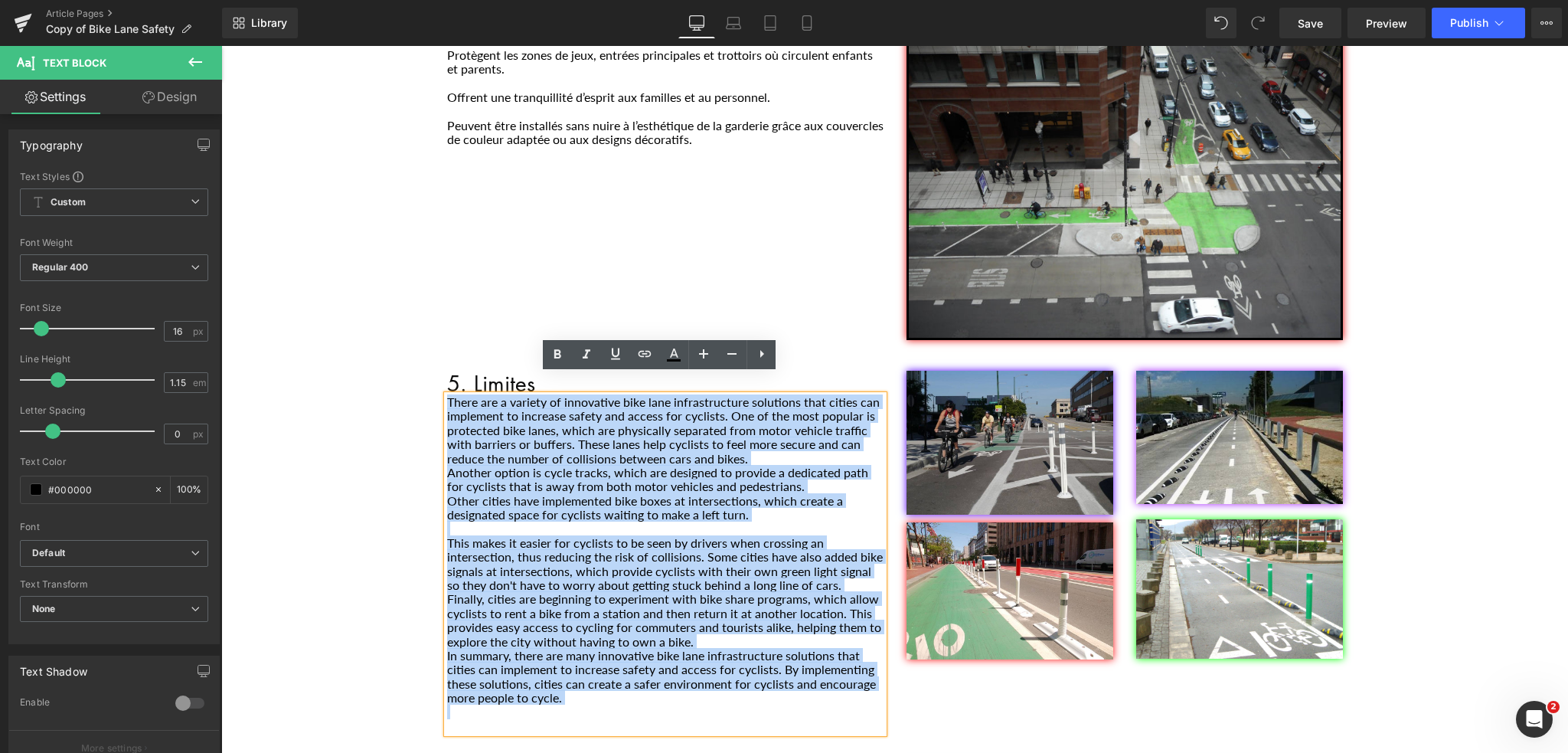
drag, startPoint x: 571, startPoint y: 685, endPoint x: 455, endPoint y: 385, distance: 321.6
click at [447, 395] on div "There are a variety of innovative bike lane infrastructure solutions that citie…" at bounding box center [665, 564] width 436 height 338
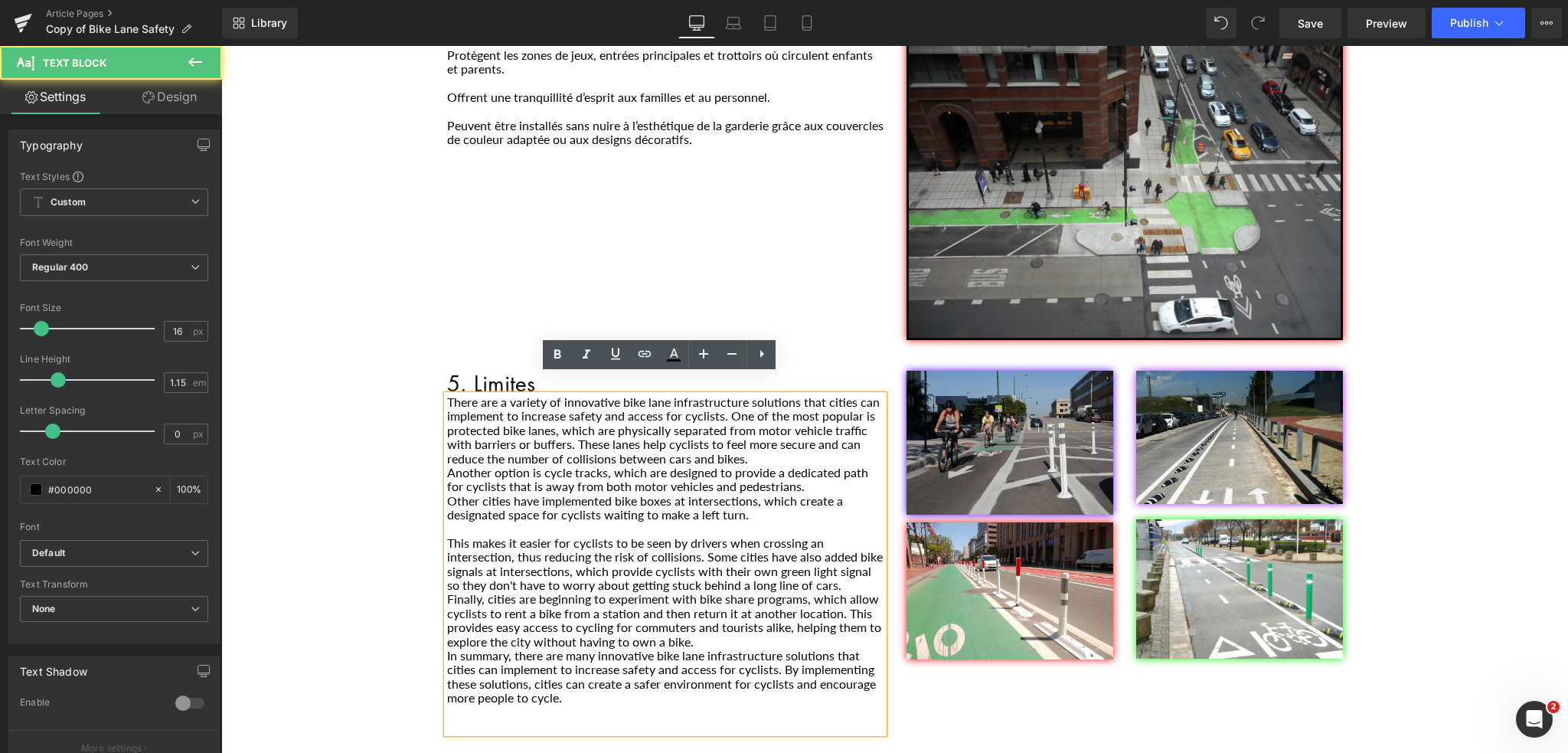
click at [457, 395] on p "There are a variety of innovative bike lane infrastructure solutions that citie…" at bounding box center [665, 429] width 436 height 70
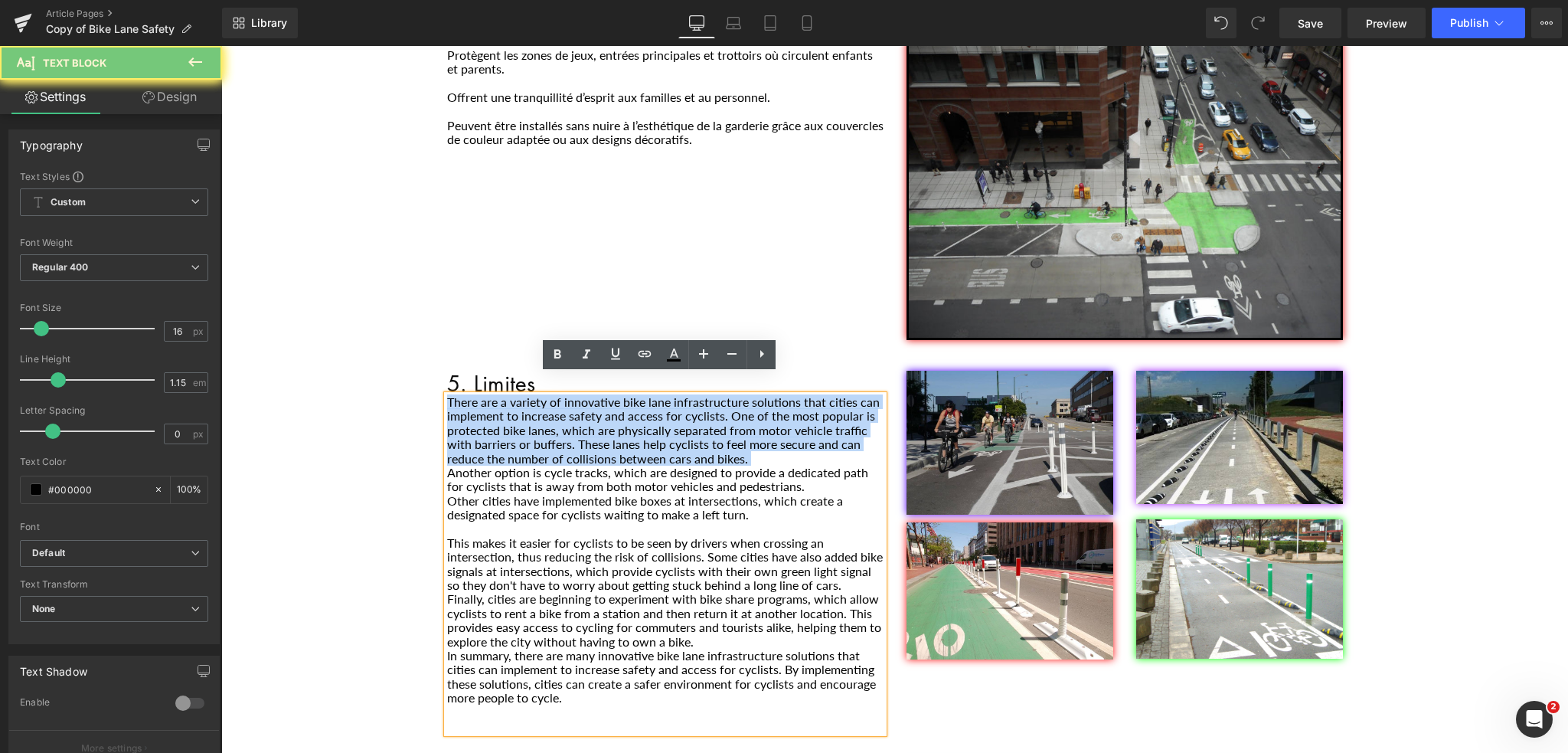
click at [457, 395] on p "There are a variety of innovative bike lane infrastructure solutions that citie…" at bounding box center [665, 429] width 436 height 70
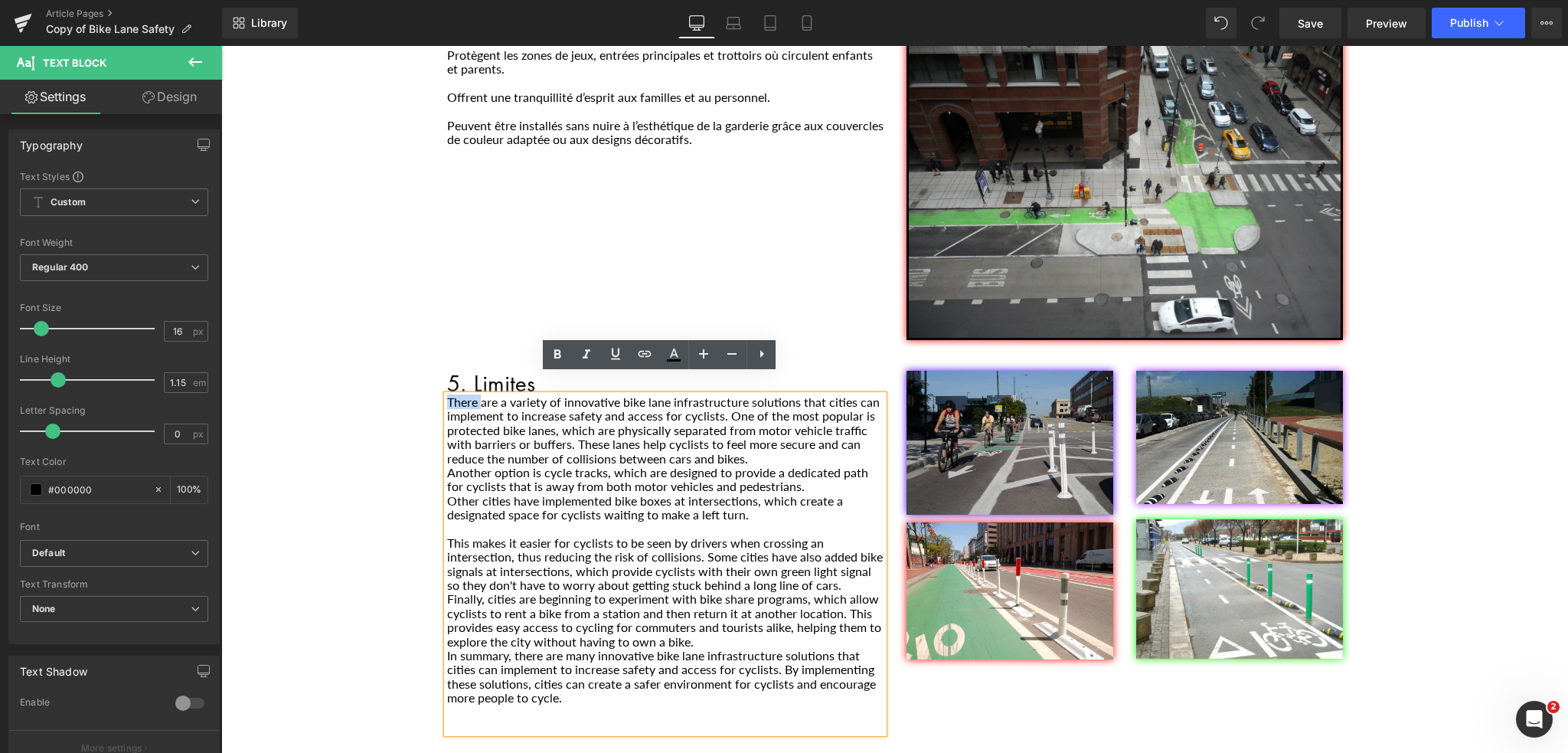
click at [457, 395] on p "There are a variety of innovative bike lane infrastructure solutions that citie…" at bounding box center [665, 429] width 436 height 70
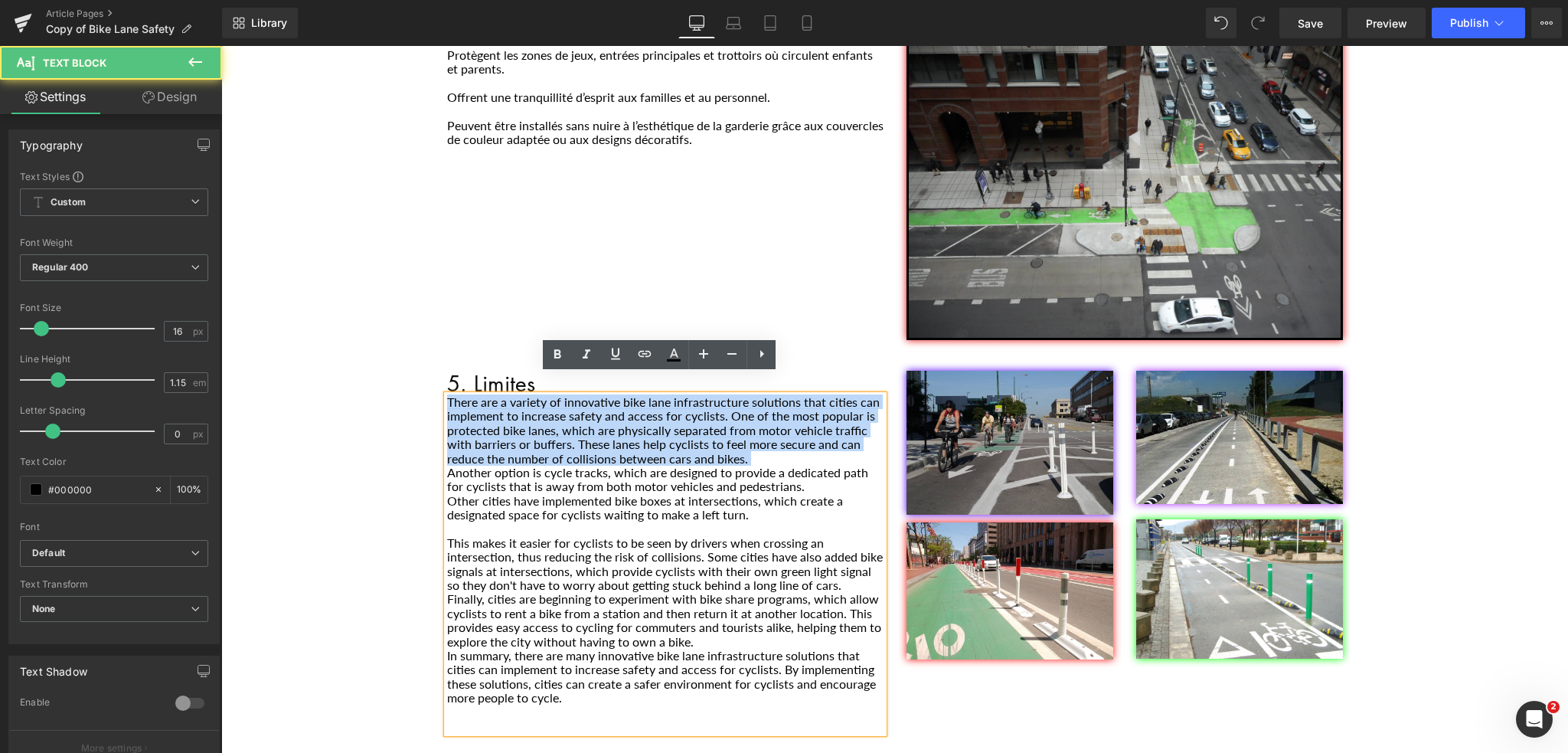
click at [457, 395] on p "There are a variety of innovative bike lane infrastructure solutions that citie…" at bounding box center [665, 429] width 436 height 70
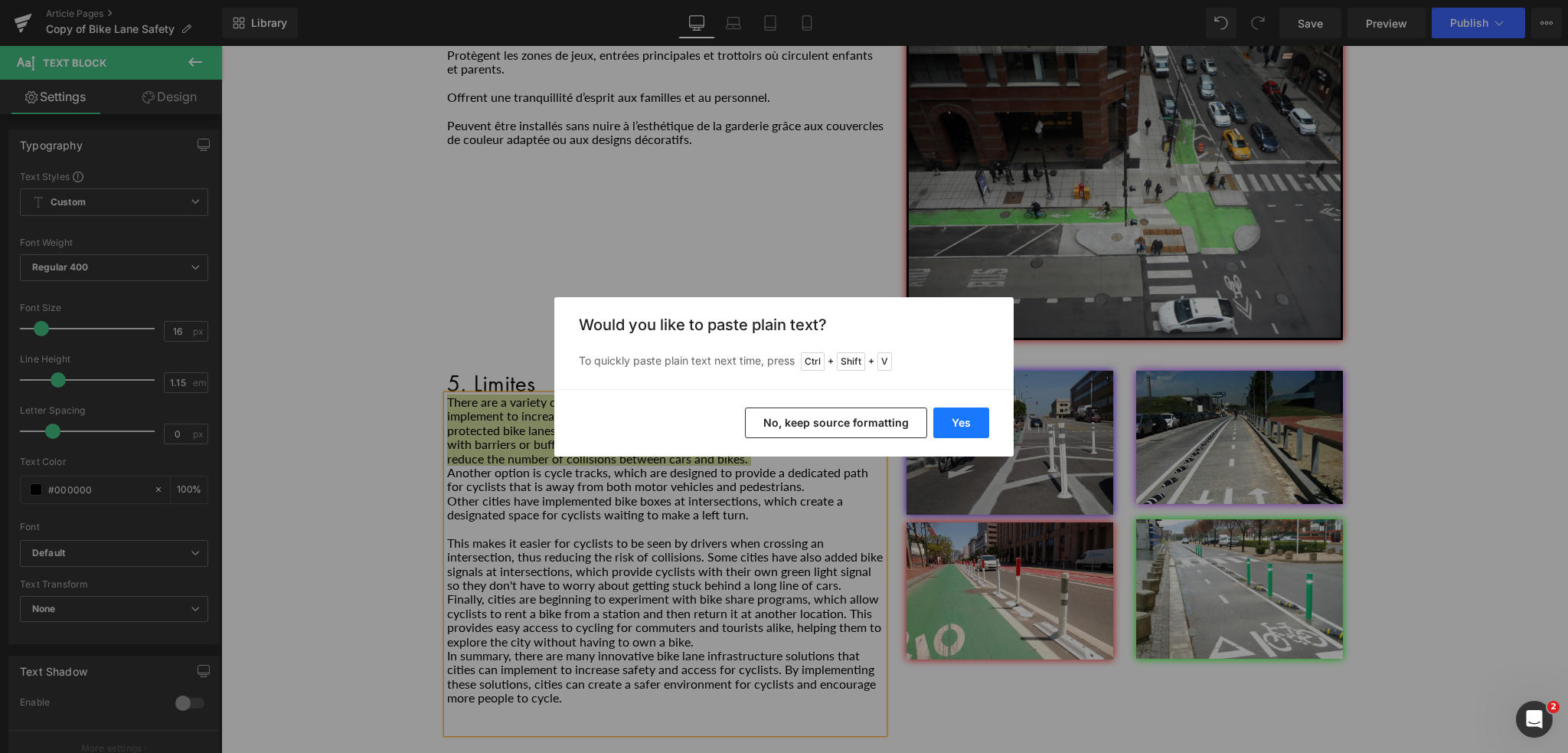
click at [974, 419] on button "Yes" at bounding box center [961, 423] width 56 height 31
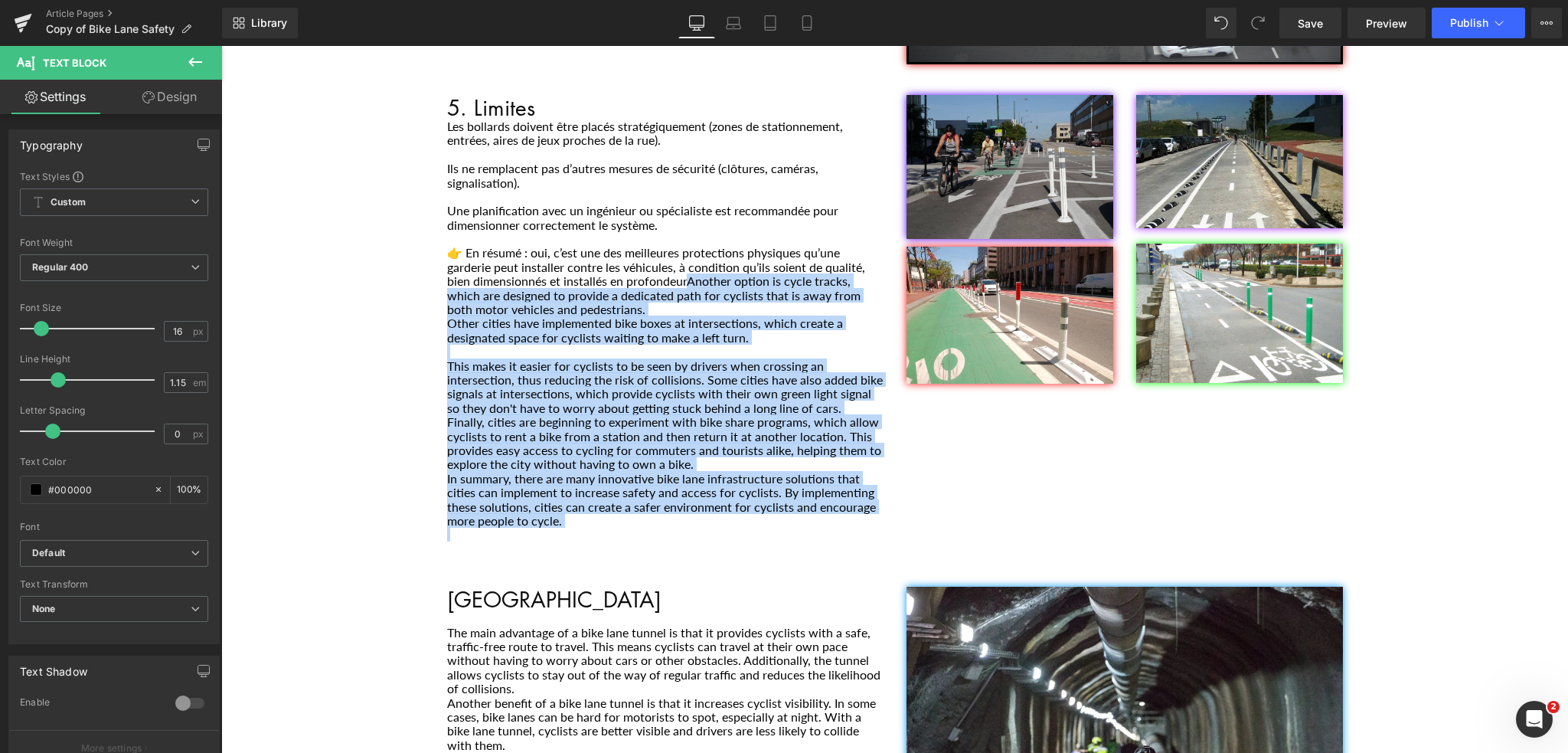
scroll to position [1484, 0]
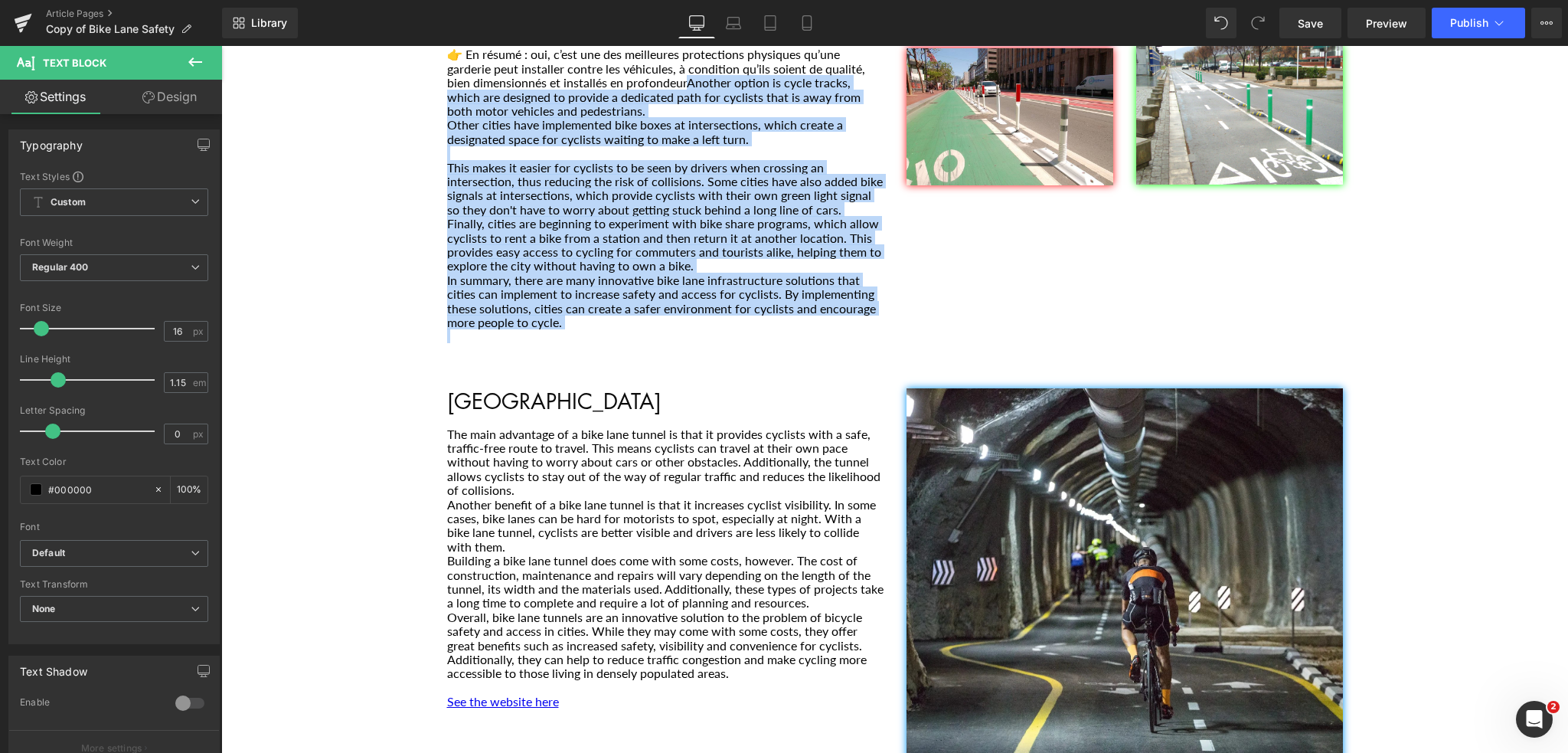
drag, startPoint x: 680, startPoint y: 538, endPoint x: 809, endPoint y: 757, distance: 254.2
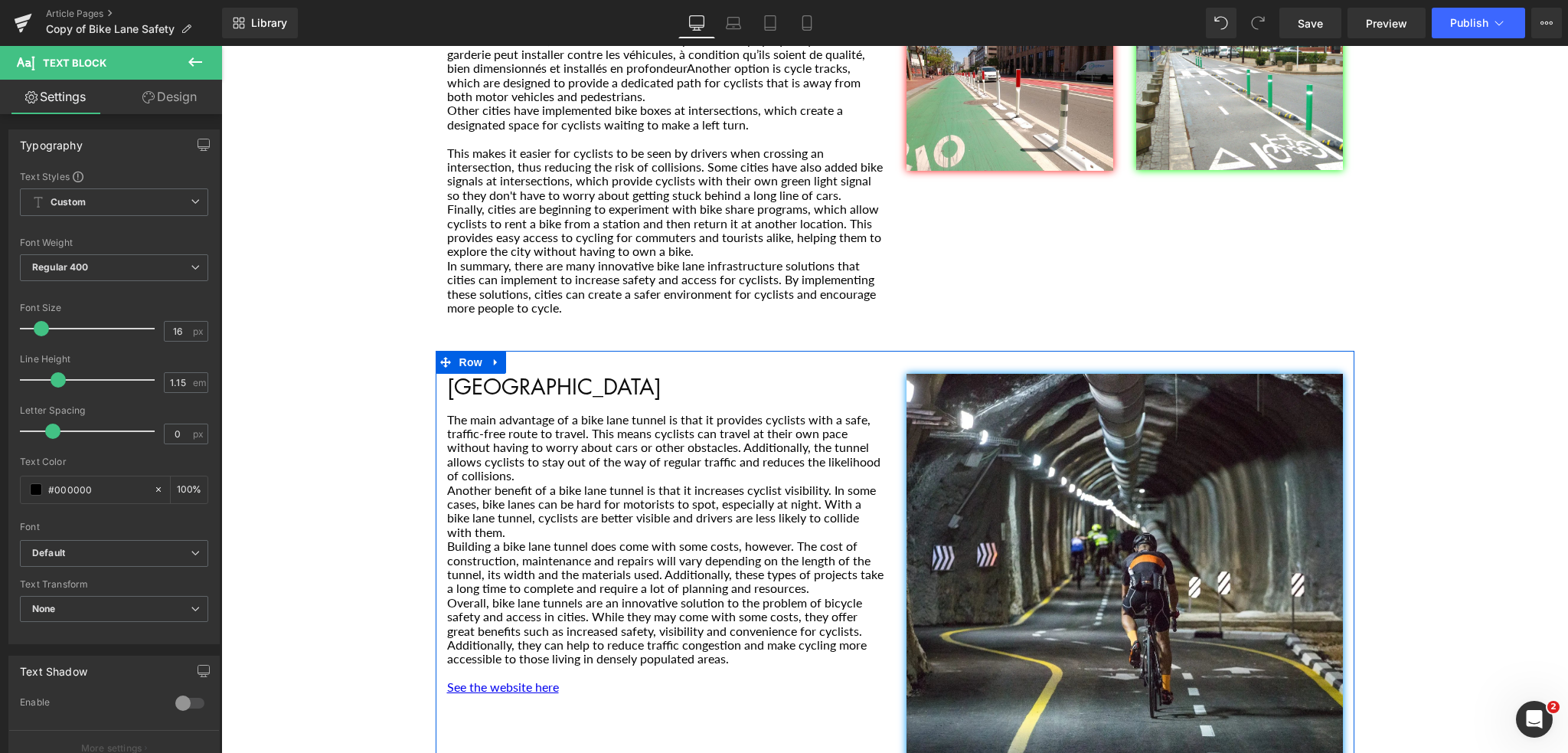
scroll to position [1478, 0]
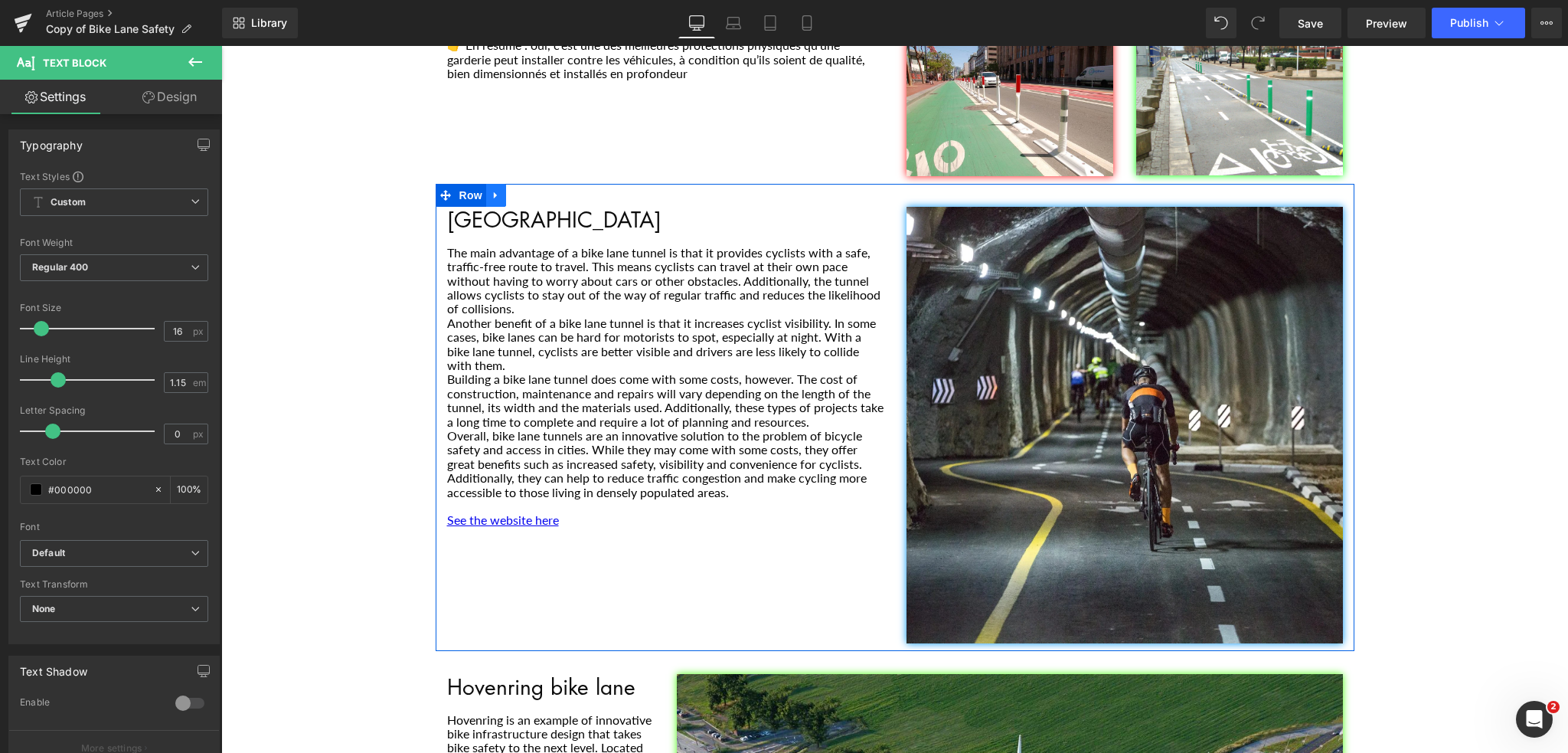
click at [496, 183] on link "Main content" at bounding box center [495, 195] width 20 height 23
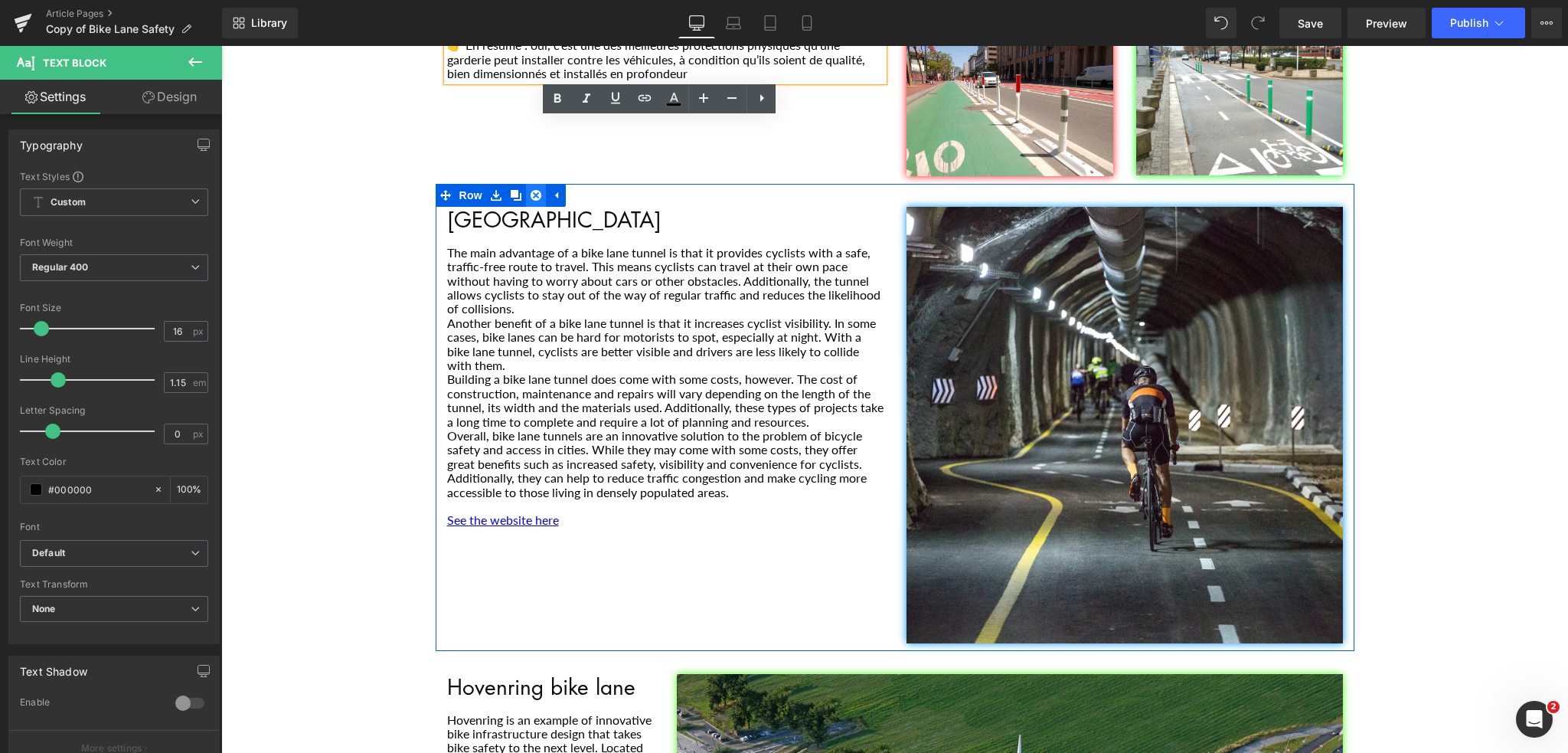
click at [534, 190] on icon "Main content" at bounding box center [535, 195] width 11 height 11
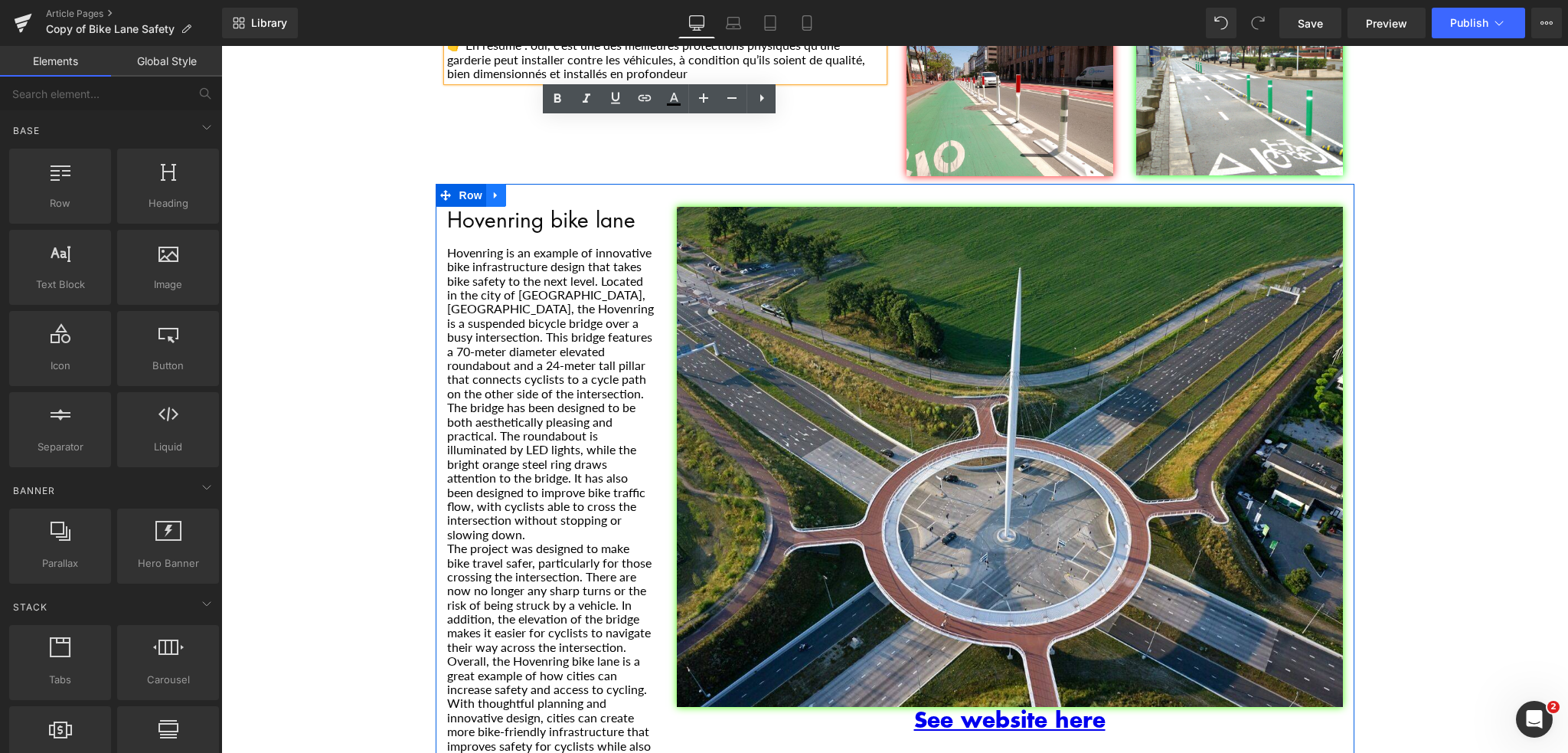
click at [496, 183] on link "Main content" at bounding box center [495, 195] width 20 height 23
click at [532, 190] on icon "Main content" at bounding box center [535, 195] width 11 height 11
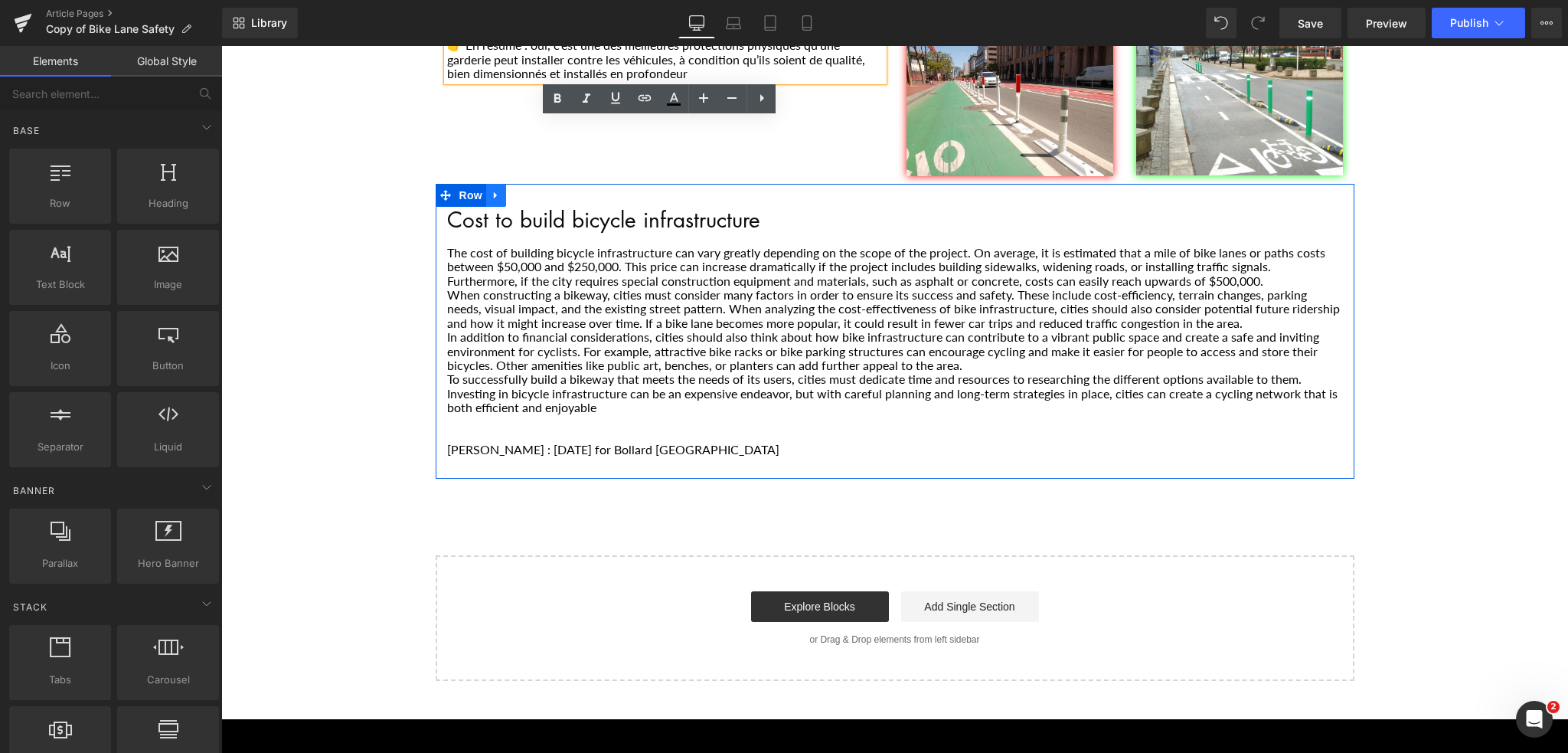
click at [494, 190] on icon "Main content" at bounding box center [495, 196] width 11 height 12
click at [530, 190] on icon "Main content" at bounding box center [535, 196] width 11 height 12
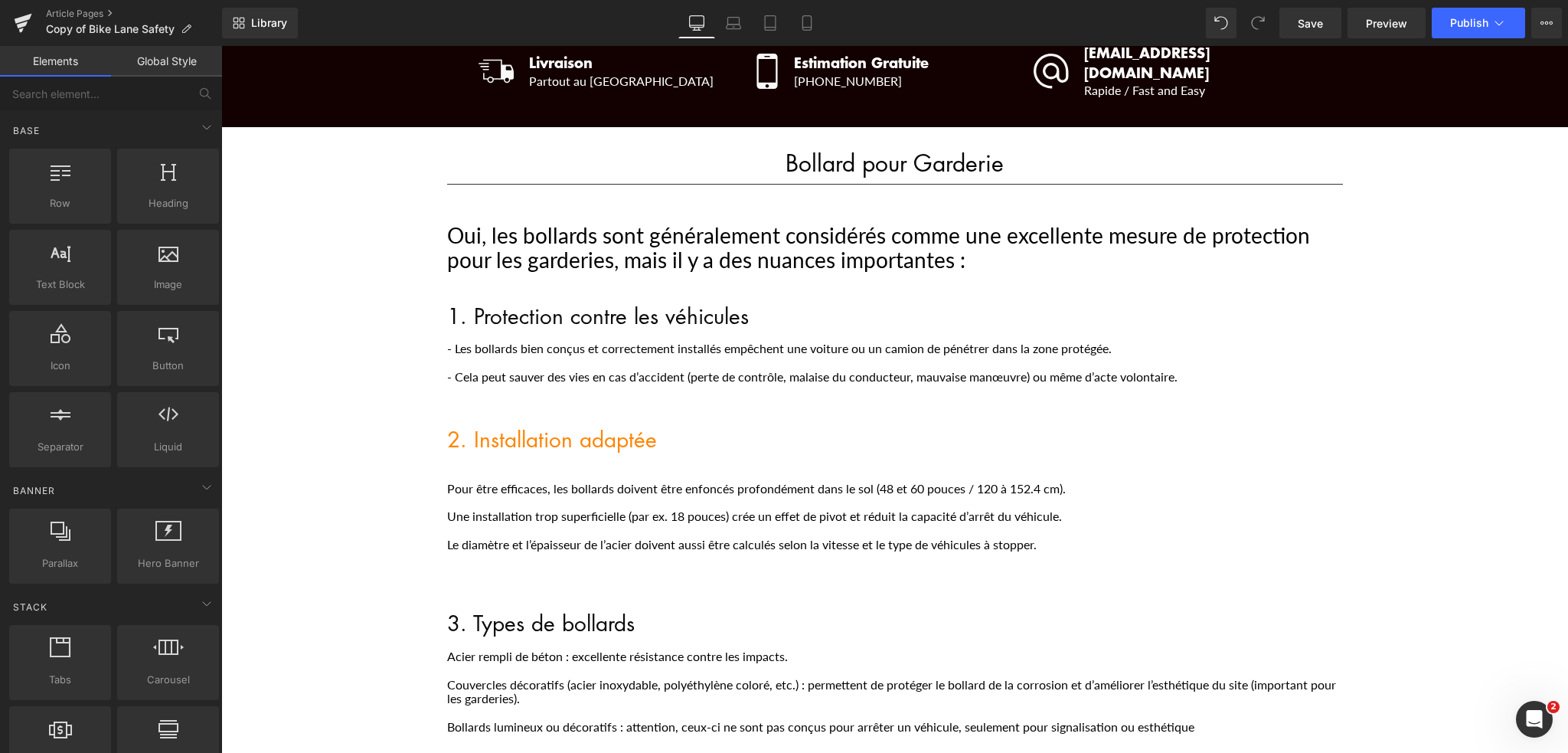
scroll to position [178, 0]
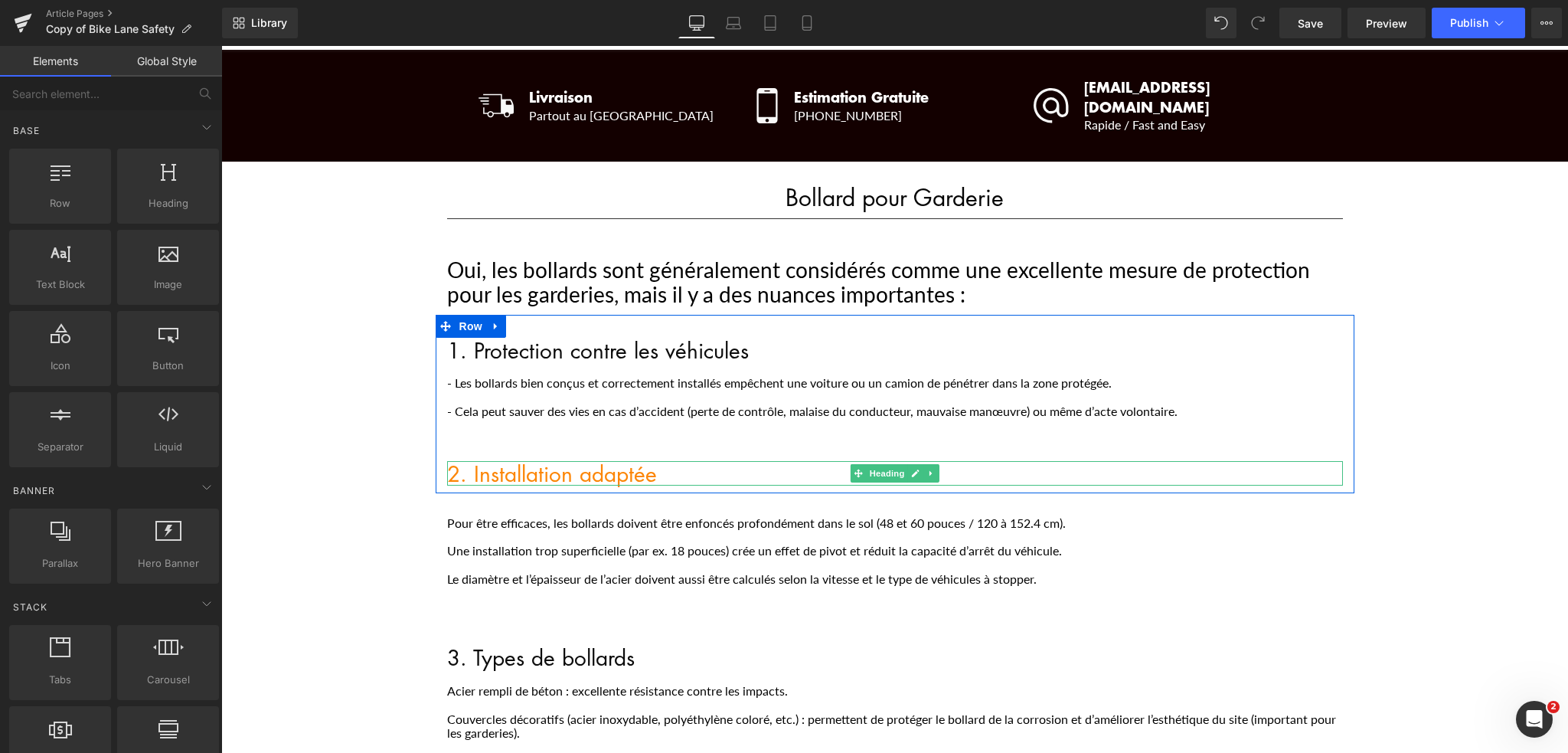
click at [529, 461] on h1 "2. Installation adaptée" at bounding box center [895, 474] width 896 height 25
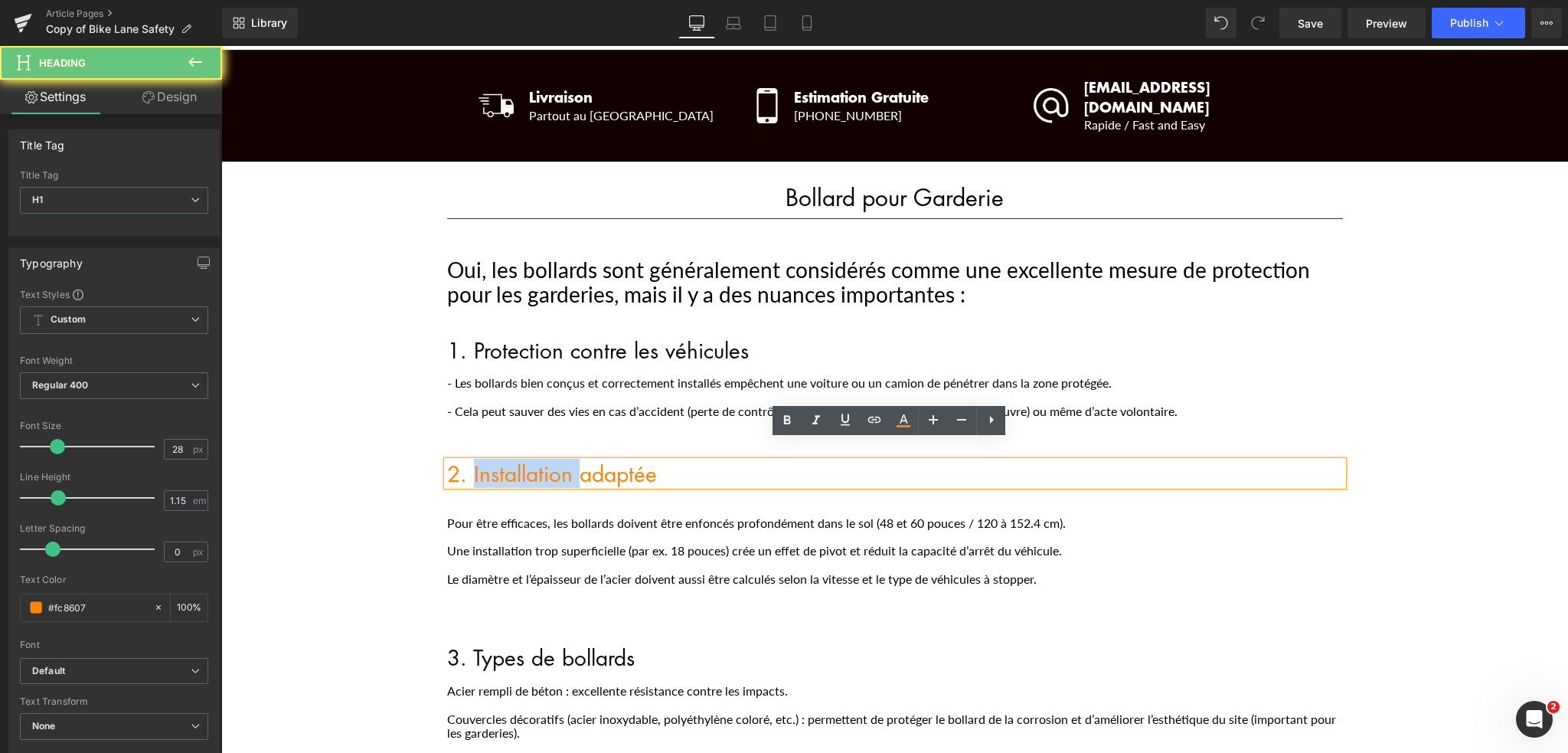
click at [529, 461] on h1 "2. Installation adaptée" at bounding box center [895, 474] width 896 height 25
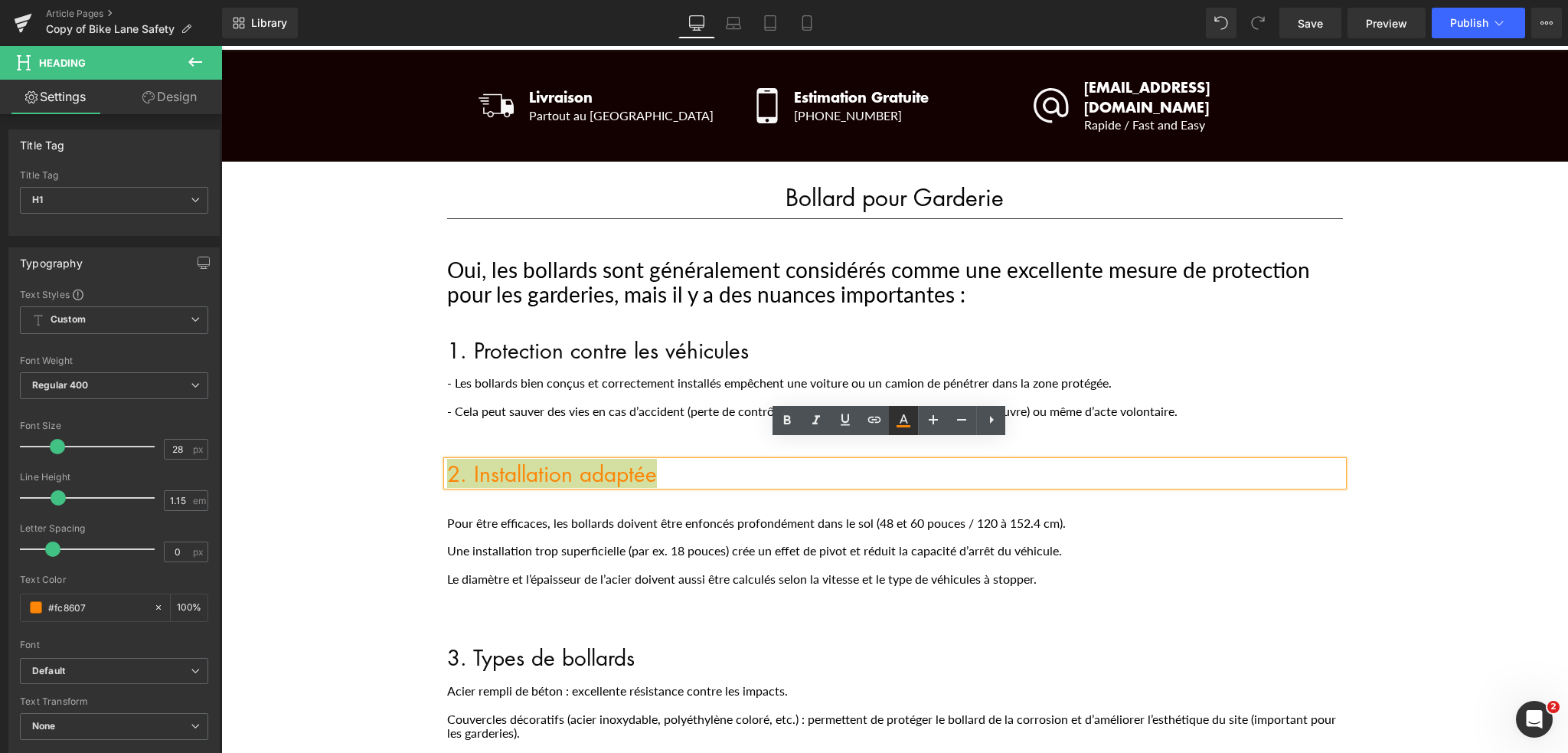
click at [911, 427] on icon at bounding box center [903, 420] width 18 height 18
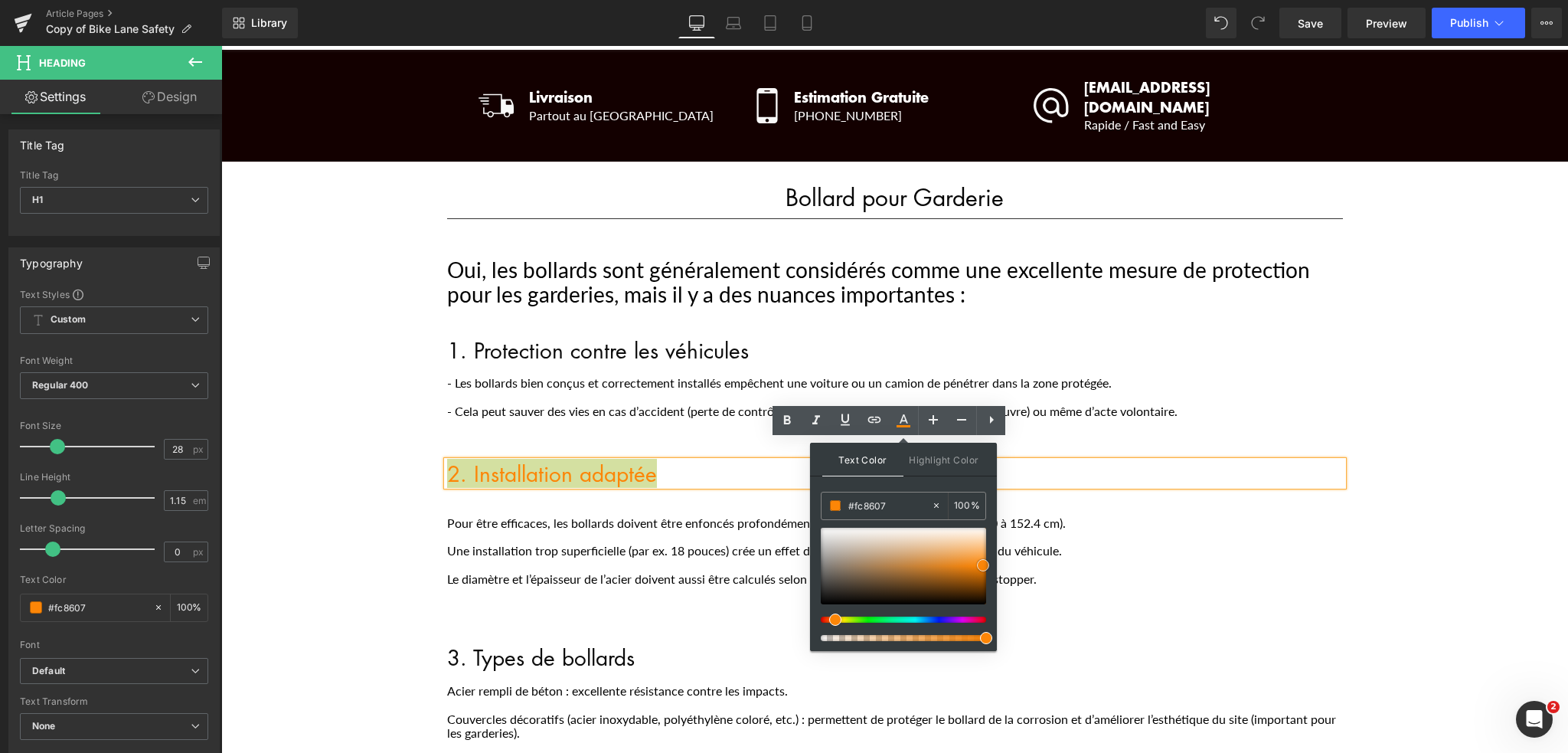
type input "#0a0a0a"
click at [821, 600] on div at bounding box center [904, 566] width 165 height 77
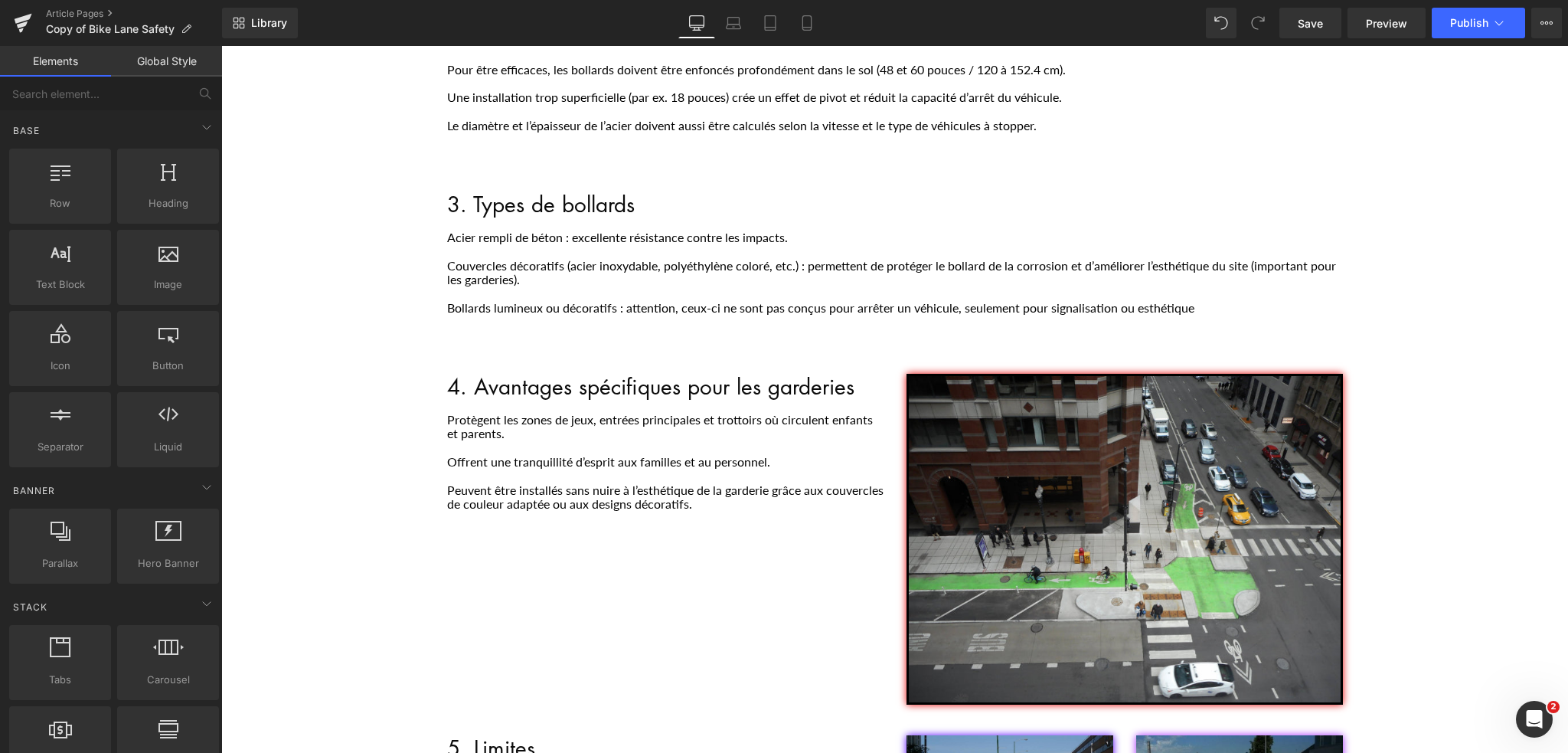
scroll to position [637, 0]
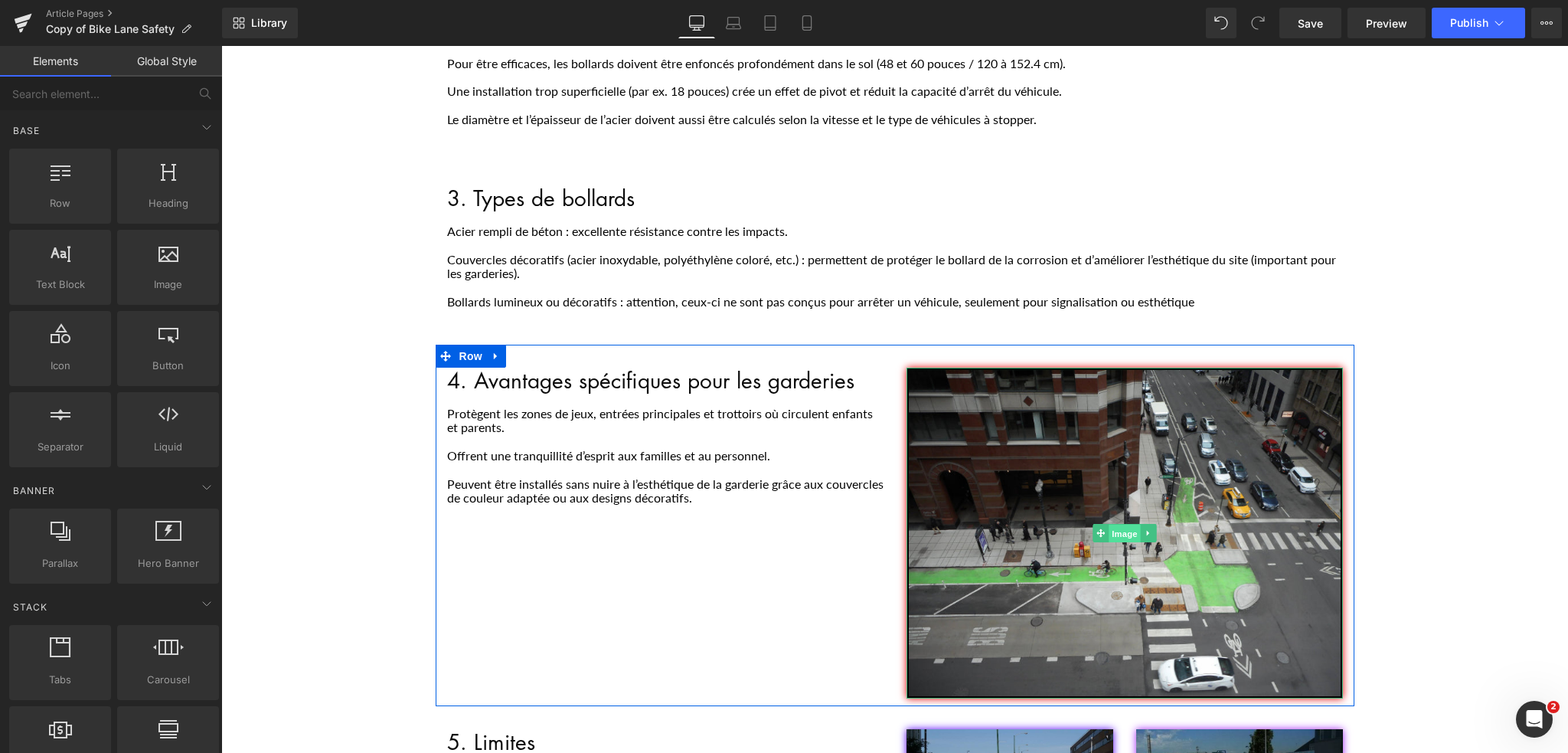
click at [1116, 524] on span "Image" at bounding box center [1123, 533] width 32 height 18
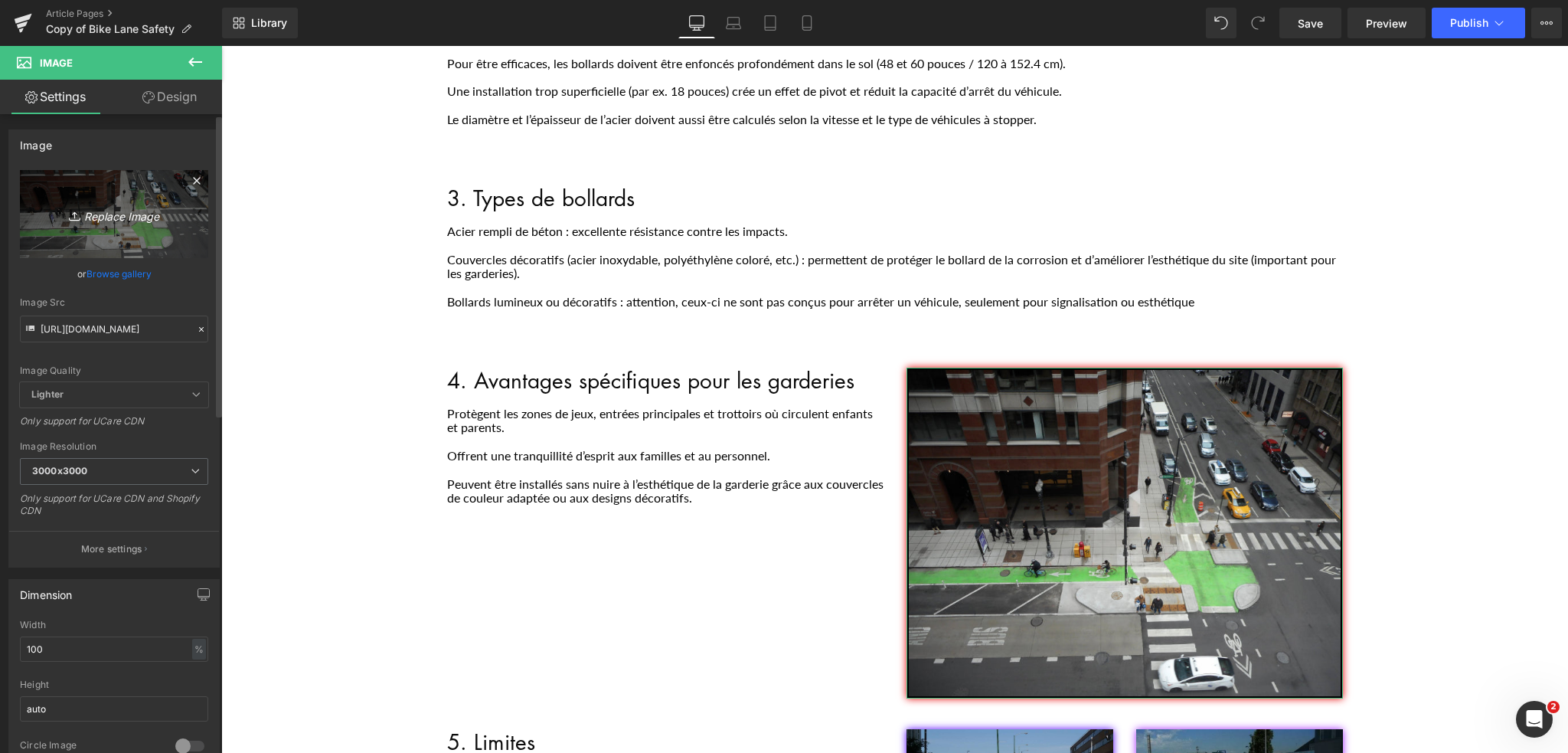
click at [100, 210] on icon "Replace Image" at bounding box center [114, 214] width 123 height 19
type input "C:\fakepath\fea39090-4893-11f0-8599-8b7584843789_ORIGINAL.avif"
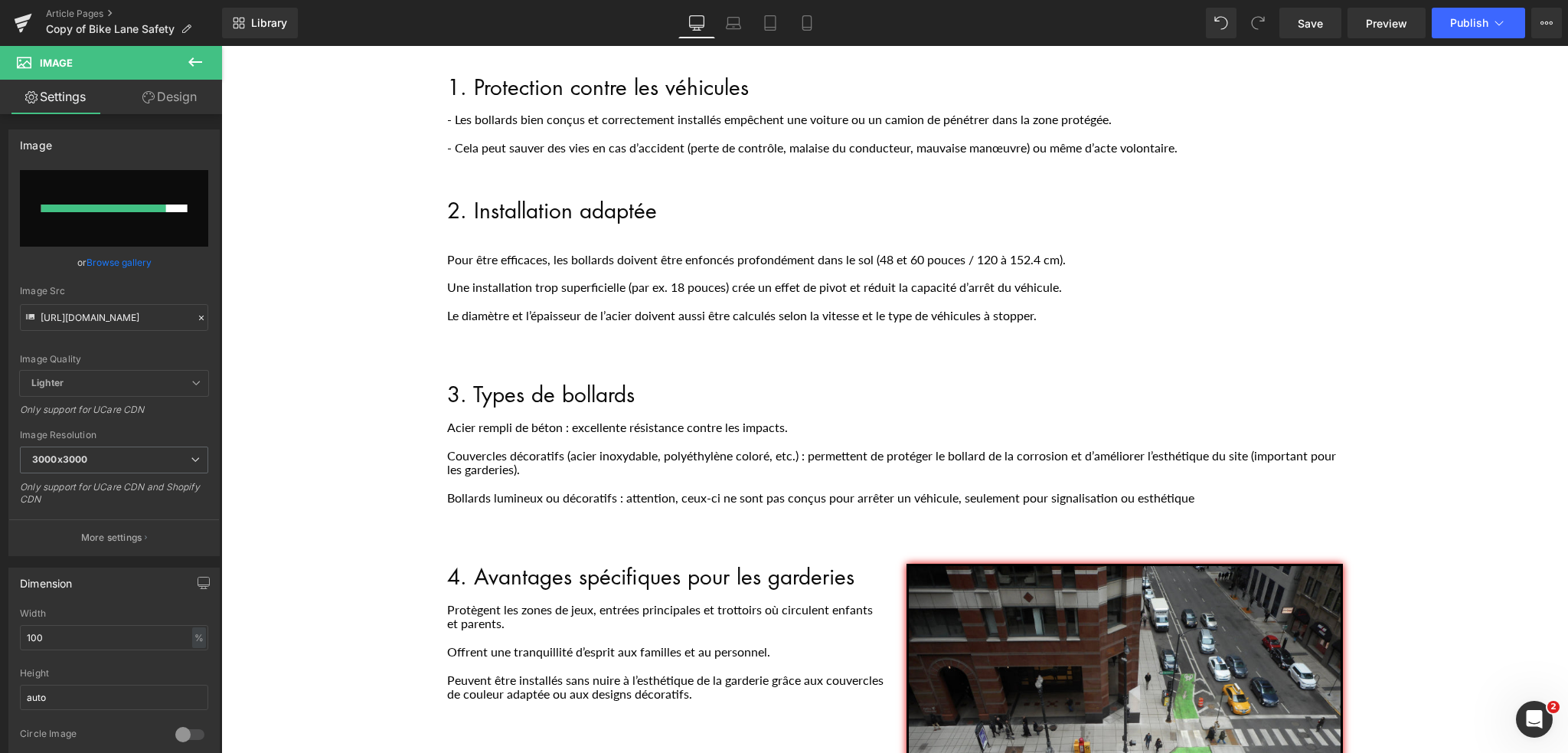
scroll to position [407, 0]
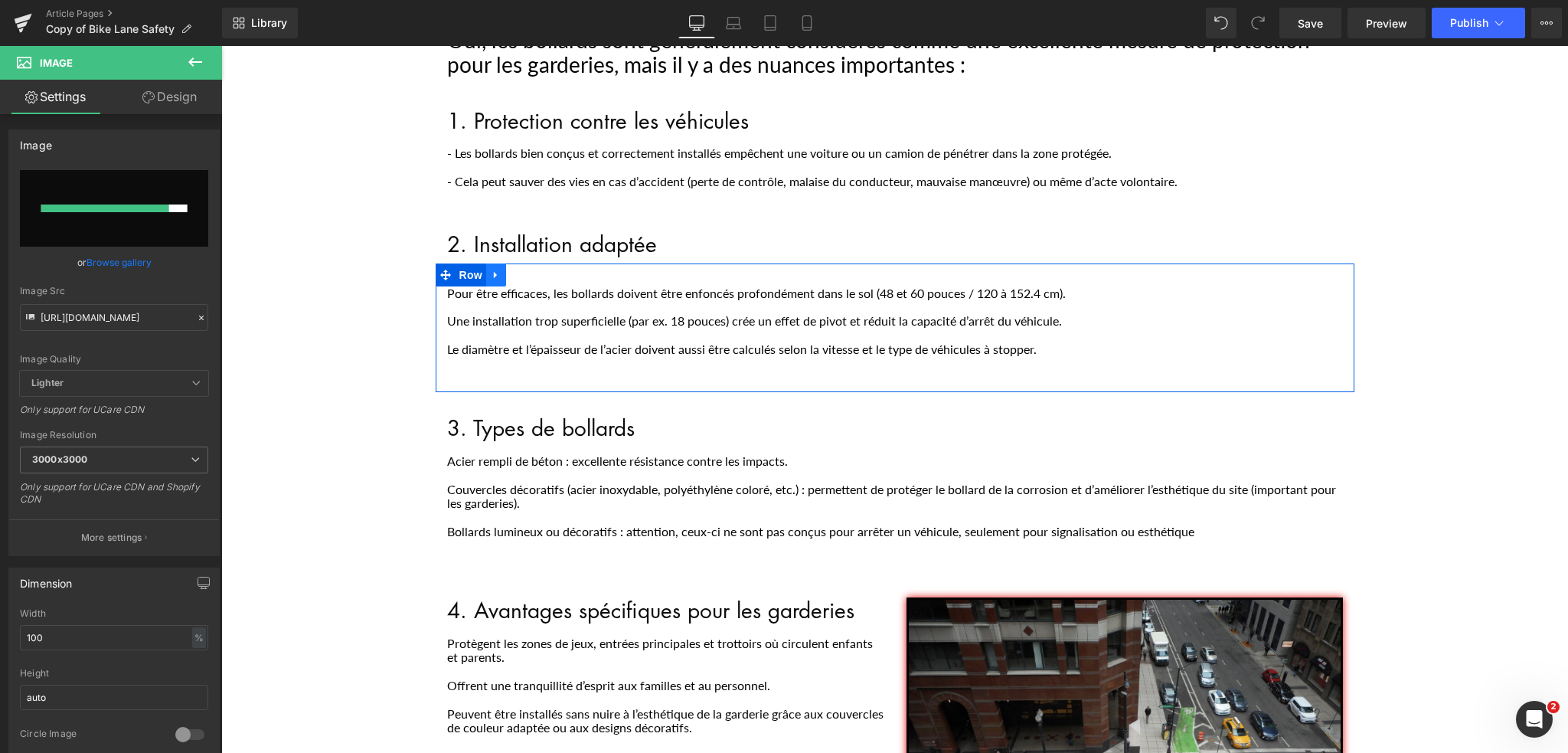
click at [491, 269] on icon "Main content" at bounding box center [495, 275] width 11 height 12
click at [470, 263] on span "Row" at bounding box center [470, 275] width 31 height 23
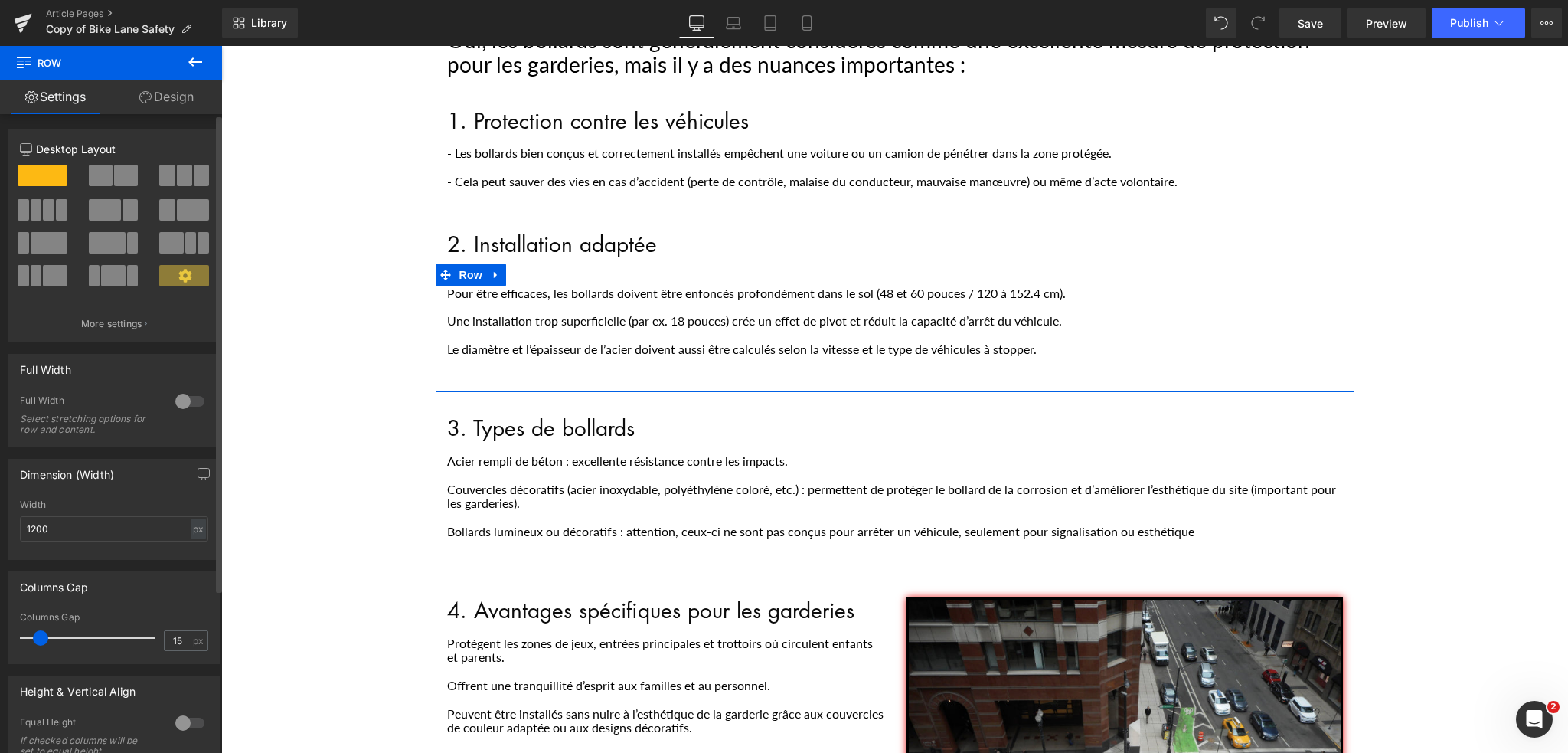
click at [109, 176] on span at bounding box center [100, 175] width 24 height 21
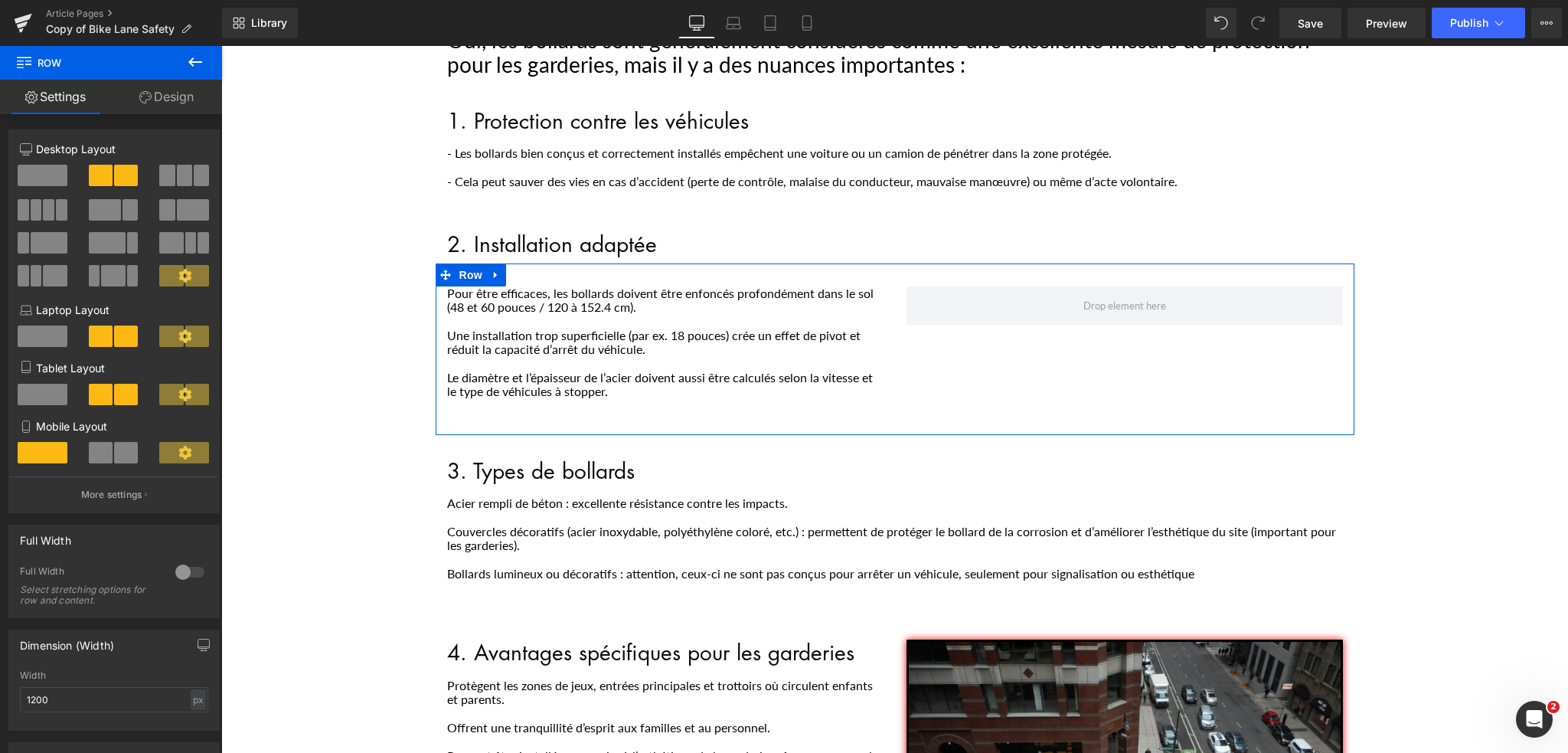
click at [171, 95] on link "Design" at bounding box center [167, 97] width 111 height 35
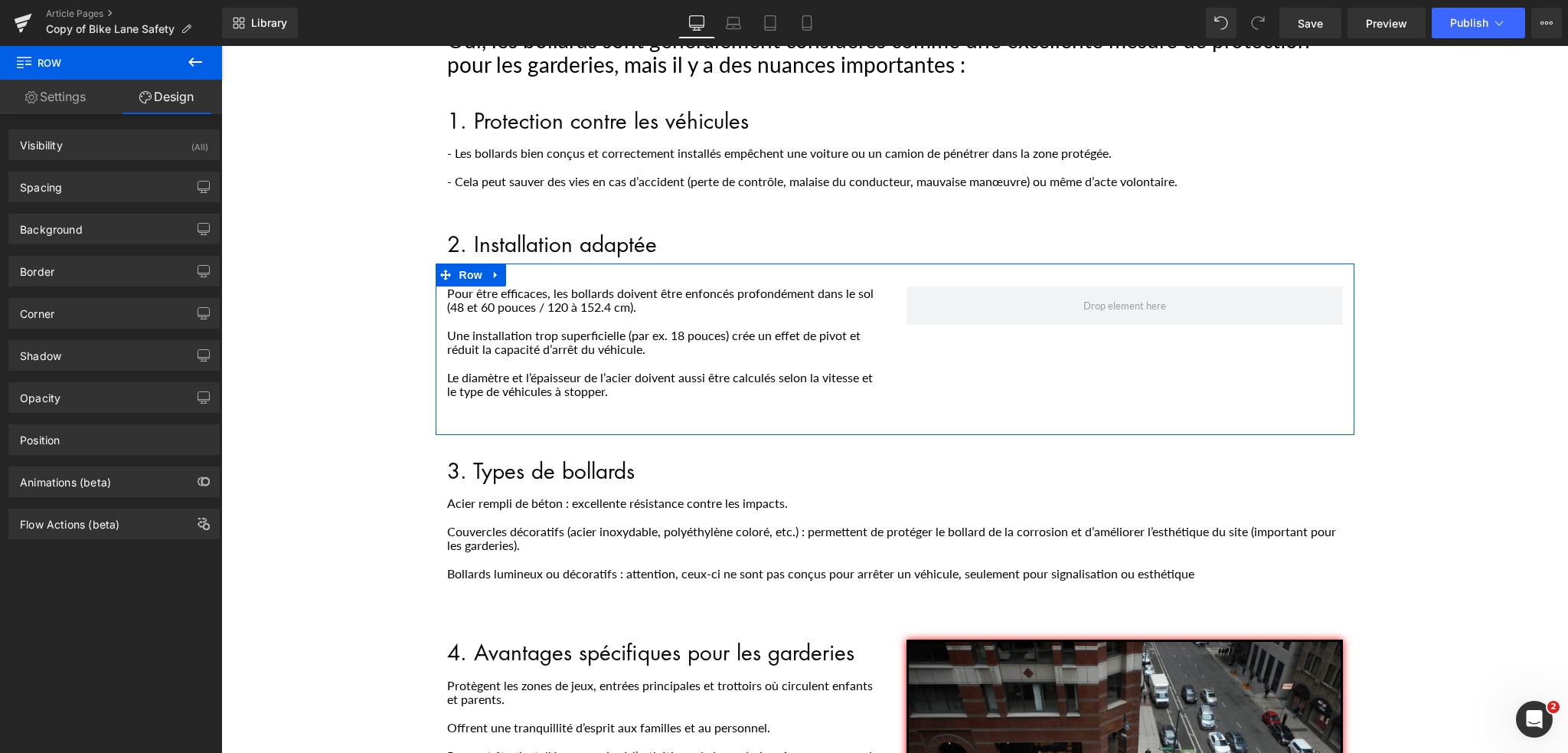
click at [60, 103] on link "Settings" at bounding box center [56, 97] width 111 height 35
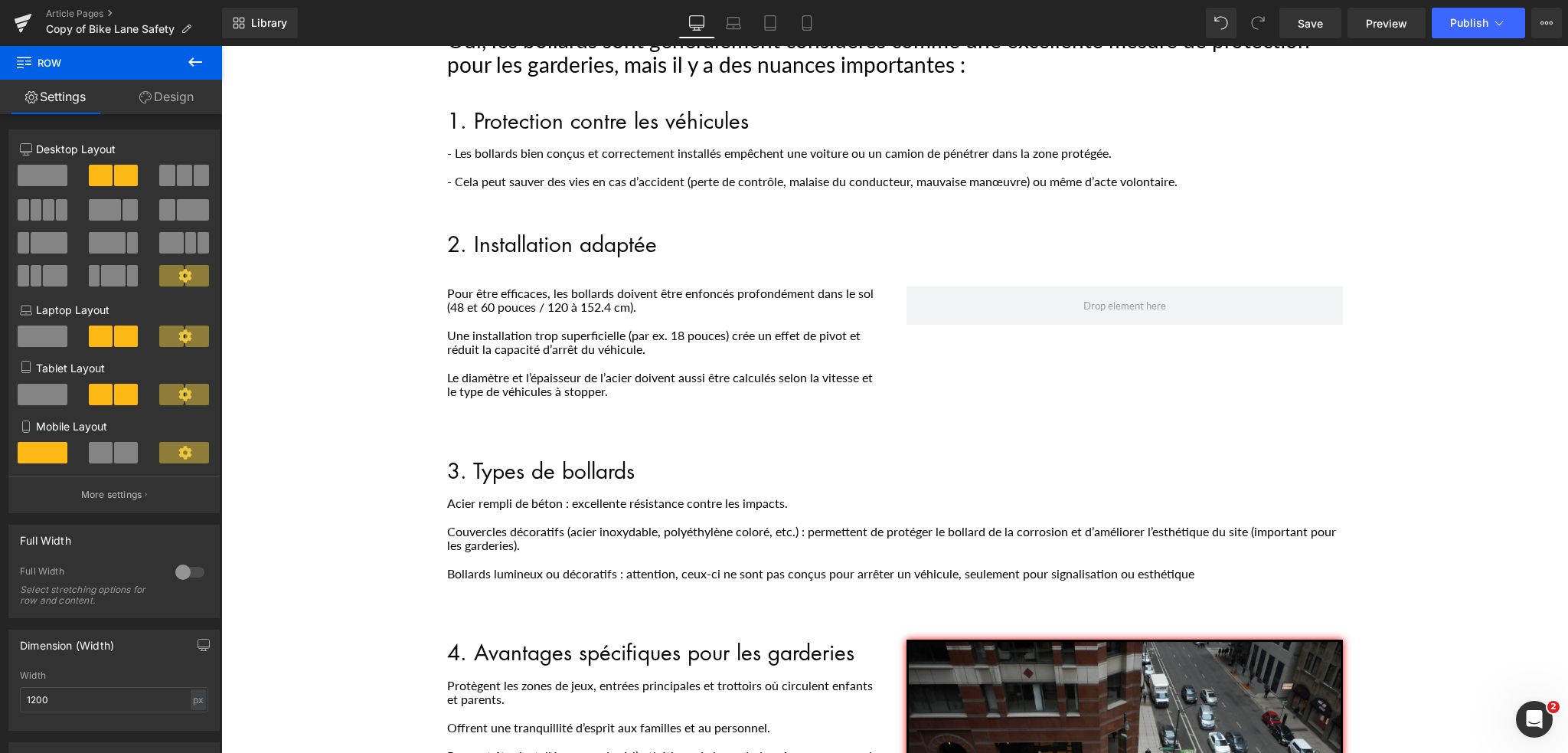
click at [191, 61] on icon at bounding box center [195, 62] width 13 height 10
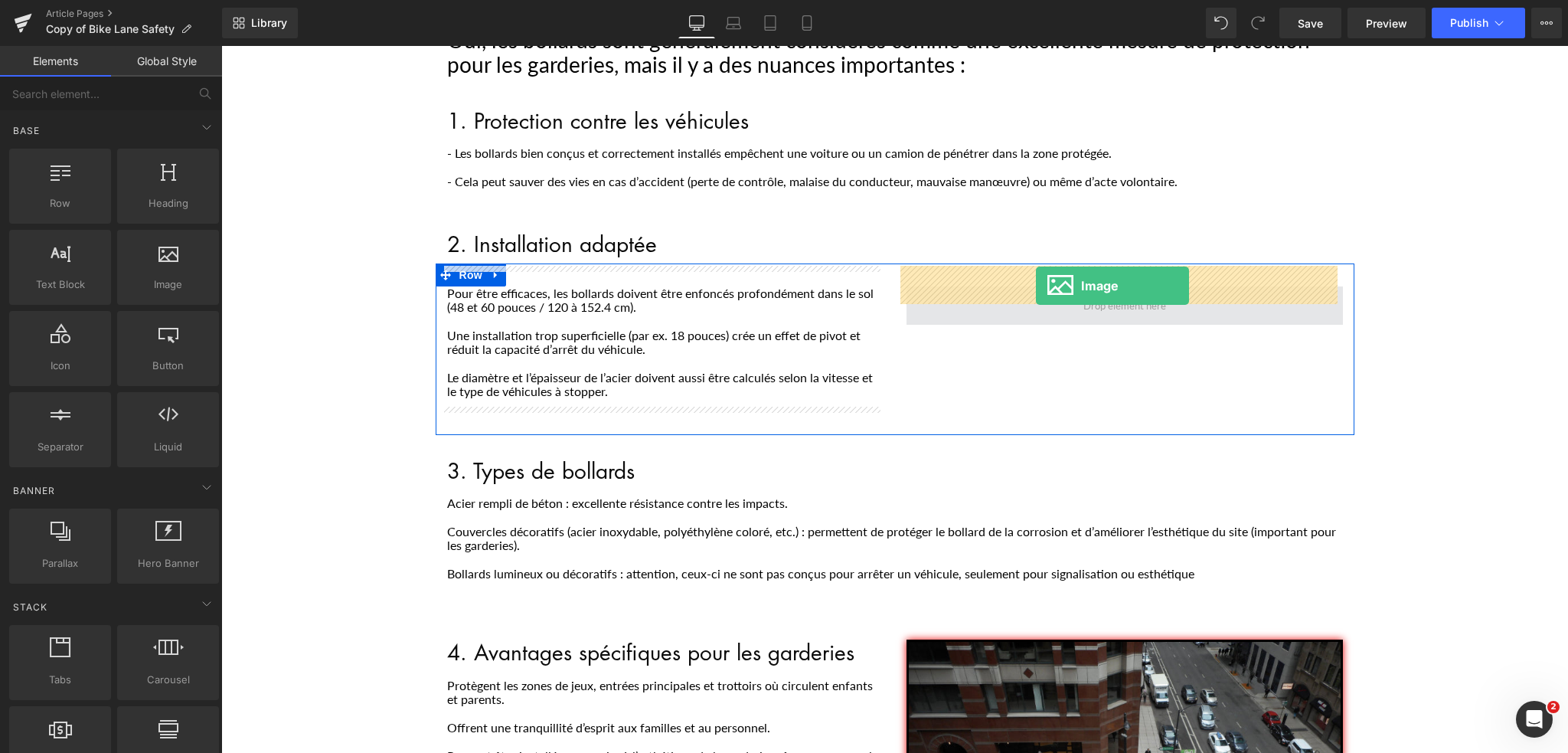
drag, startPoint x: 371, startPoint y: 308, endPoint x: 1036, endPoint y: 285, distance: 665.4
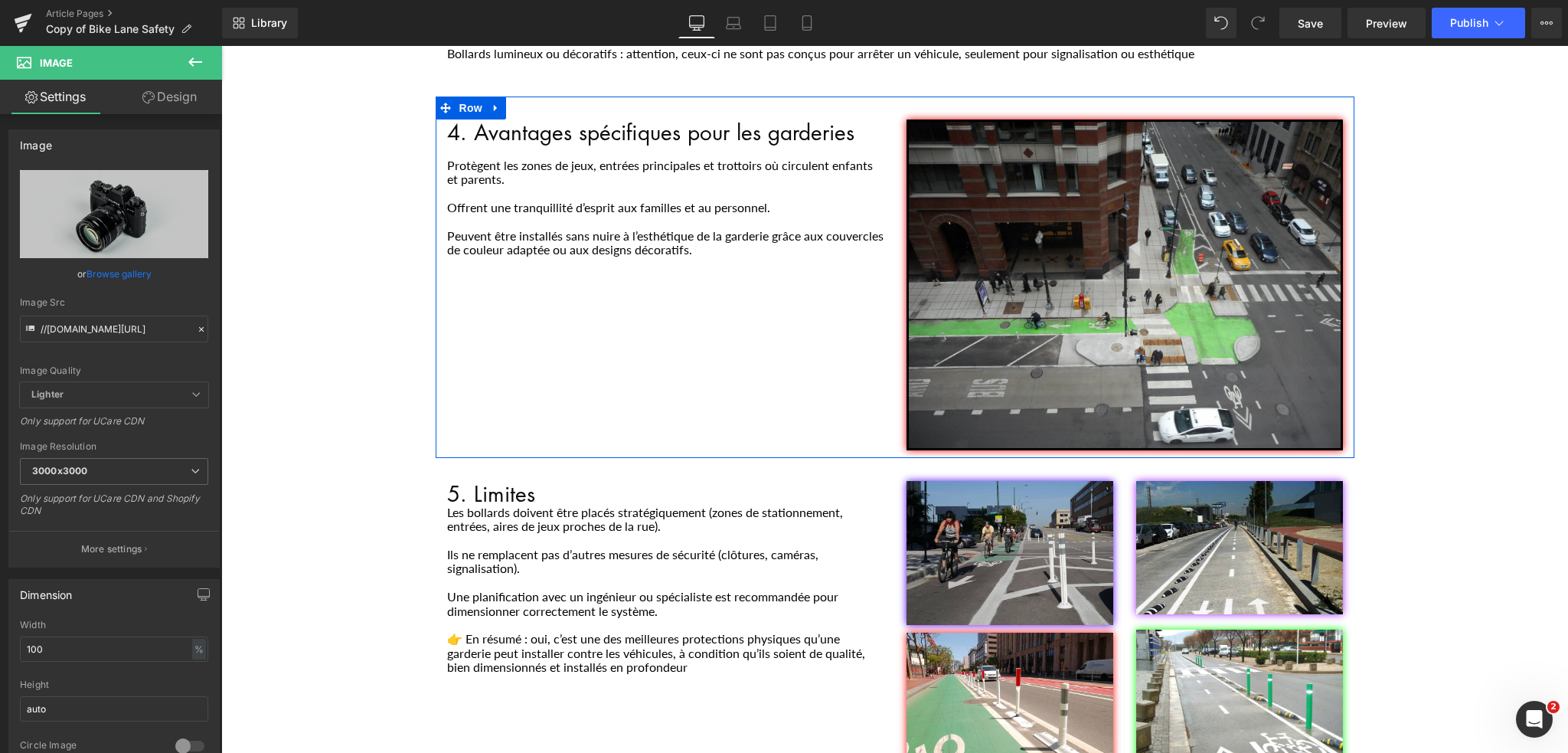
scroll to position [1097, 0]
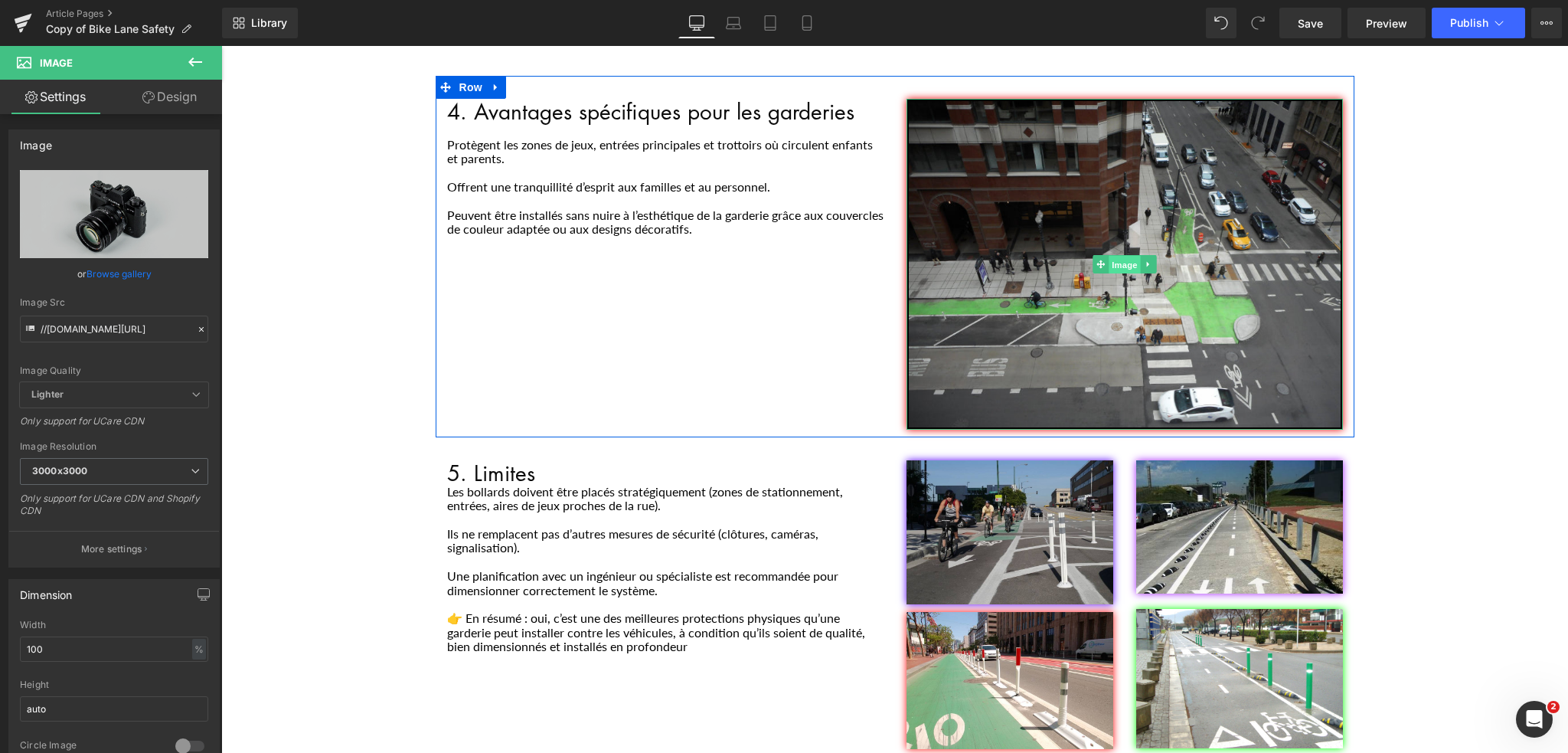
click at [1111, 255] on span "Image" at bounding box center [1123, 264] width 32 height 18
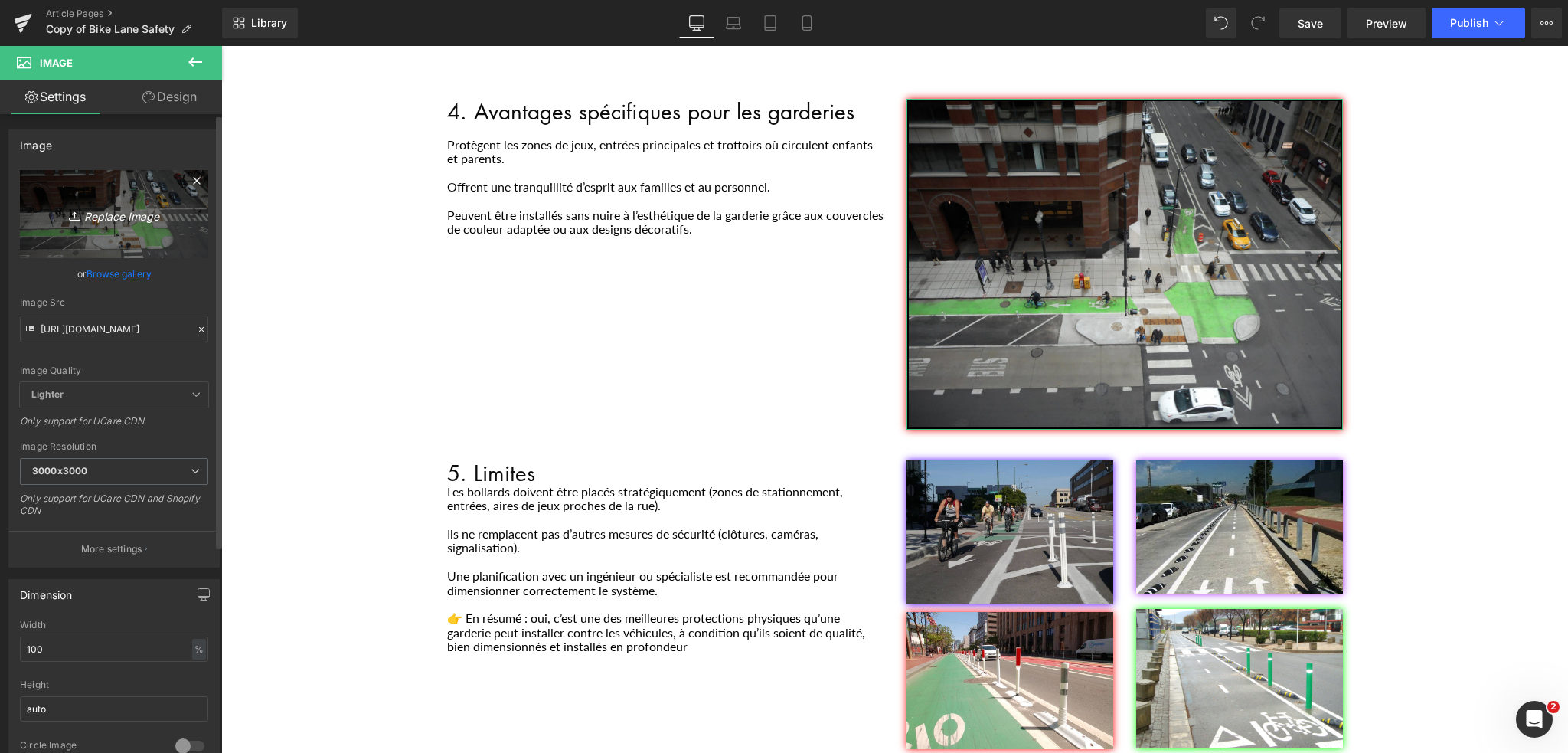
click at [123, 215] on icon "Replace Image" at bounding box center [114, 214] width 123 height 19
type input "C:\fakepath\fea39090-4893-11f0-8599-8b7584843789_ORIGINAL.avif"
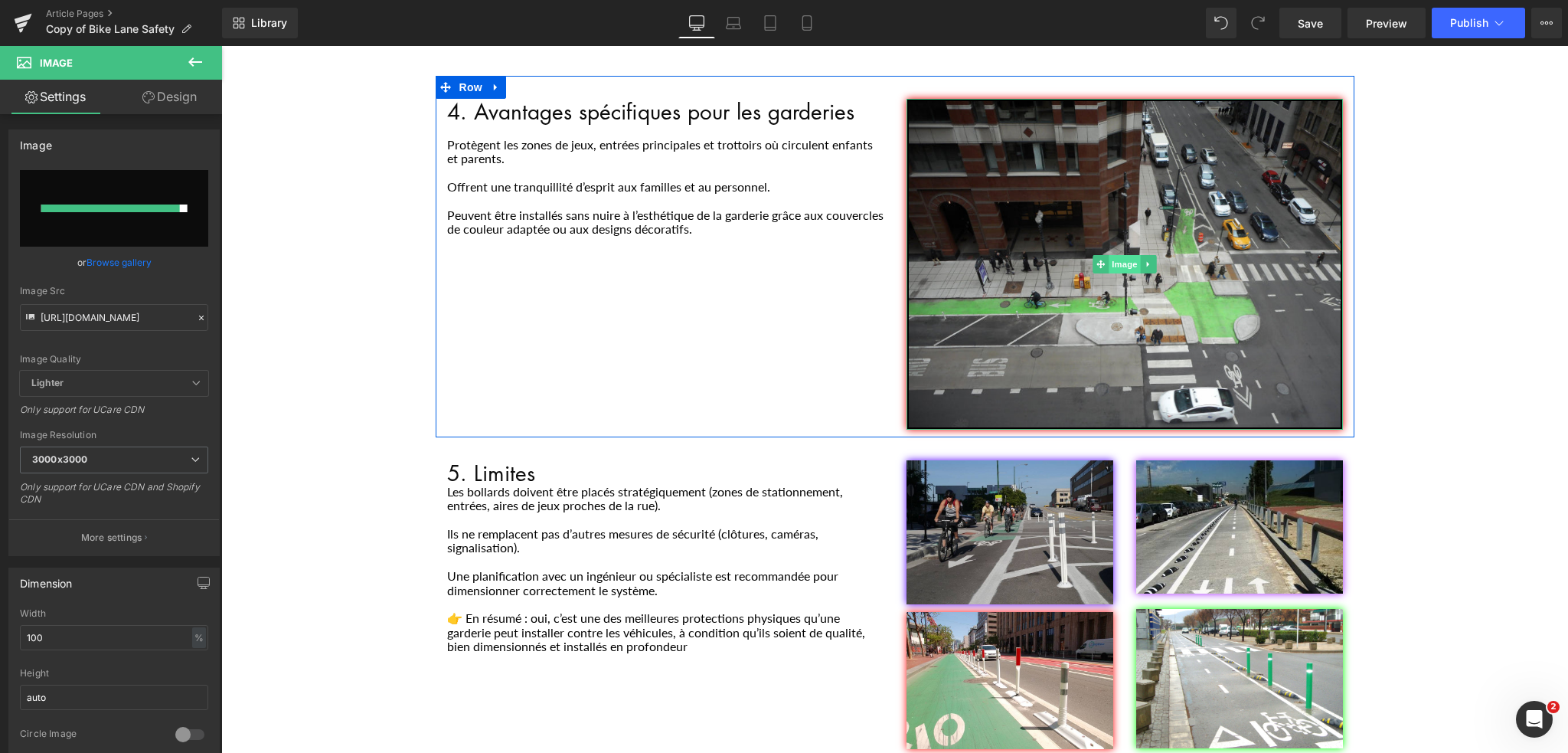
click at [1115, 255] on span "Image" at bounding box center [1123, 263] width 32 height 18
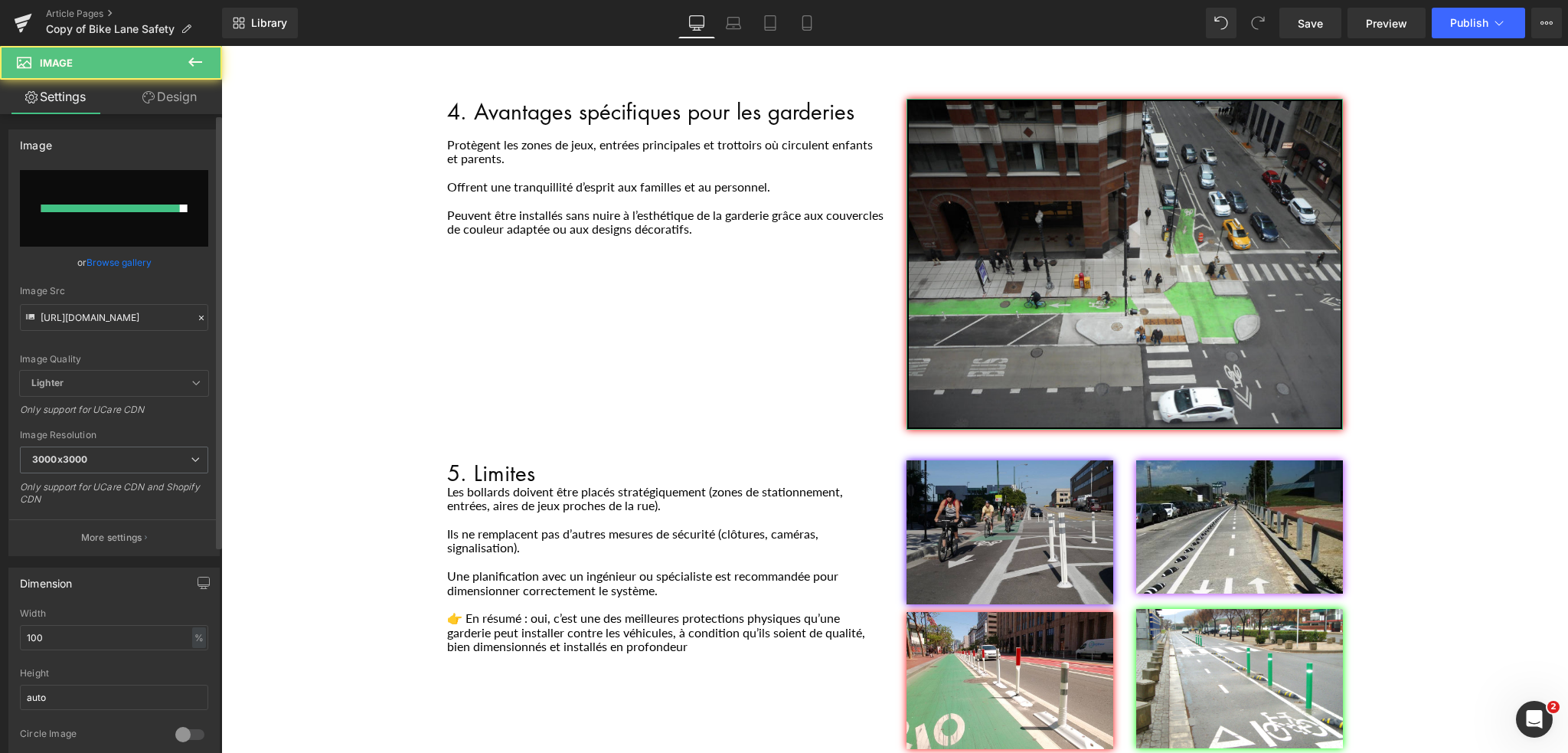
click at [103, 207] on div at bounding box center [110, 208] width 138 height 8
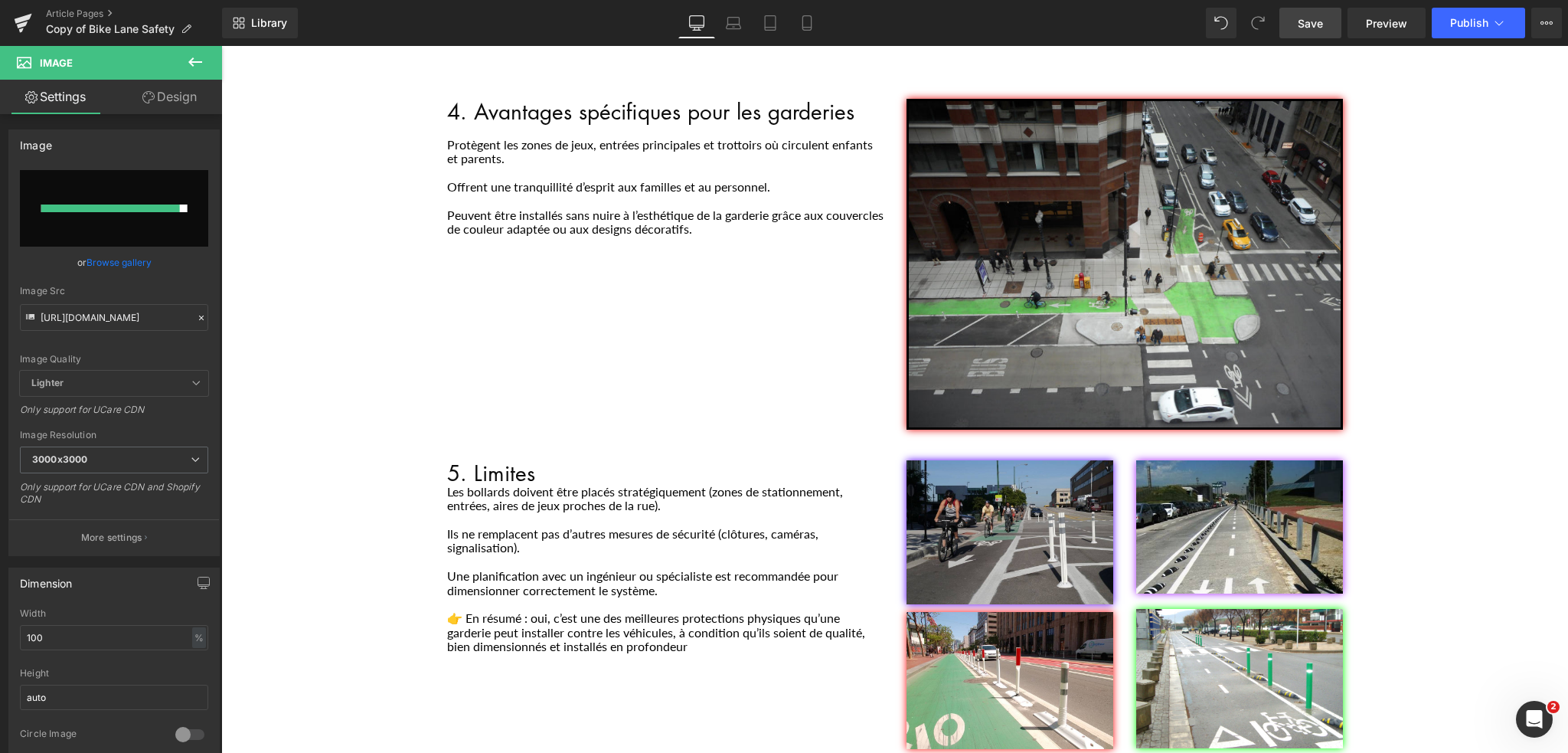
click at [1312, 27] on span "Save" at bounding box center [1310, 23] width 25 height 16
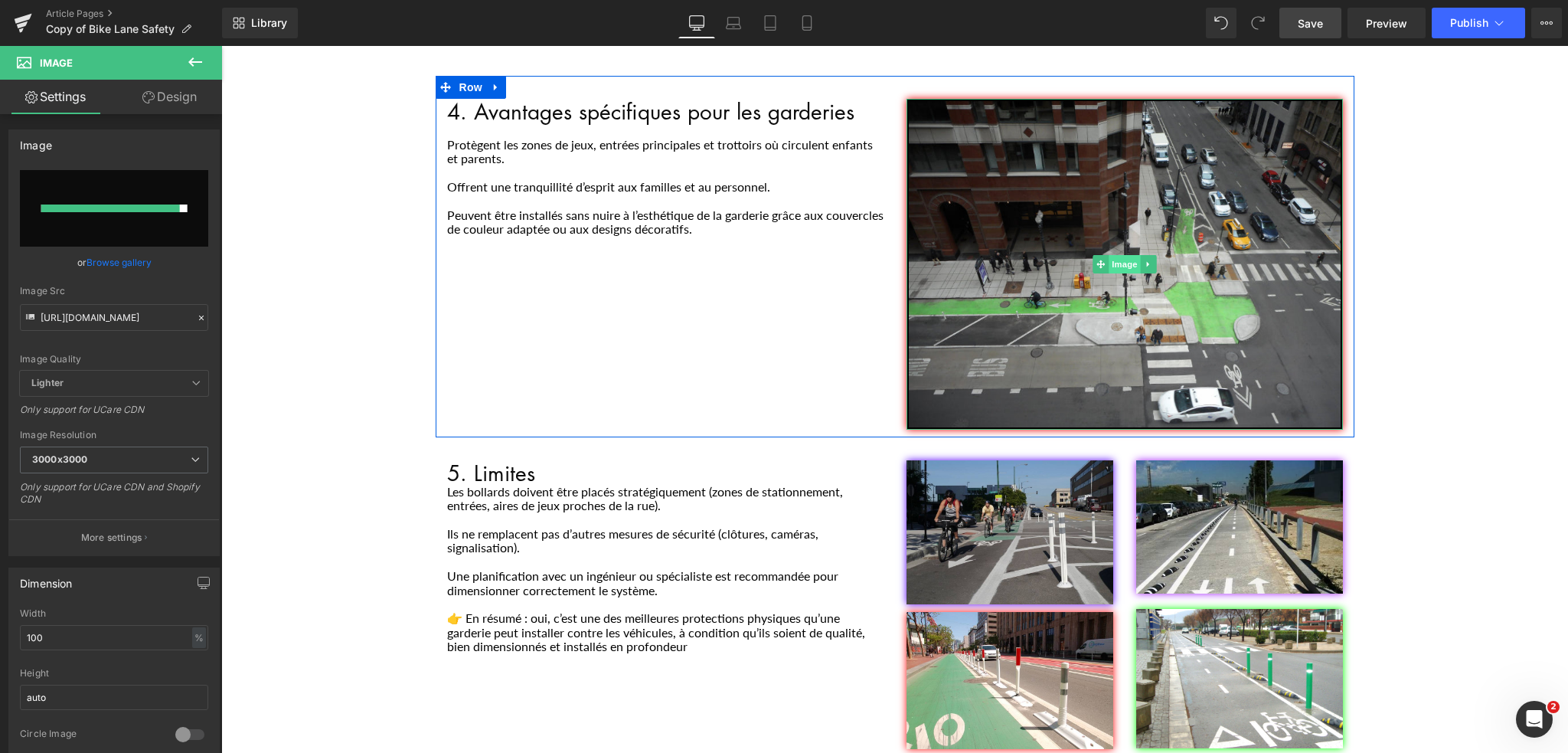
click at [1112, 255] on span "Image" at bounding box center [1123, 263] width 32 height 18
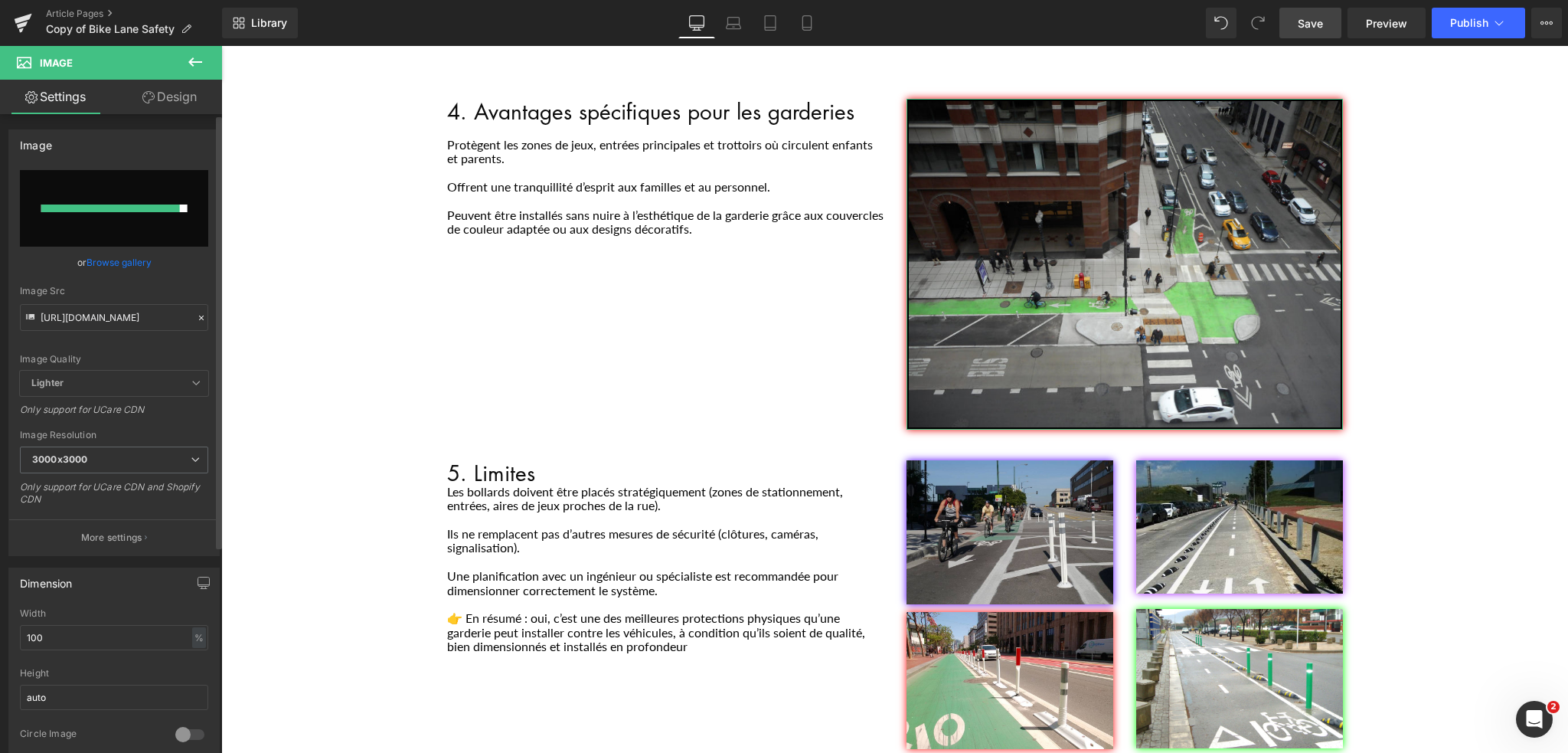
click at [132, 208] on div at bounding box center [110, 208] width 138 height 8
click at [115, 262] on link "Browse gallery" at bounding box center [119, 262] width 65 height 27
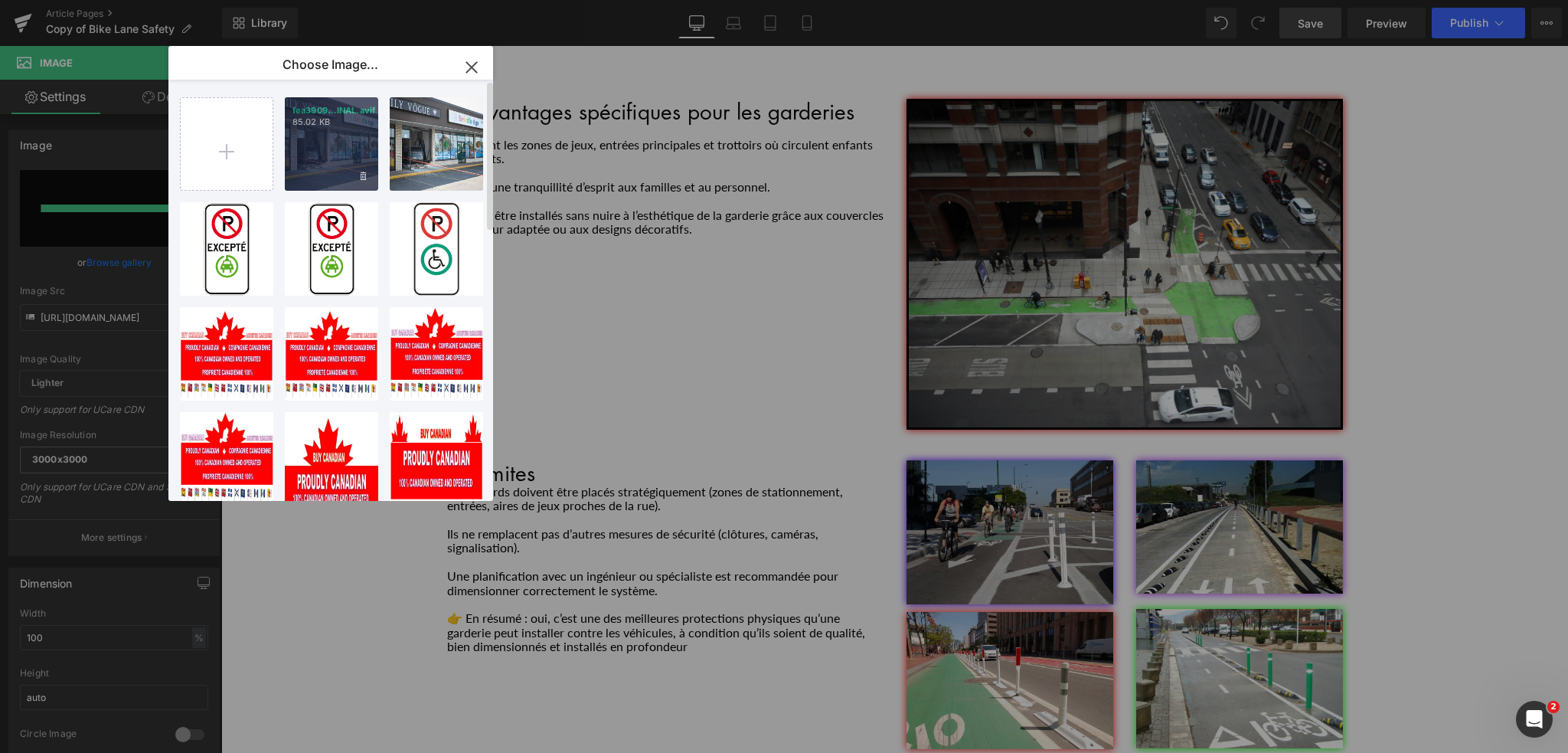
drag, startPoint x: 304, startPoint y: 153, endPoint x: 84, endPoint y: 107, distance: 224.8
click at [304, 153] on div "fea3909...INAL.avif 85.02 KB" at bounding box center [331, 143] width 93 height 93
type input "[URL][DOMAIN_NAME]"
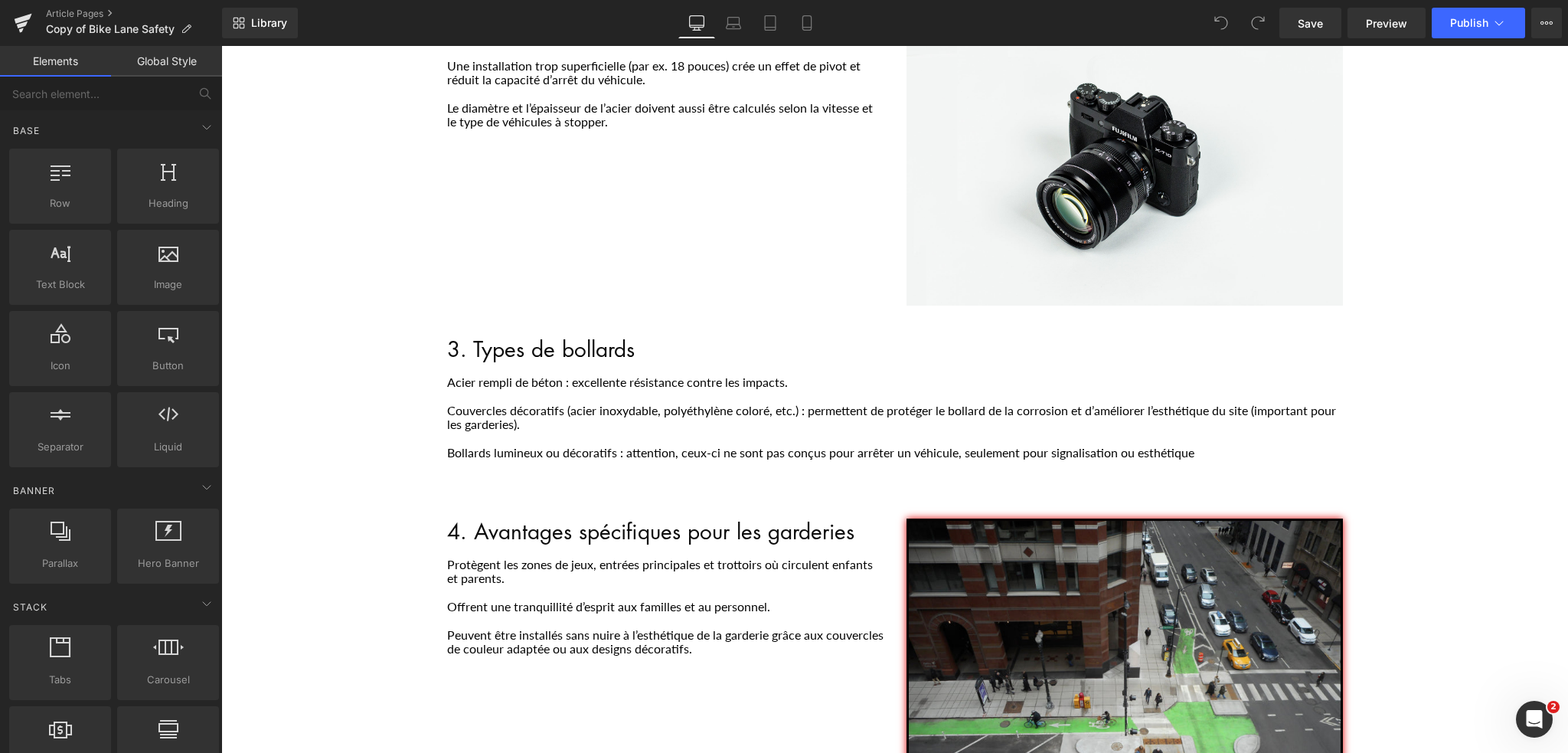
scroll to position [842, 0]
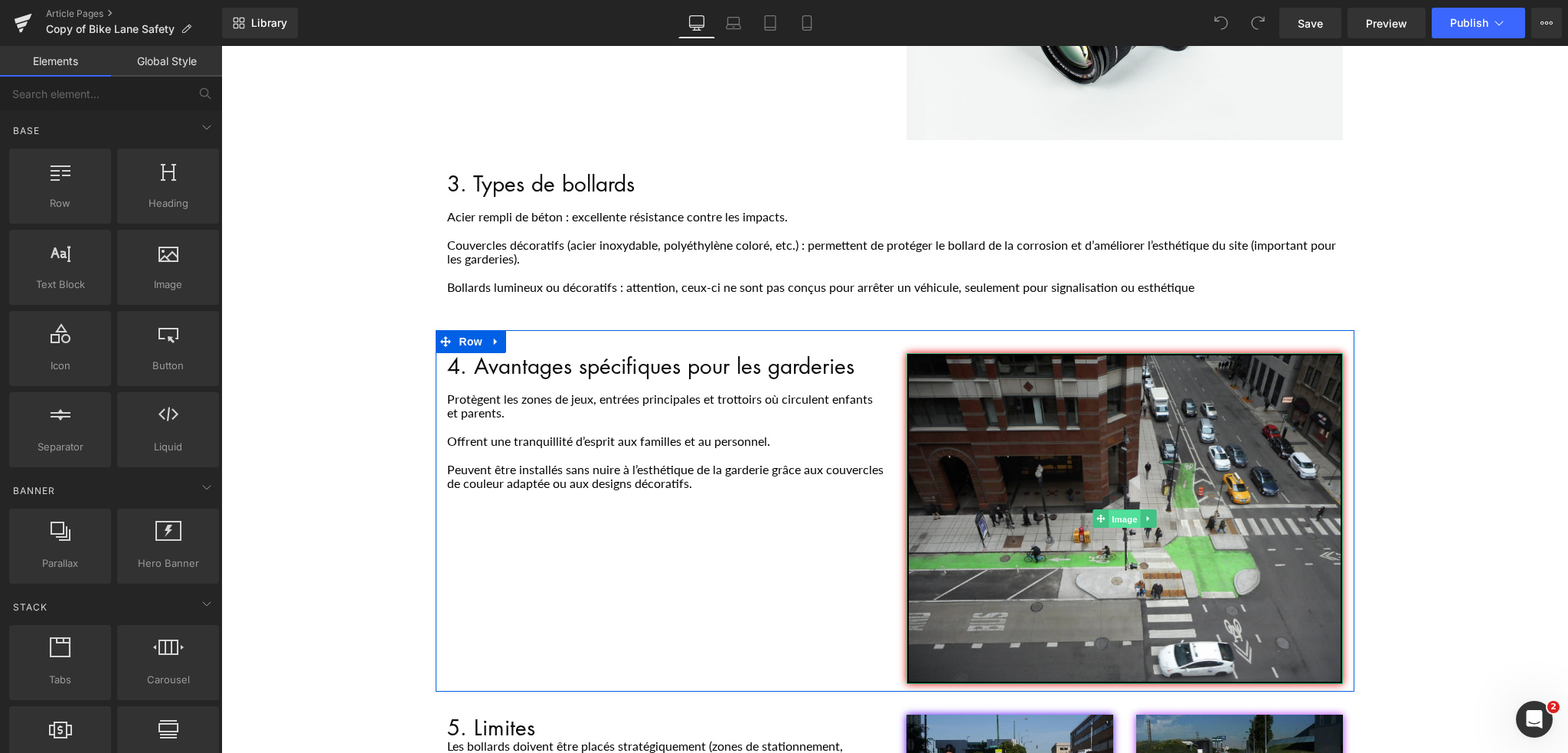
click at [1109, 510] on span "Image" at bounding box center [1123, 519] width 32 height 18
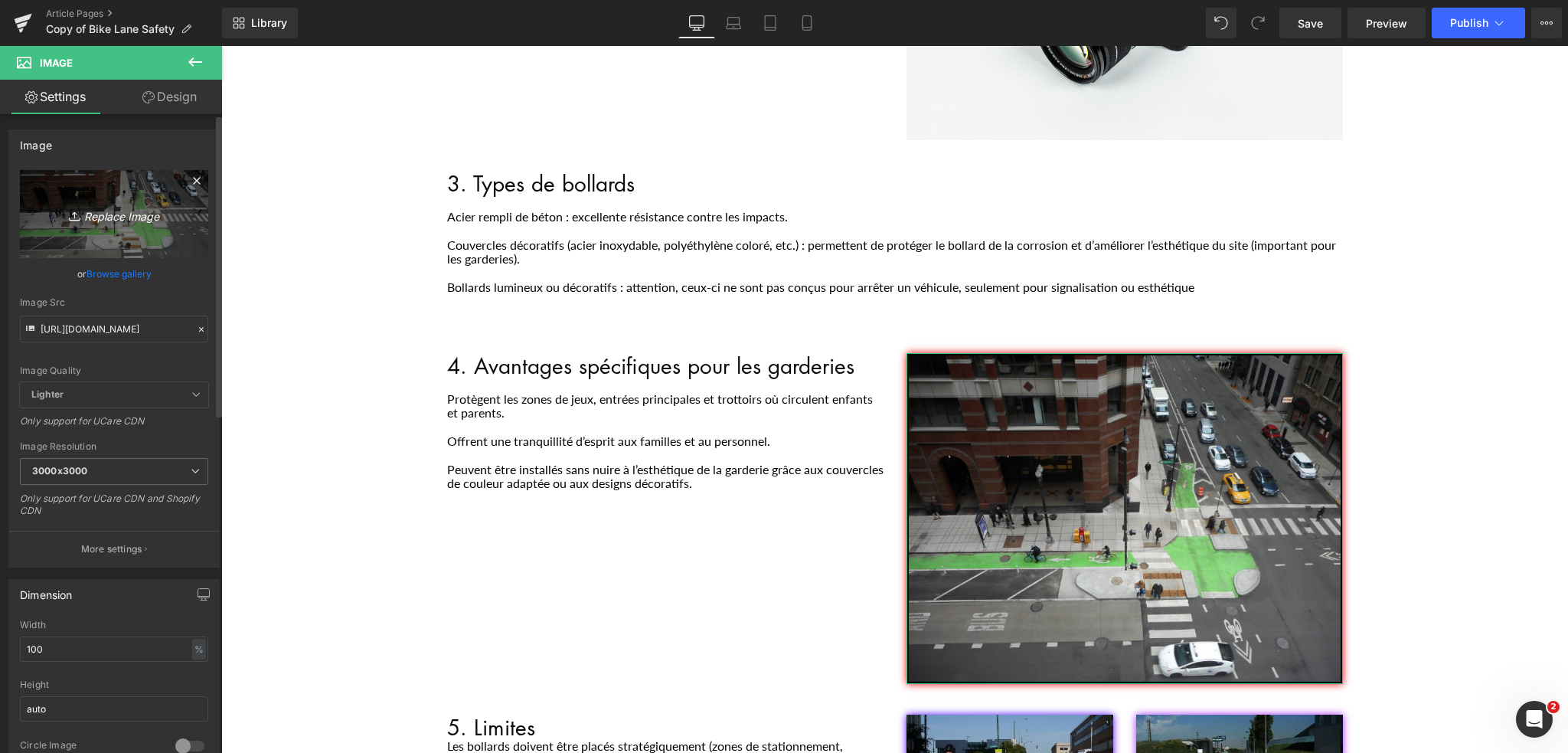
click at [108, 214] on icon "Replace Image" at bounding box center [114, 214] width 123 height 19
type input "C:\fakepath\b210ccd717473edd5fbe54756e2f9df24593a5af.jpg"
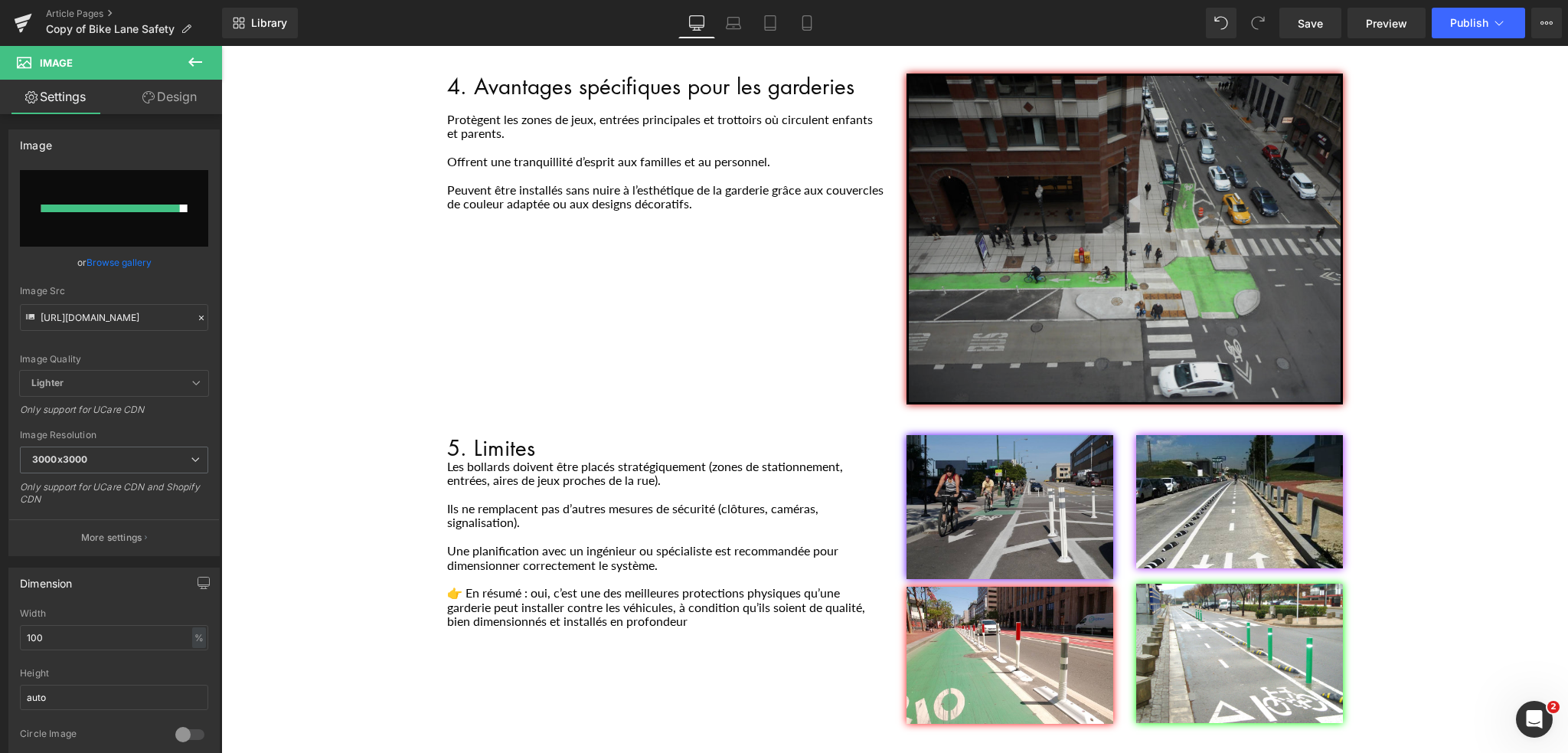
scroll to position [1149, 0]
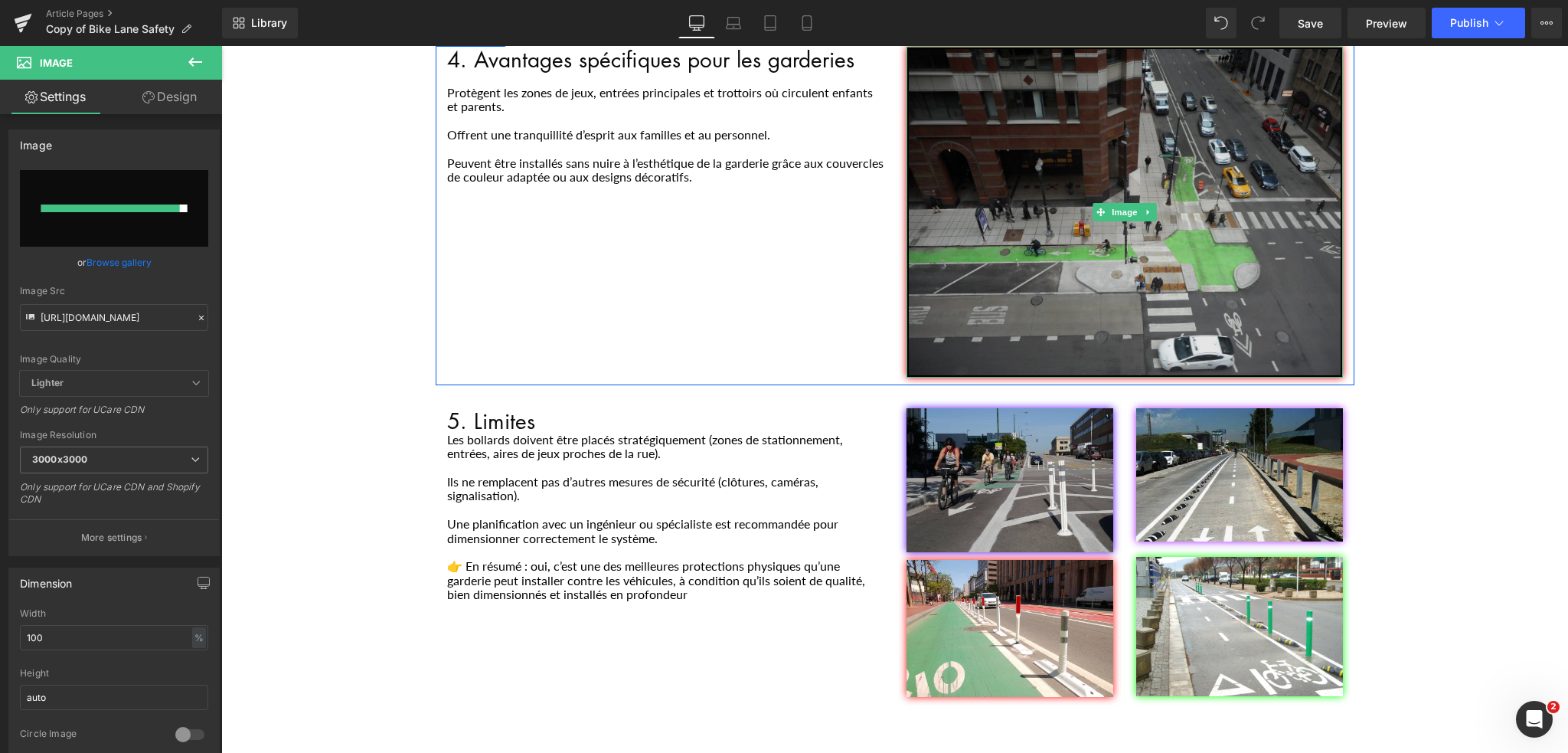
click at [1128, 206] on img "Main content" at bounding box center [1124, 212] width 436 height 330
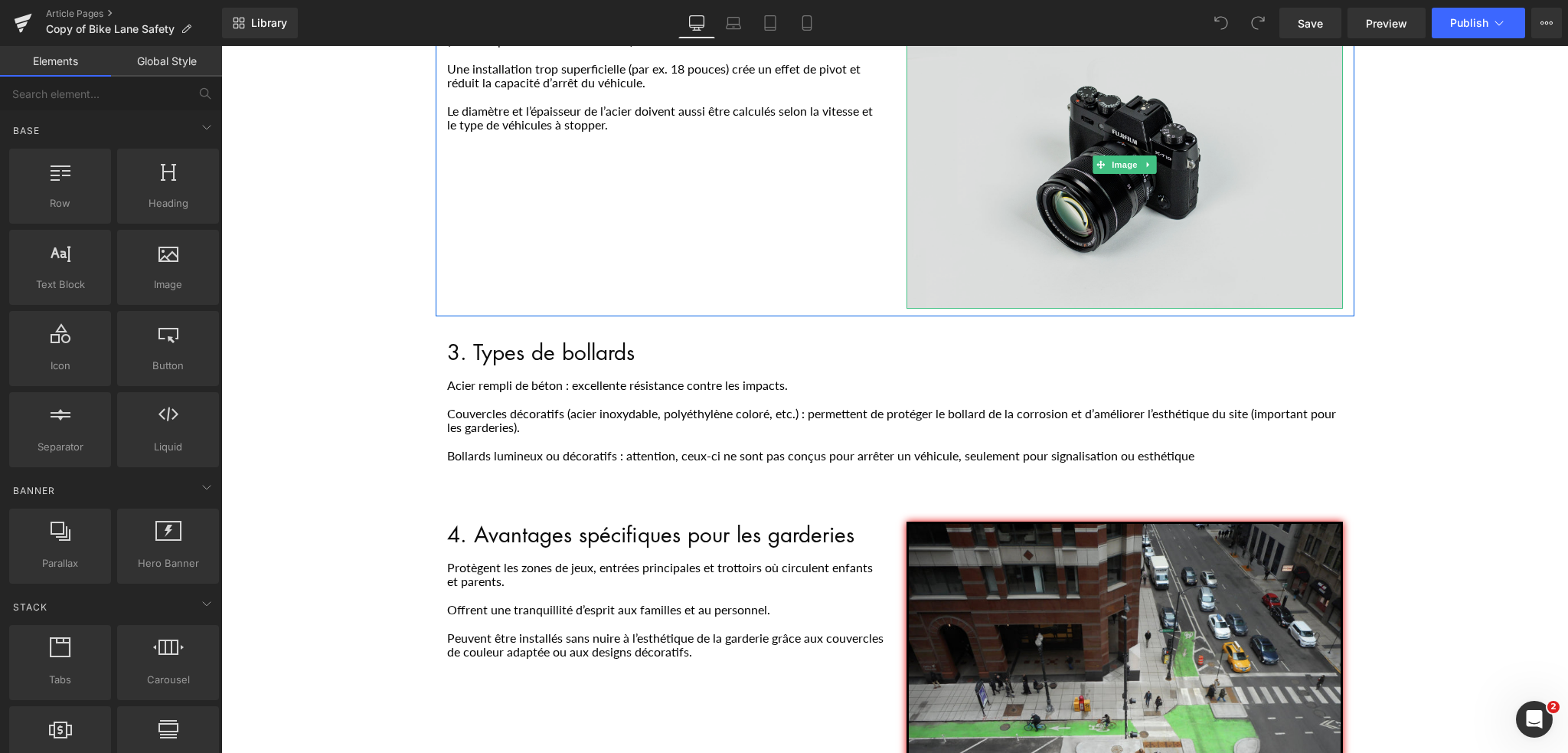
scroll to position [765, 0]
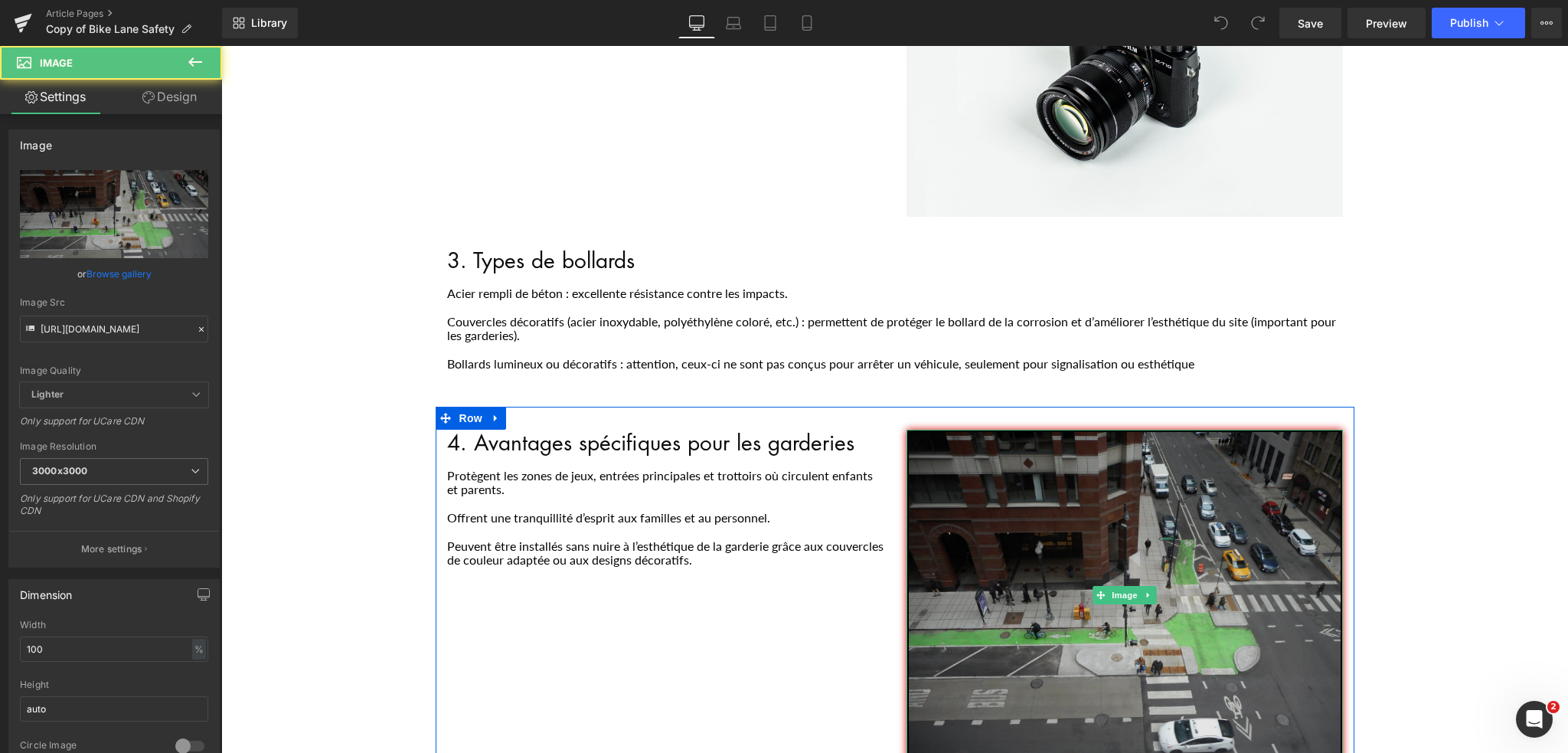
click at [1097, 584] on div "Image" at bounding box center [1124, 595] width 436 height 330
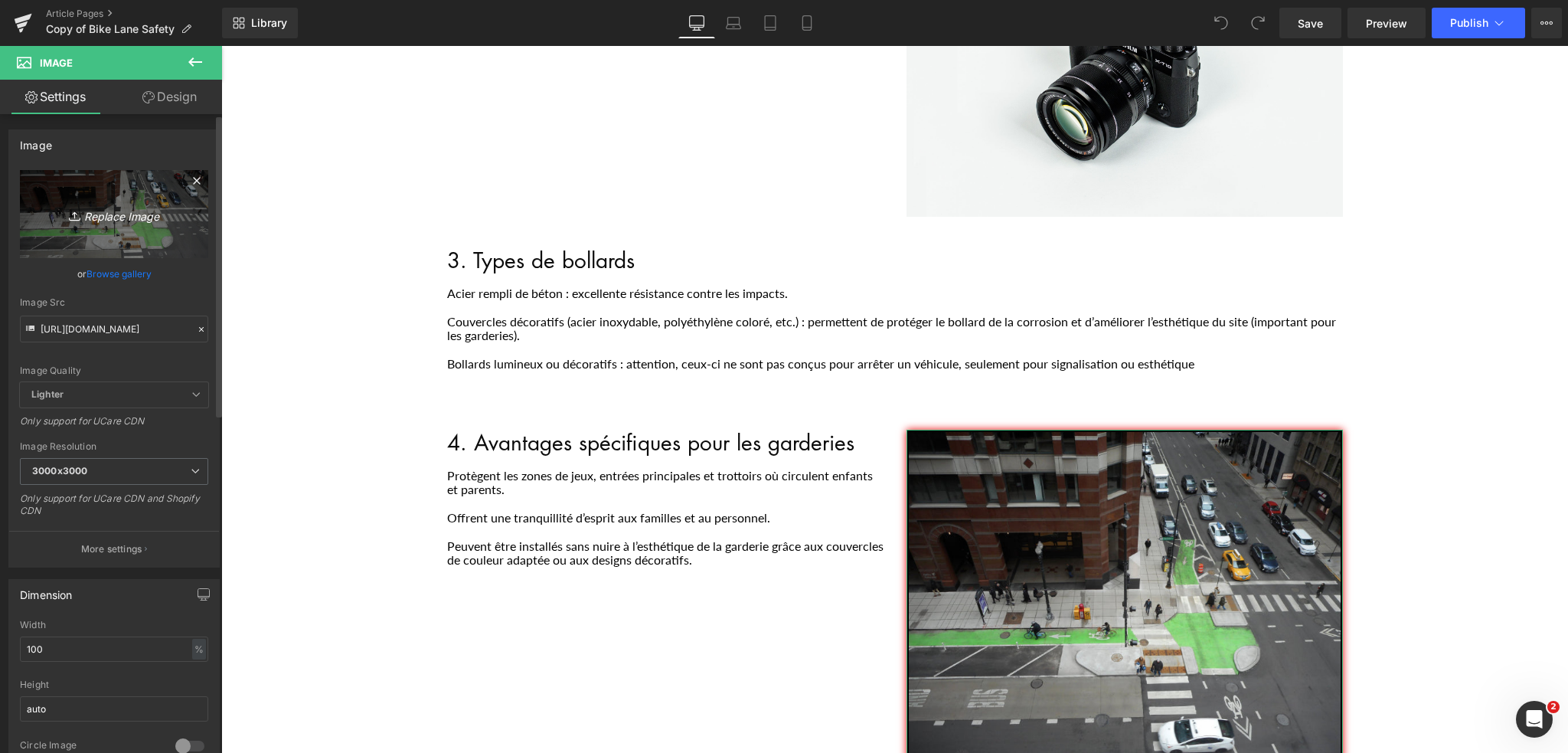
click at [119, 215] on icon "Replace Image" at bounding box center [114, 214] width 123 height 19
type input "C:\fakepath\b210ccd717473edd5fbe54756e2f9df24593a5af.jpg"
